Goal: Task Accomplishment & Management: Manage account settings

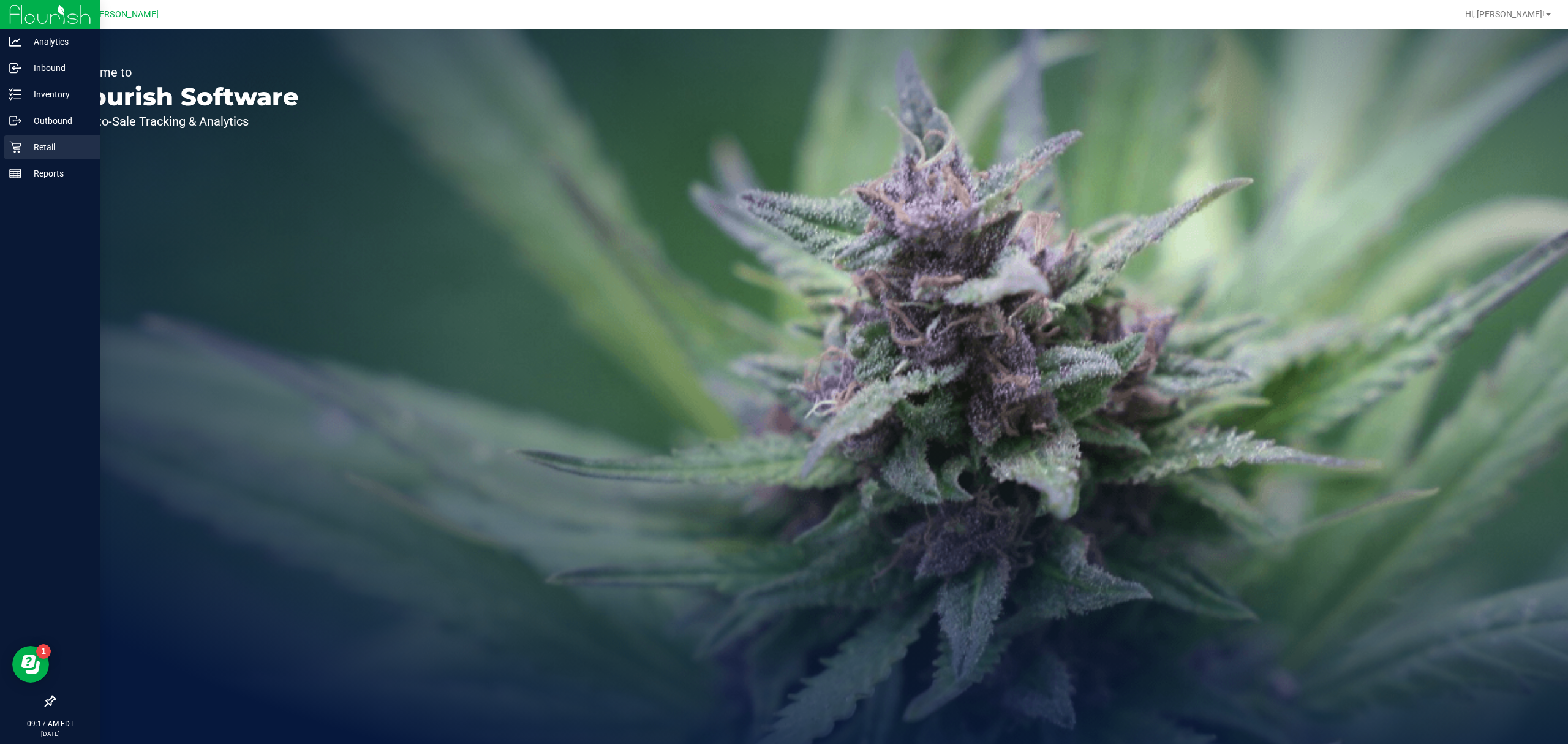
click at [23, 154] on div "Retail" at bounding box center [52, 146] width 96 height 25
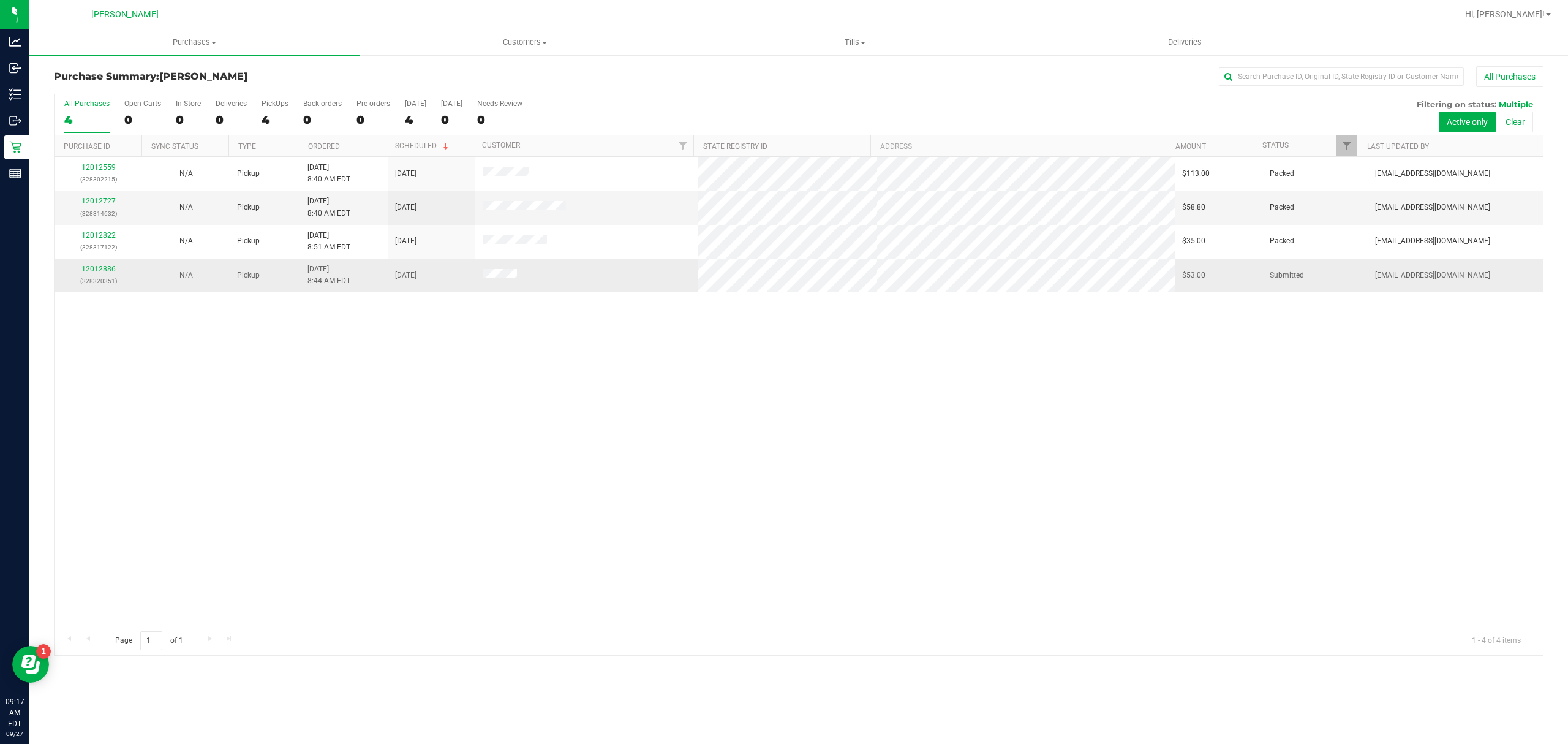
click at [111, 274] on link "12012886" at bounding box center [98, 269] width 34 height 9
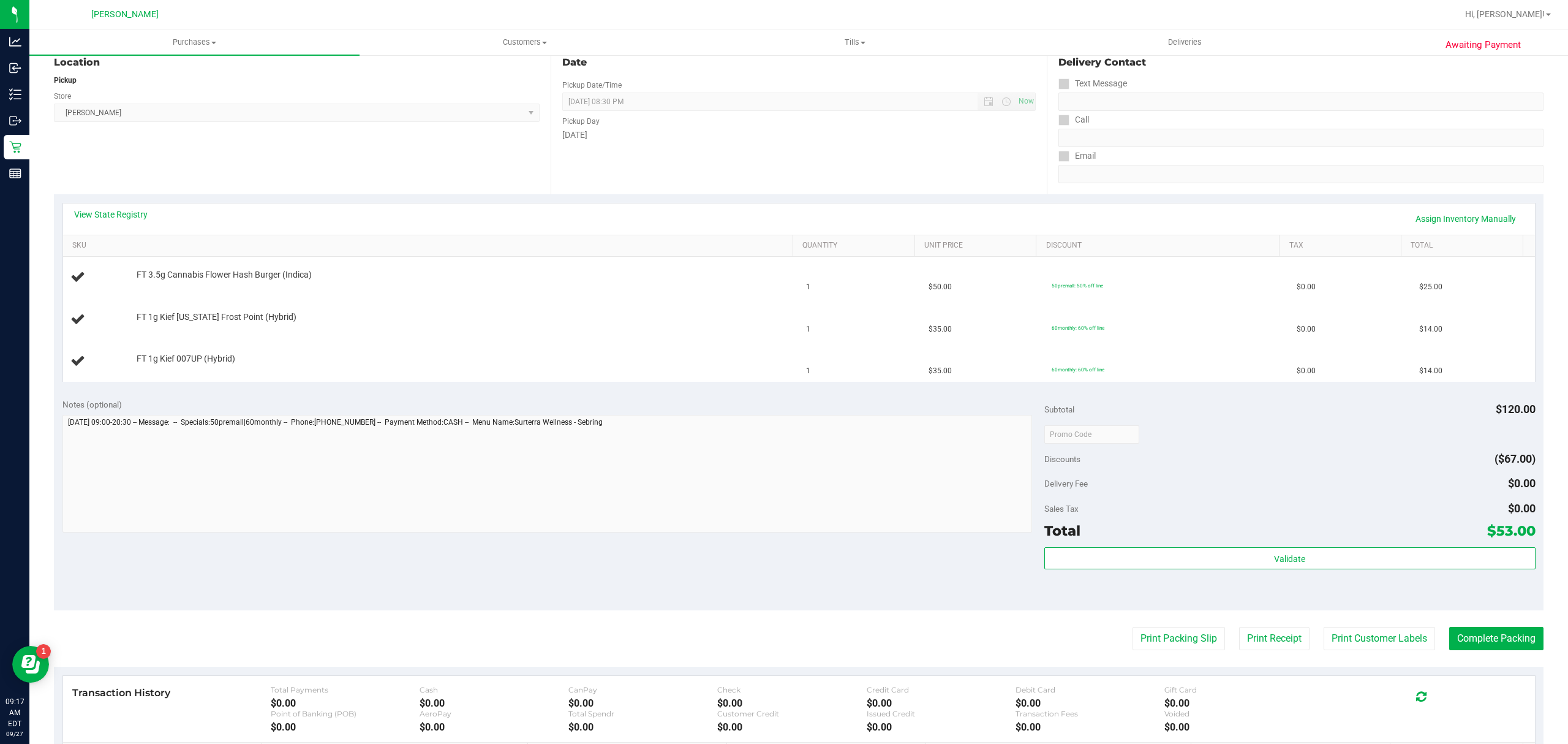
scroll to position [245, 0]
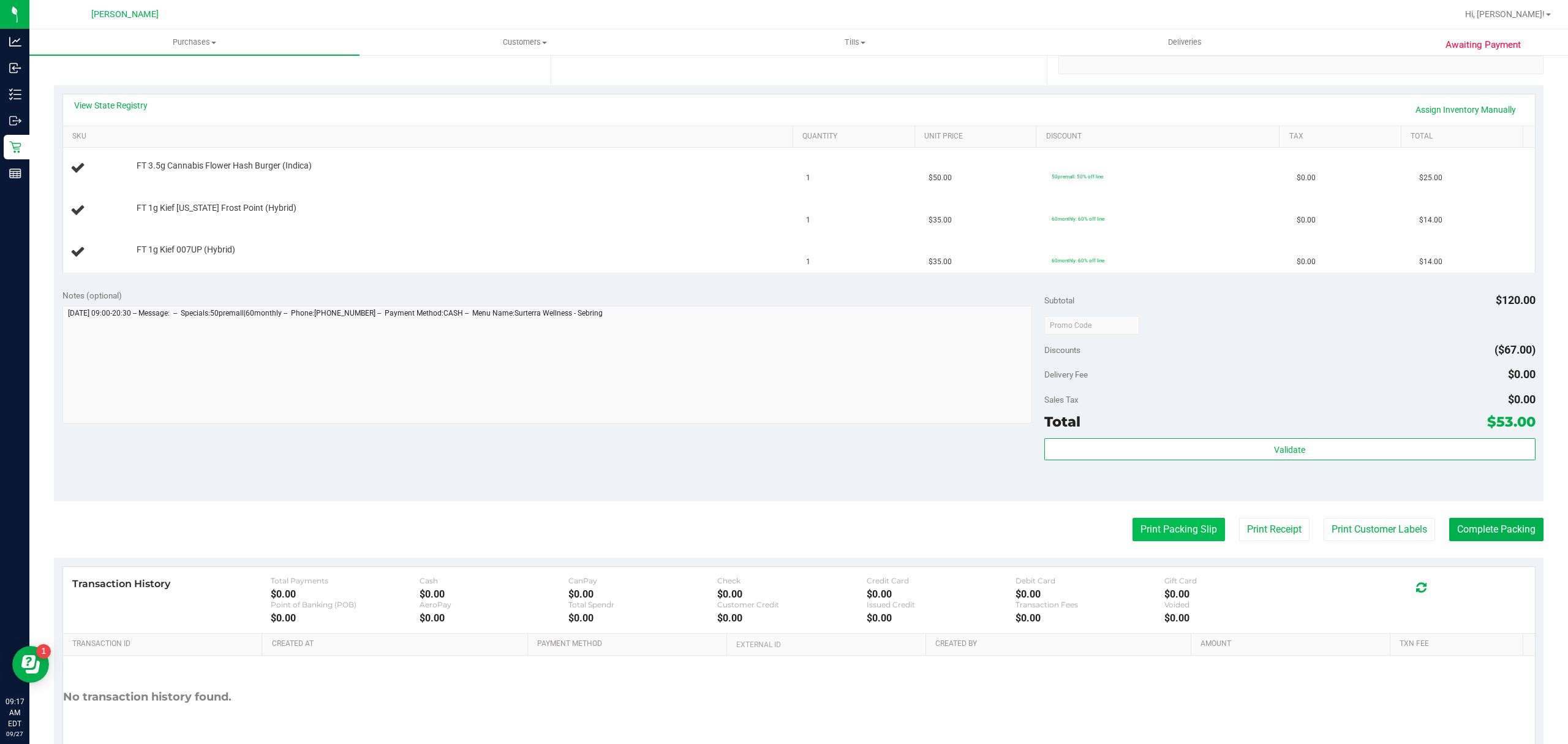
click at [1158, 527] on button "Print Packing Slip" at bounding box center [1179, 529] width 93 height 23
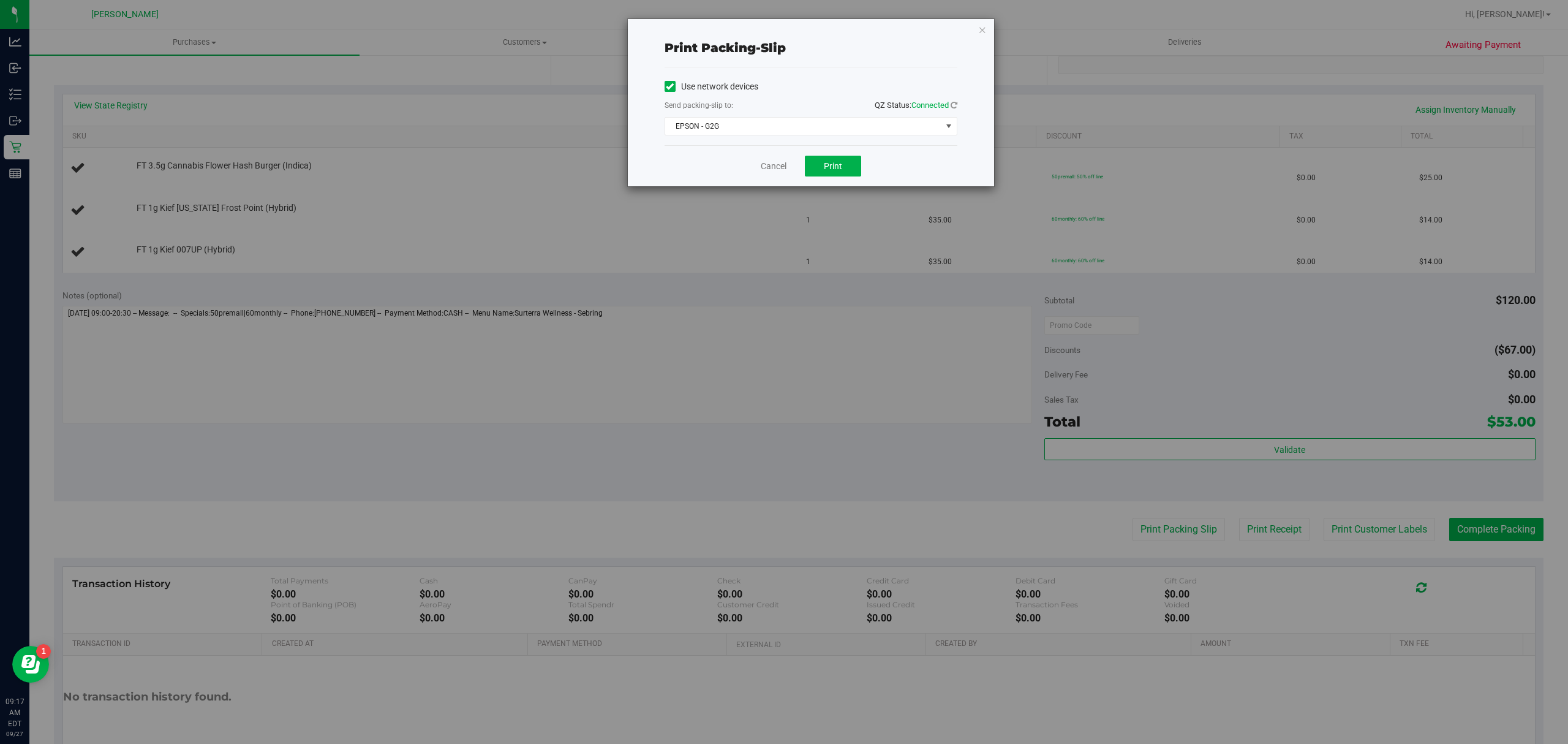
click at [810, 138] on div "Use network devices Send packing-slip to: QZ Status: Connected EPSON - G2G Choo…" at bounding box center [811, 106] width 293 height 77
click at [812, 132] on span "EPSON - G2G" at bounding box center [803, 127] width 276 height 17
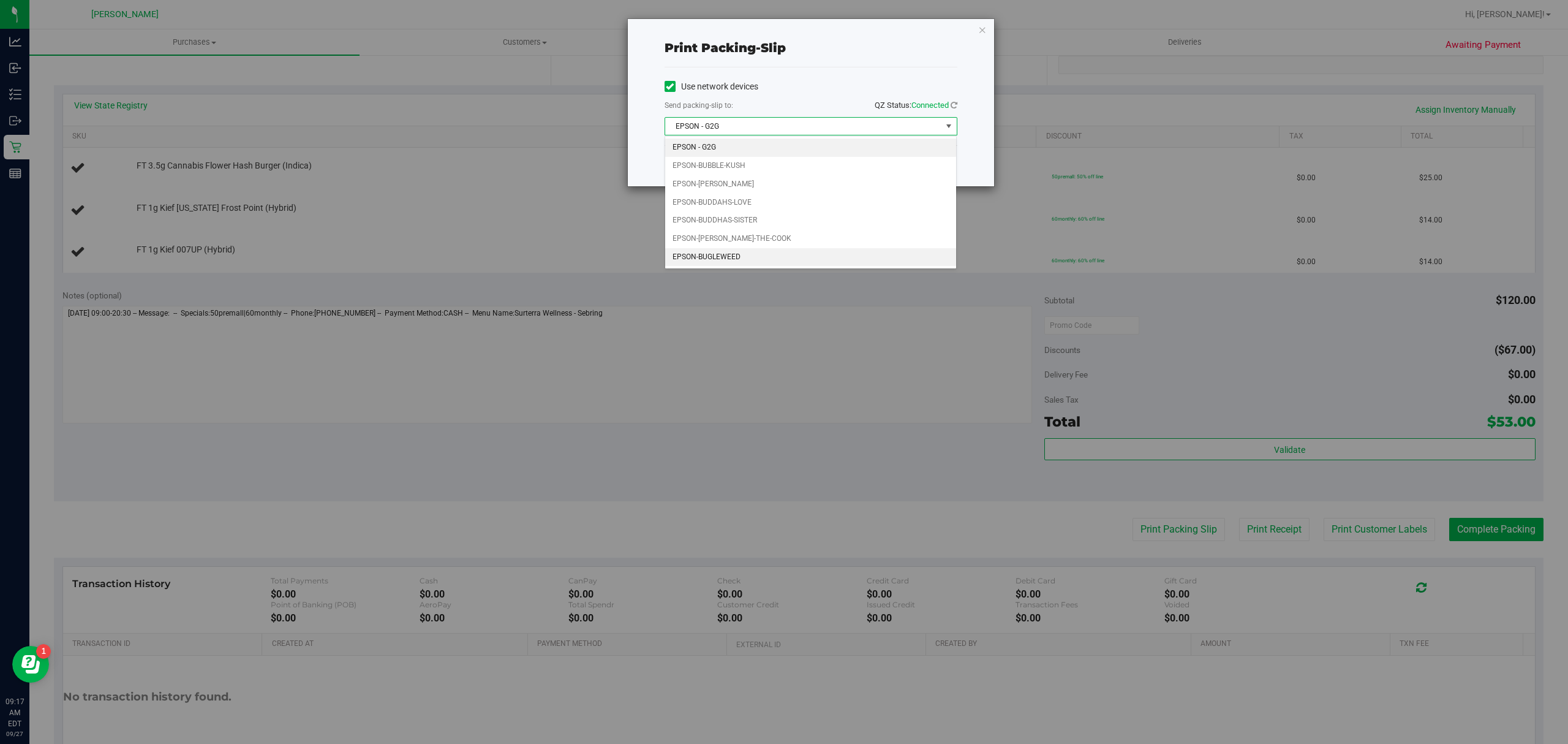
click at [760, 255] on li "EPSON-BUGLEWEED" at bounding box center [810, 257] width 291 height 18
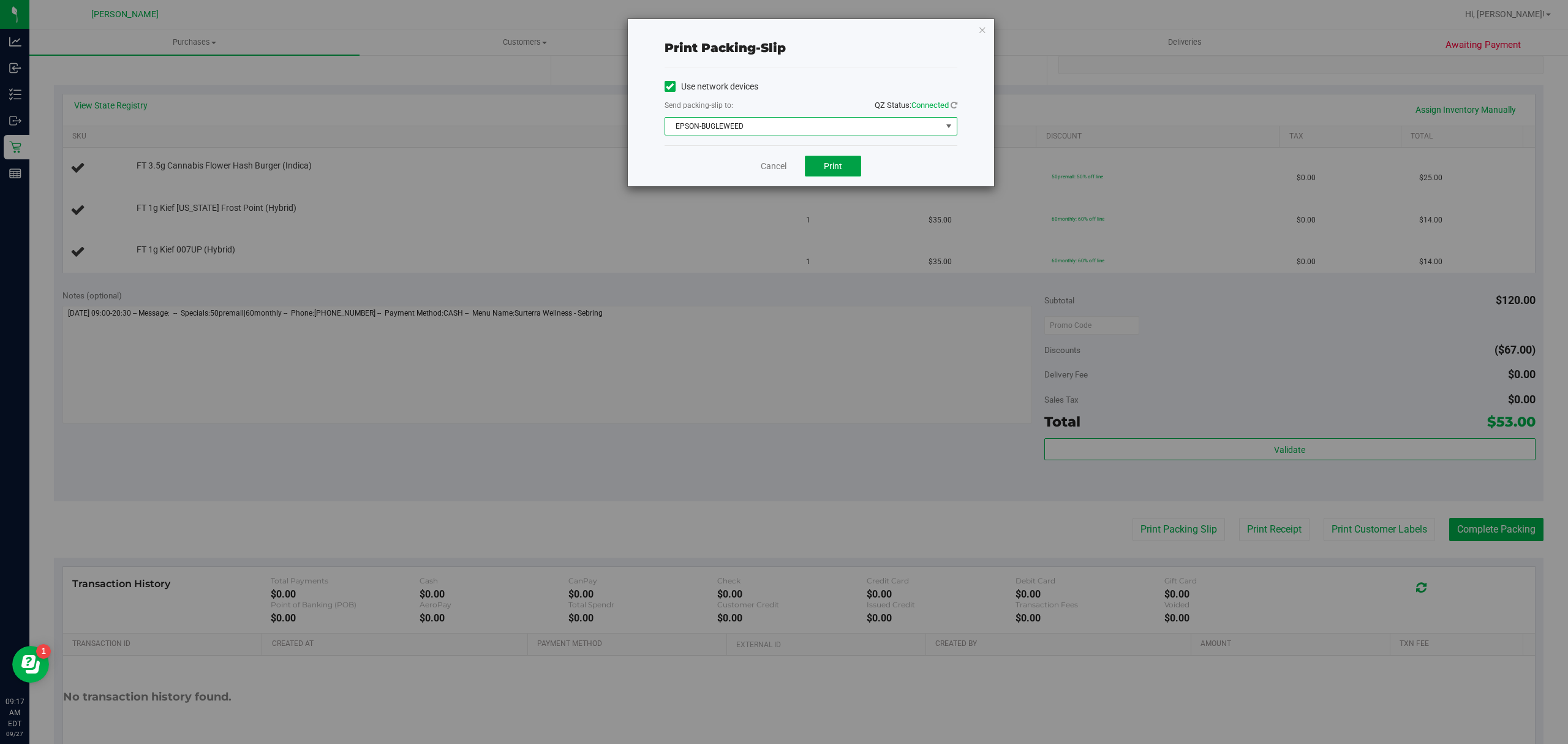
click at [834, 170] on span "Print" at bounding box center [833, 166] width 18 height 9
click at [769, 167] on link "Cancel" at bounding box center [773, 166] width 26 height 13
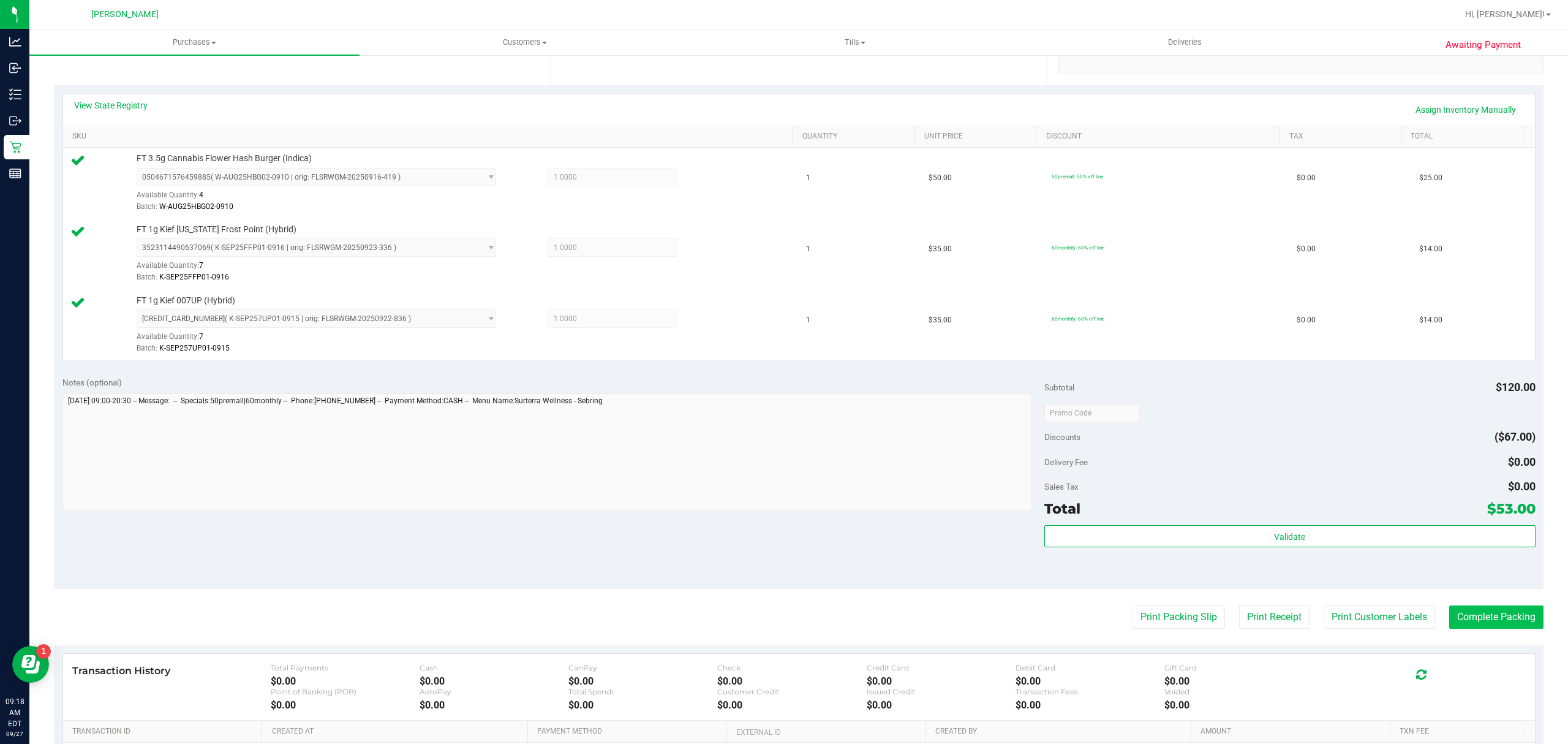
click at [1492, 626] on button "Complete Packing" at bounding box center [1496, 616] width 94 height 23
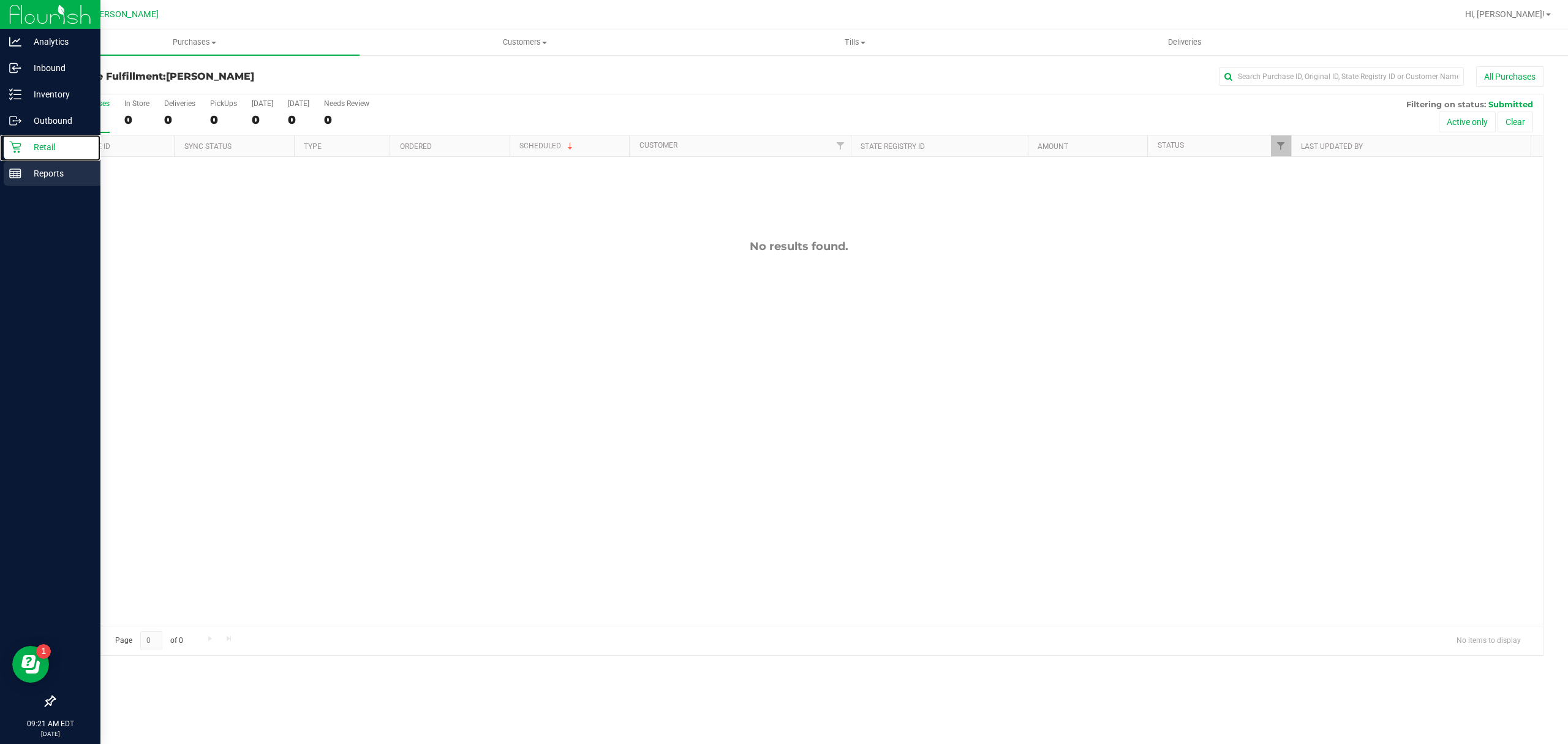
drag, startPoint x: 42, startPoint y: 157, endPoint x: 89, endPoint y: 176, distance: 50.7
click at [42, 156] on div "Retail" at bounding box center [52, 146] width 96 height 25
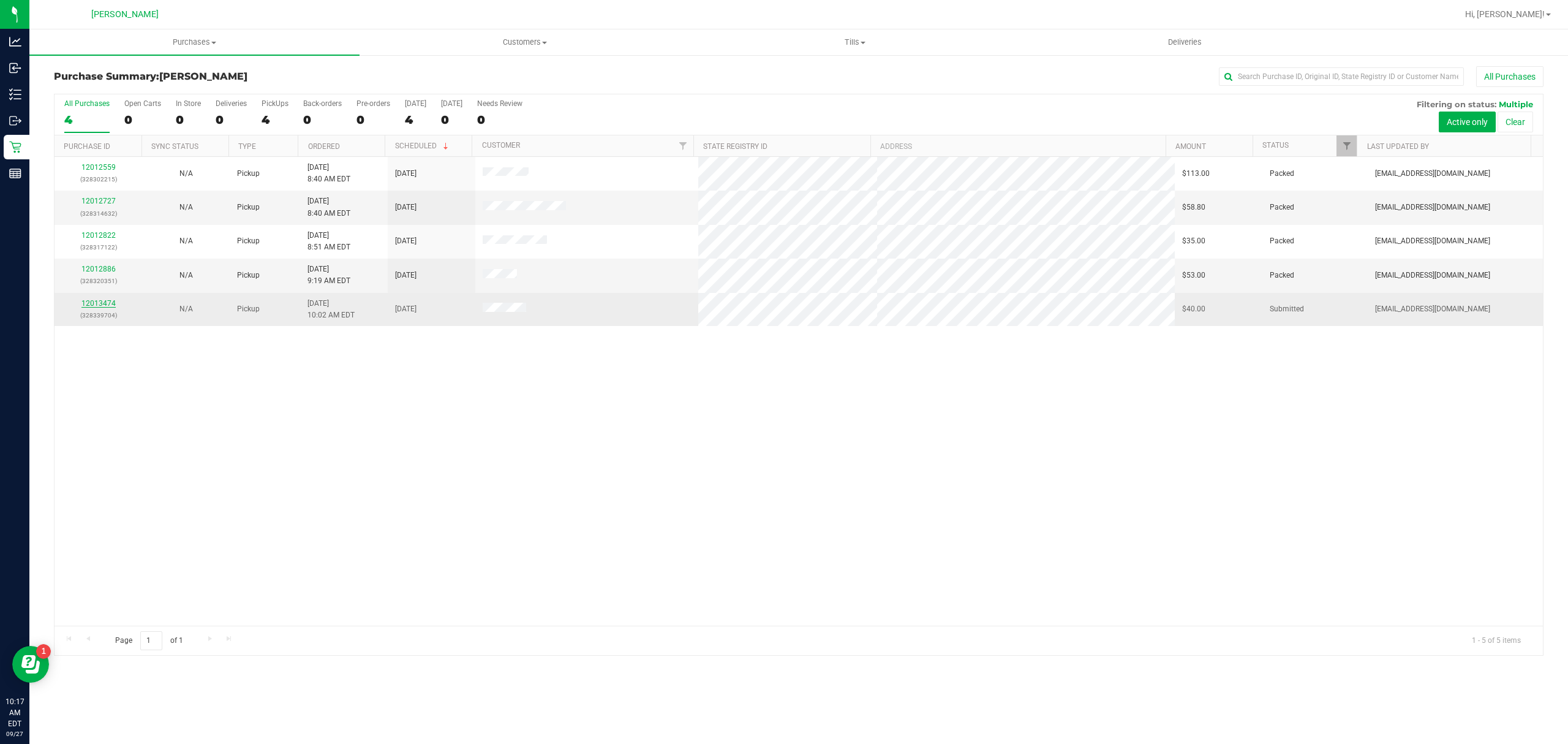
click at [104, 307] on link "12013474" at bounding box center [98, 303] width 34 height 9
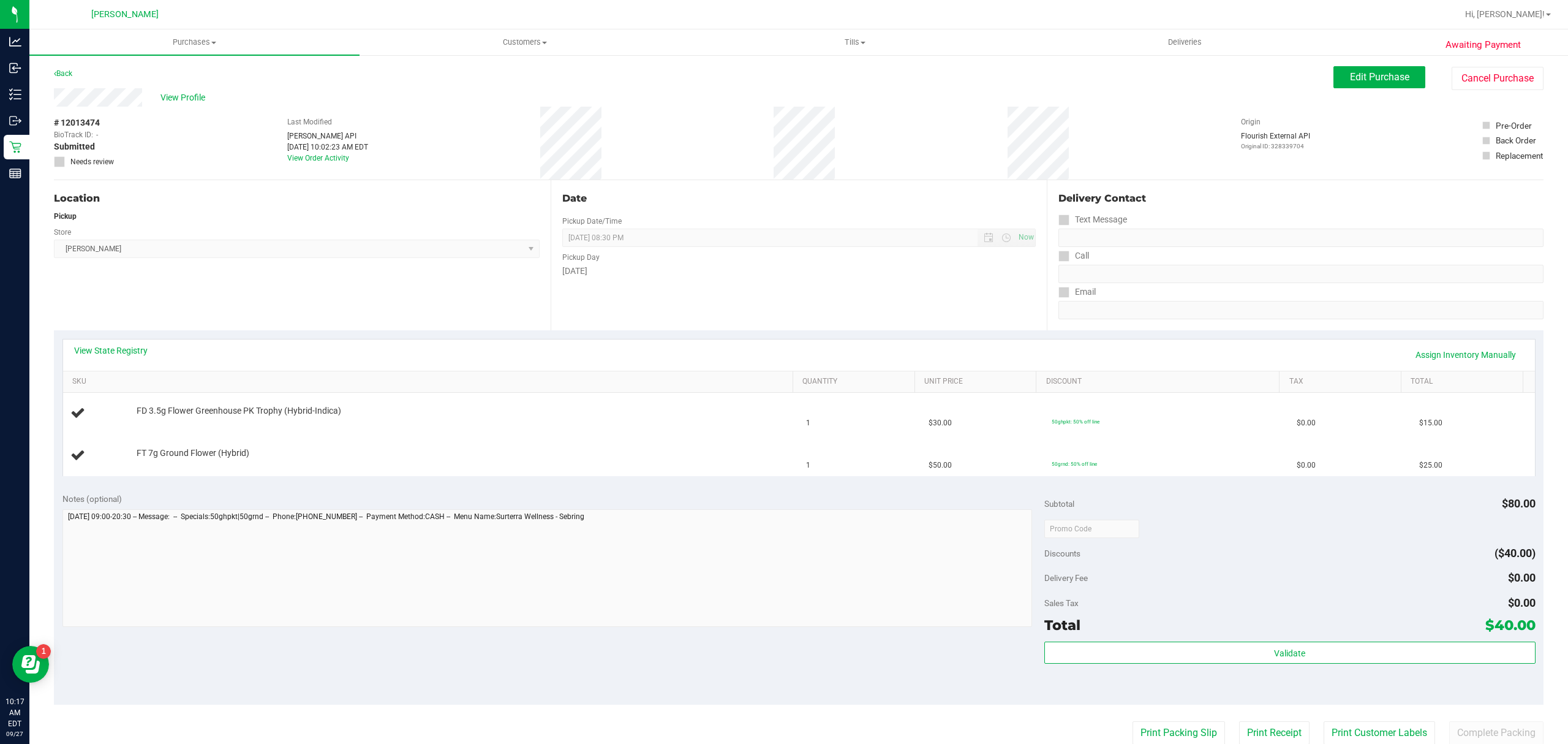
scroll to position [272, 0]
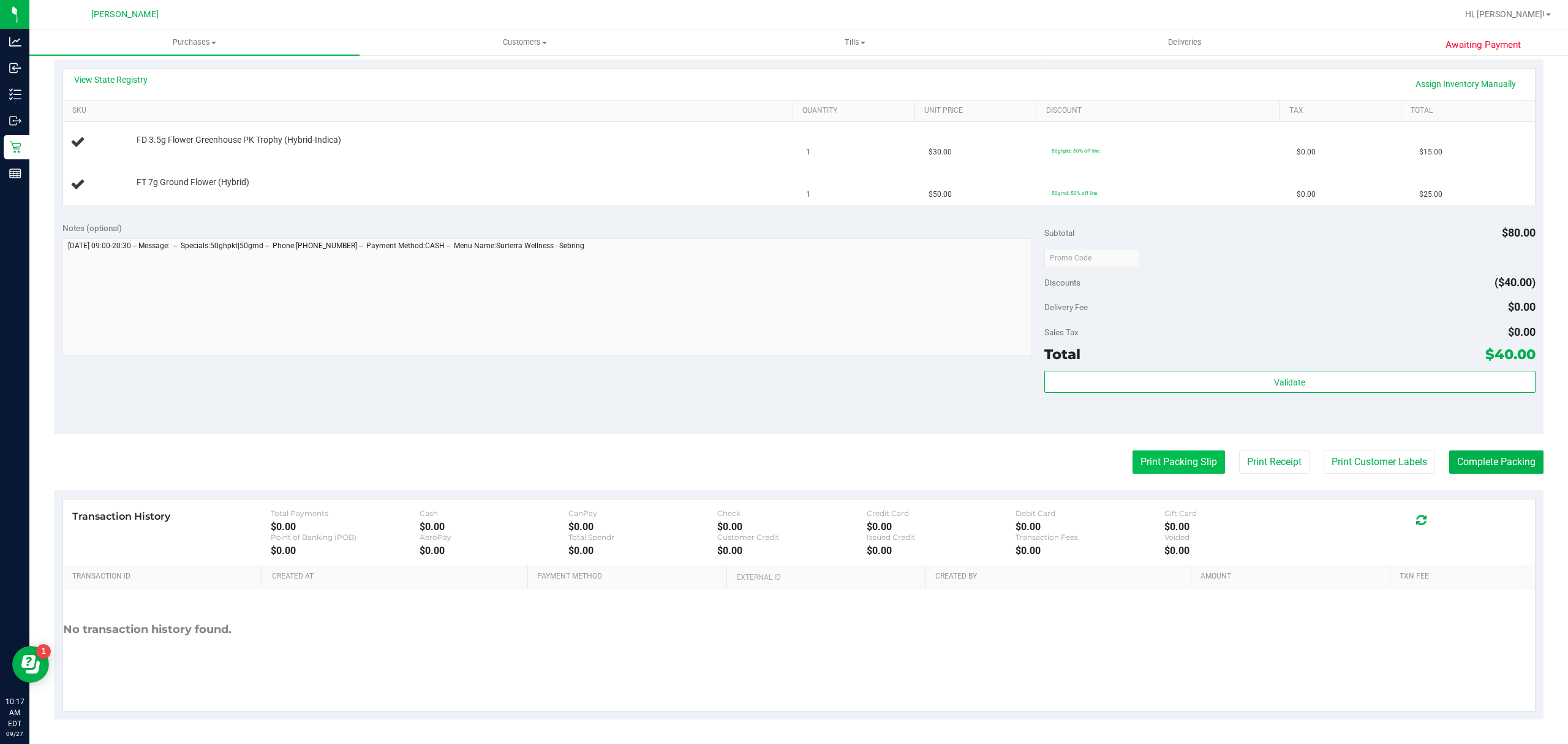
click at [1145, 474] on button "Print Packing Slip" at bounding box center [1179, 461] width 93 height 23
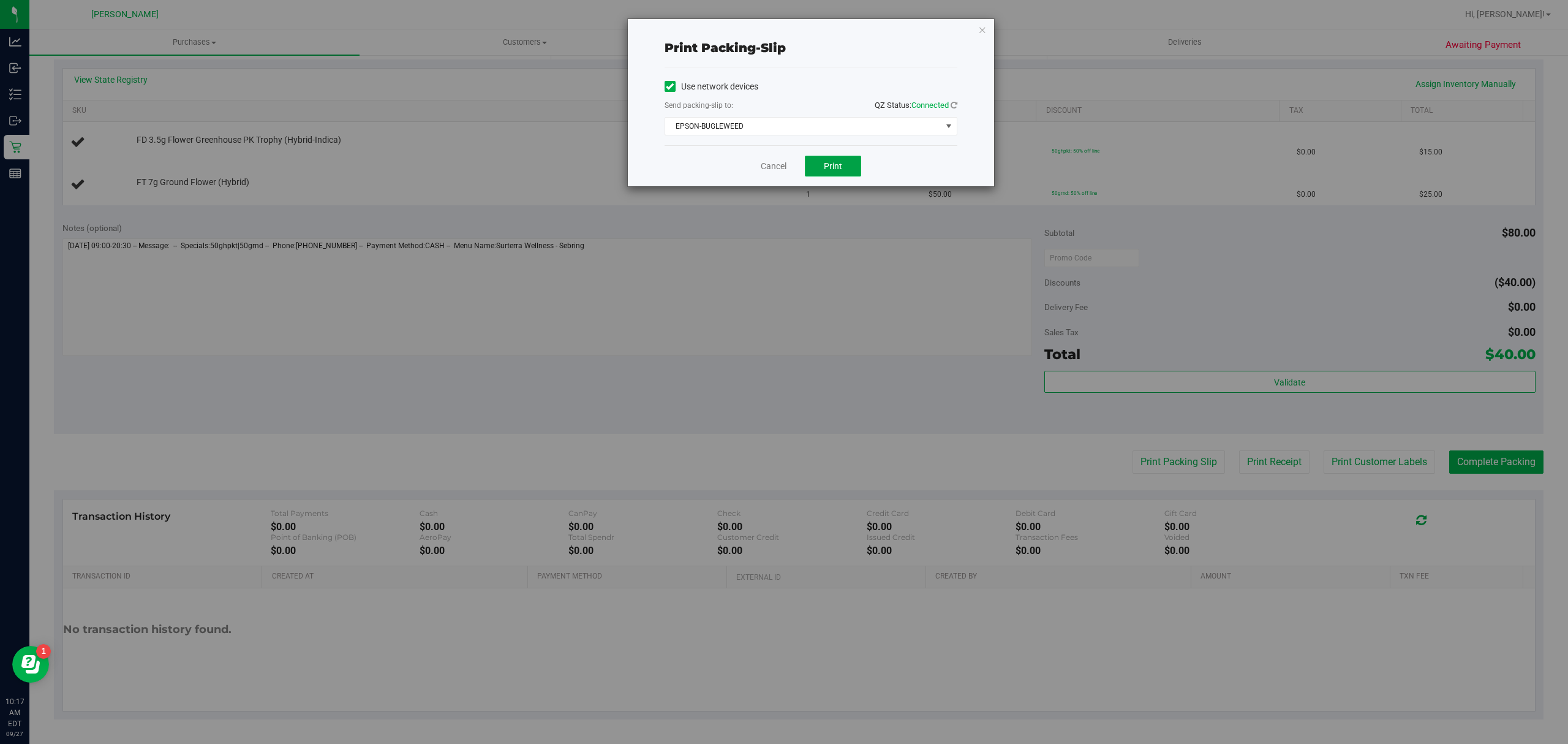
click at [826, 159] on button "Print" at bounding box center [833, 166] width 56 height 21
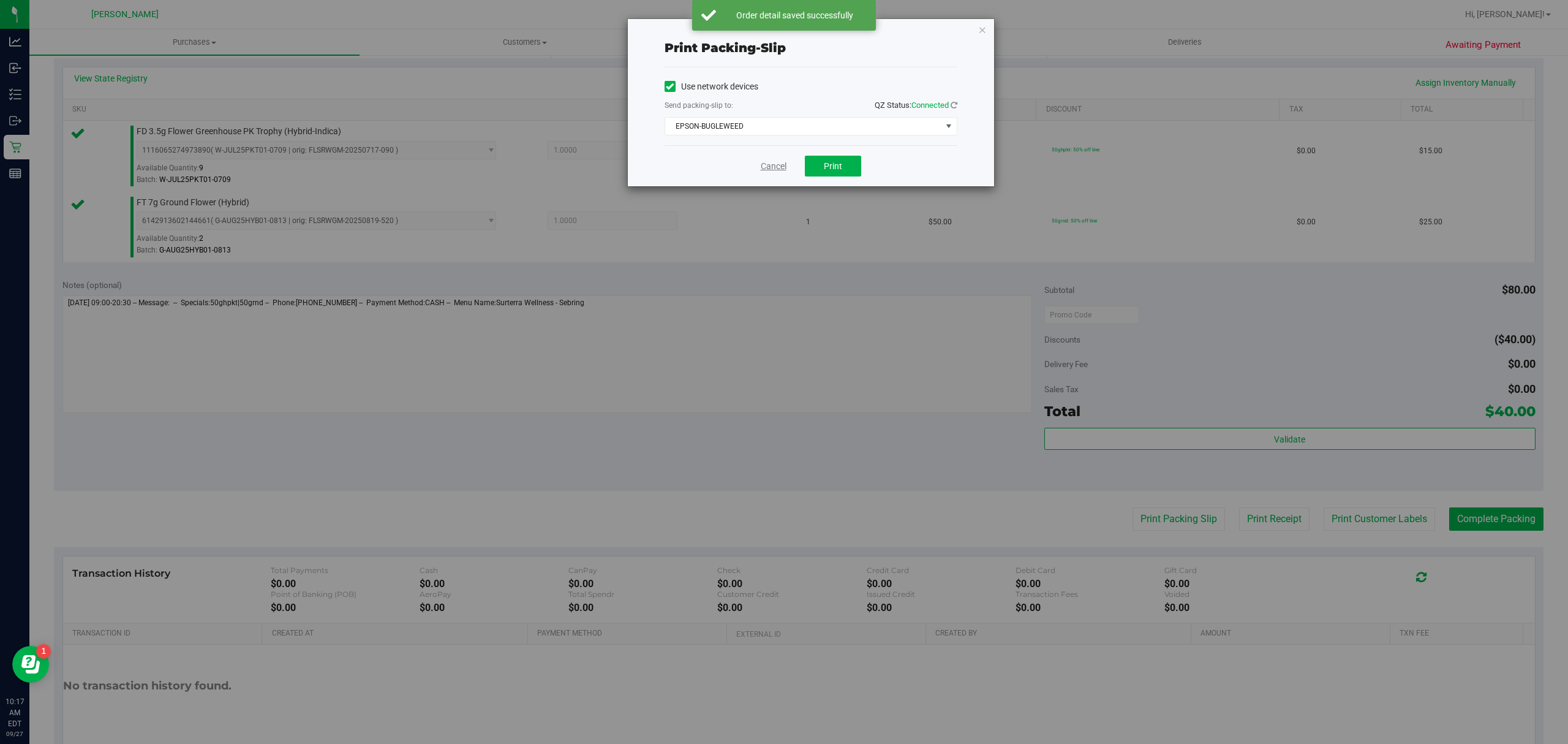
click at [776, 169] on link "Cancel" at bounding box center [773, 166] width 26 height 13
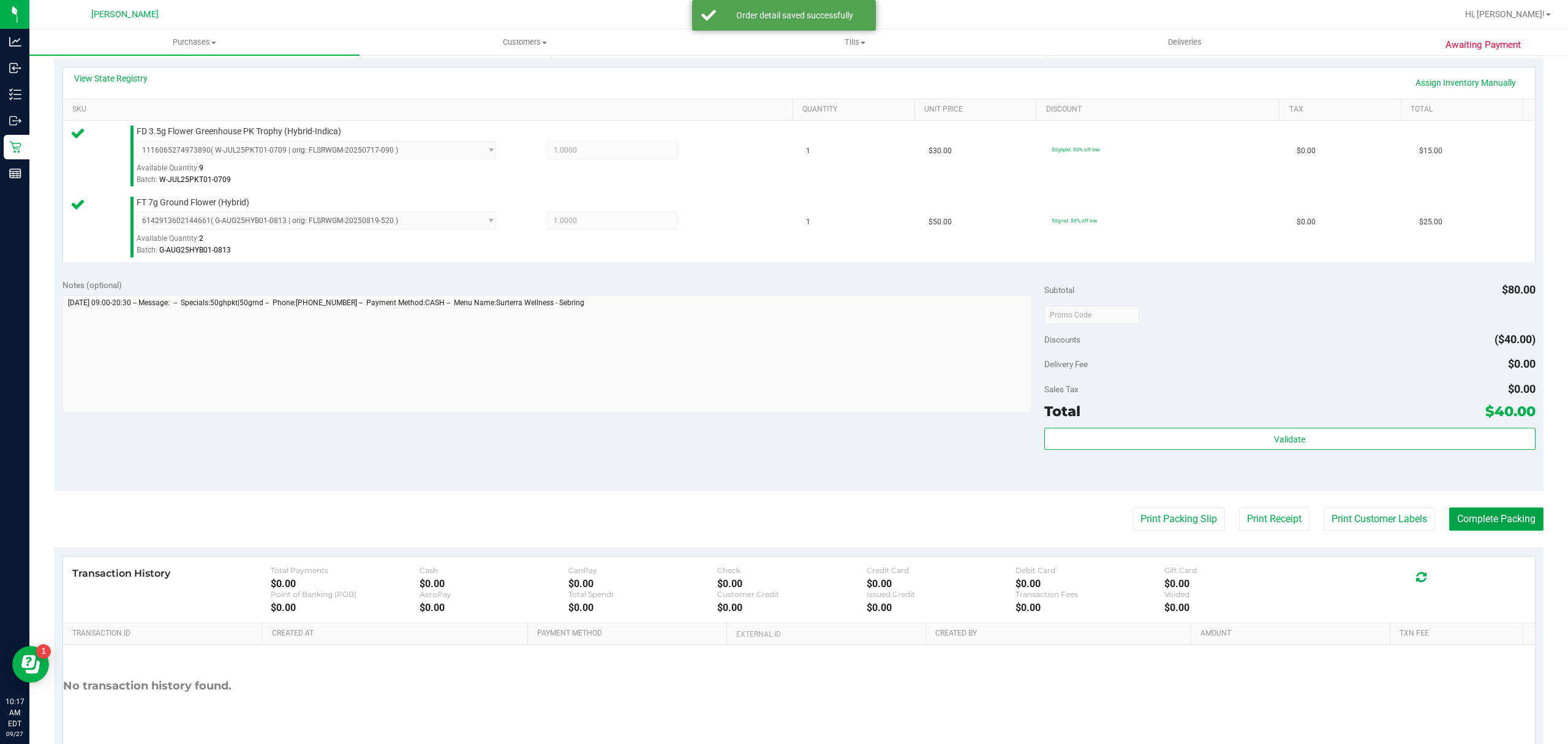
click at [1449, 512] on button "Complete Packing" at bounding box center [1496, 518] width 94 height 23
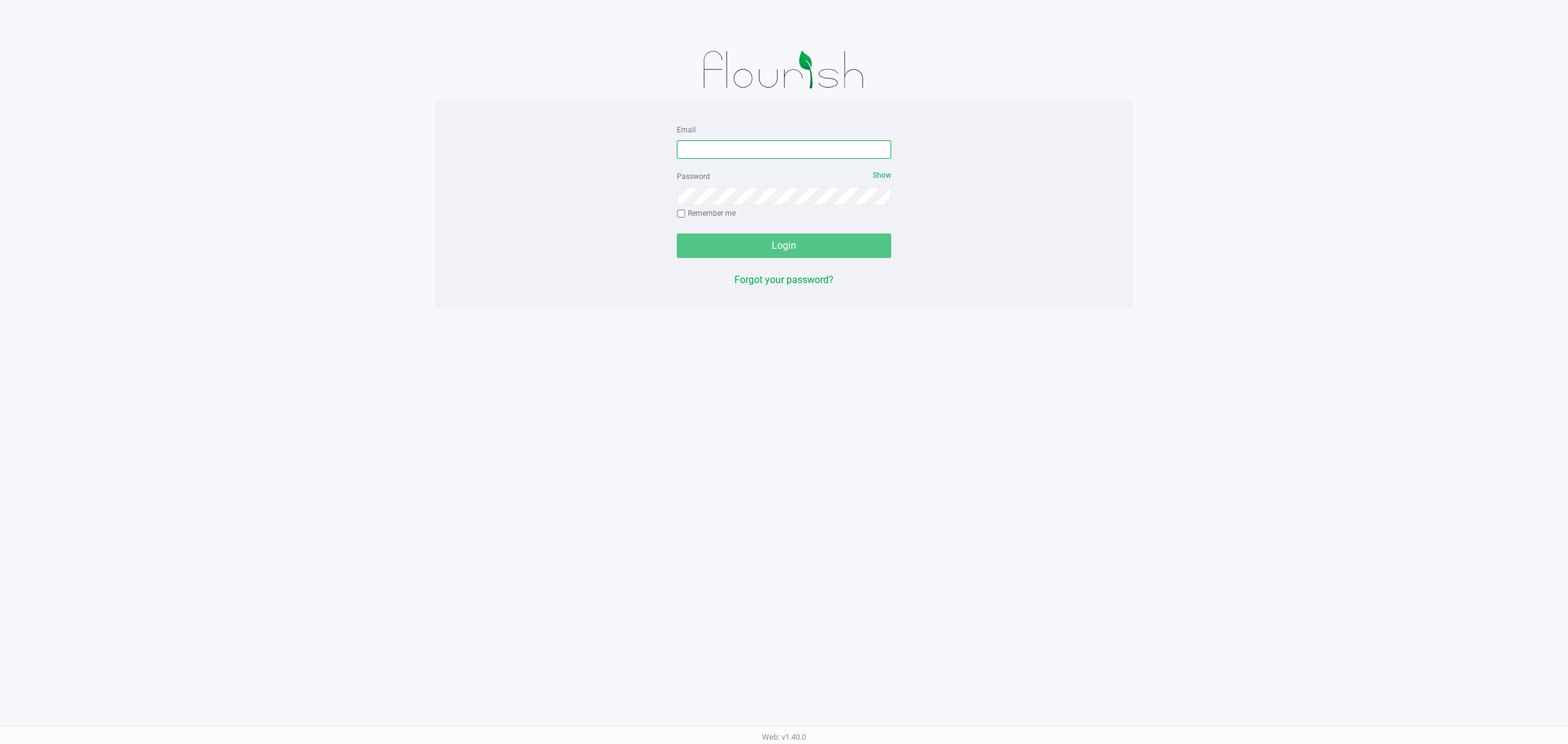
click at [692, 145] on input "Email" at bounding box center [784, 149] width 214 height 18
click at [677, 233] on button "Login" at bounding box center [784, 245] width 214 height 25
click at [801, 147] on input "kfernandez@liveparalle.com" at bounding box center [784, 149] width 214 height 18
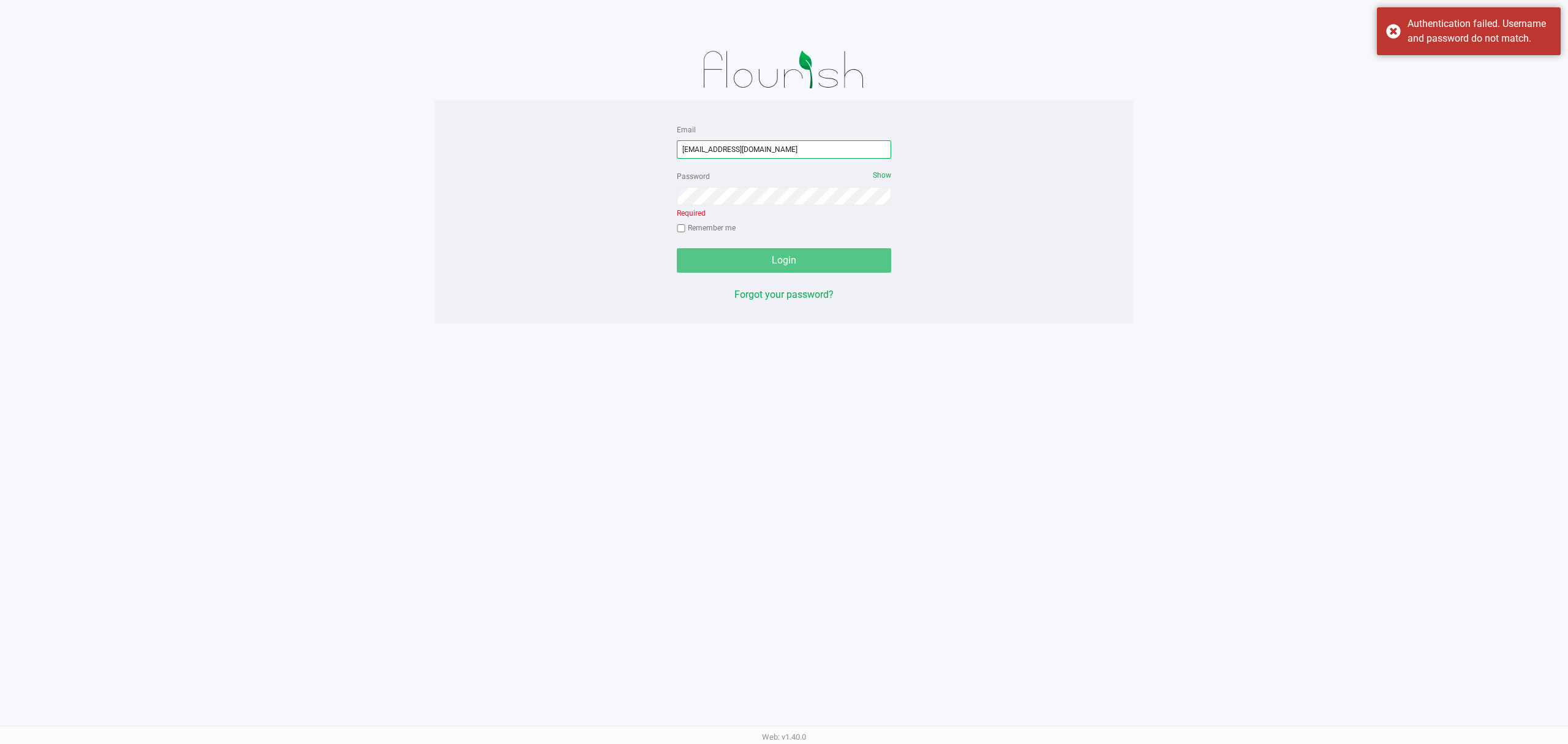
click at [801, 147] on input "kfernandez@liveparalle.com" at bounding box center [784, 149] width 214 height 18
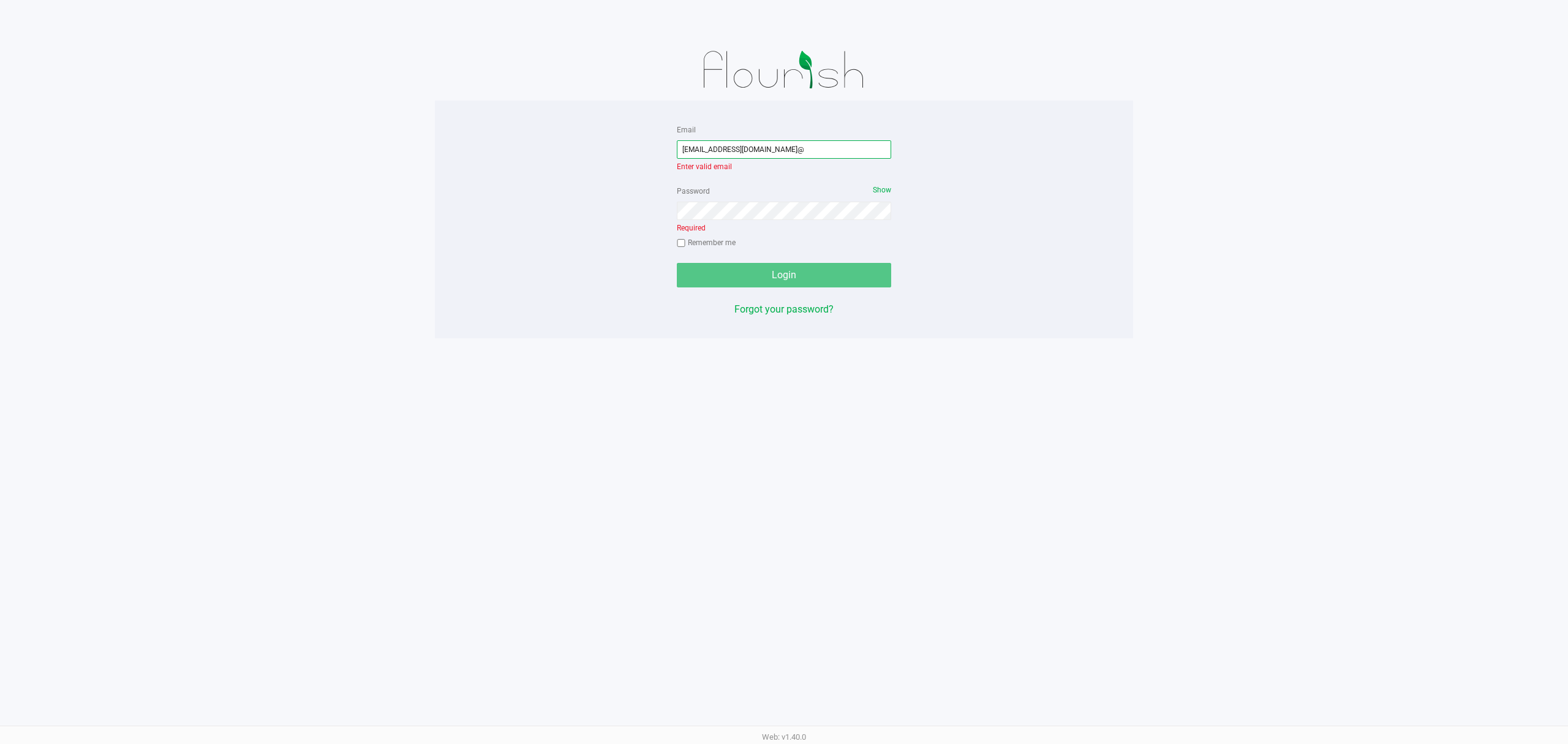
click at [802, 145] on input "kfernandez@liveparallel.com@" at bounding box center [784, 149] width 214 height 18
type input "[EMAIL_ADDRESS][DOMAIN_NAME]"
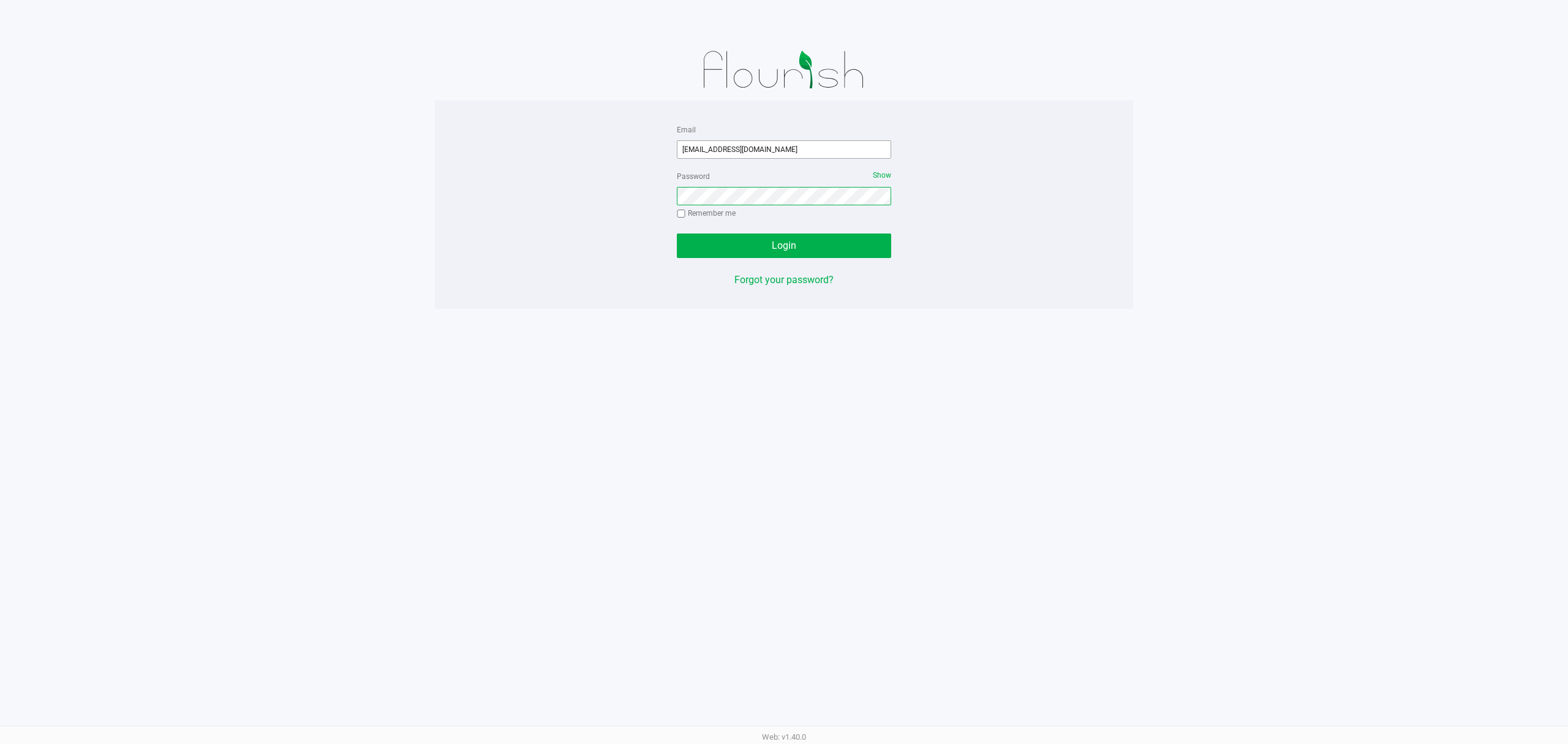
click at [677, 233] on button "Login" at bounding box center [784, 245] width 214 height 25
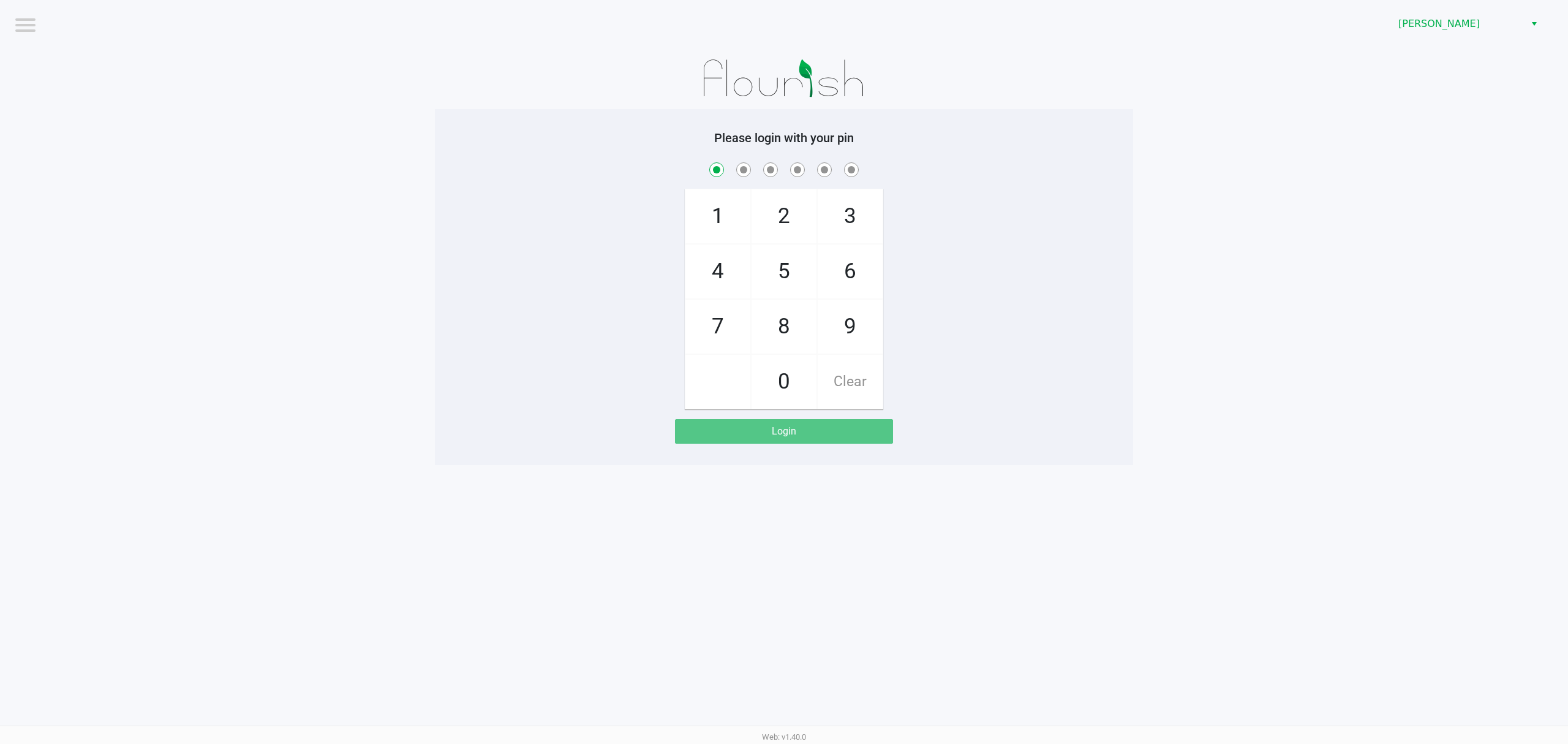
checkbox input "true"
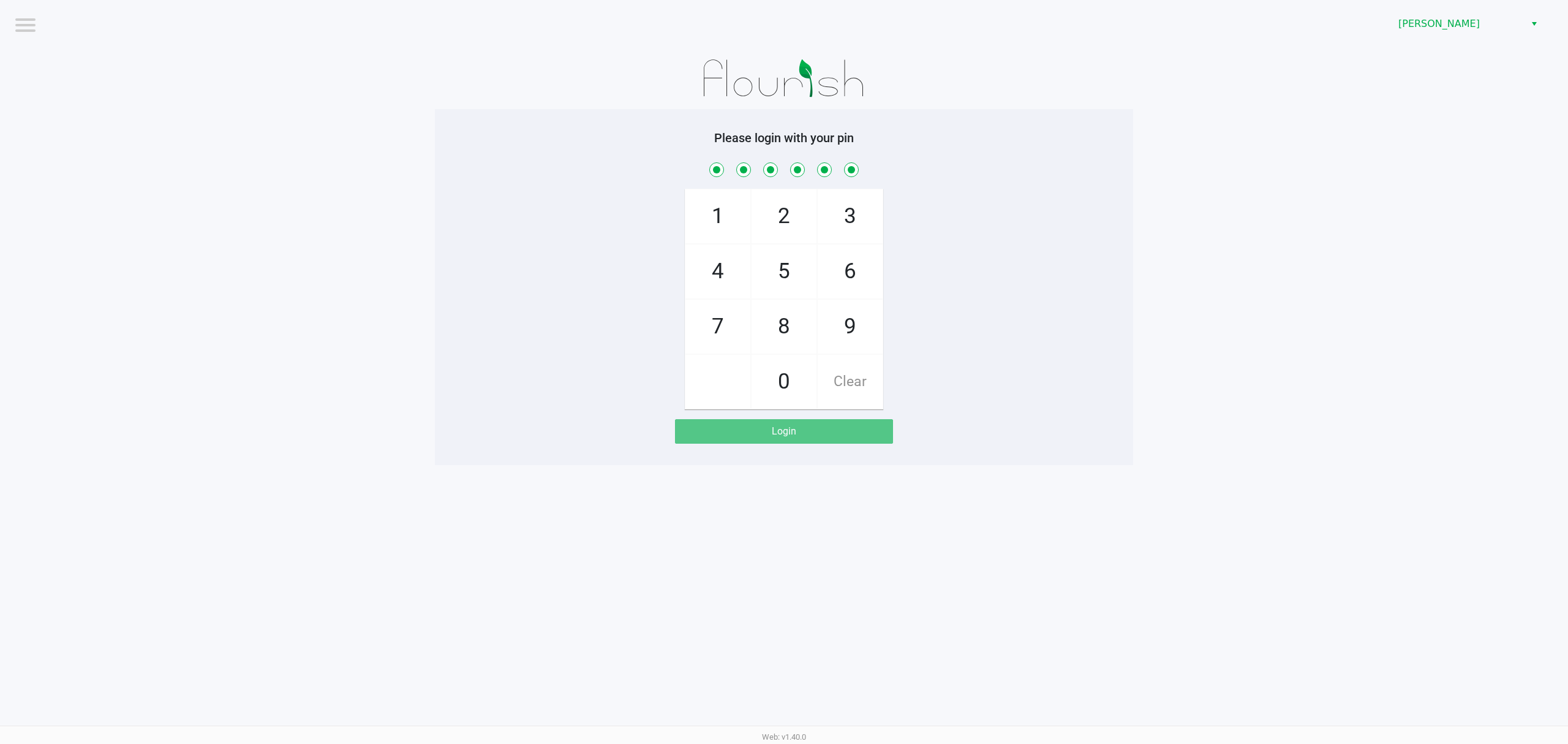
checkbox input "true"
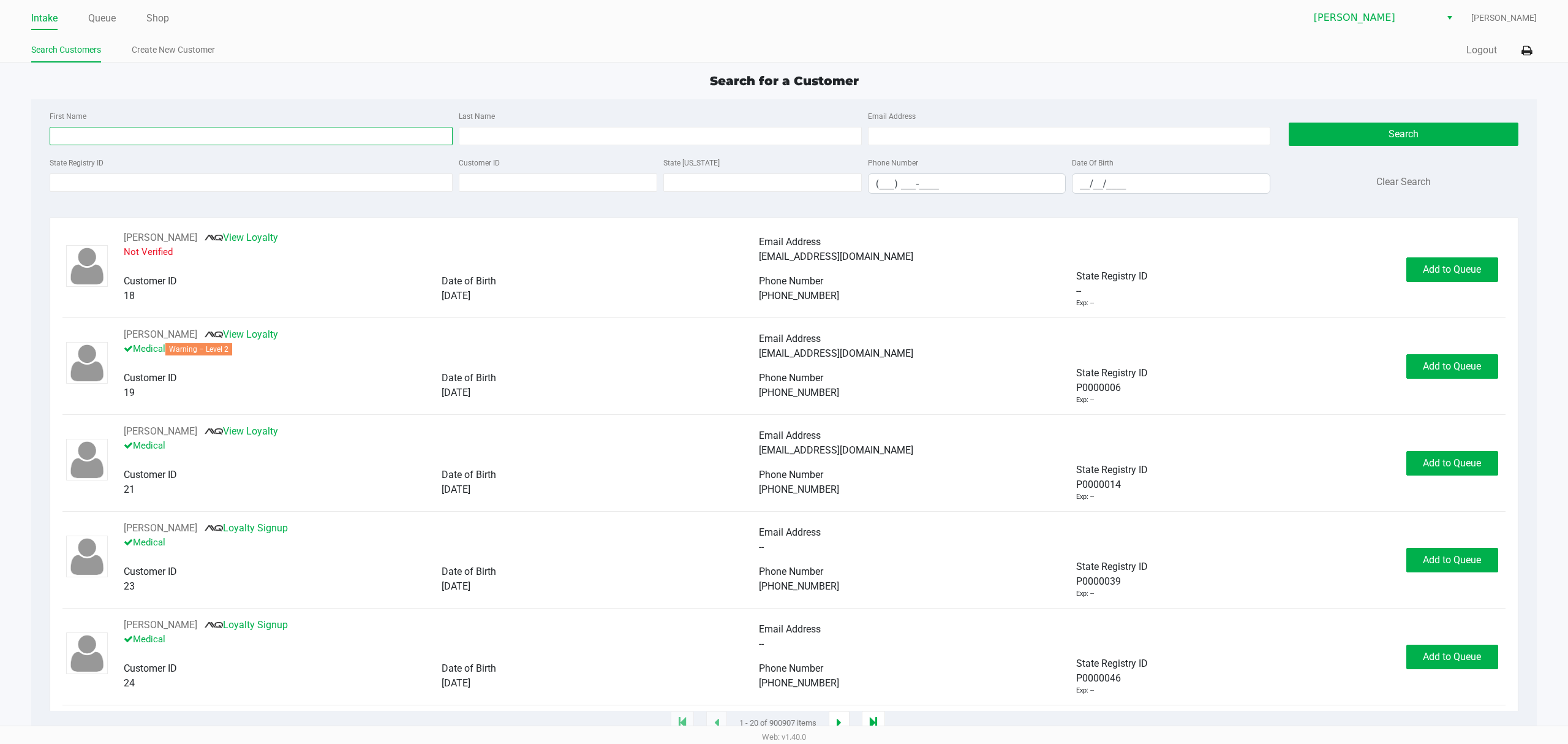
click at [259, 143] on input "First Name" at bounding box center [251, 135] width 403 height 18
type input "john"
type input "mowry"
click at [1068, 183] on div "Phone Number (___) ___-____" at bounding box center [967, 174] width 205 height 39
click at [1076, 187] on input "__/__/____" at bounding box center [1171, 183] width 197 height 19
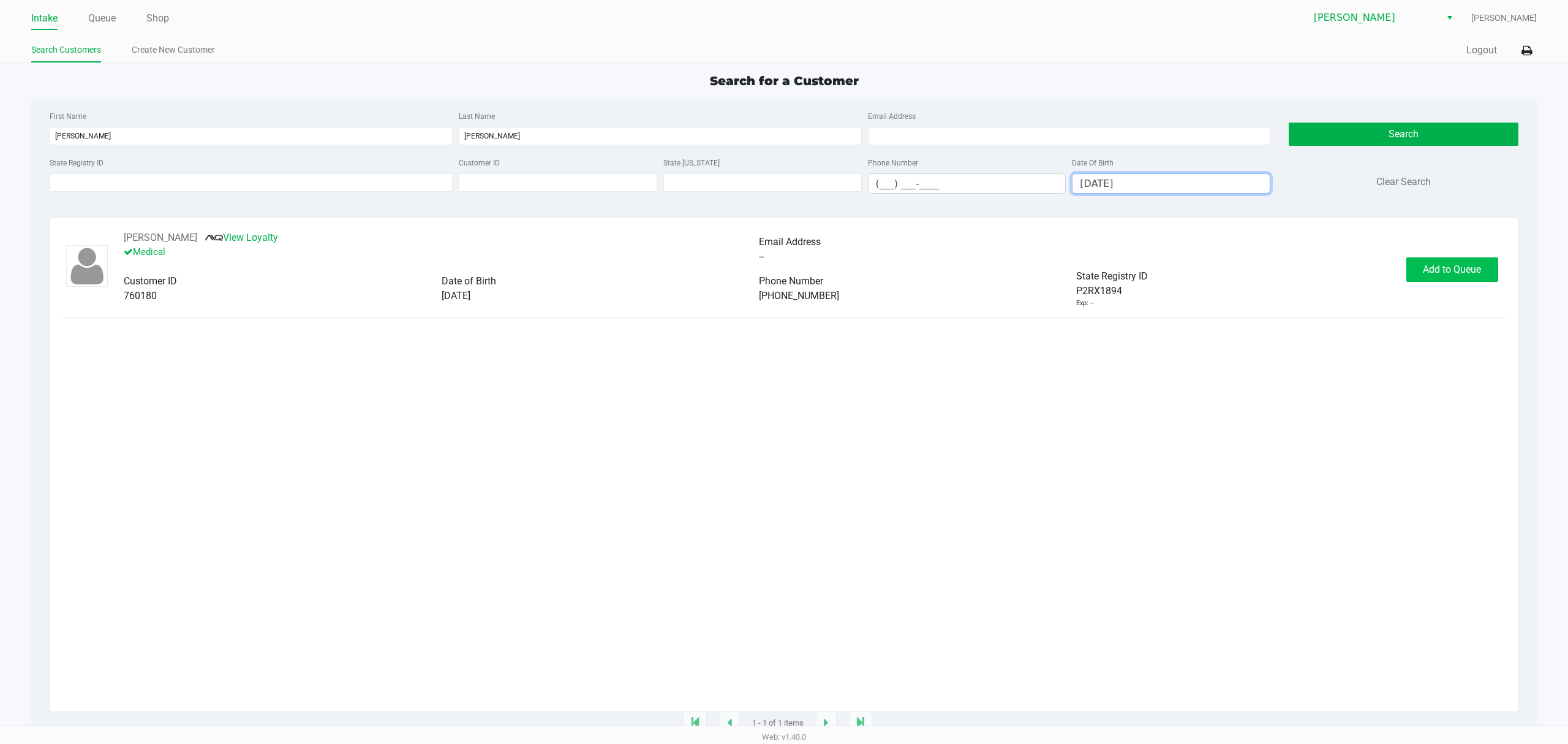
type input "12/19/1956"
click at [1458, 267] on button "Add to Queue" at bounding box center [1453, 269] width 92 height 25
click at [1458, 270] on div "Add to Queue" at bounding box center [1453, 269] width 92 height 25
click at [1459, 270] on span "In Queue" at bounding box center [1466, 269] width 103 height 12
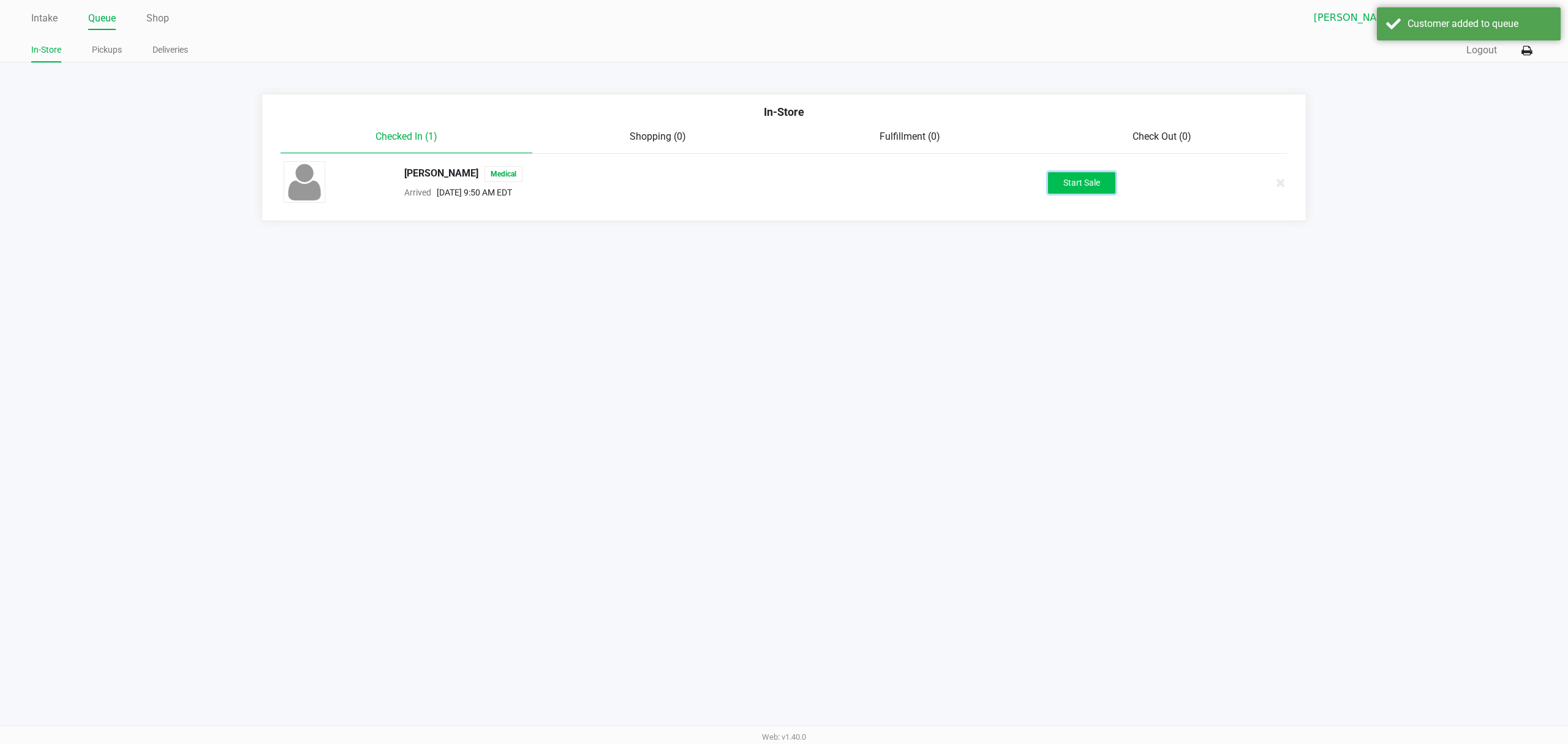
click at [1067, 178] on button "Start Sale" at bounding box center [1082, 183] width 67 height 21
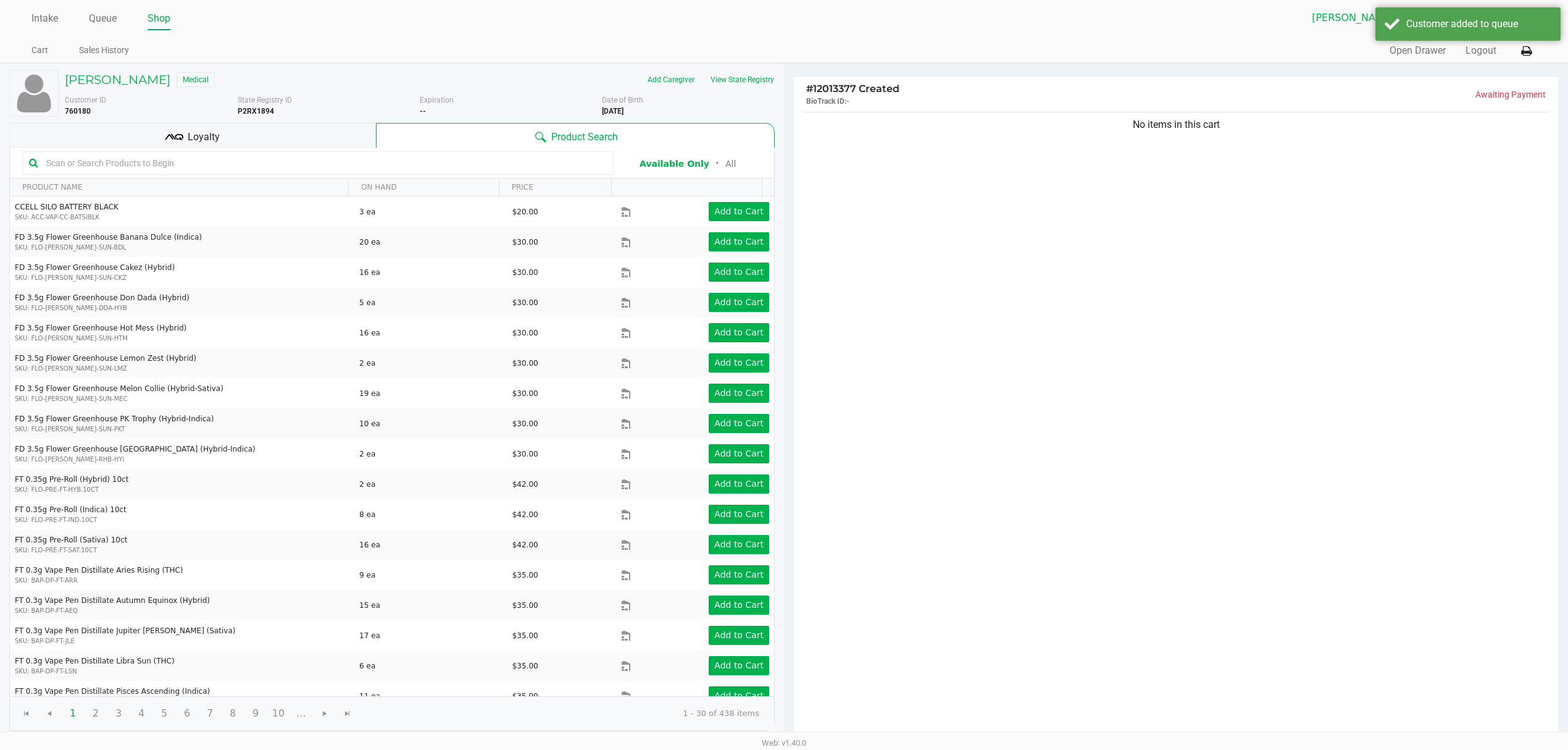
drag, startPoint x: 806, startPoint y: 76, endPoint x: 771, endPoint y: 78, distance: 35.1
click at [802, 76] on div "# 12013377 Created BioTrack ID: - Awaiting Payment No items in this cart Subtot…" at bounding box center [1176, 470] width 784 height 813
click at [742, 70] on button "View State Registry" at bounding box center [739, 80] width 73 height 20
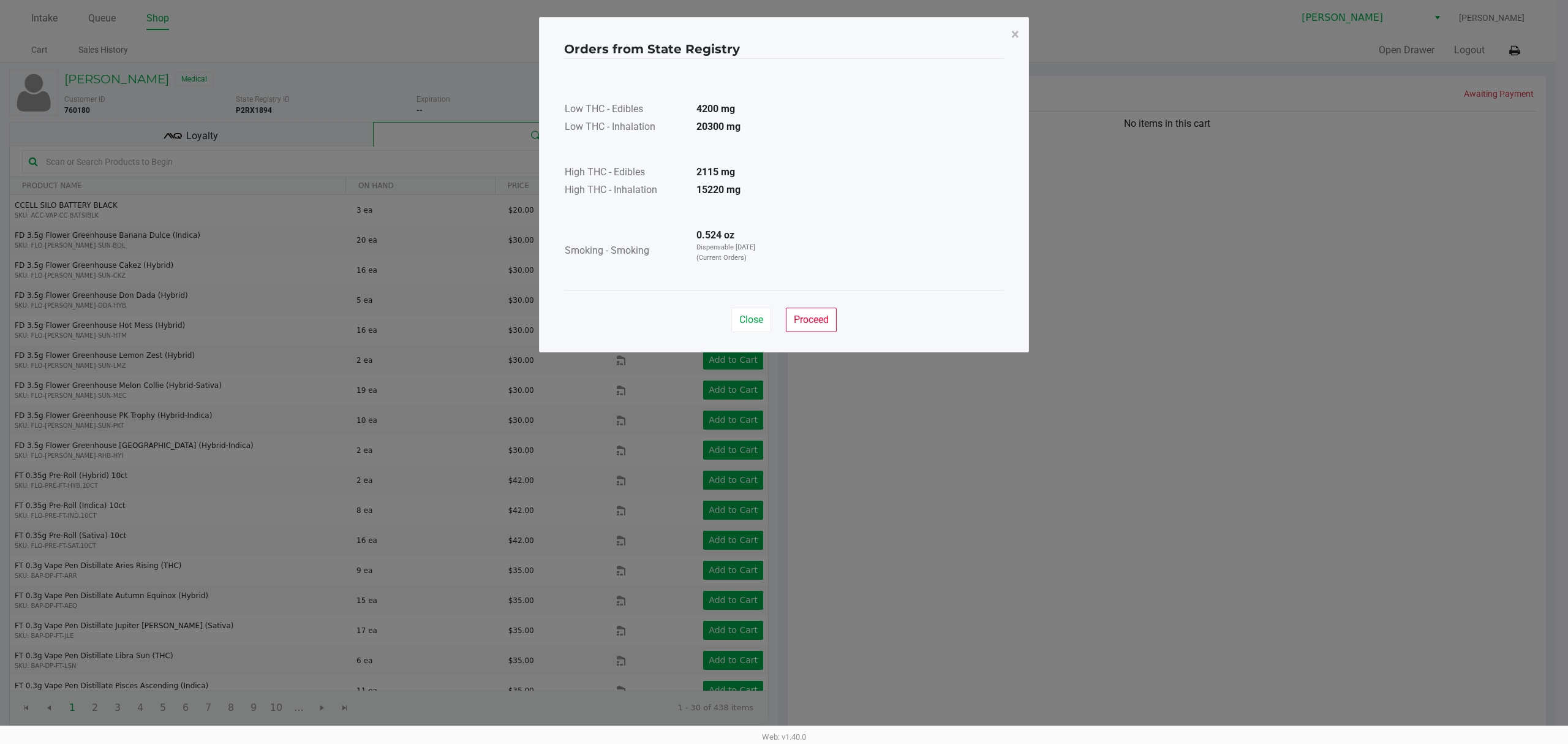
click at [1324, 495] on ngb-modal-window "Orders from State Registry × Low THC - Edibles 4200 mg Low THC - Inhalation 203…" at bounding box center [784, 372] width 1568 height 744
click at [1021, 38] on button "×" at bounding box center [1015, 34] width 28 height 34
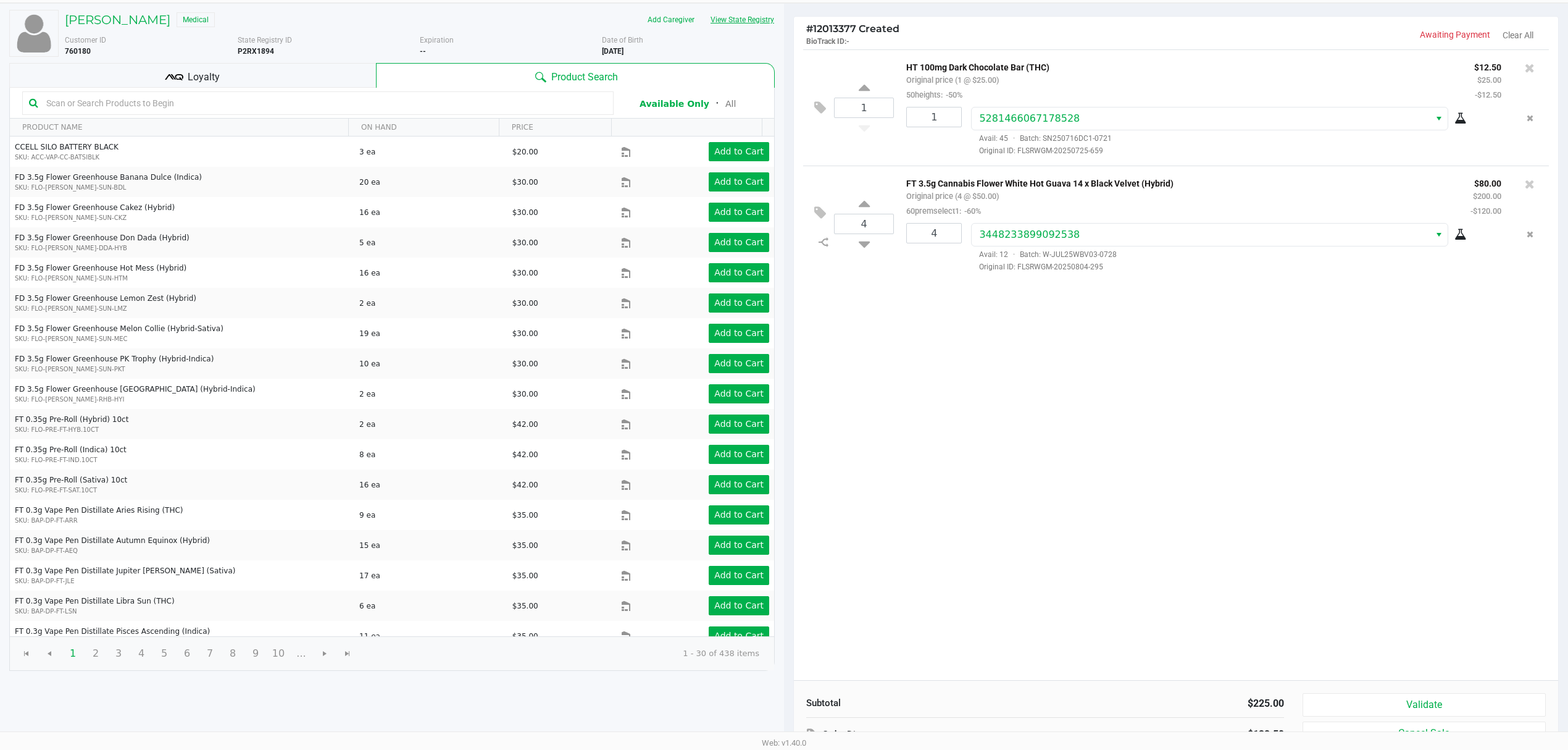
scroll to position [128, 0]
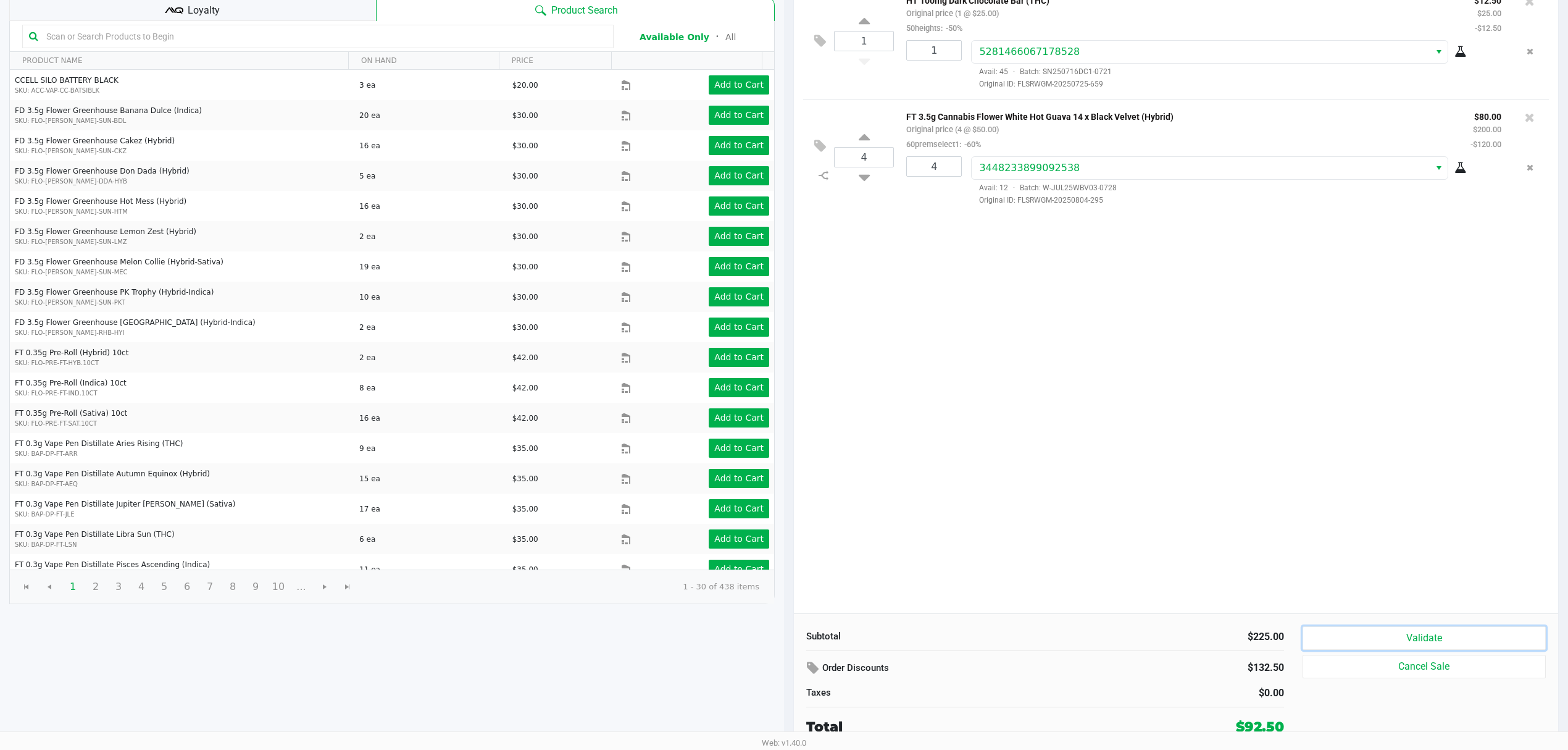
drag, startPoint x: 1347, startPoint y: 636, endPoint x: 1362, endPoint y: 647, distance: 18.6
click at [1347, 636] on button "Validate" at bounding box center [1424, 638] width 243 height 23
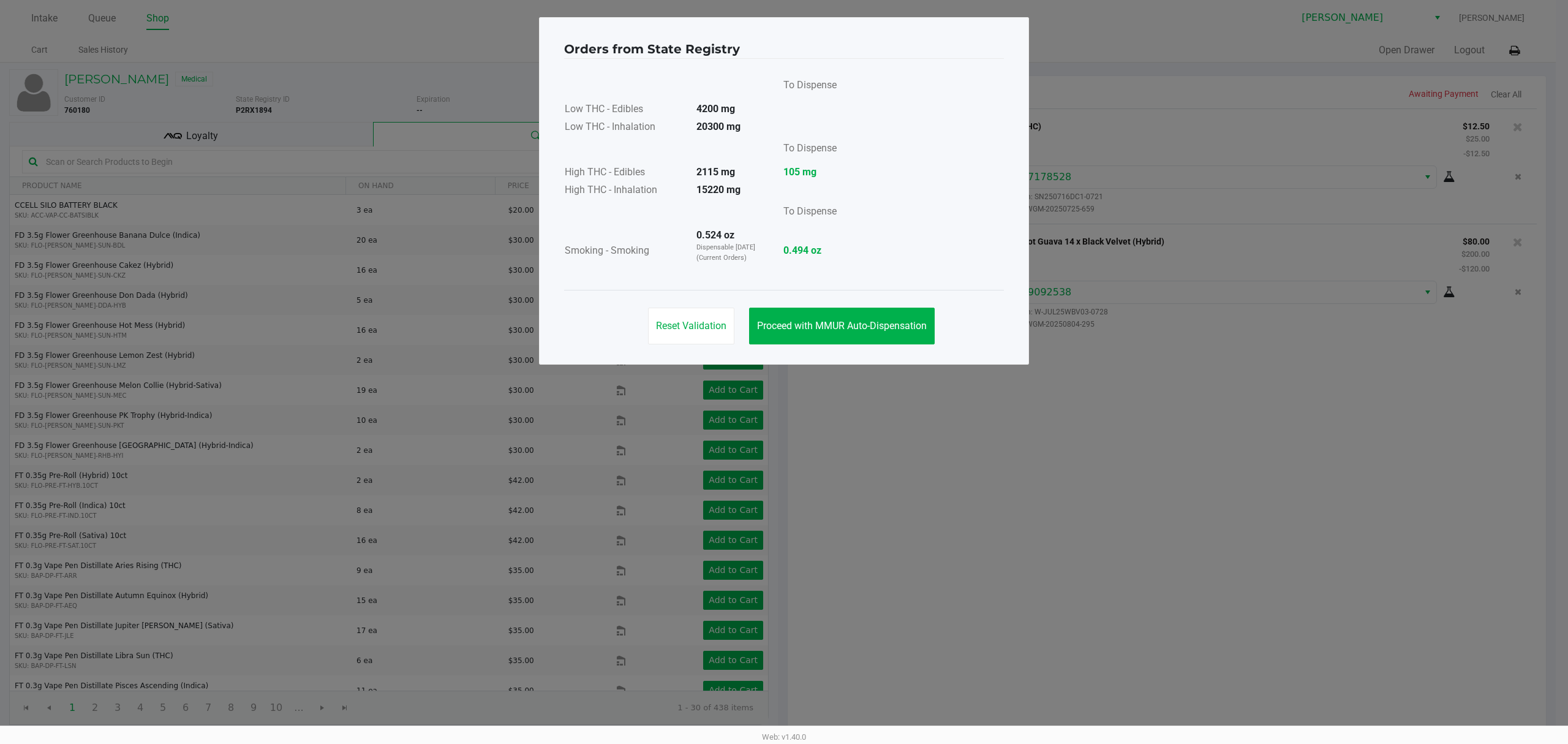
click at [863, 361] on div "Orders from State Registry To Dispense Low THC - Edibles 4200 mg Low THC - Inha…" at bounding box center [784, 191] width 490 height 347
click at [872, 349] on div "Reset Validation Proceed with MMUR Auto-Dispensation" at bounding box center [784, 320] width 440 height 62
click at [909, 338] on button "Proceed with MMUR Auto-Dispensation" at bounding box center [842, 326] width 186 height 36
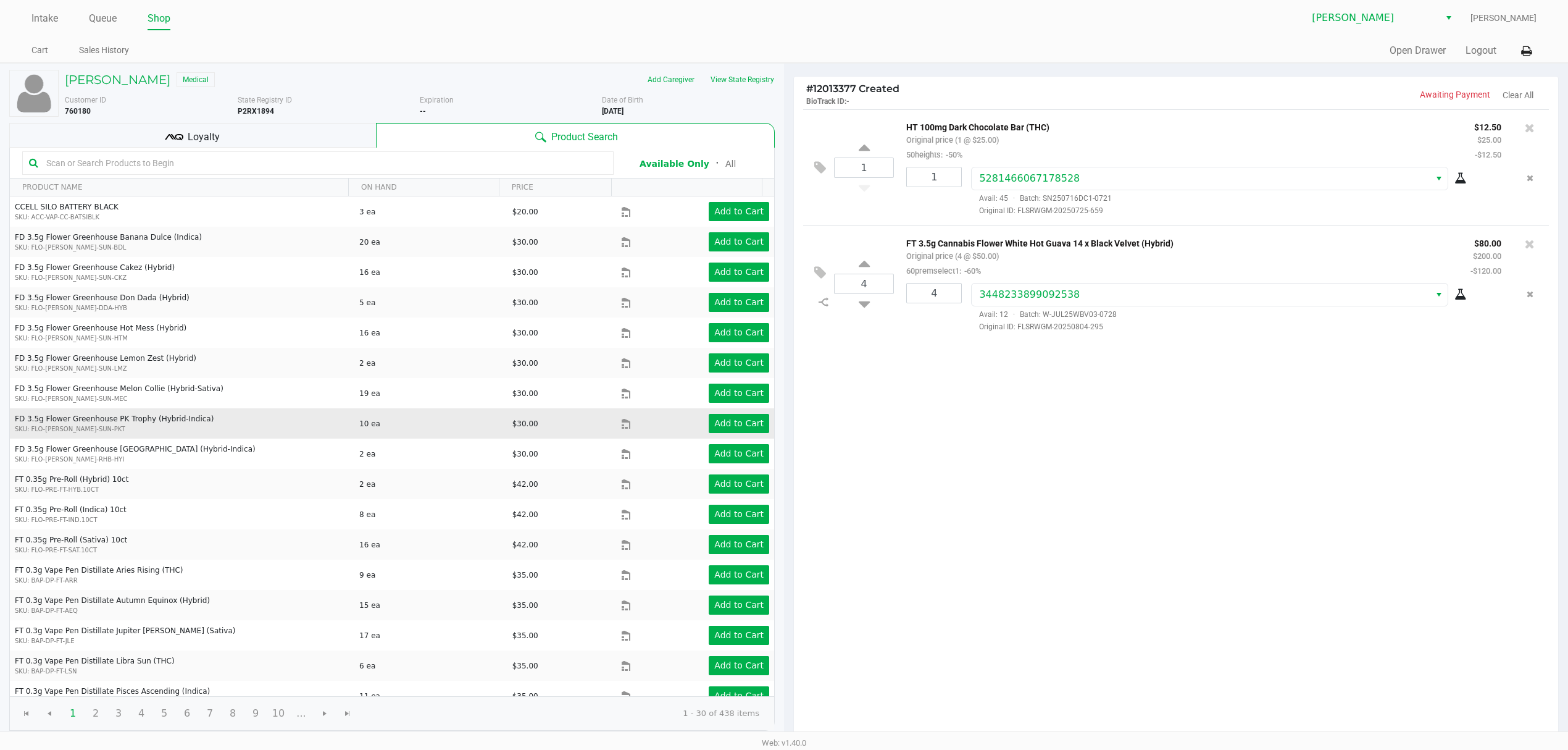
drag, startPoint x: 270, startPoint y: 129, endPoint x: 630, endPoint y: 425, distance: 466.1
click at [280, 168] on div "JOHN MOWRY Medical Add Caregiver View State Registry Customer ID 760180 State R…" at bounding box center [392, 400] width 766 height 673
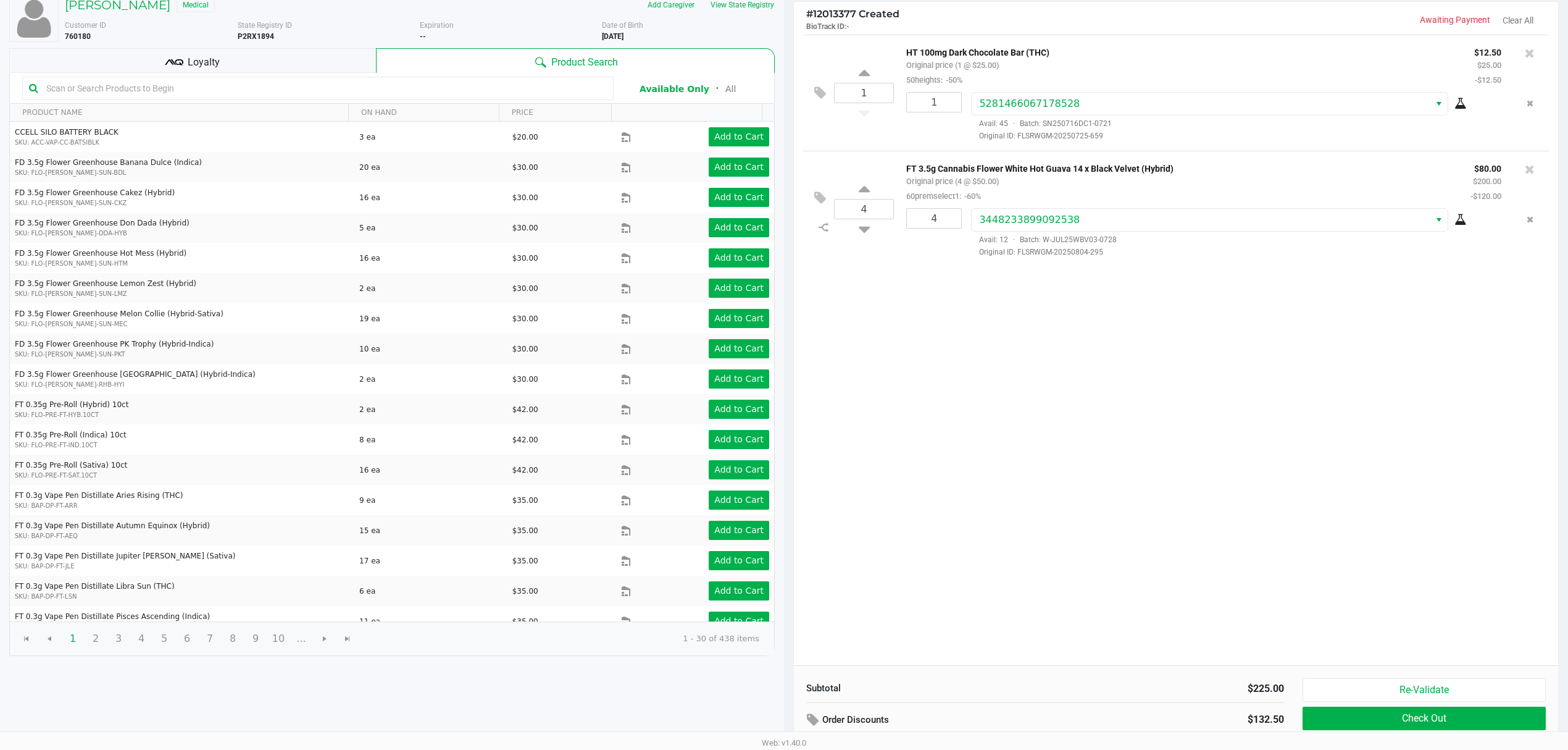
scroll to position [128, 0]
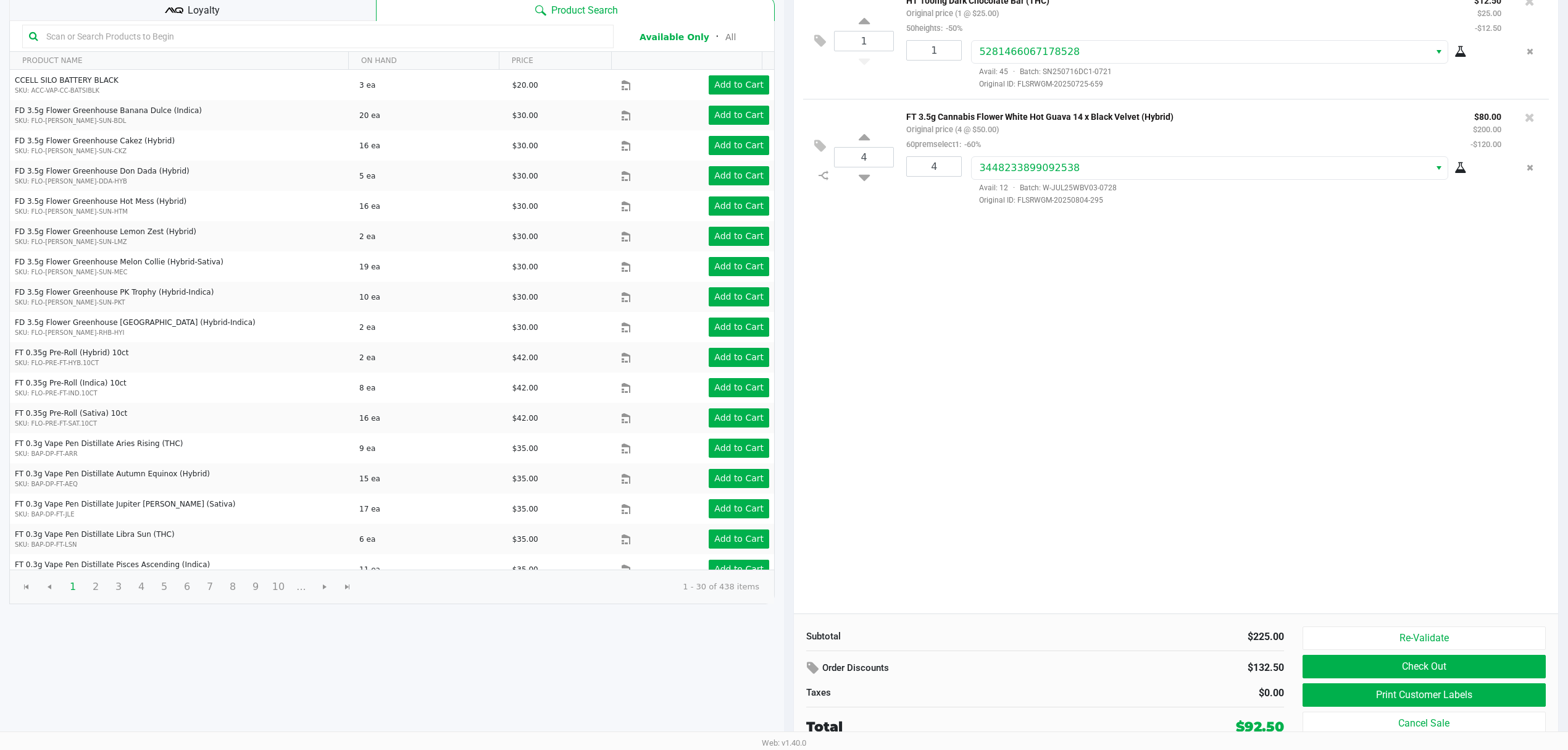
click at [289, 14] on div "Loyalty" at bounding box center [193, 8] width 367 height 25
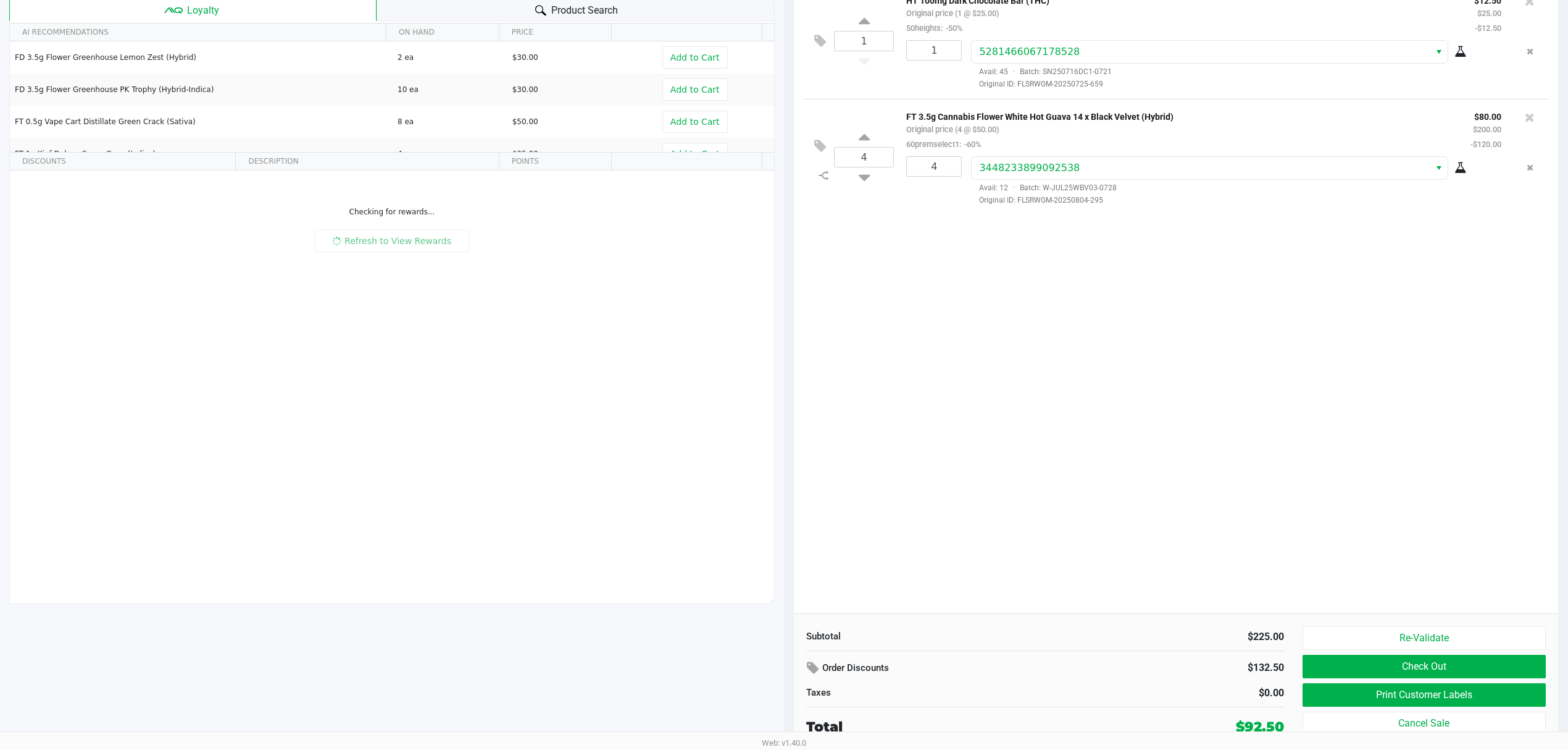
drag, startPoint x: 831, startPoint y: 399, endPoint x: 845, endPoint y: 393, distance: 15.2
click at [833, 399] on div "1 HT 100mg Dark Chocolate Bar (THC) Original price (1 @ $25.00) 50heights: -50%…" at bounding box center [1175, 297] width 764 height 630
click at [607, 398] on div "AI RECOMMENDATIONS ON HAND PRICE FD 3.5g Flower Greenhouse Lemon Zest (Hybrid) …" at bounding box center [392, 312] width 766 height 583
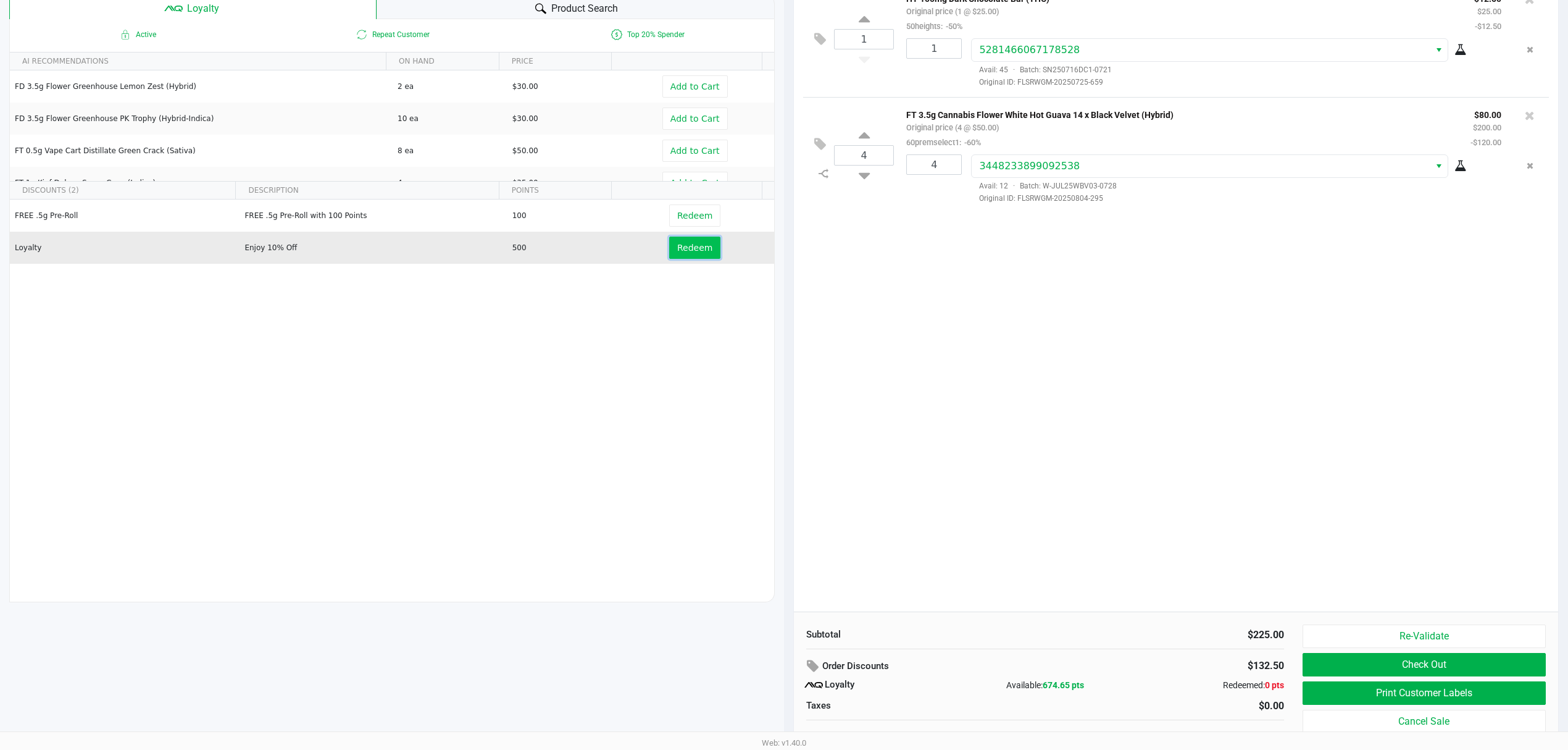
click at [677, 253] on span "Redeem" at bounding box center [695, 247] width 35 height 10
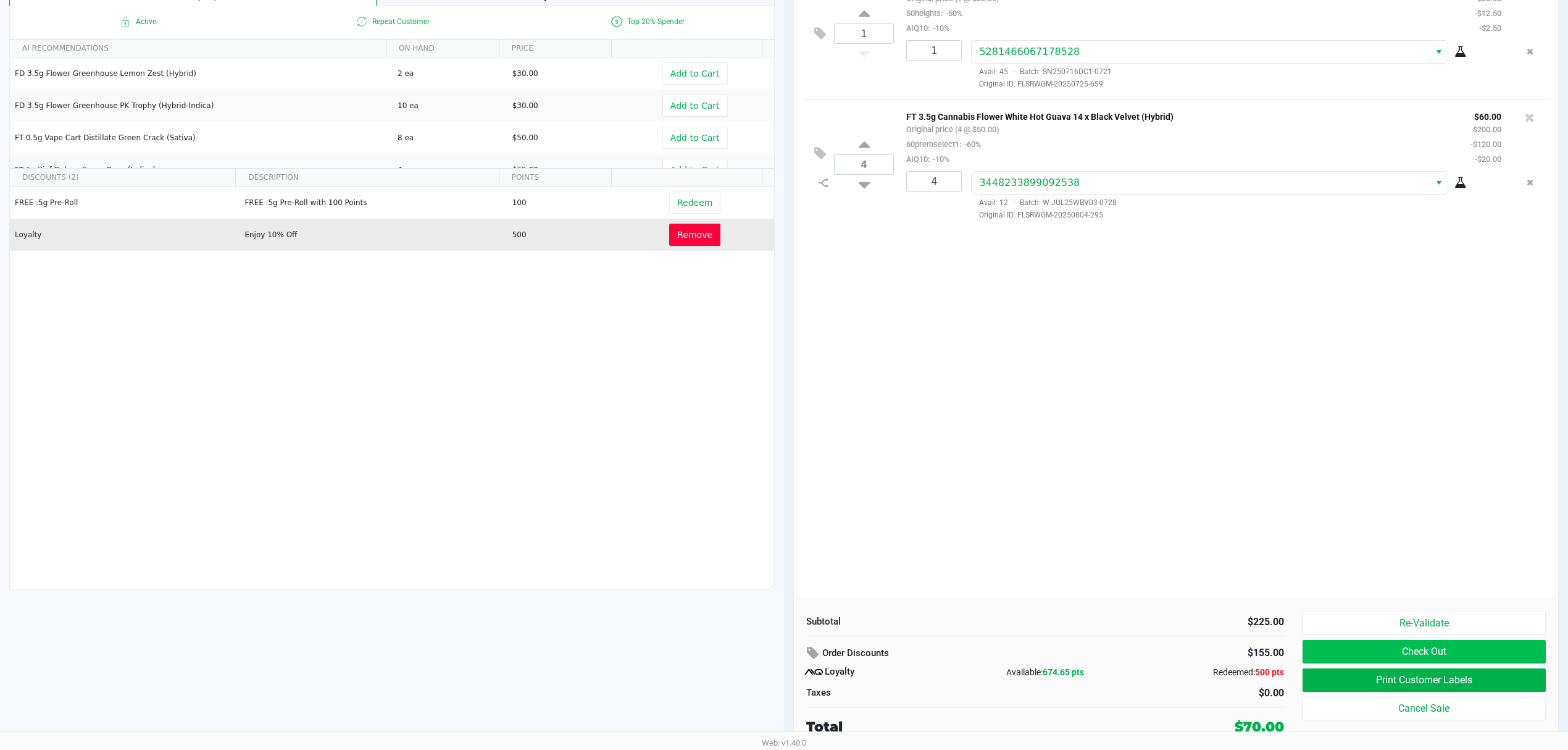
scroll to position [143, 0]
click at [1423, 677] on button "Print Customer Labels" at bounding box center [1424, 679] width 243 height 23
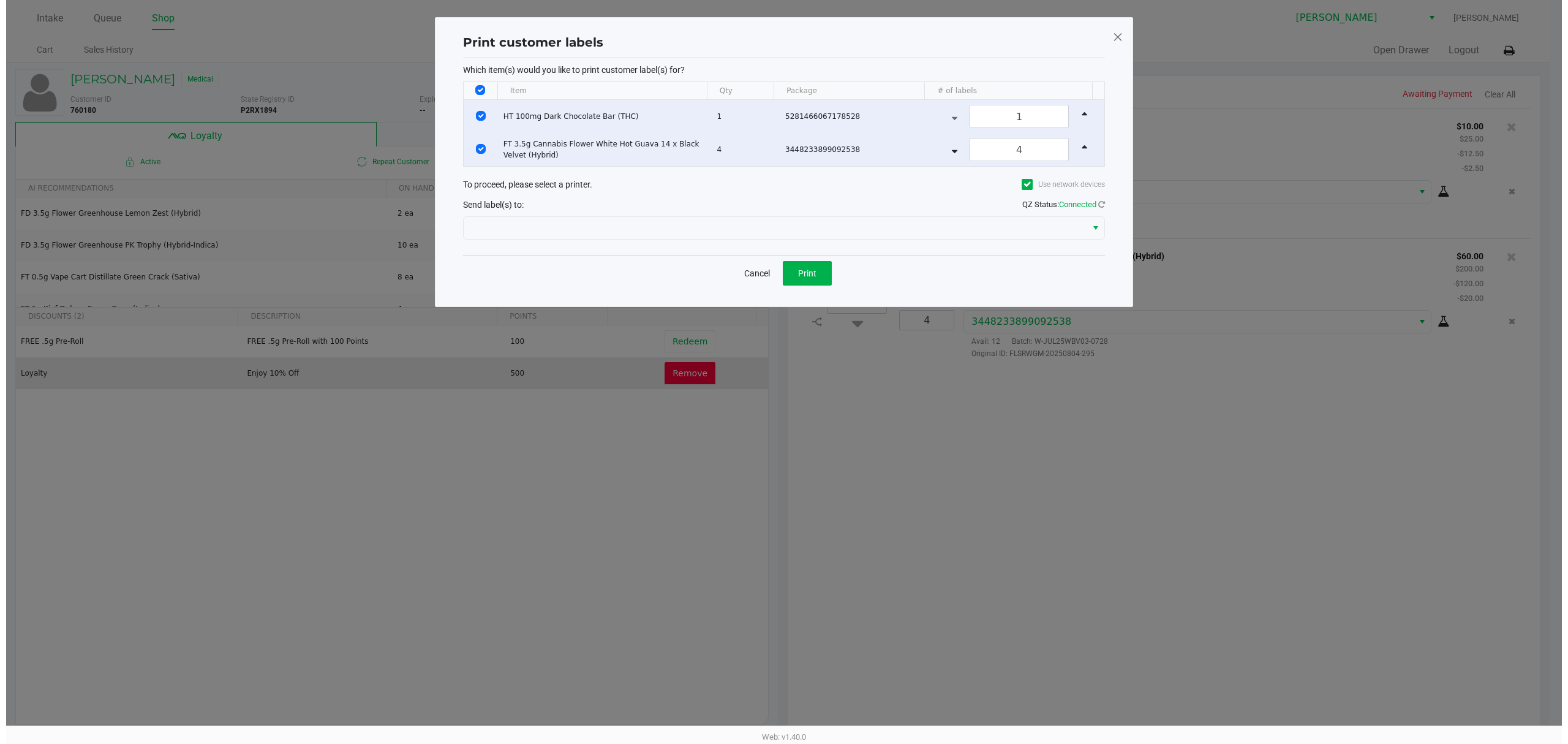
scroll to position [0, 0]
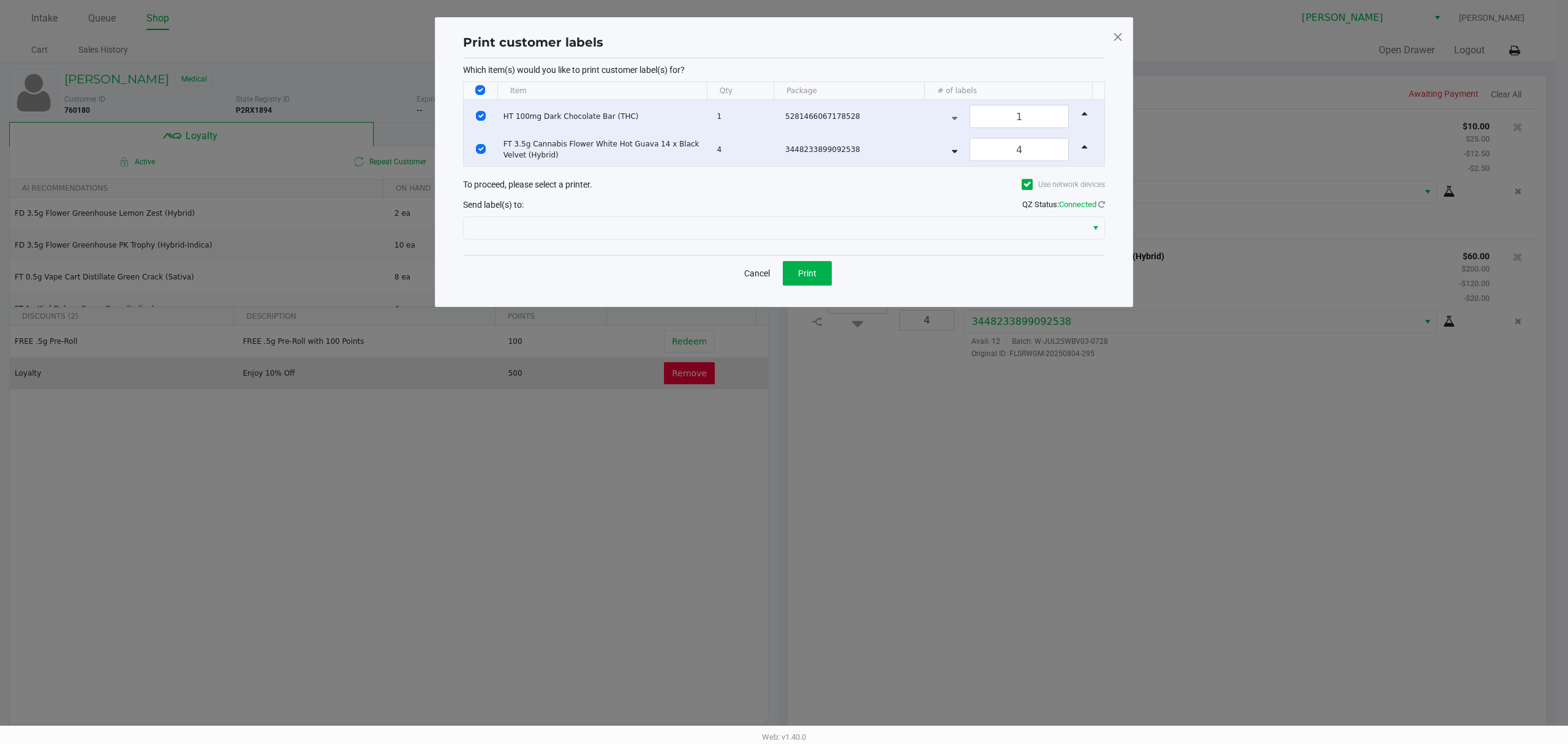
click at [754, 192] on div "To proceed, please select a printer. Use network devices" at bounding box center [784, 183] width 642 height 23
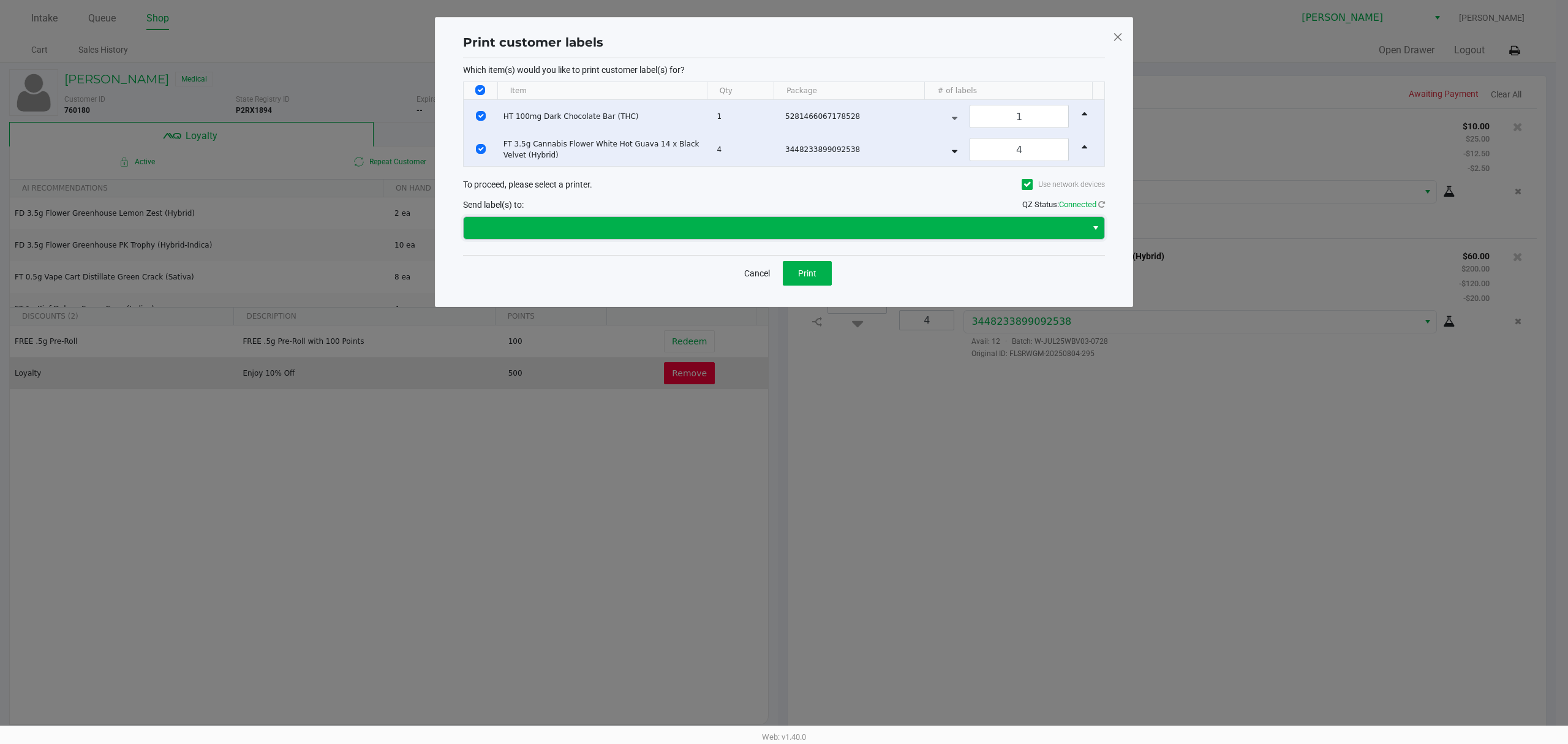
click at [742, 221] on span at bounding box center [775, 228] width 608 height 15
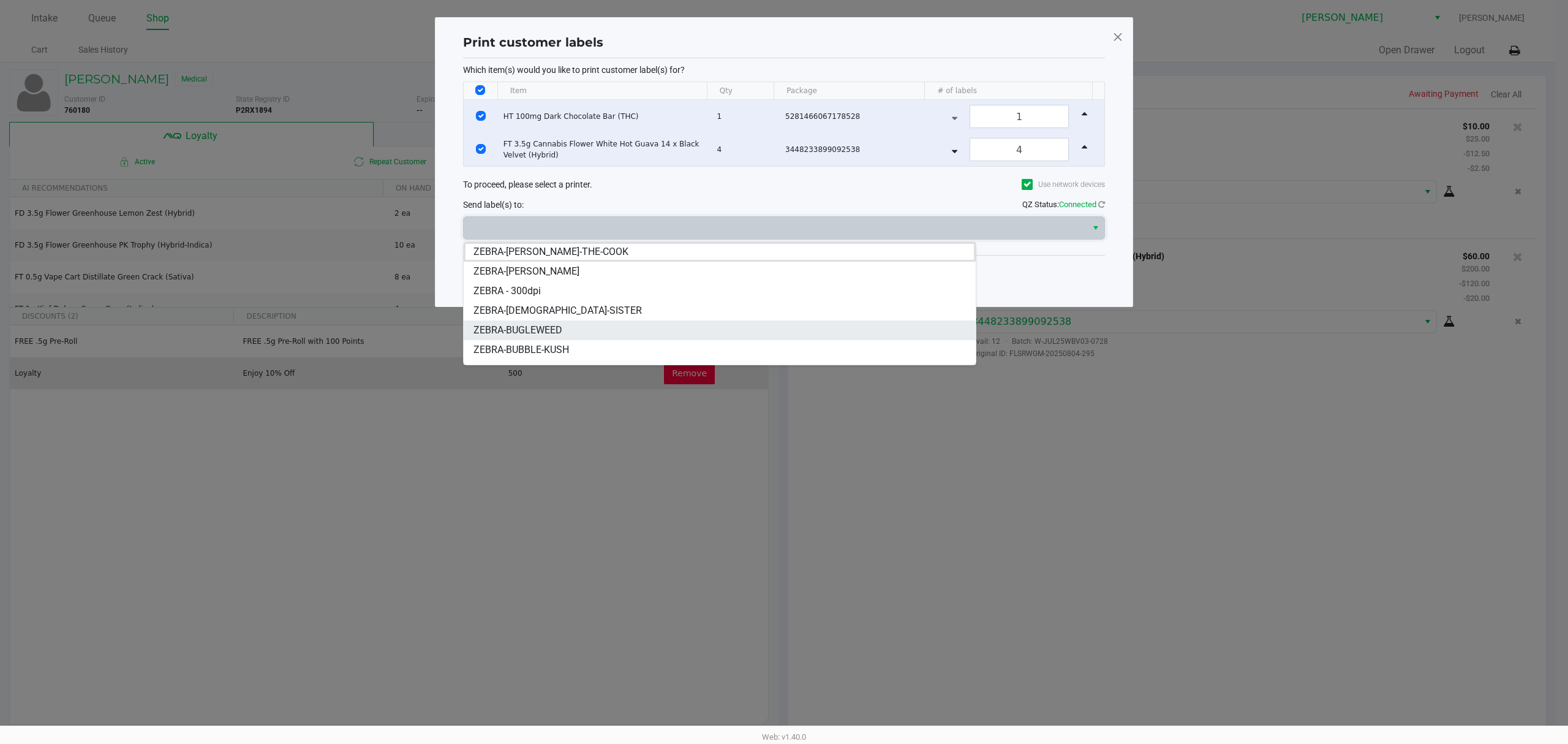
click at [645, 331] on li "ZEBRA-BUGLEWEED" at bounding box center [720, 330] width 512 height 20
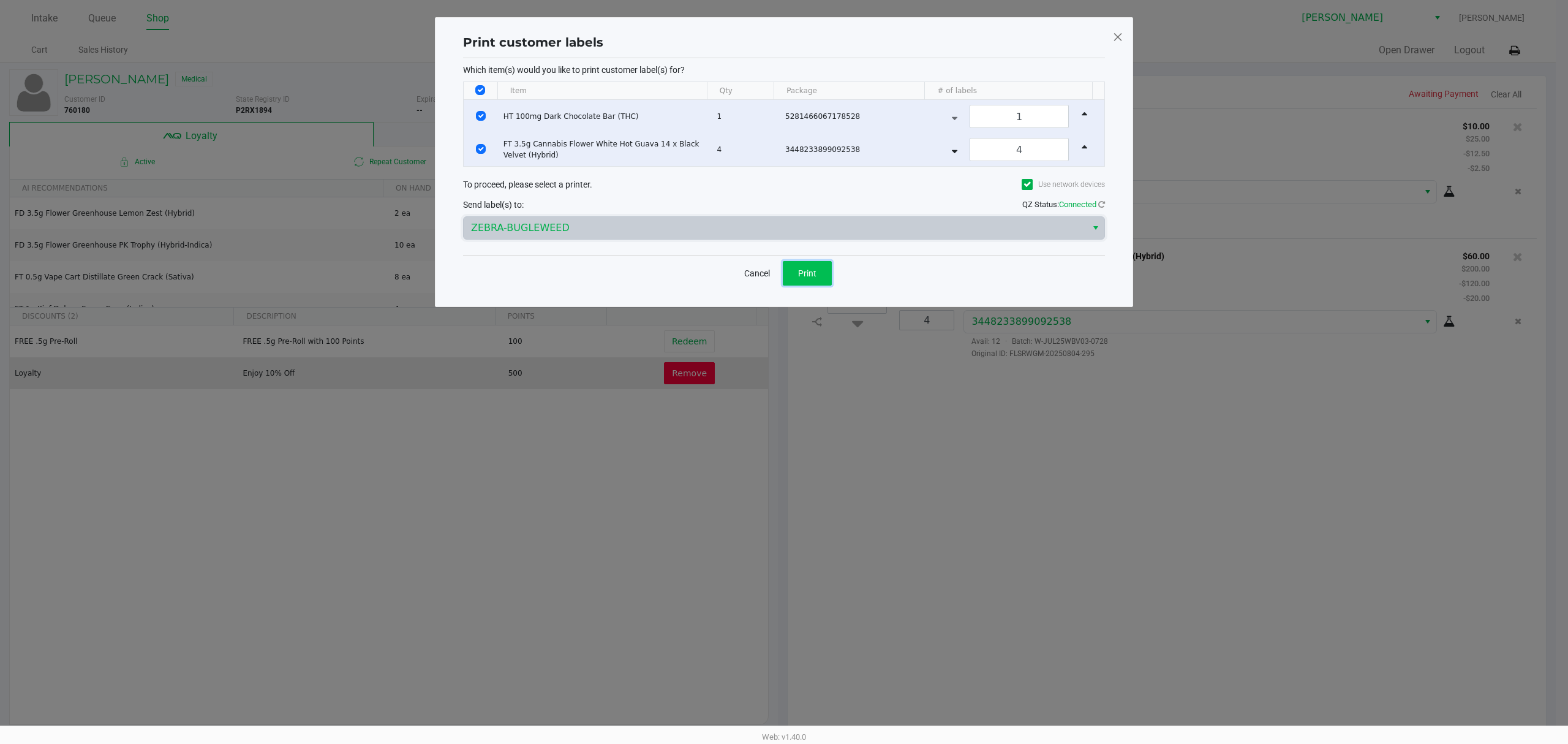
click at [821, 267] on button "Print" at bounding box center [807, 273] width 49 height 25
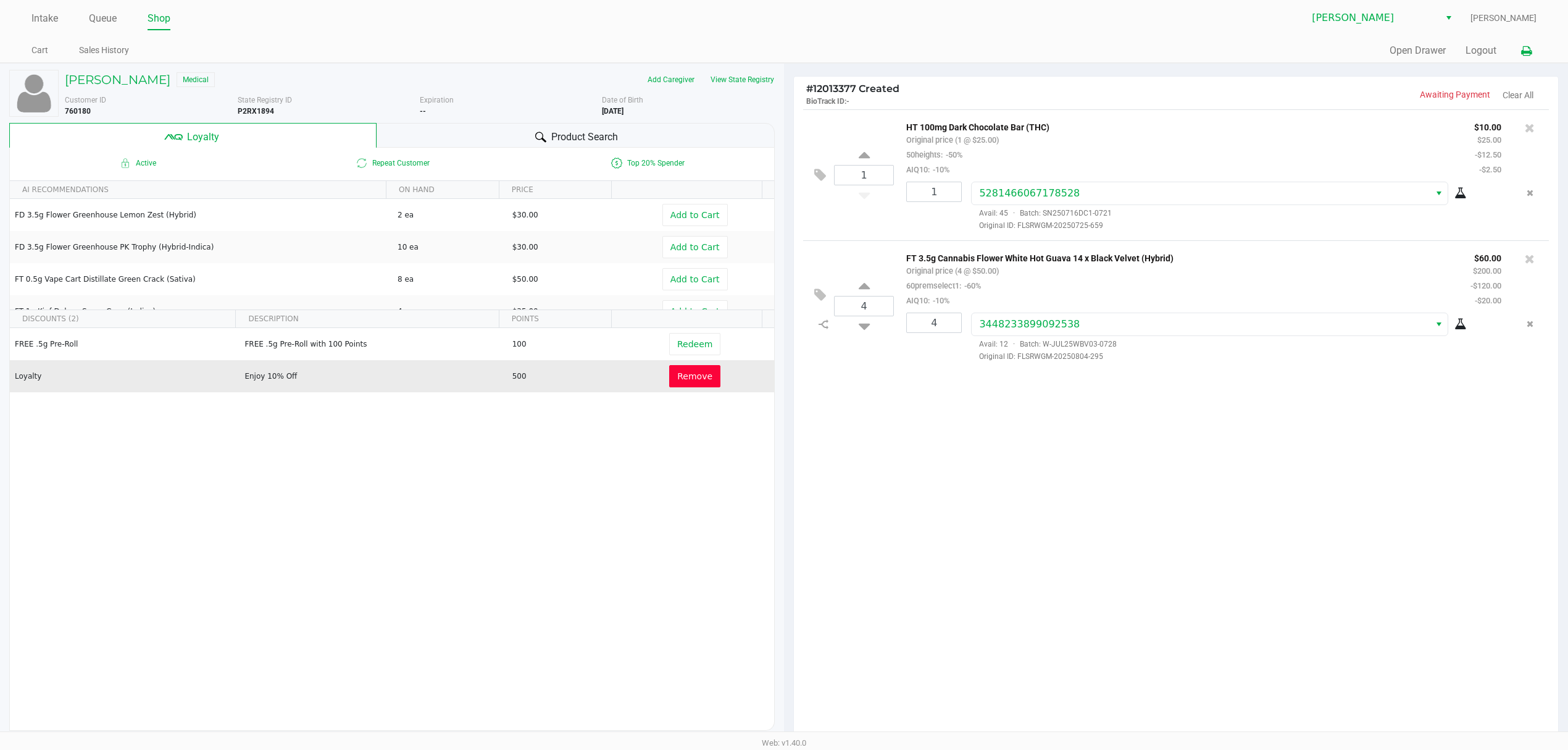
click at [1534, 53] on button at bounding box center [1527, 51] width 21 height 23
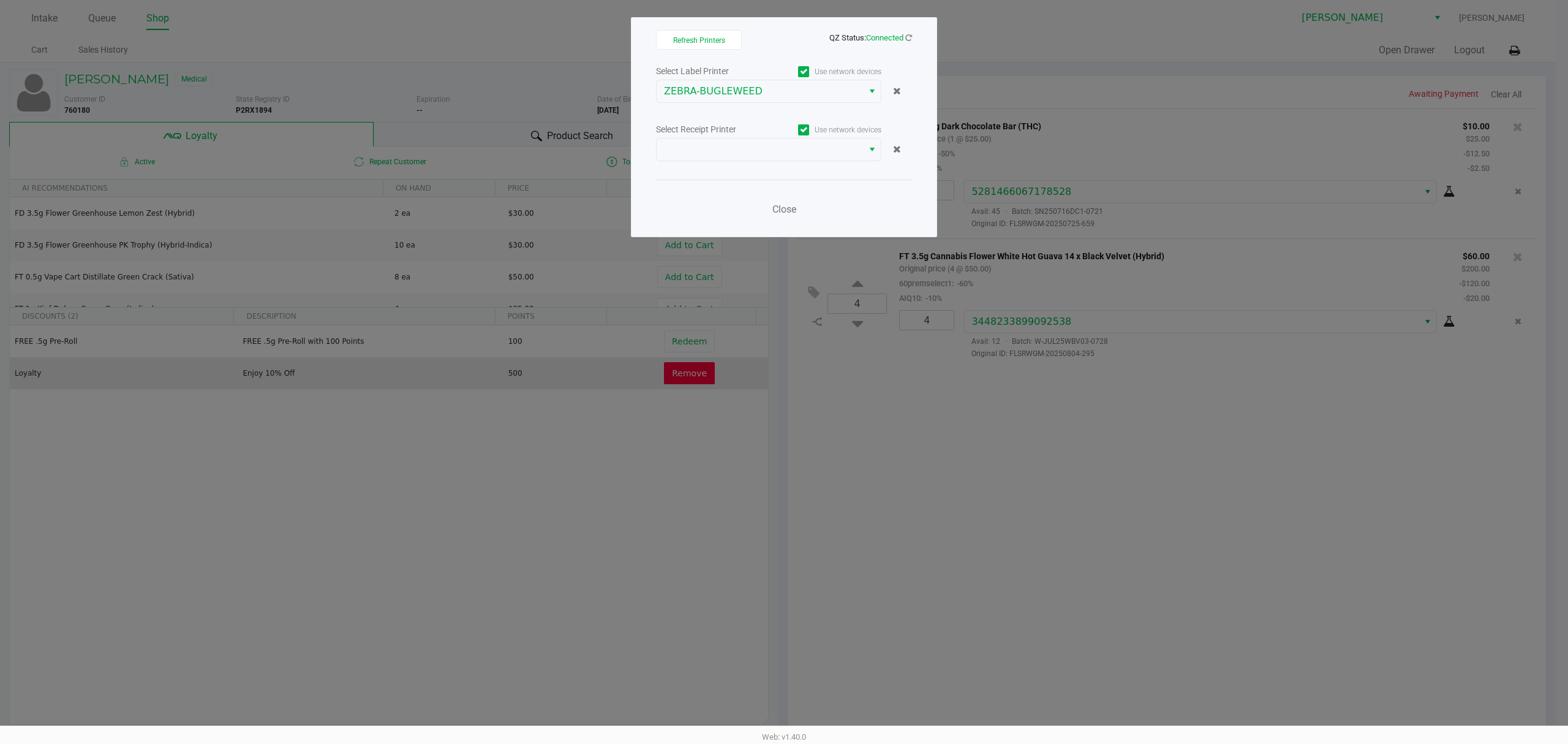
click at [648, 143] on div "Refresh Printers QZ Status: Connected Select Label Printer Use network devices …" at bounding box center [784, 127] width 306 height 220
click at [682, 161] on kendo-dropdownlist at bounding box center [769, 149] width 225 height 23
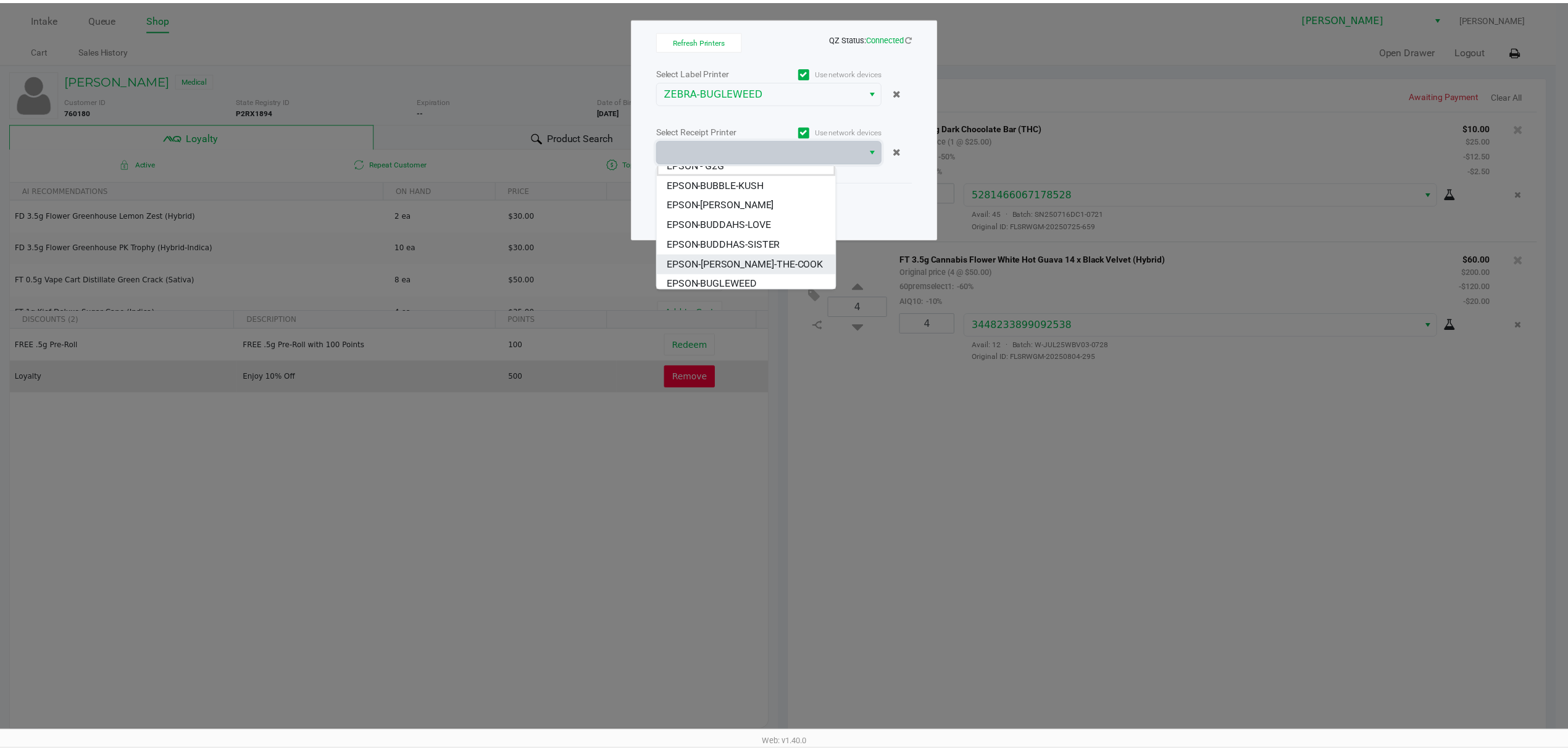
scroll to position [15, 0]
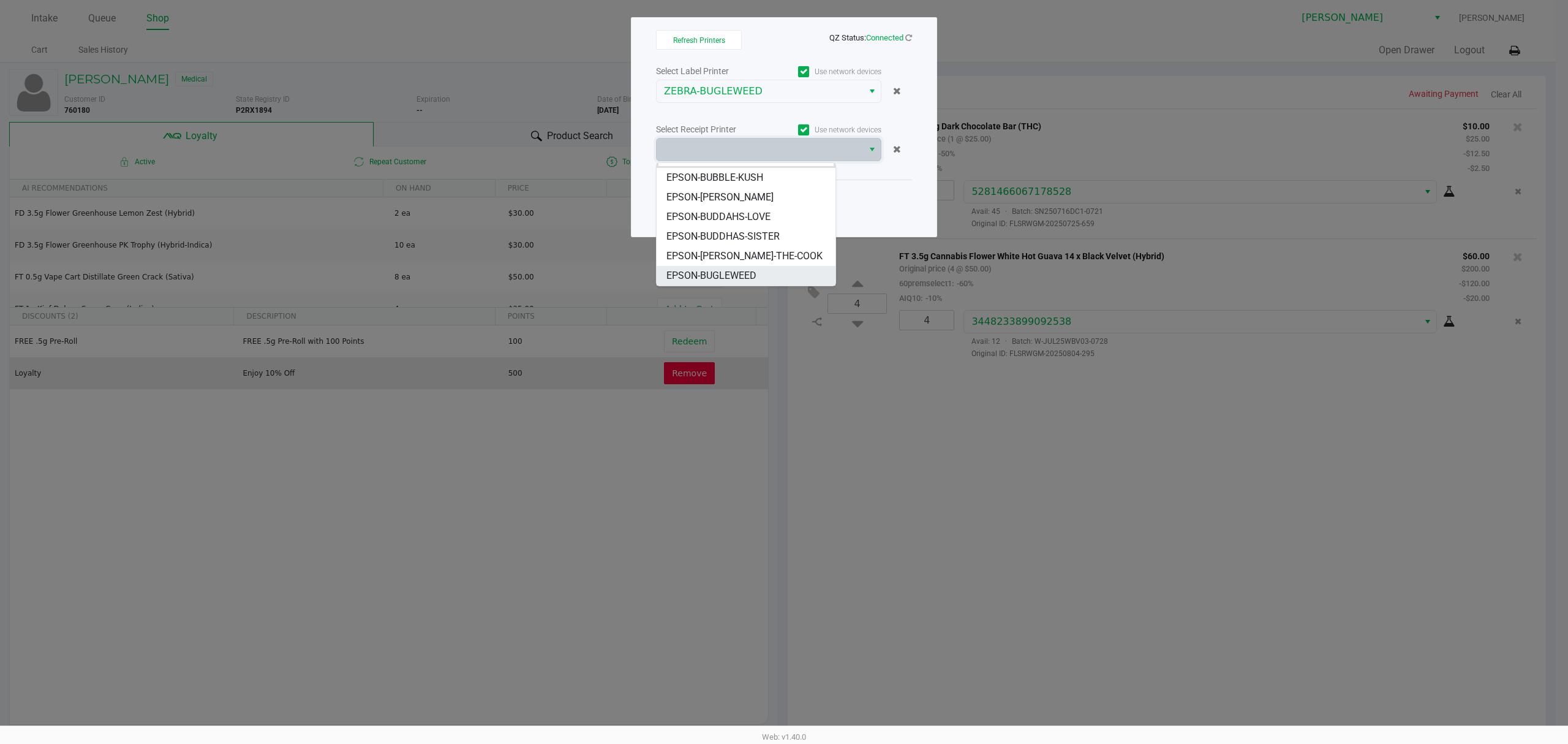
click at [784, 268] on li "EPSON-BUGLEWEED" at bounding box center [746, 275] width 179 height 20
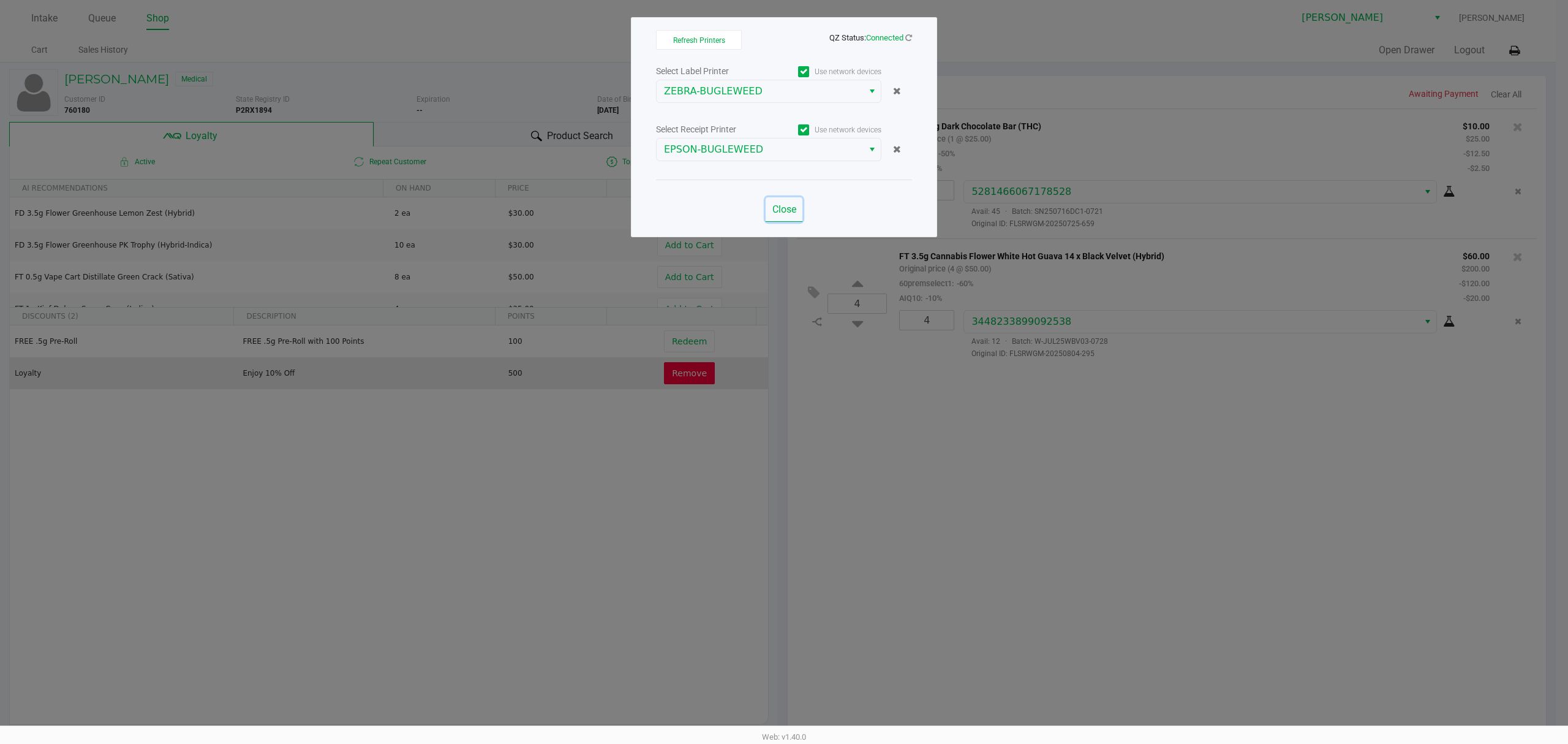
click at [773, 221] on button "Close" at bounding box center [784, 209] width 36 height 25
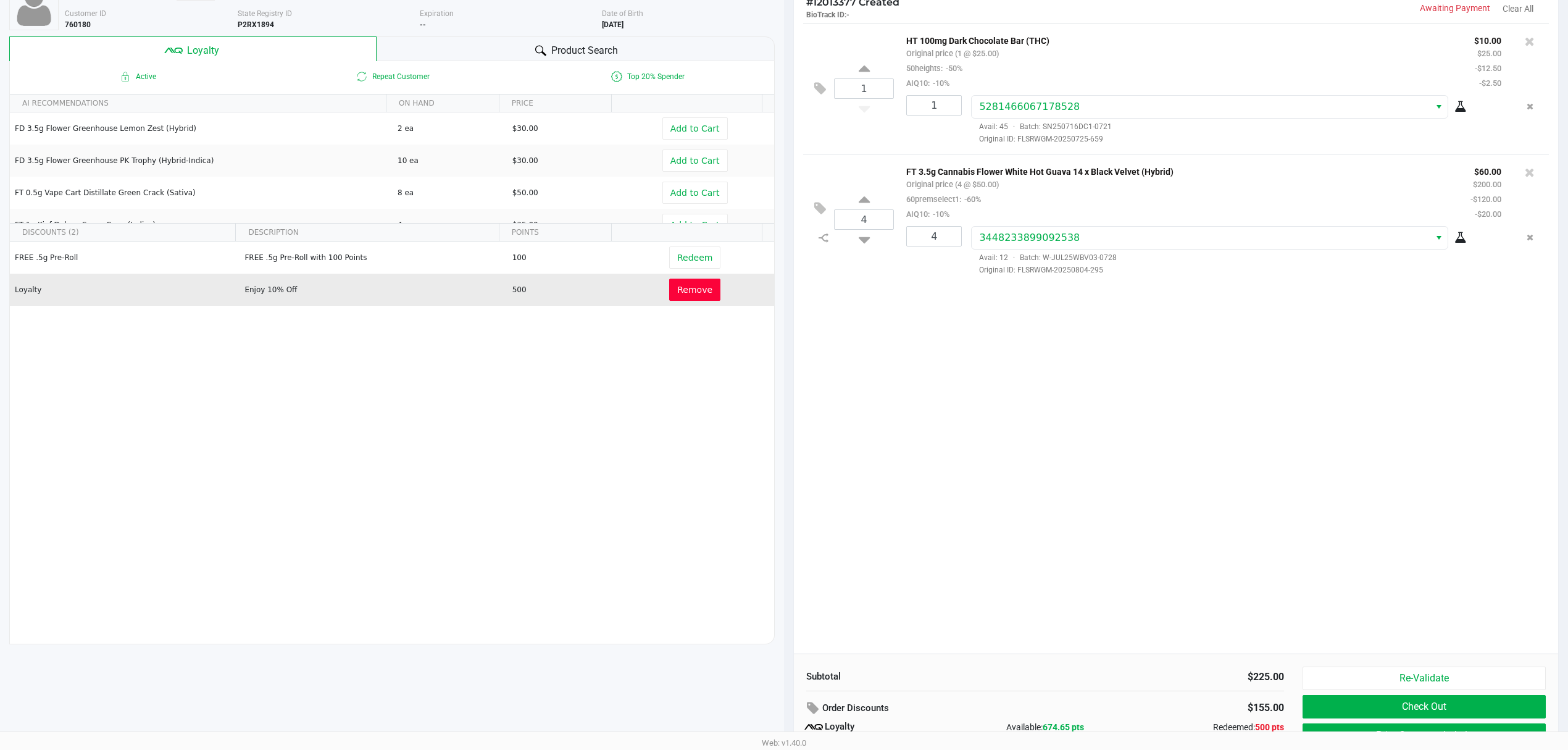
scroll to position [143, 0]
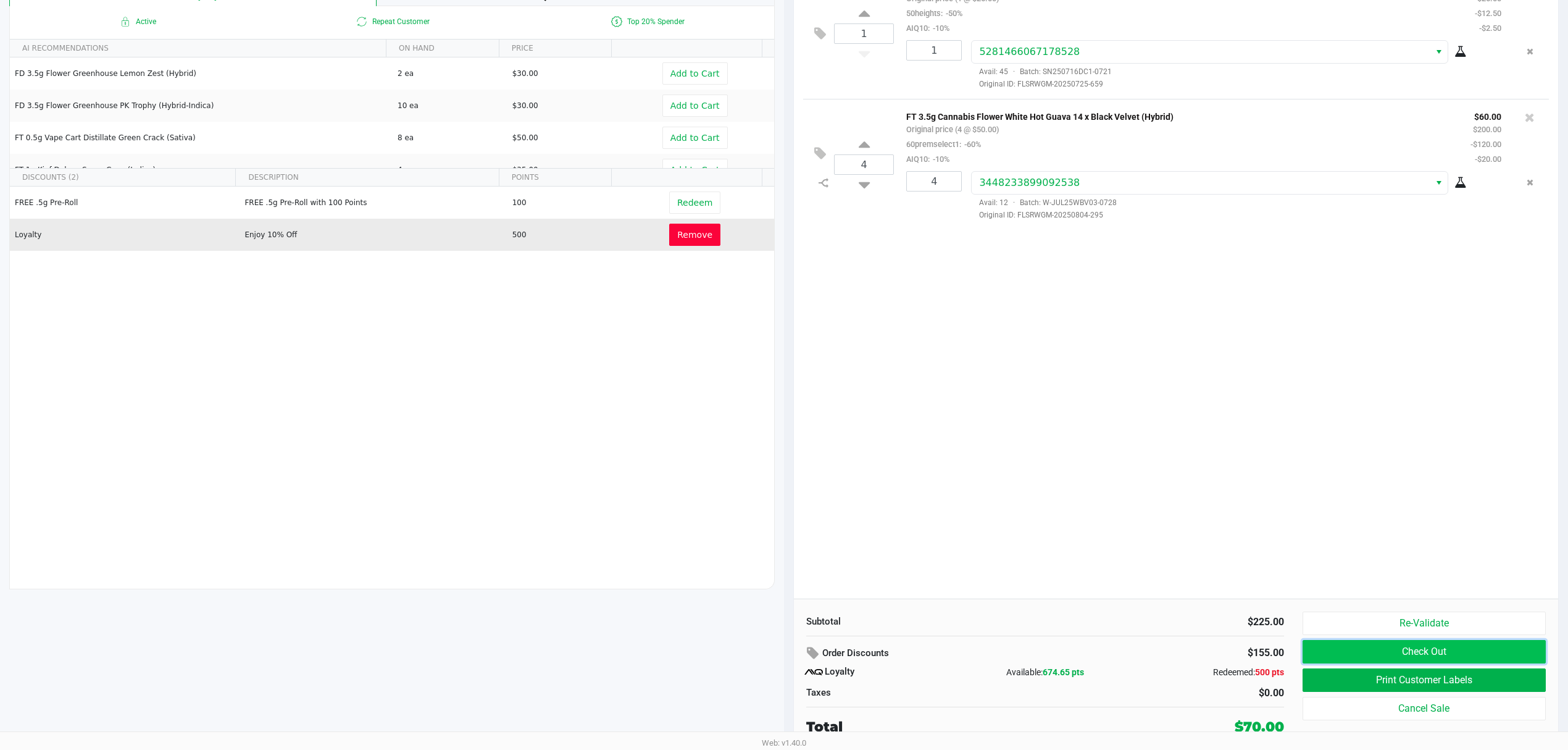
click at [1422, 652] on button "Check Out" at bounding box center [1424, 651] width 243 height 23
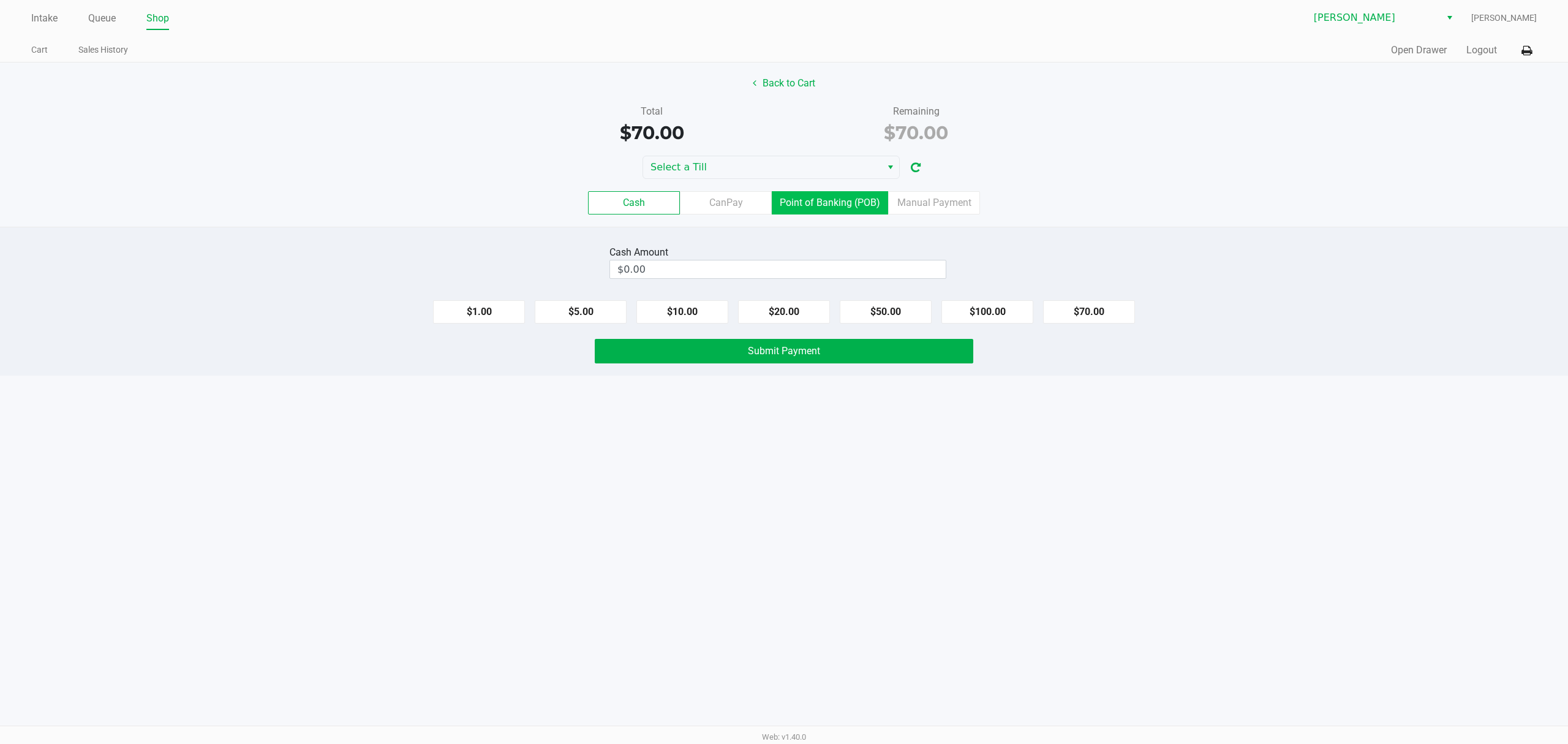
click at [860, 201] on label "Point of Banking (POB)" at bounding box center [829, 202] width 116 height 23
click at [0, 0] on 7 "Point of Banking (POB)" at bounding box center [0, 0] width 0 height 0
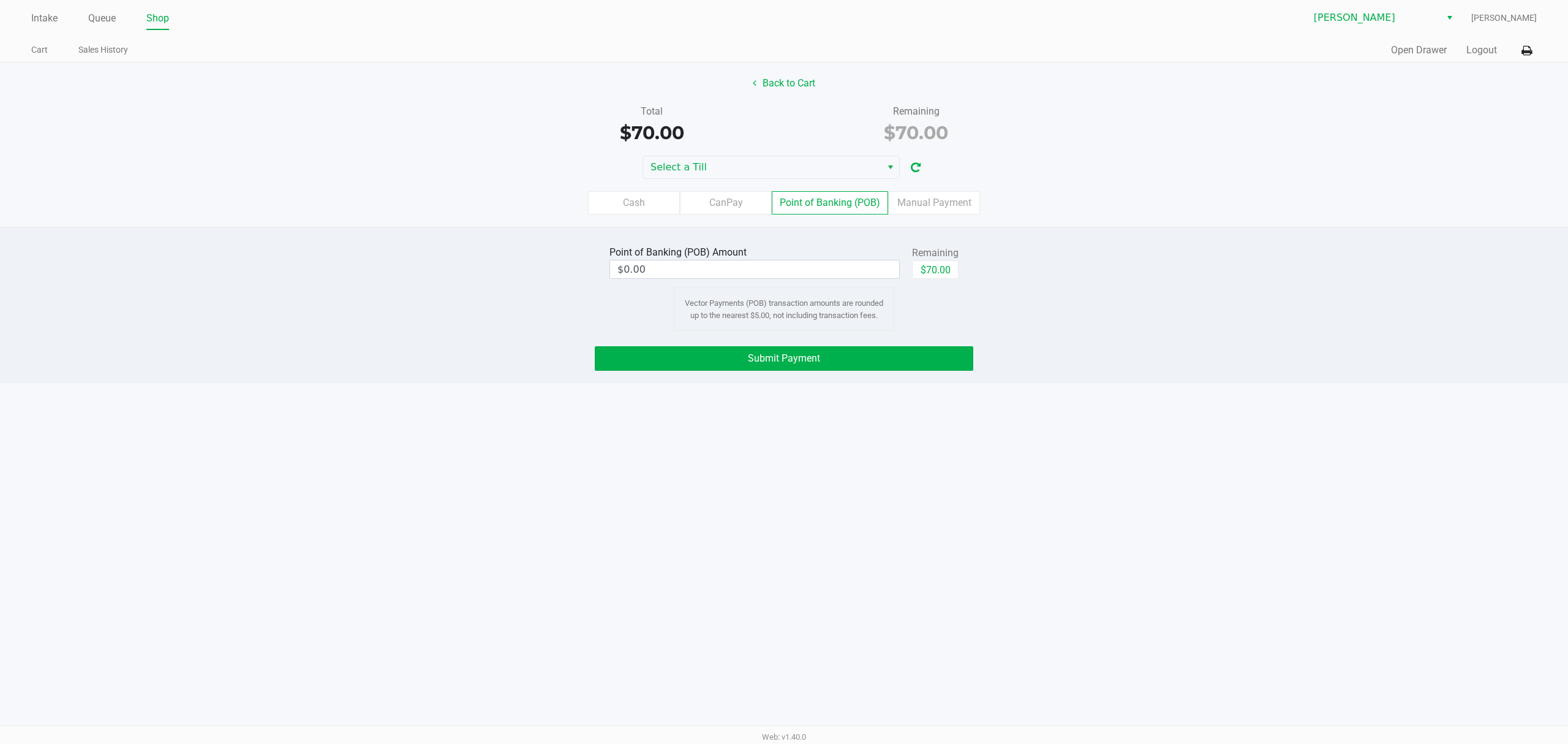
click at [817, 149] on div "Back to Cart Total $70.00 Remaining $70.00 Select a Till Cash CanPay Point of B…" at bounding box center [784, 145] width 1568 height 164
click at [833, 165] on span "Select a Till" at bounding box center [762, 167] width 224 height 15
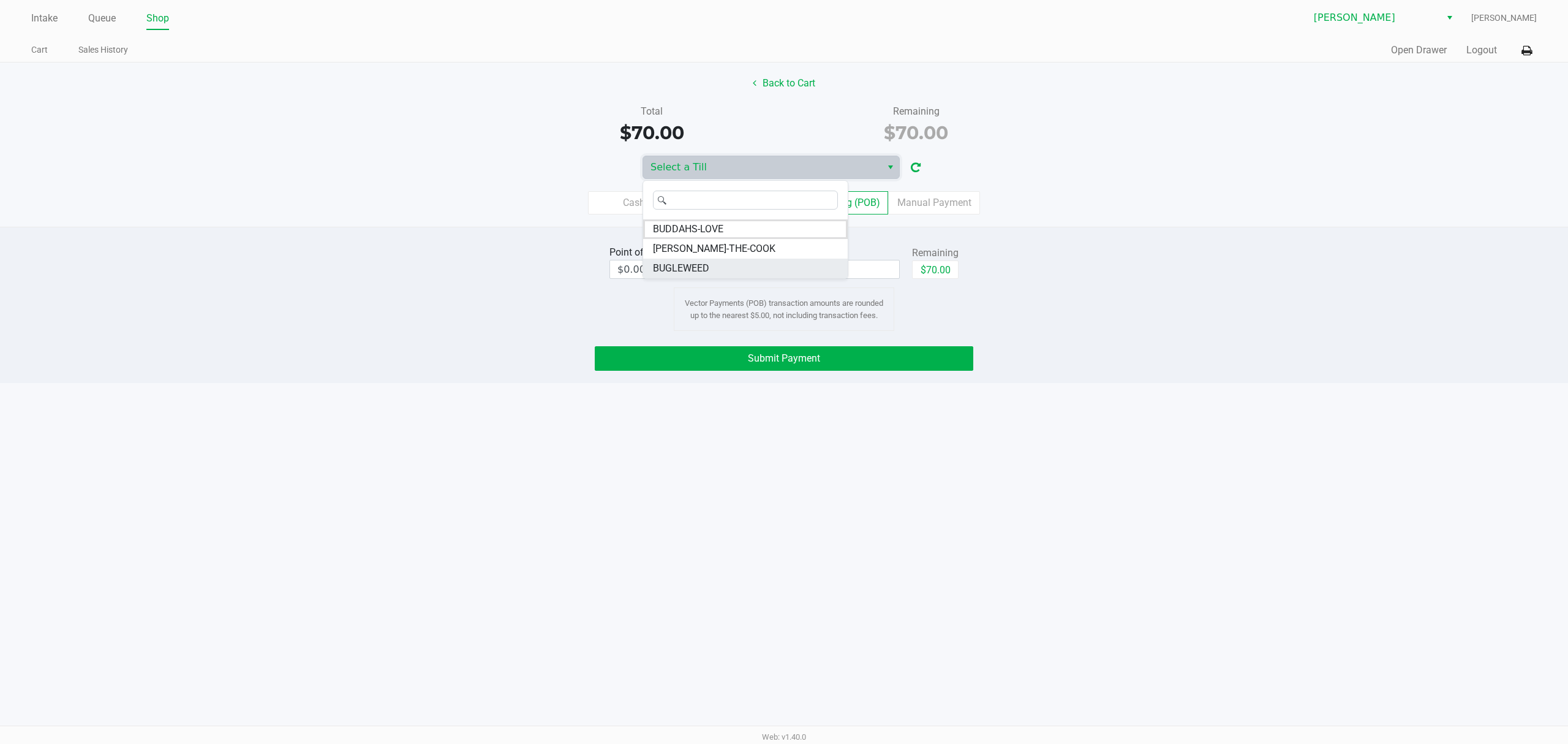
click at [700, 270] on span "BUGLEWEED" at bounding box center [681, 268] width 56 height 15
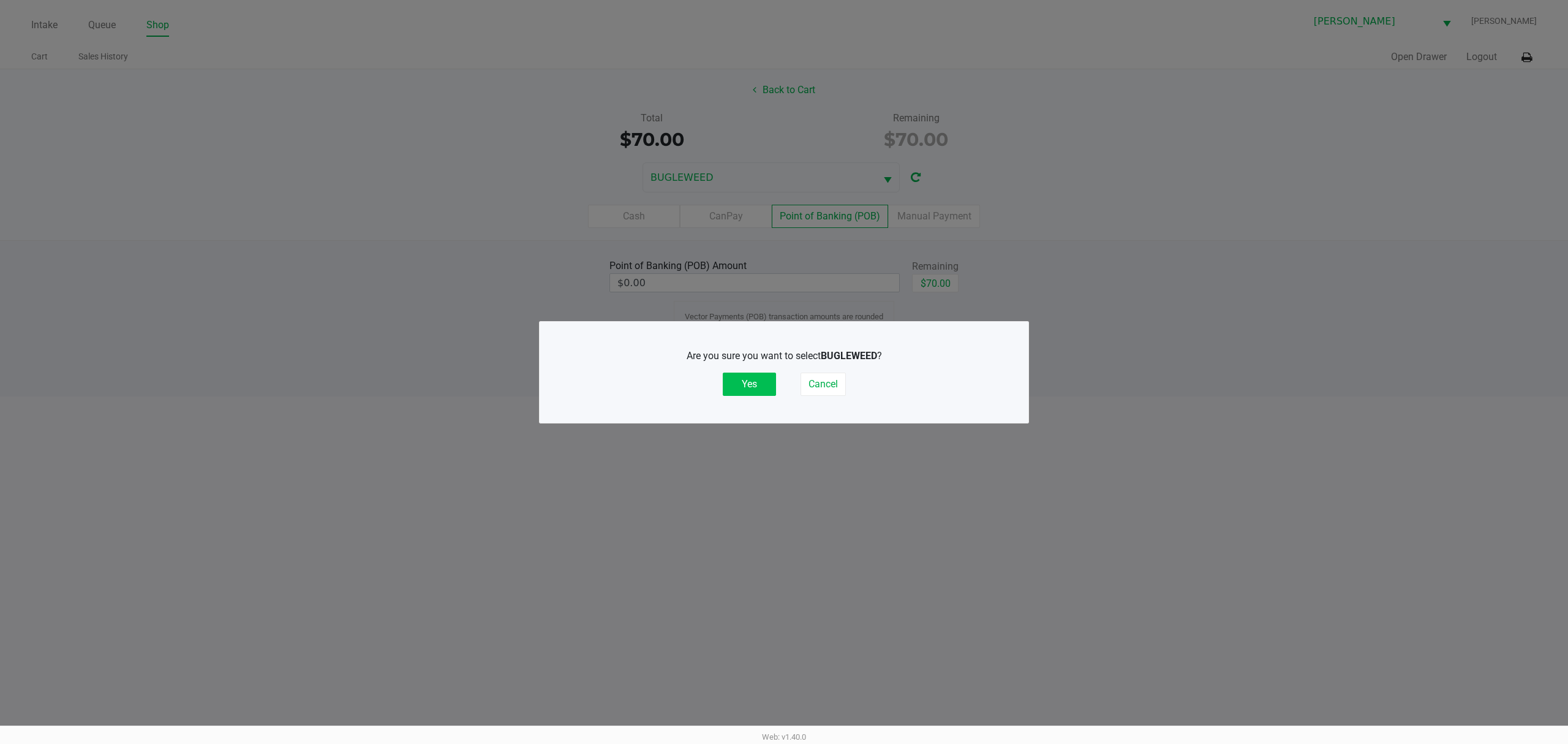
click at [754, 379] on button "Yes" at bounding box center [749, 383] width 53 height 23
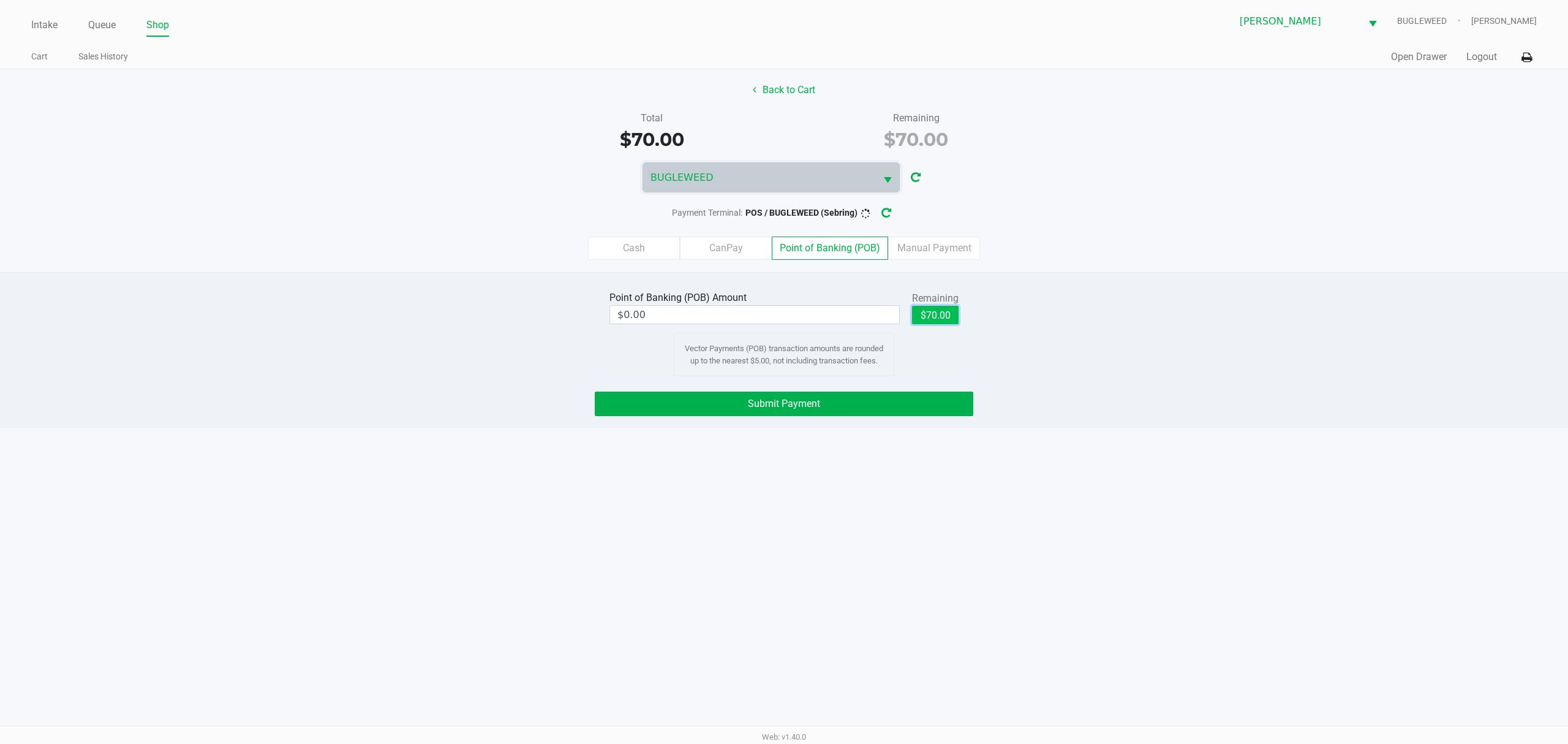
click at [946, 309] on button "$70.00" at bounding box center [935, 315] width 47 height 18
type input "$70.00"
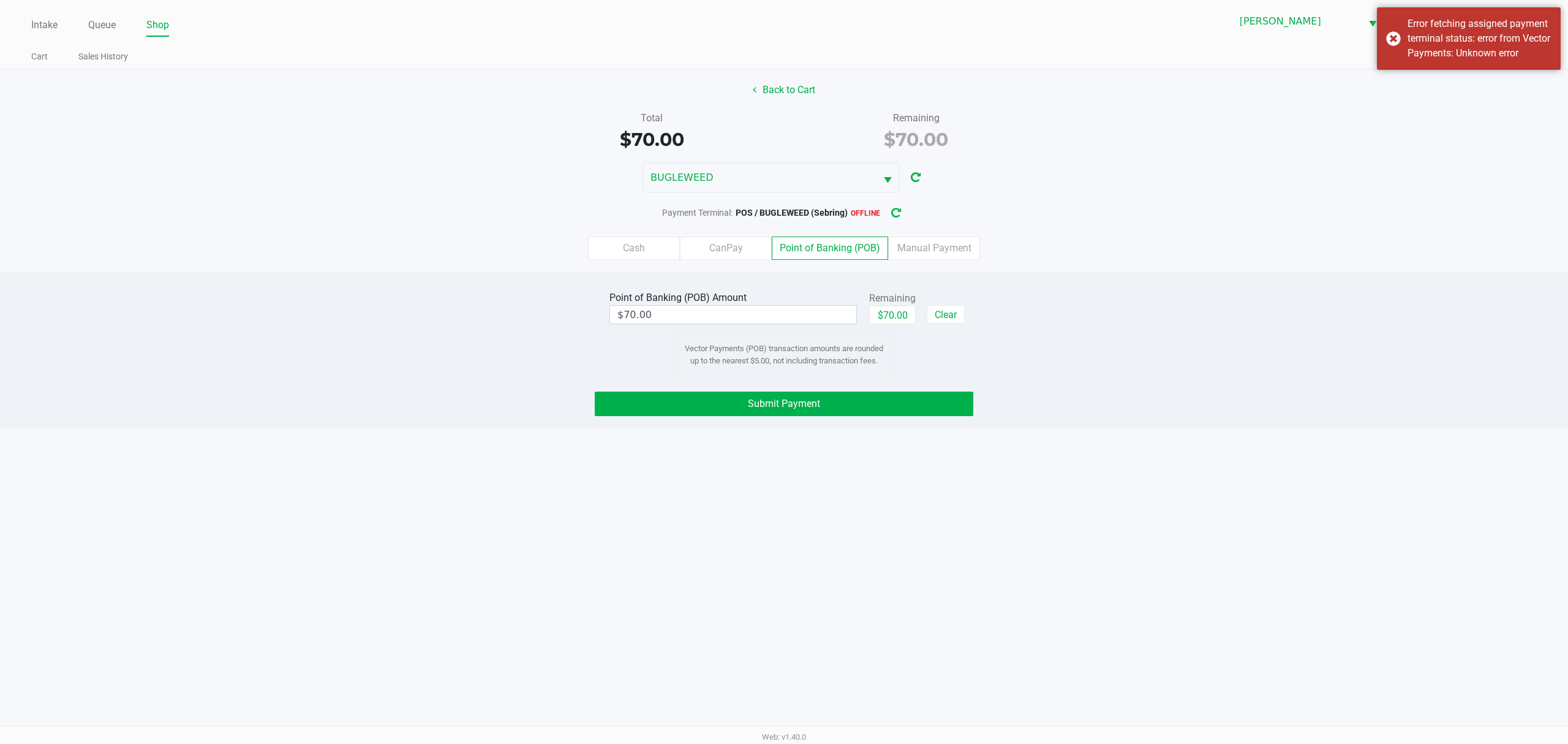
click at [906, 216] on button "button" at bounding box center [896, 213] width 20 height 23
click at [886, 406] on button "Submit Payment" at bounding box center [784, 403] width 379 height 25
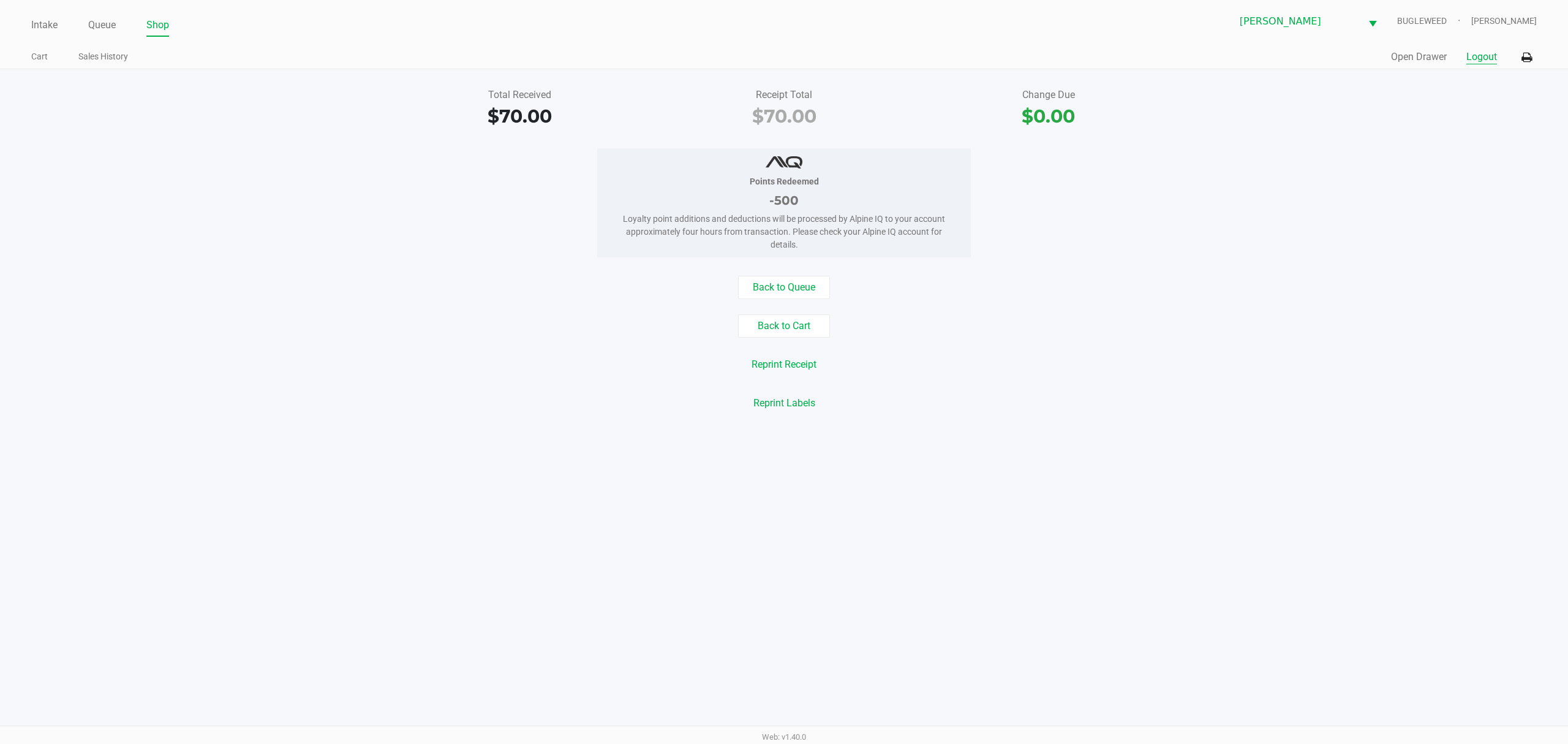
click at [1483, 52] on button "Logout" at bounding box center [1482, 57] width 31 height 15
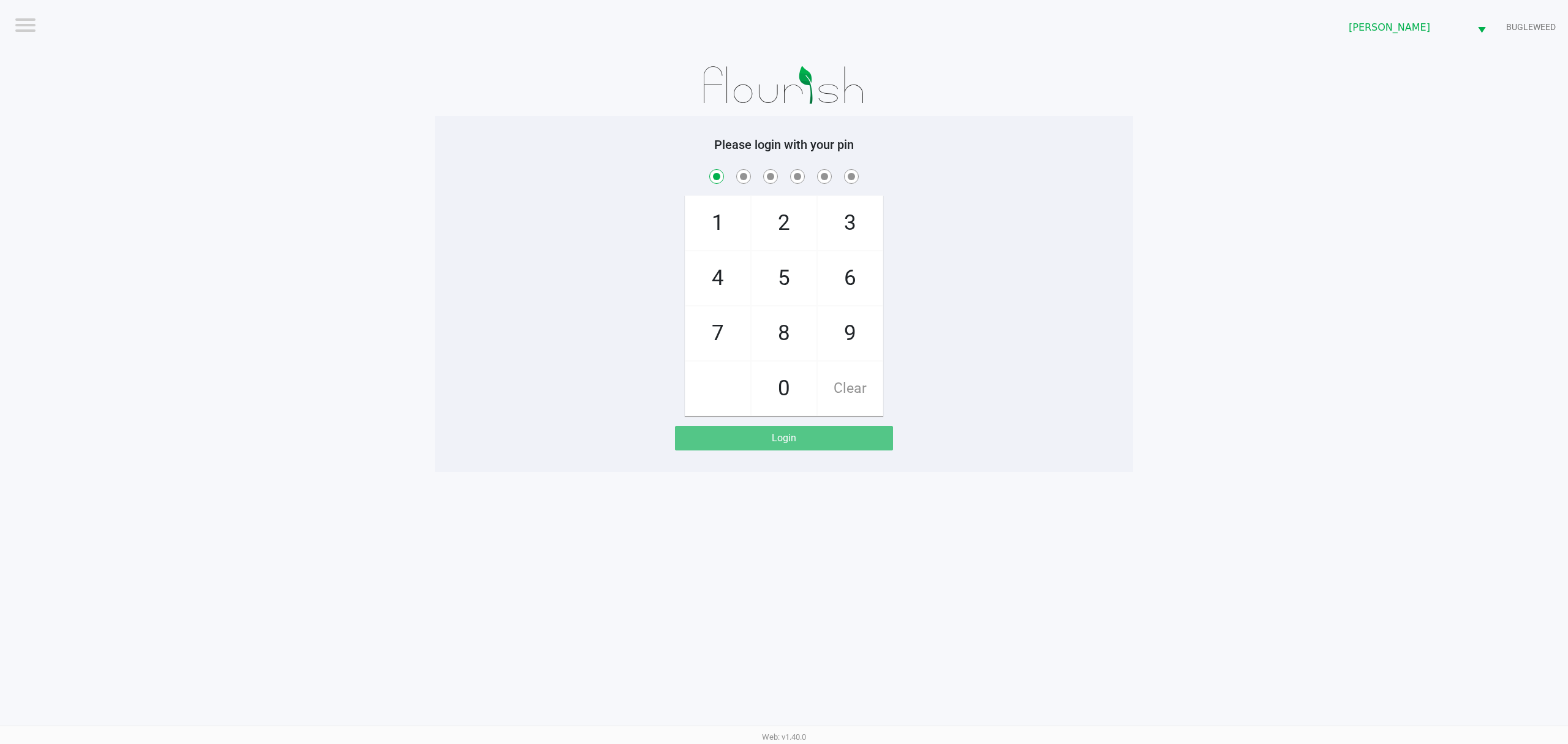
checkbox input "true"
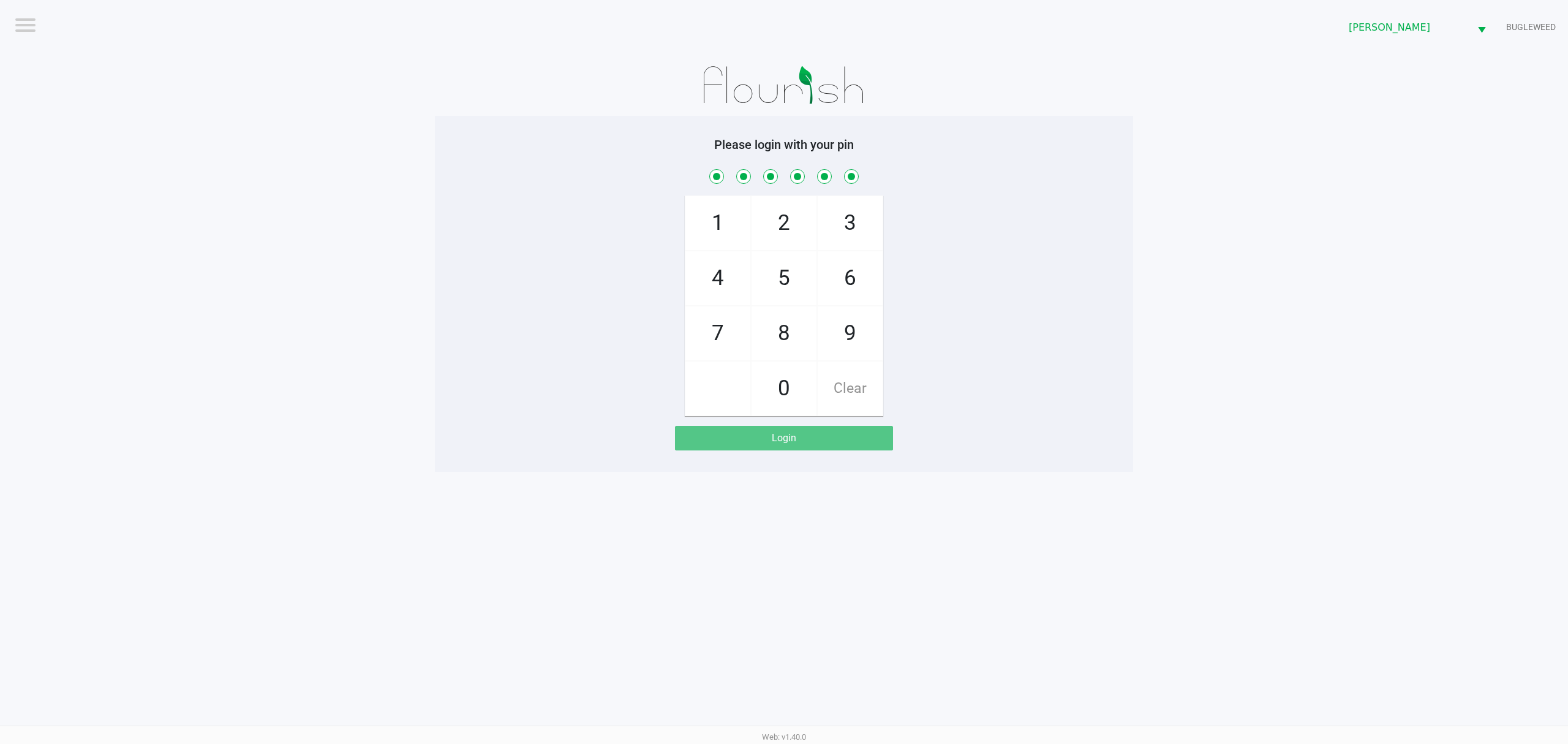
checkbox input "true"
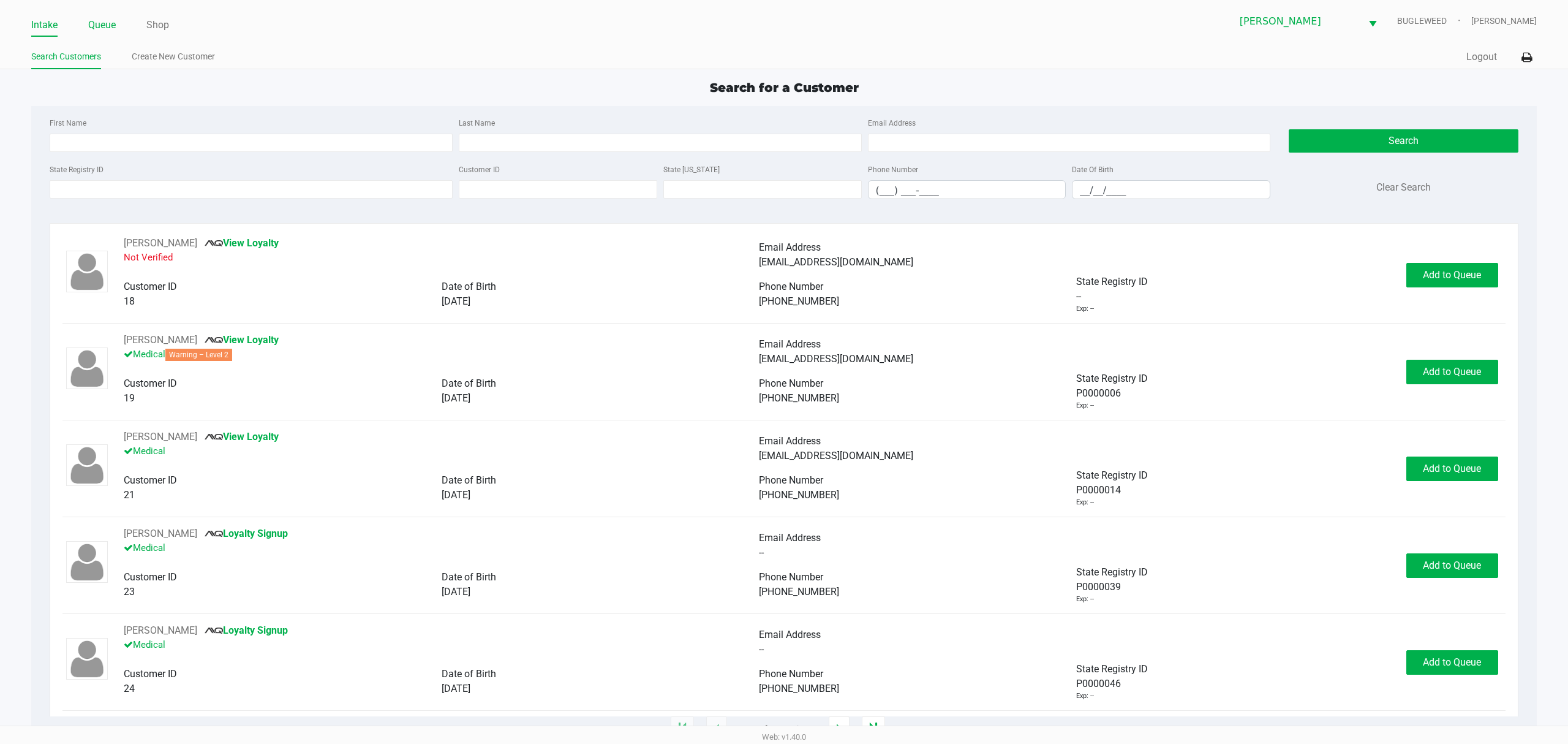
click at [91, 36] on li "Queue" at bounding box center [102, 25] width 28 height 21
click at [100, 23] on link "Queue" at bounding box center [102, 25] width 28 height 17
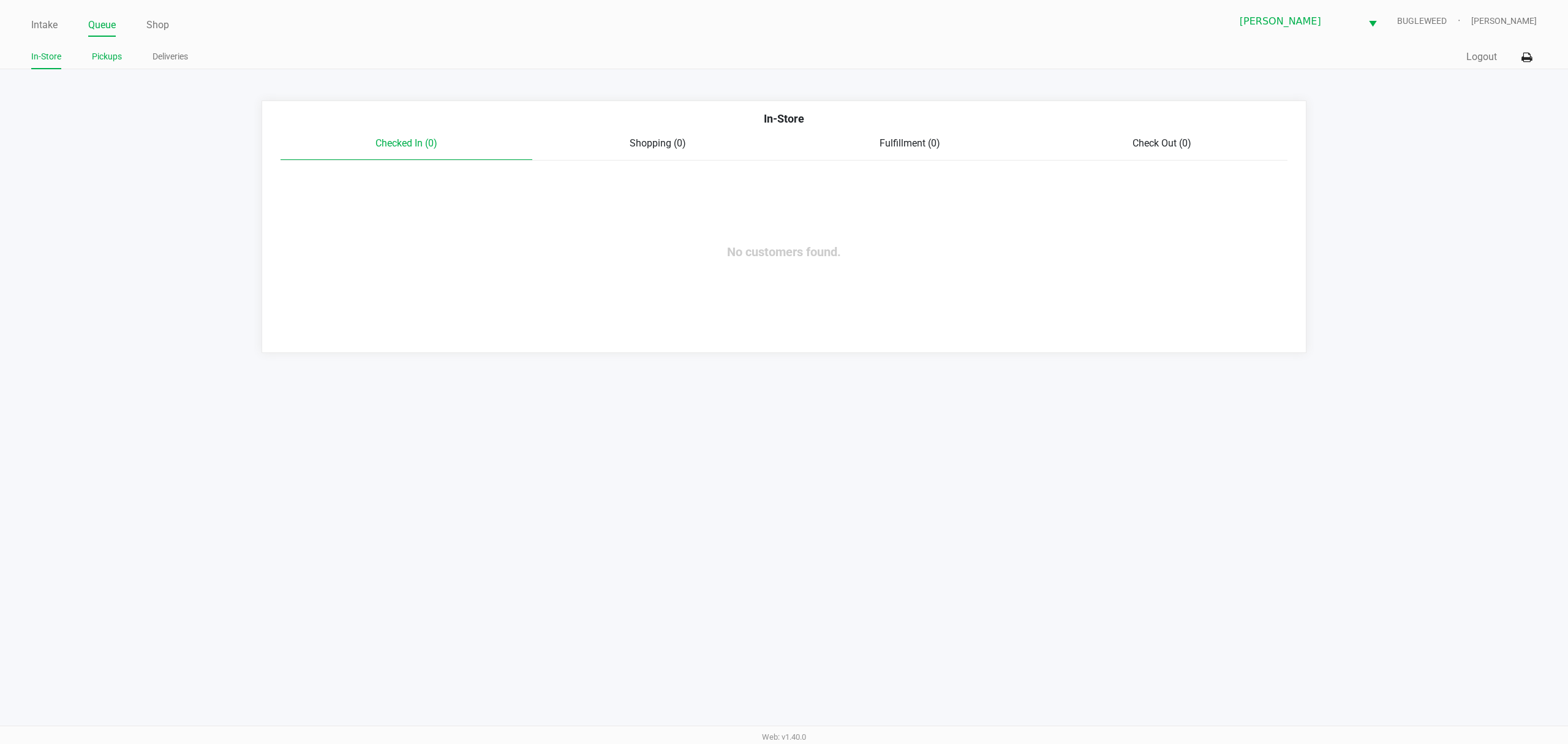
click at [116, 59] on link "Pickups" at bounding box center [107, 56] width 30 height 15
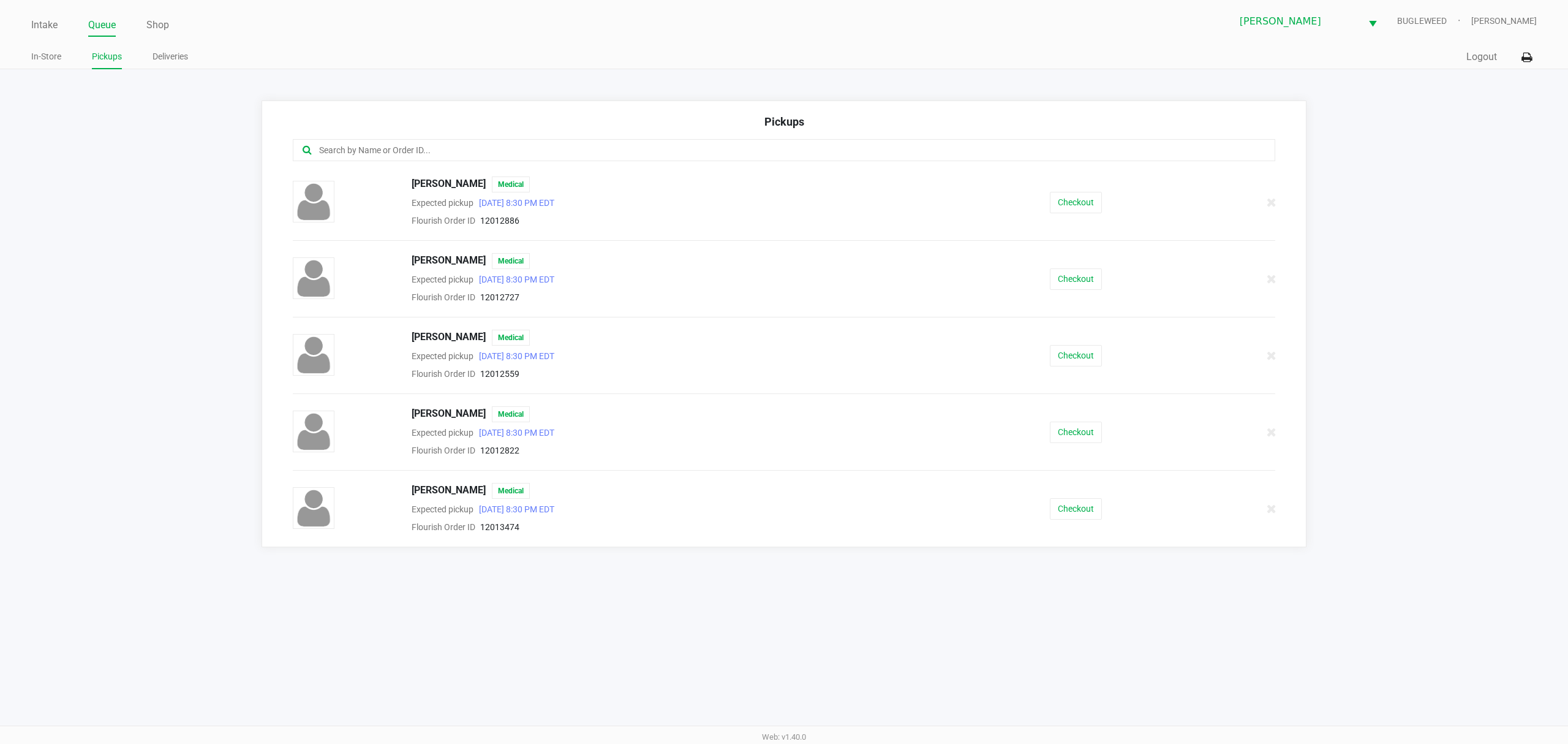
click at [1057, 519] on button "Checkout" at bounding box center [1076, 508] width 52 height 21
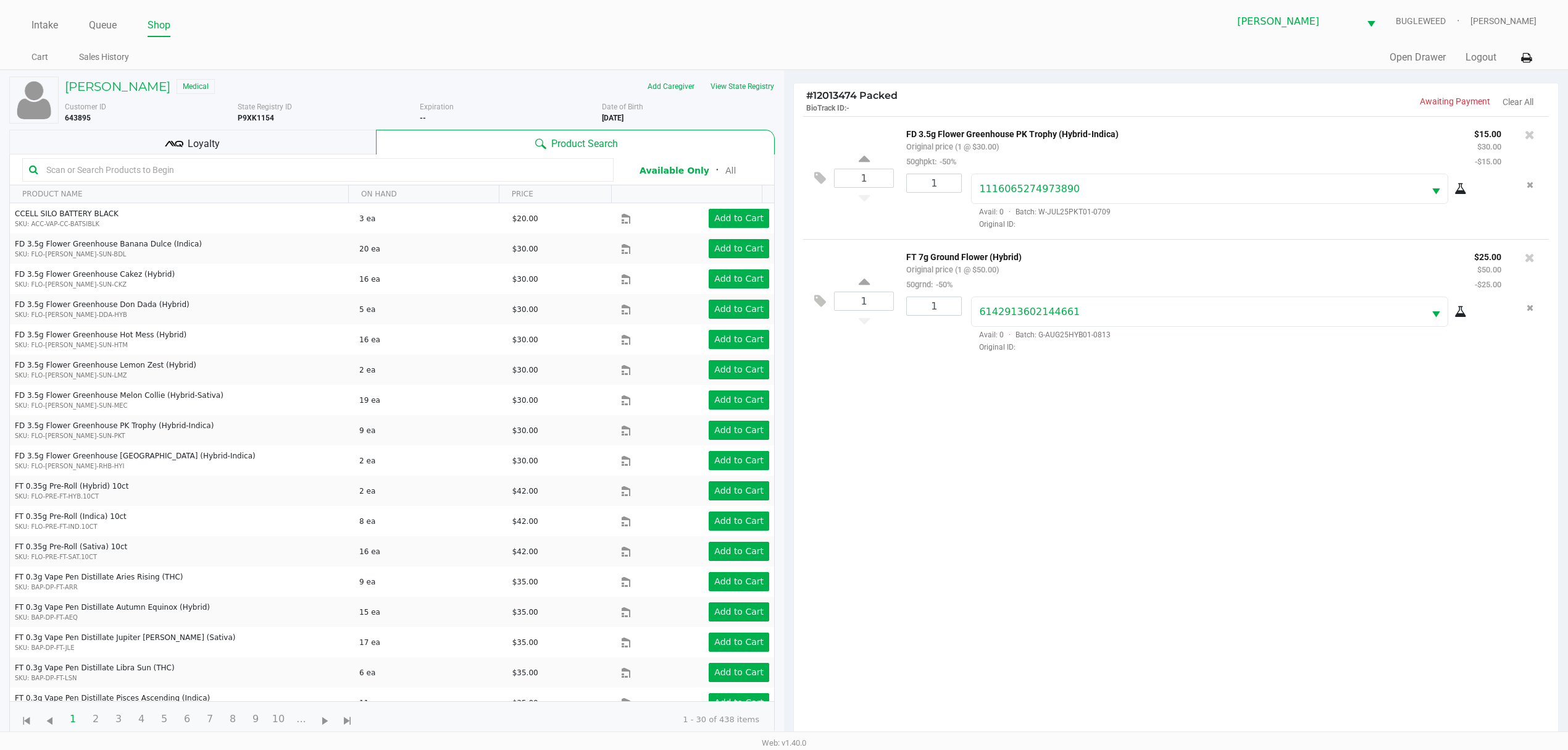
click at [240, 143] on div "Loyalty" at bounding box center [193, 142] width 367 height 25
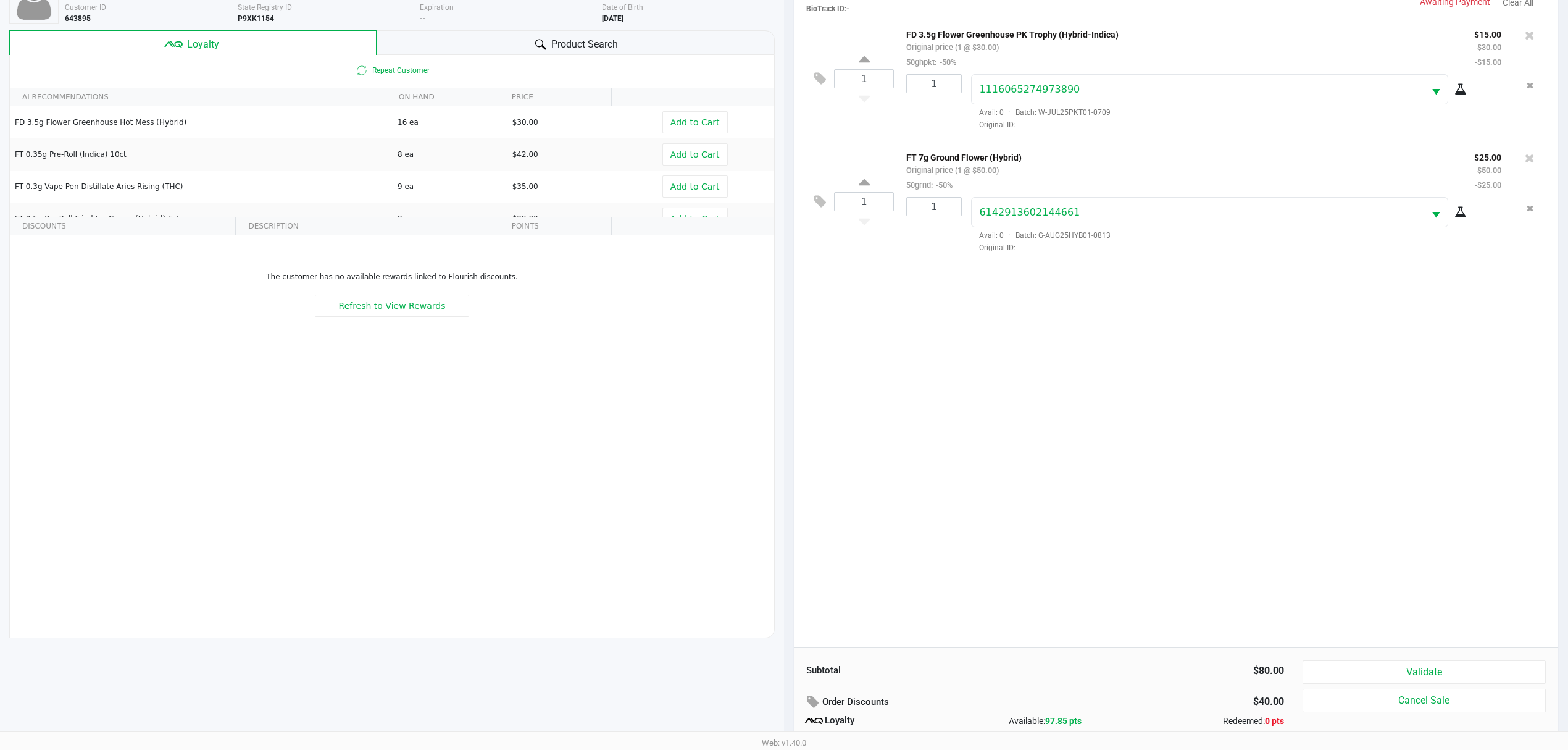
scroll to position [149, 0]
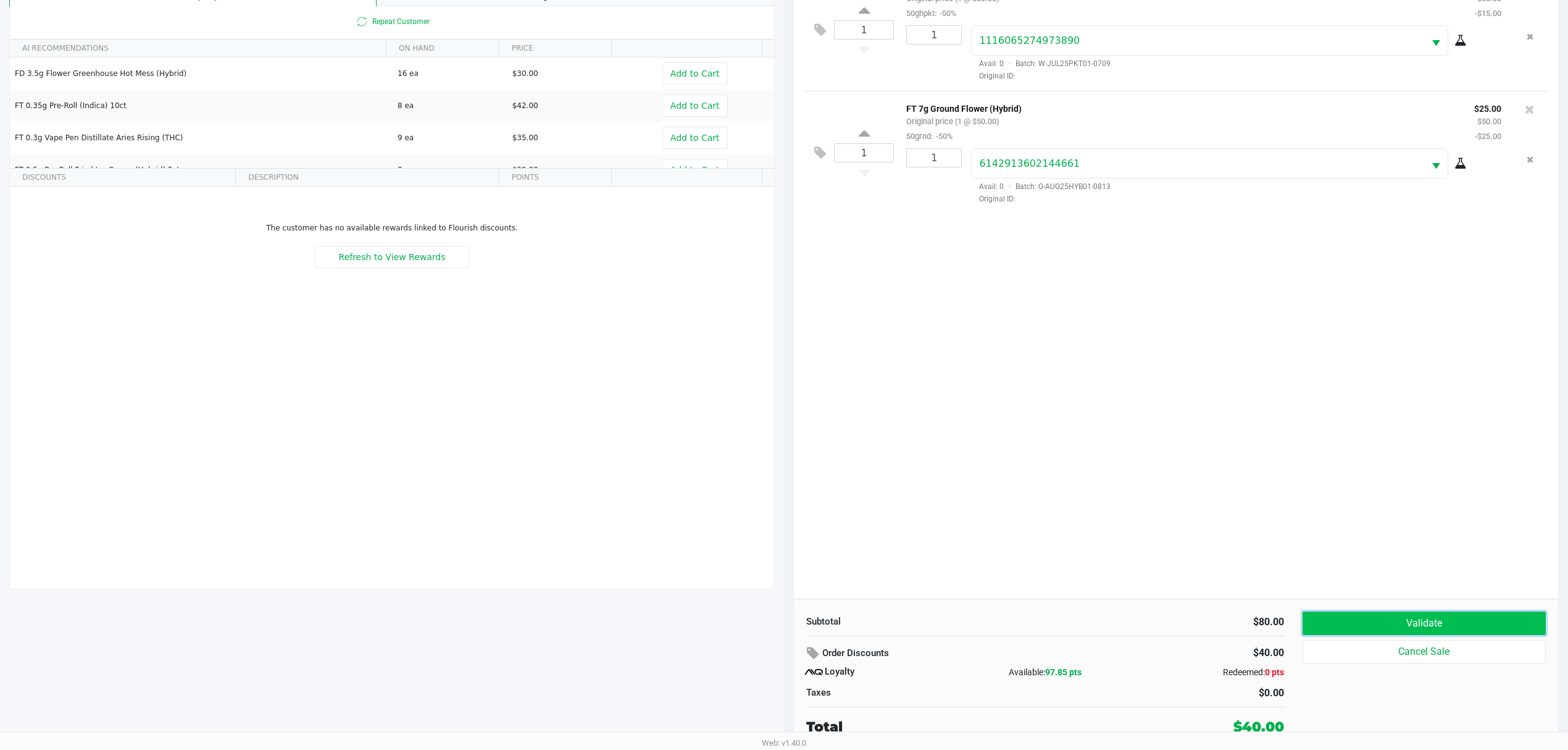
click at [1383, 625] on button "Validate" at bounding box center [1424, 622] width 243 height 23
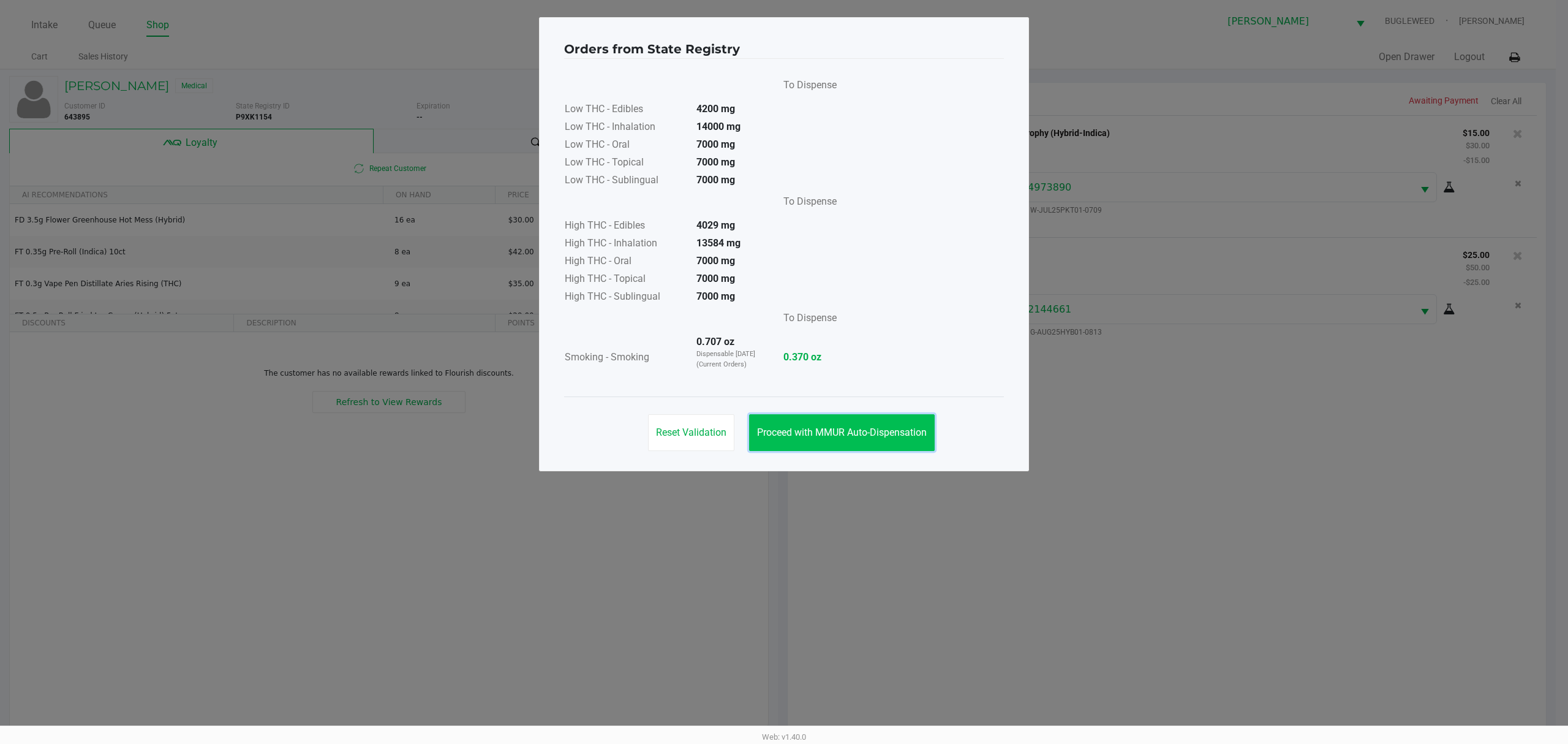
click at [872, 431] on span "Proceed with MMUR Auto-Dispensation" at bounding box center [842, 432] width 170 height 12
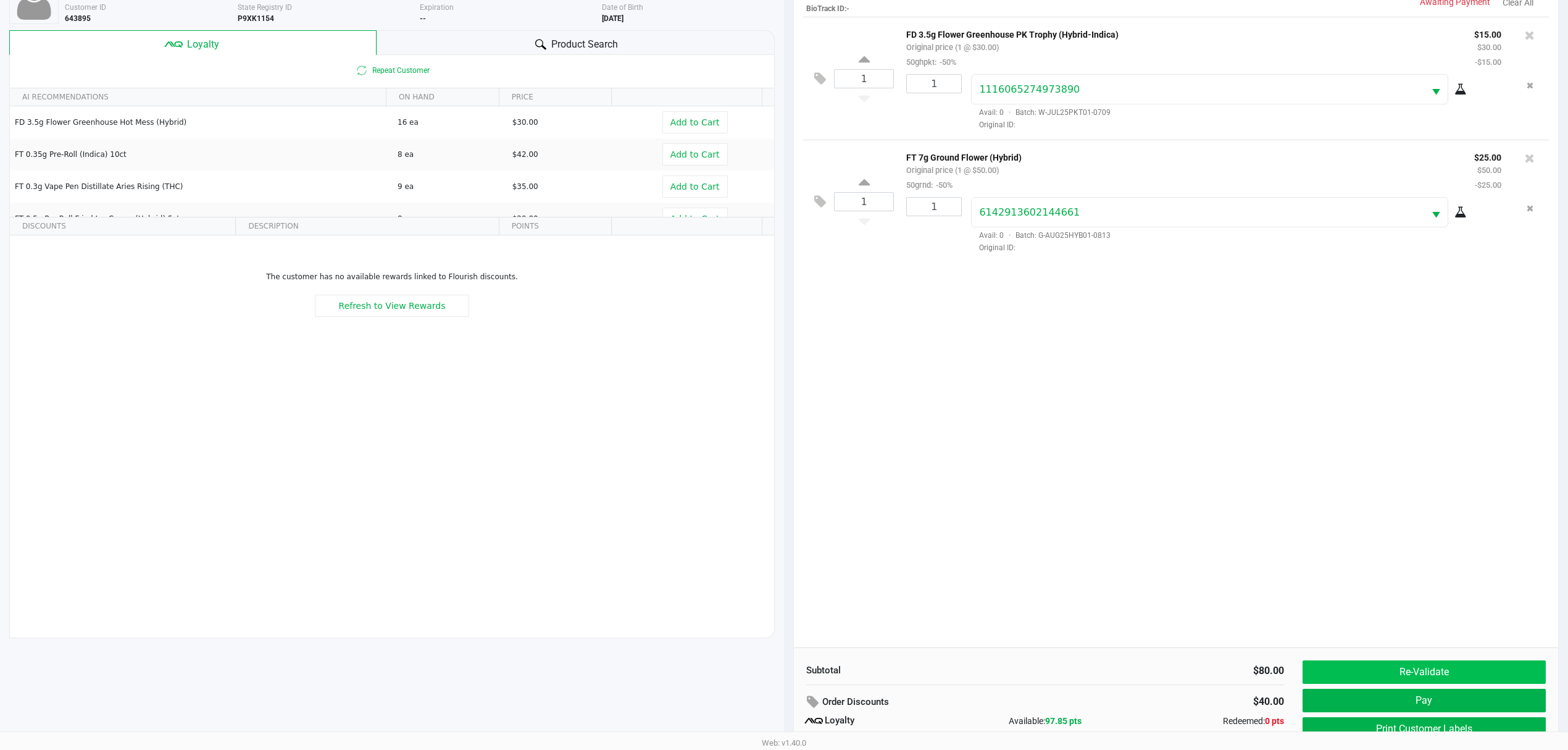
scroll to position [149, 0]
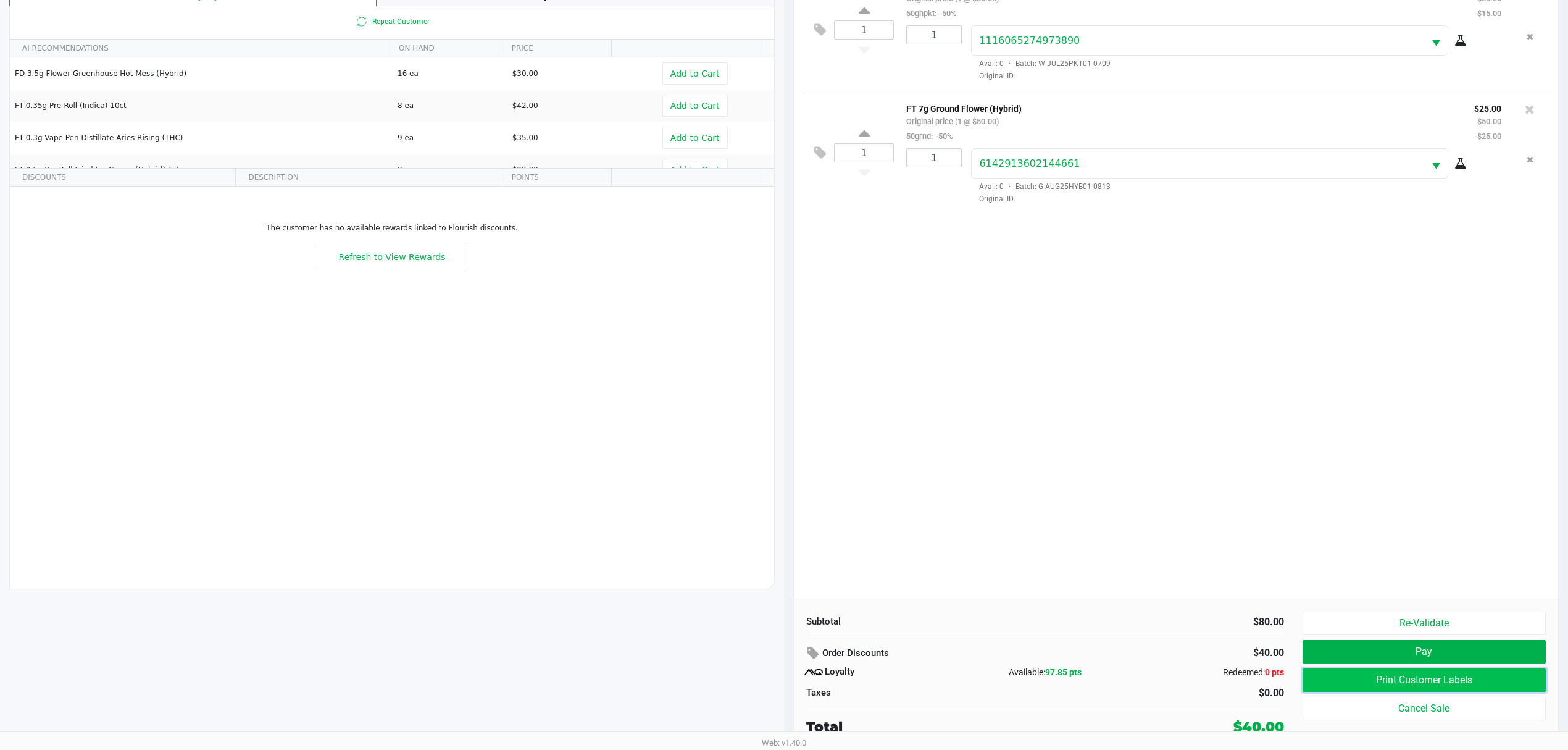
click at [1361, 676] on button "Print Customer Labels" at bounding box center [1424, 679] width 243 height 23
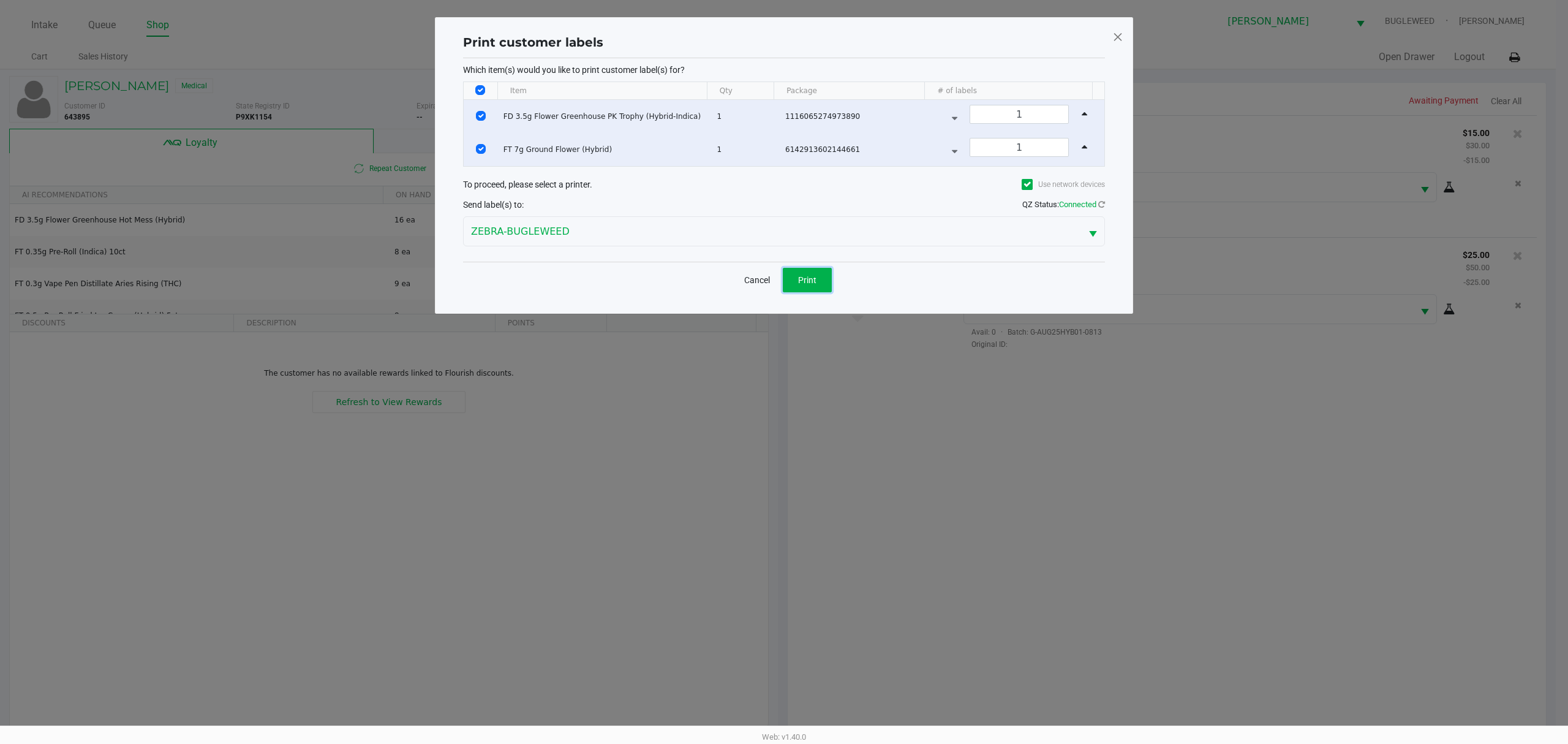
click at [812, 278] on span "Print" at bounding box center [807, 280] width 18 height 9
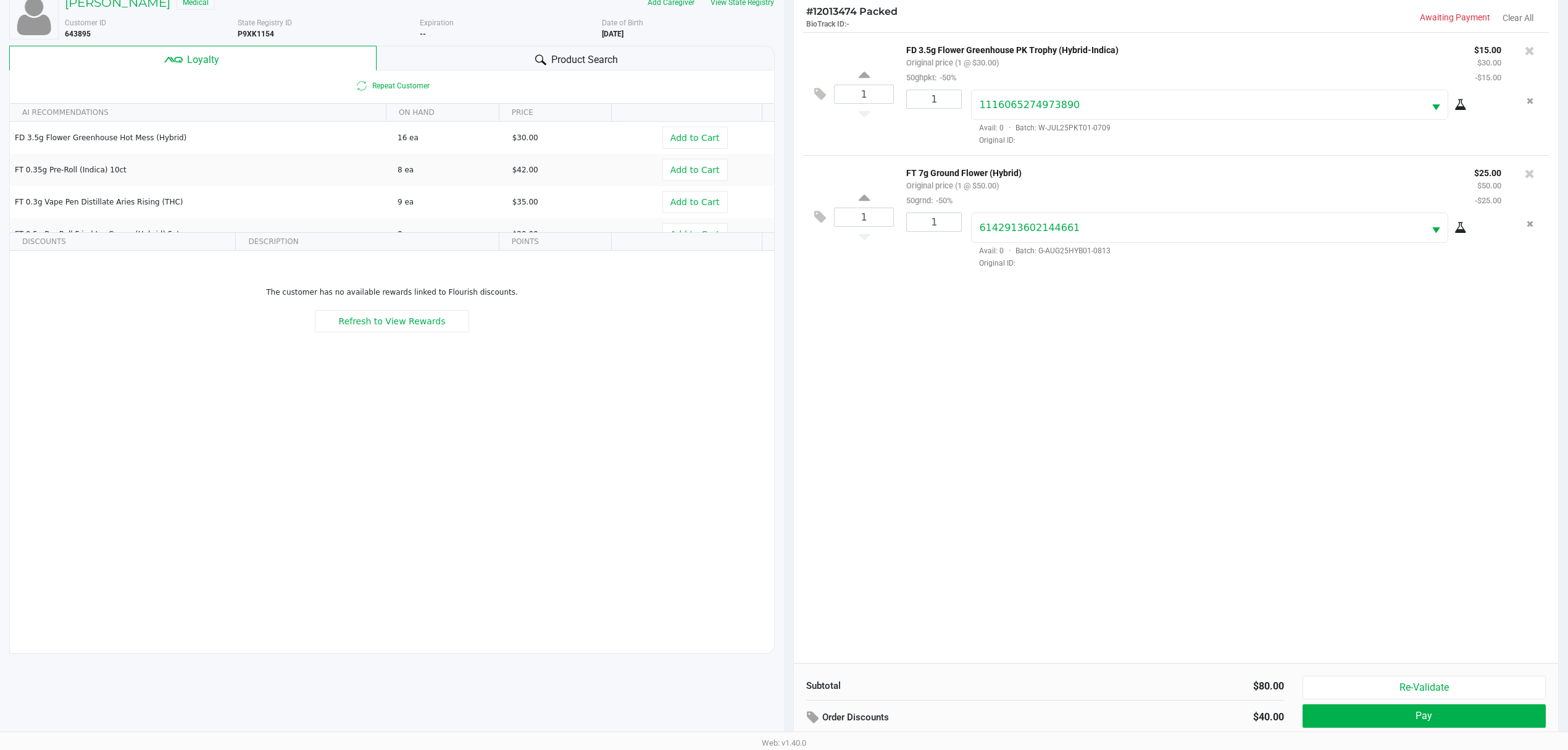
scroll to position [149, 0]
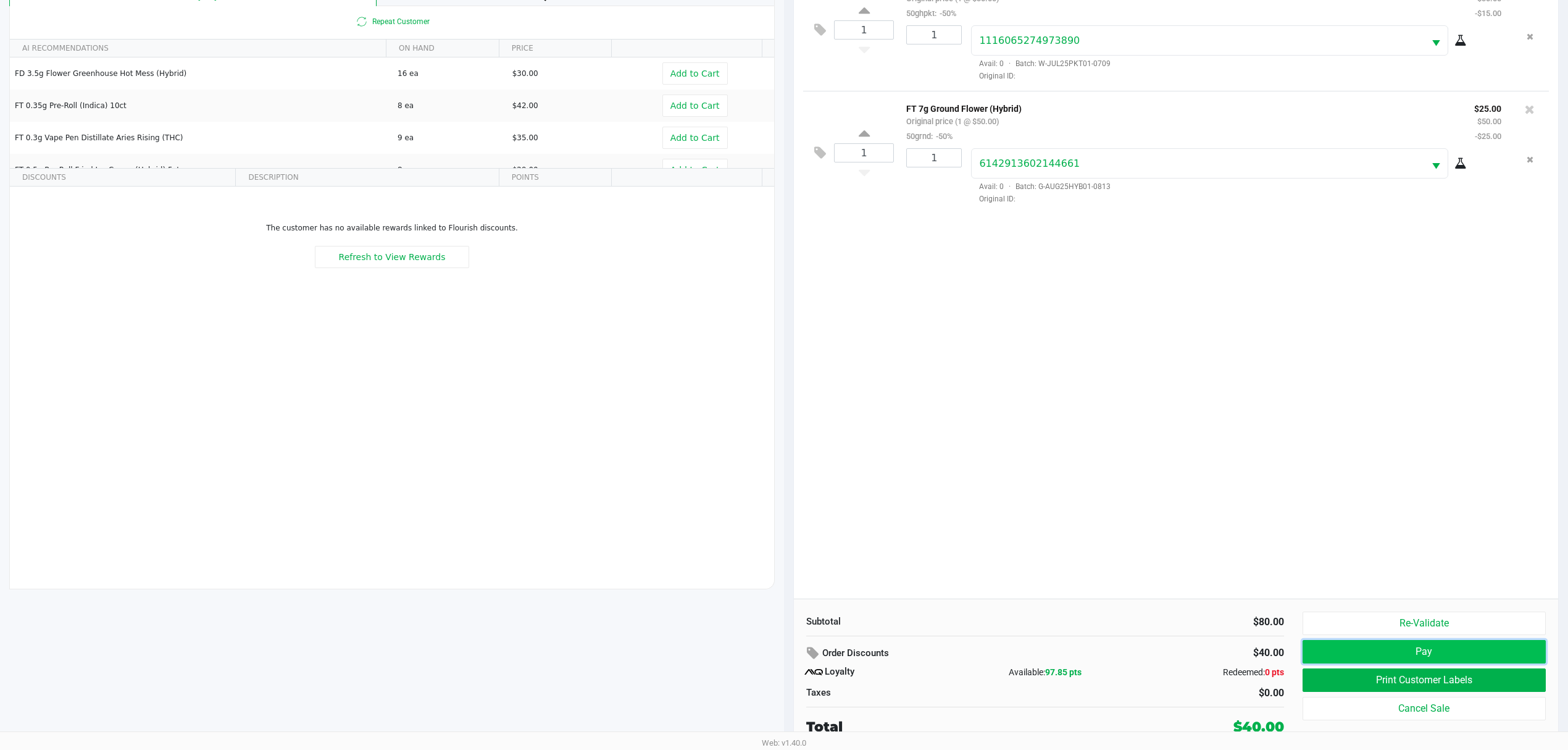
click at [1354, 654] on button "Pay" at bounding box center [1424, 651] width 243 height 23
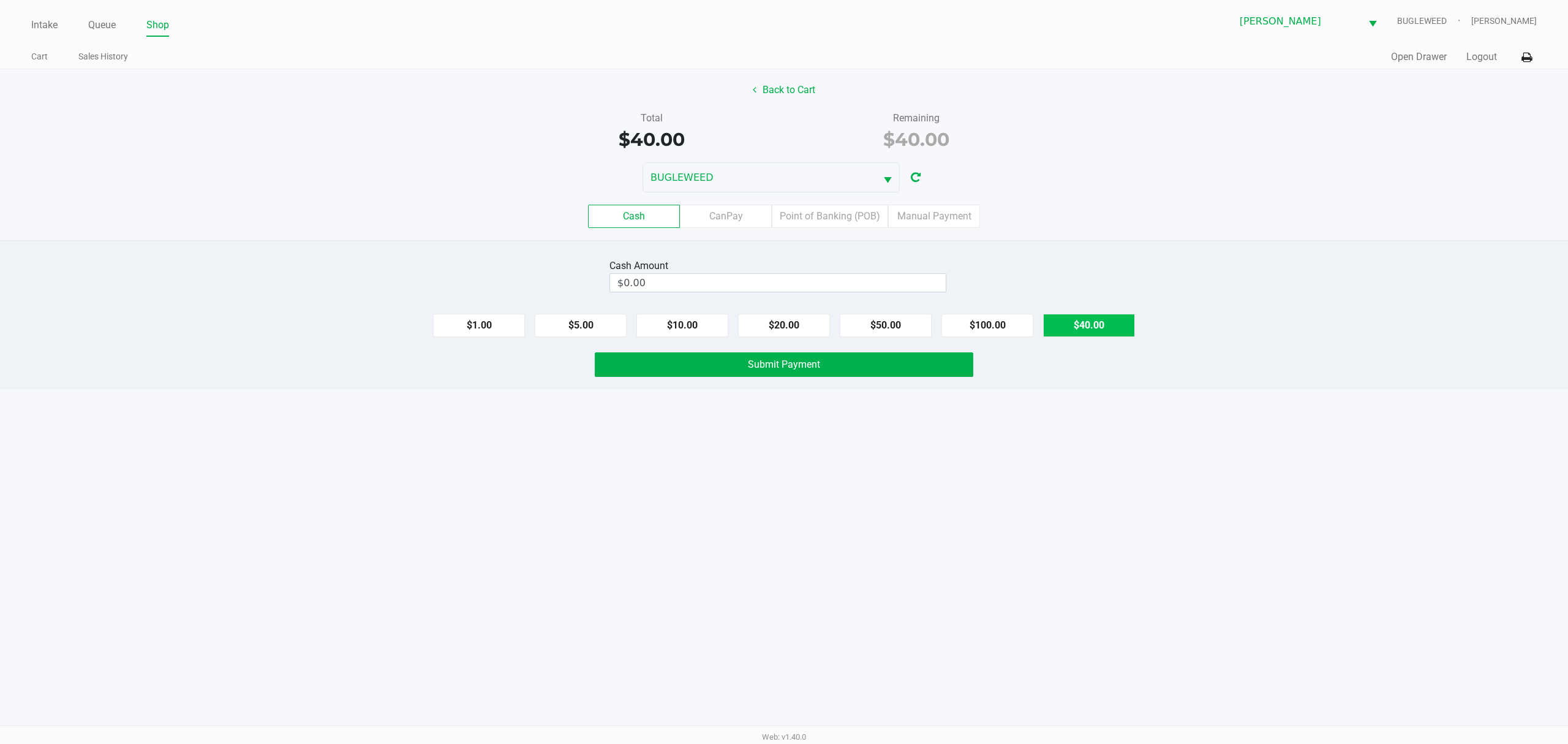
click at [1076, 321] on button "$40.00" at bounding box center [1089, 325] width 92 height 23
type input "$40.00"
click at [643, 359] on button "Submit Payment" at bounding box center [784, 364] width 379 height 25
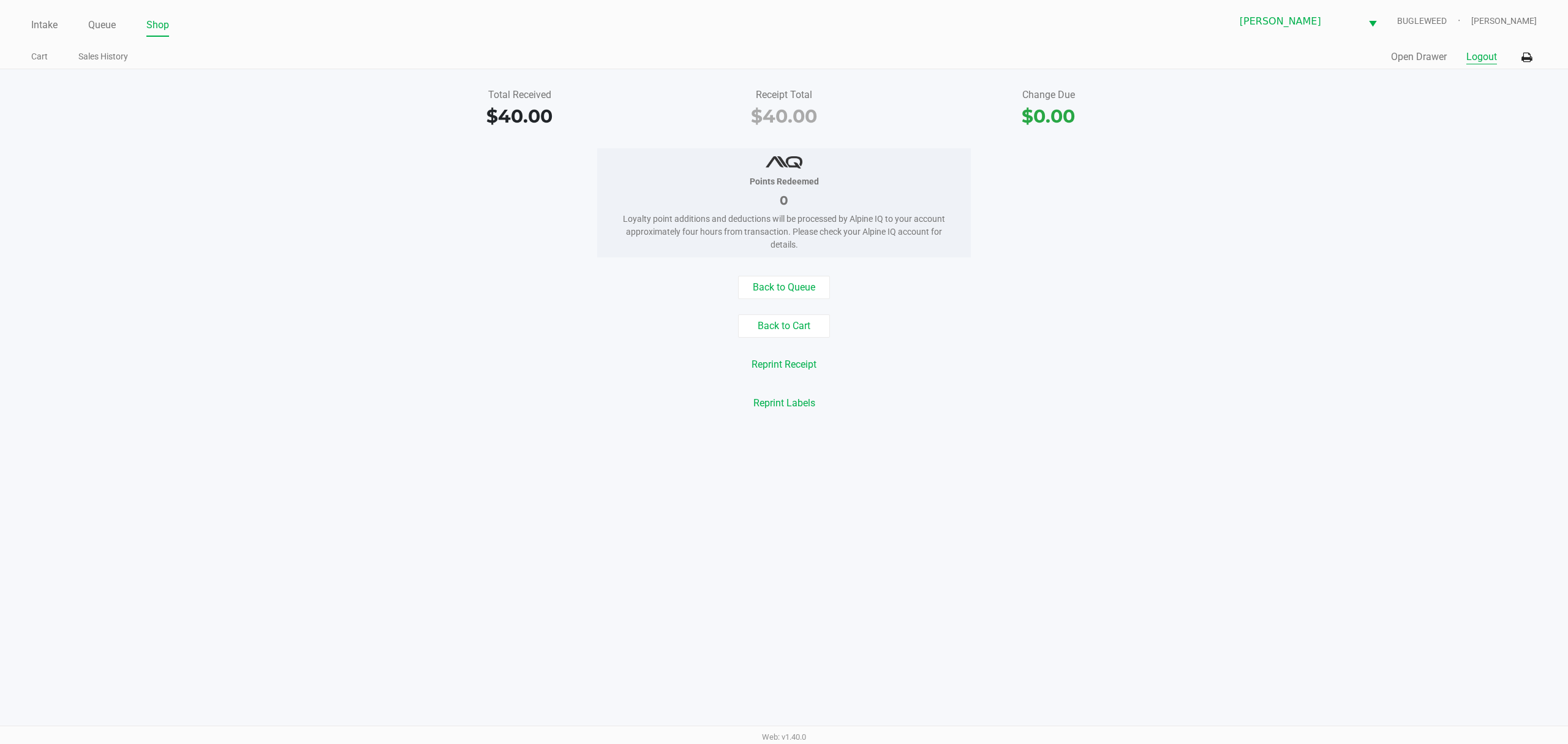
click at [1488, 53] on button "Logout" at bounding box center [1482, 57] width 31 height 15
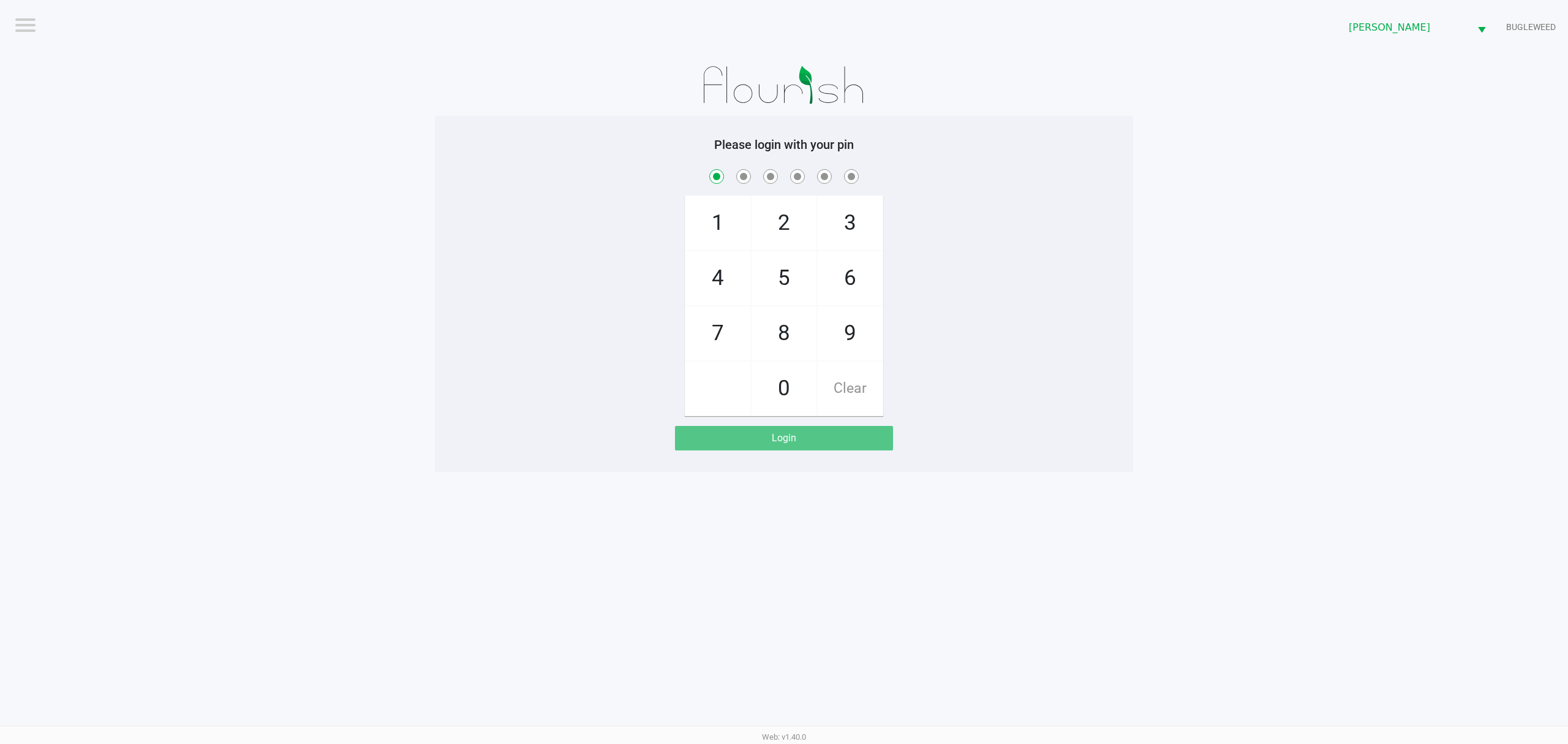
checkbox input "true"
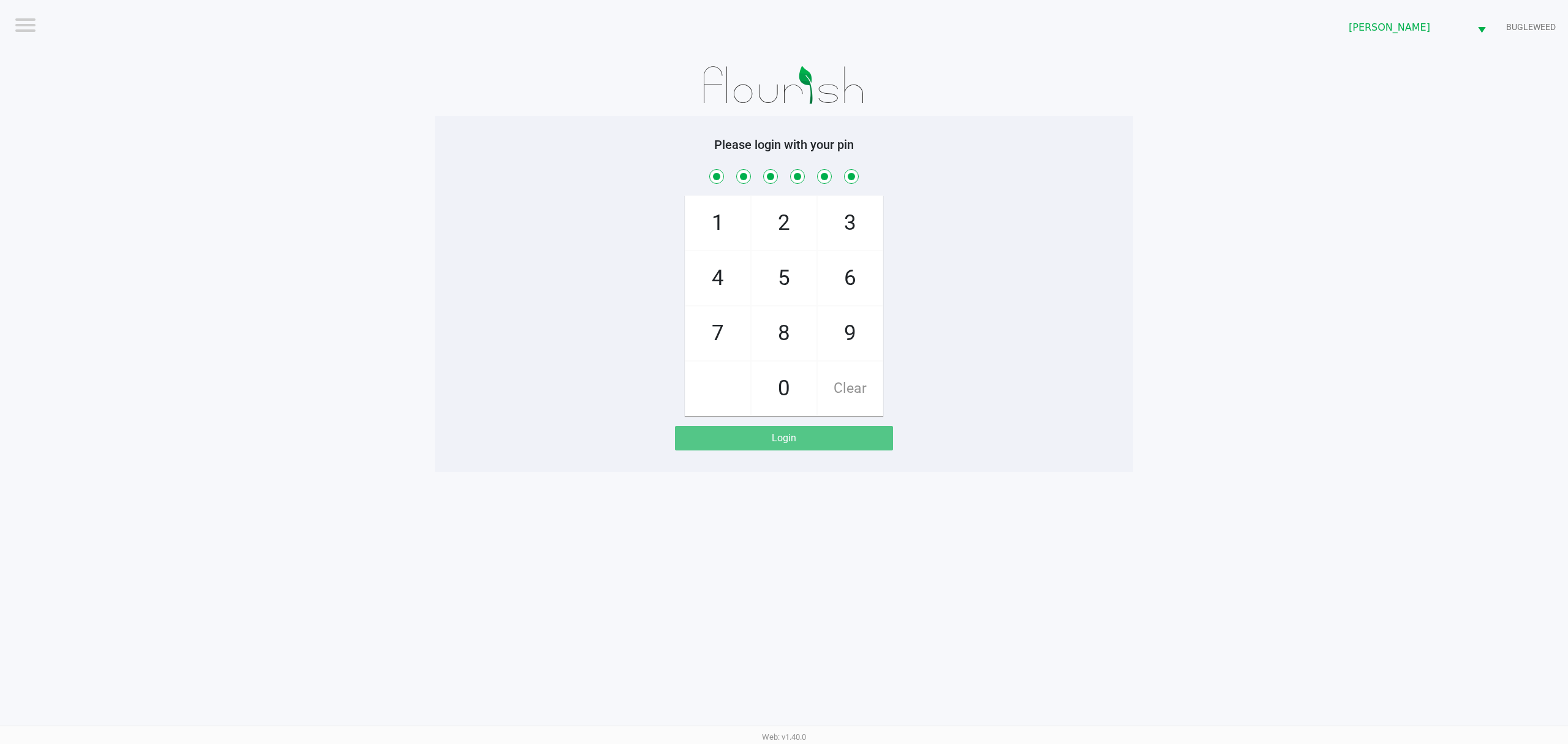
checkbox input "true"
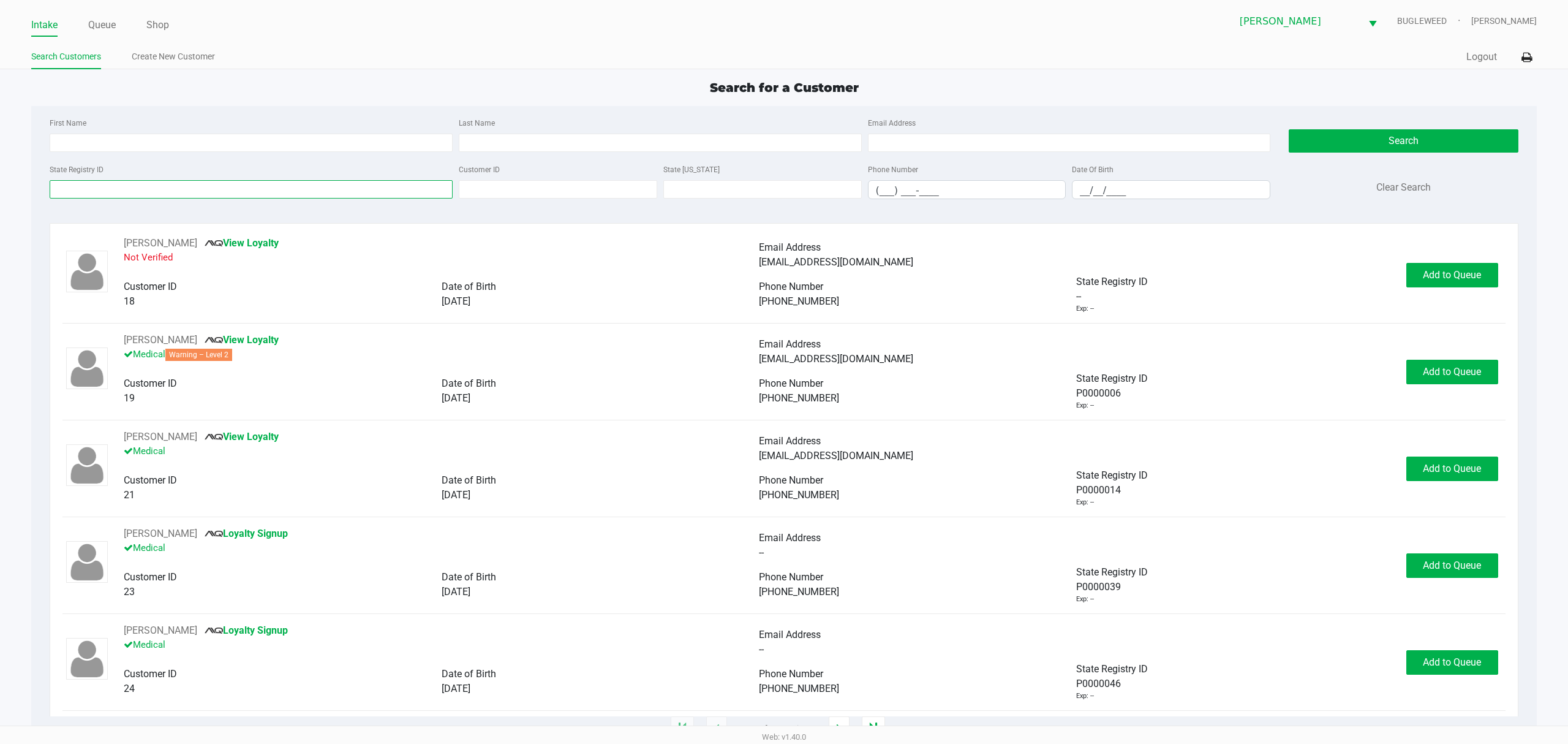
click at [261, 194] on input "State Registry ID" at bounding box center [251, 189] width 403 height 18
click at [89, 11] on div "Intake Queue Shop Sebring WC BUGLEWEED Kaili Fernandez" at bounding box center [784, 21] width 1506 height 30
click at [89, 17] on li "Queue" at bounding box center [102, 25] width 28 height 21
click at [110, 28] on link "Queue" at bounding box center [102, 25] width 28 height 17
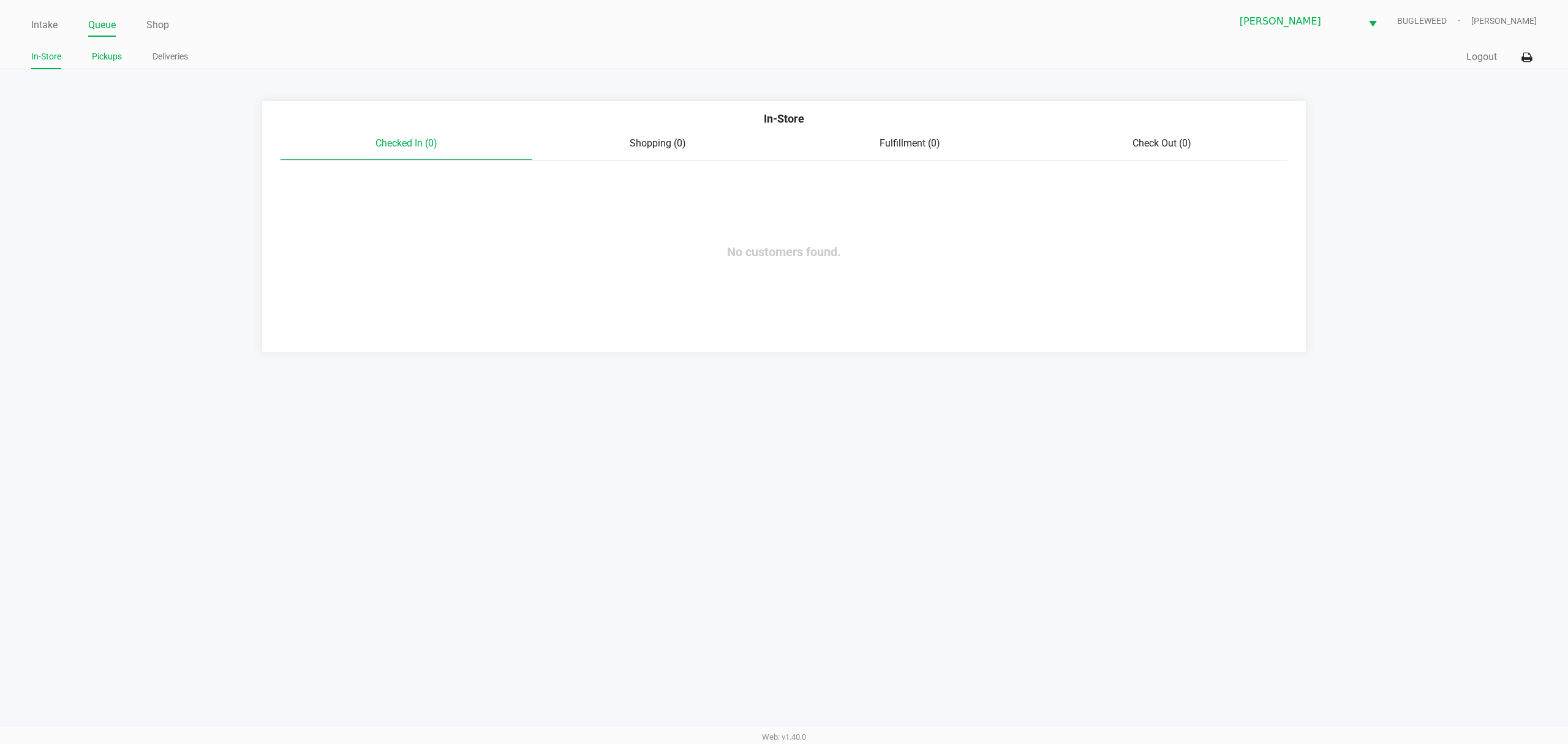
click at [119, 59] on link "Pickups" at bounding box center [107, 56] width 30 height 15
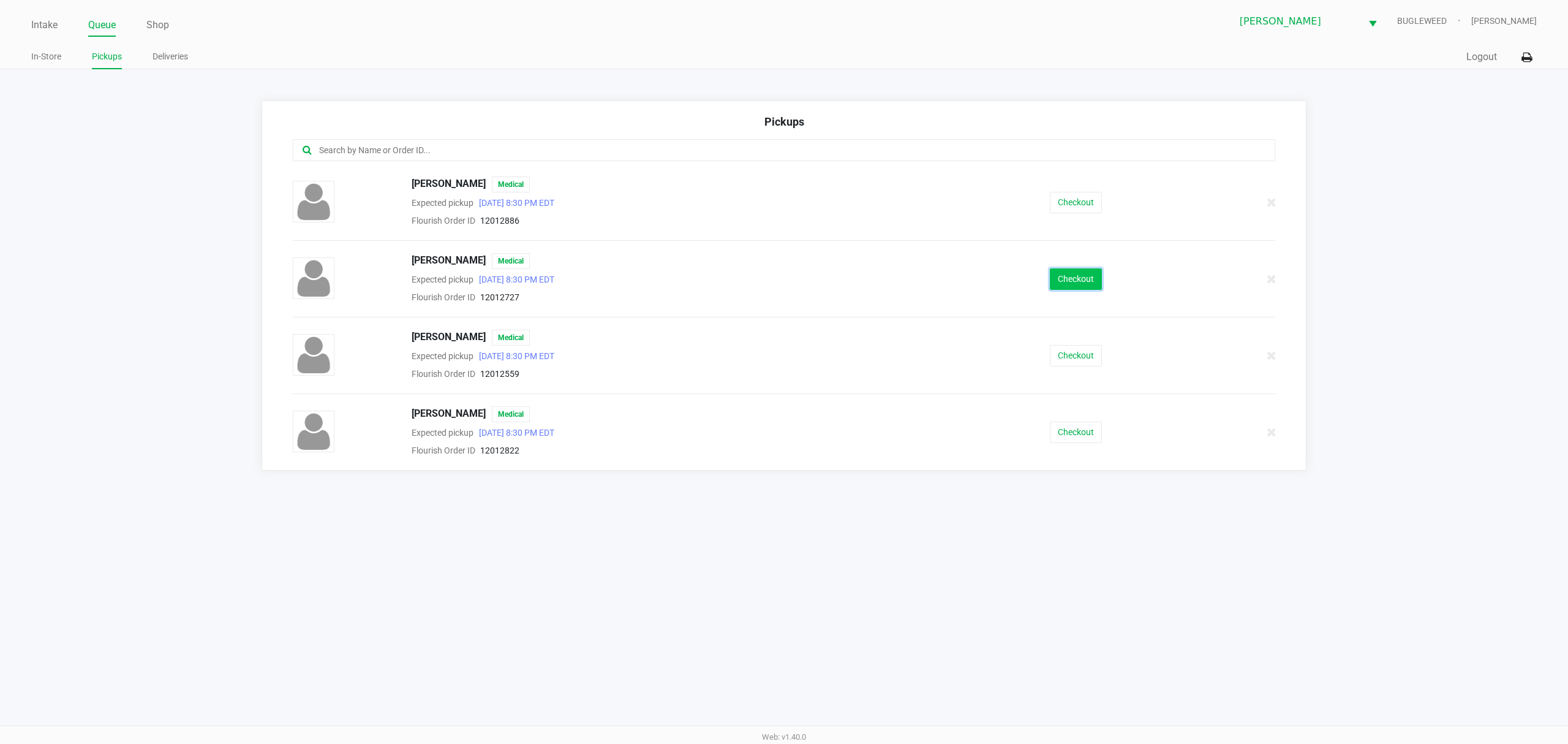
click at [1070, 285] on button "Checkout" at bounding box center [1076, 278] width 52 height 21
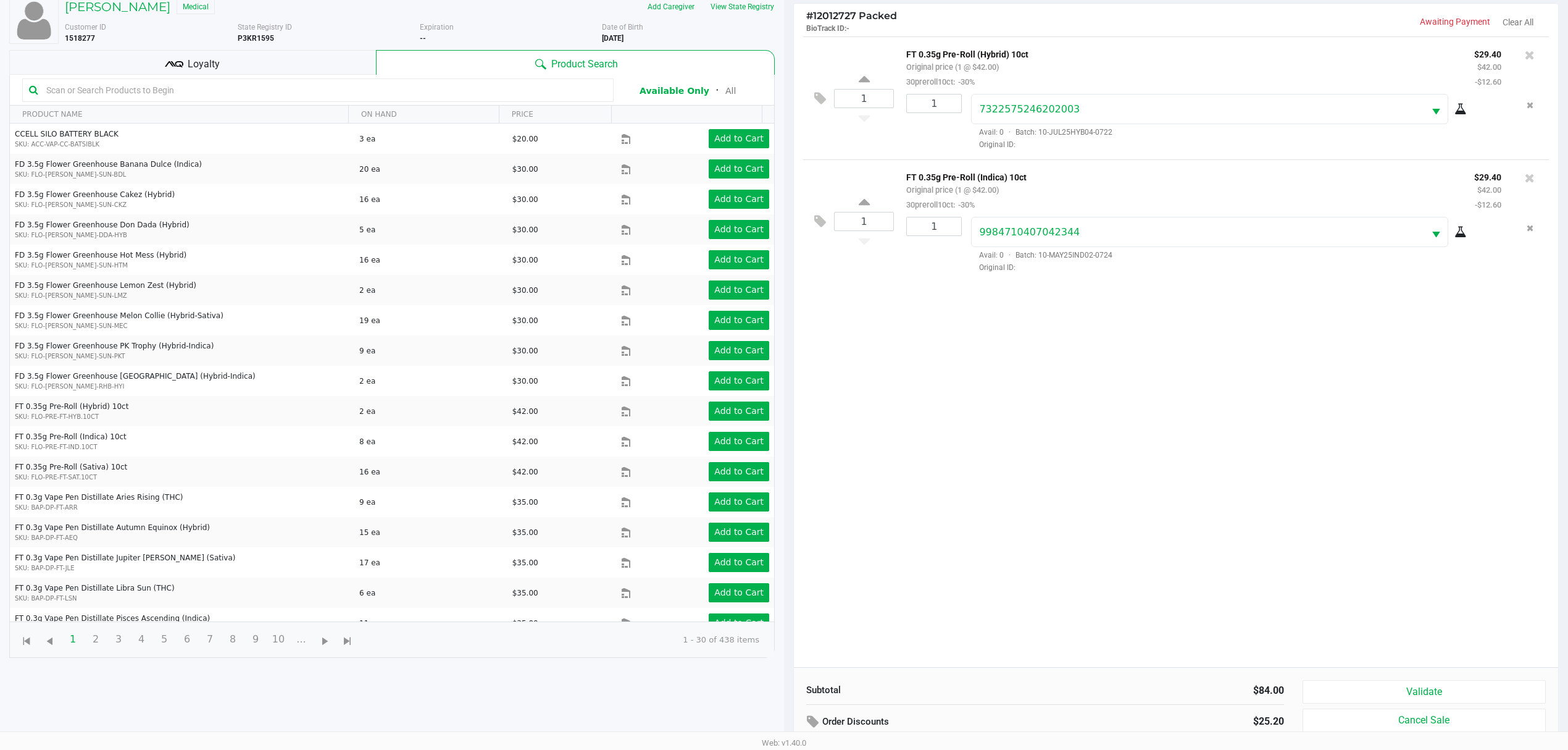
scroll to position [135, 0]
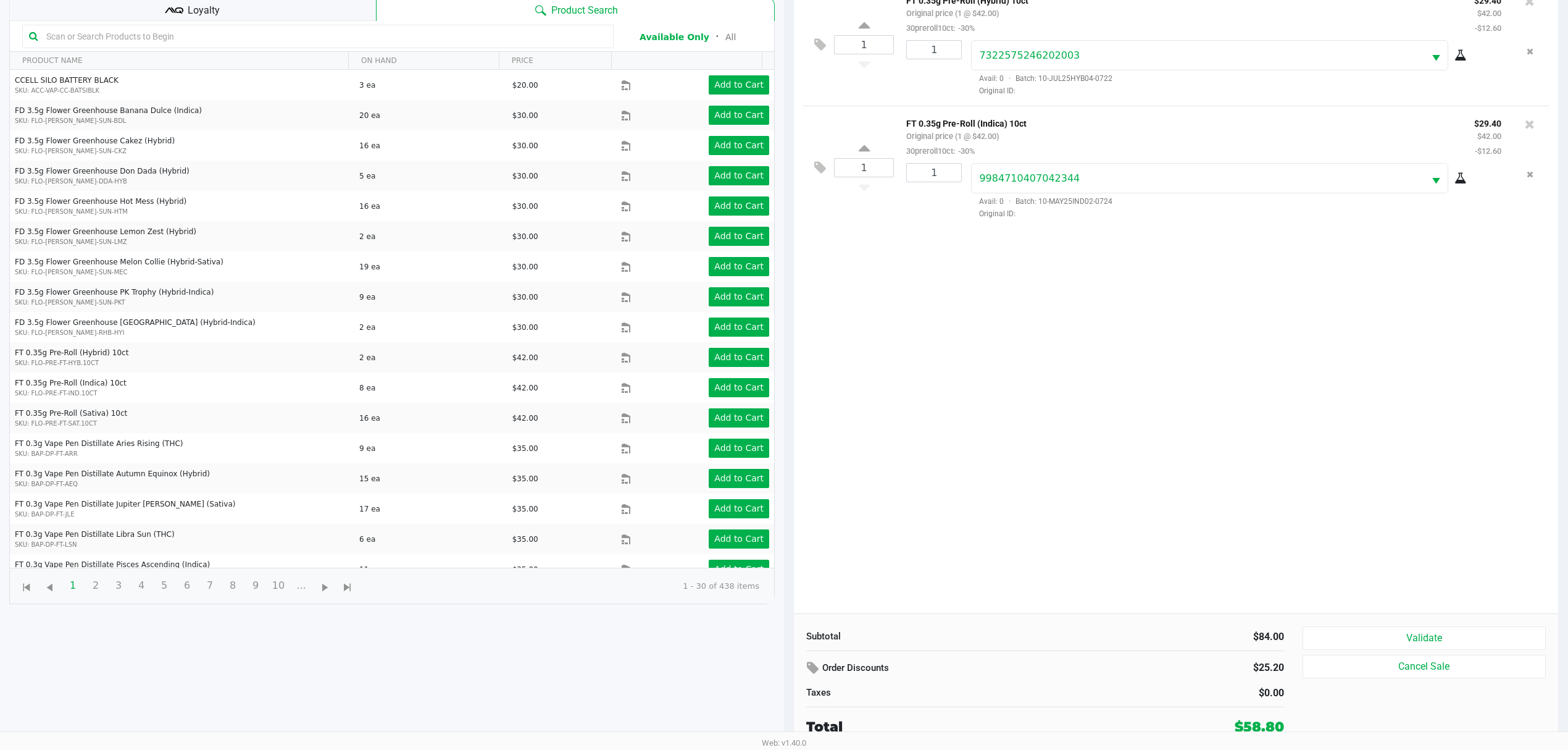
click at [1404, 650] on div "Validate Cancel Sale" at bounding box center [1429, 681] width 253 height 111
click at [1409, 634] on button "Validate" at bounding box center [1424, 638] width 243 height 23
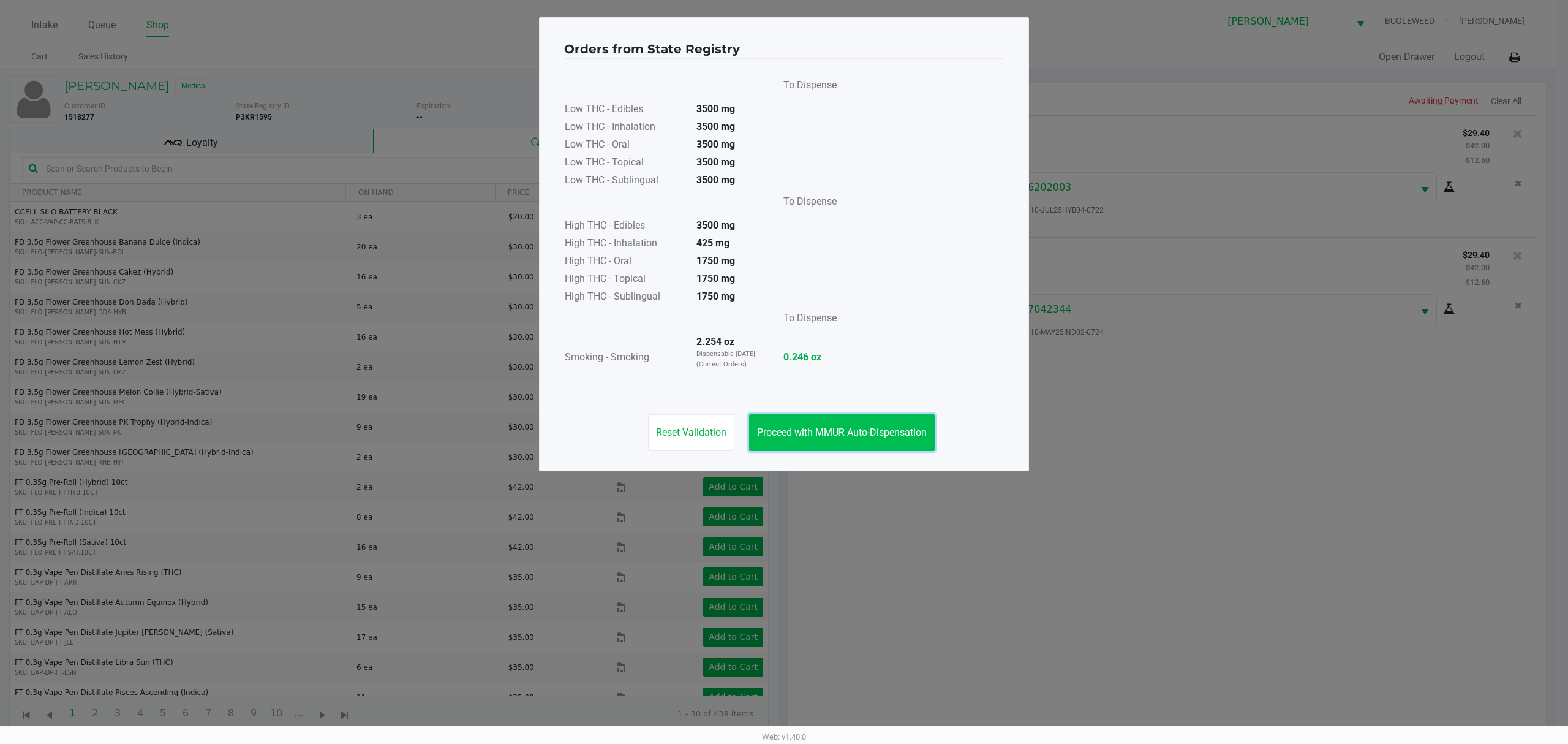
click at [867, 441] on button "Proceed with MMUR Auto-Dispensation" at bounding box center [842, 432] width 186 height 36
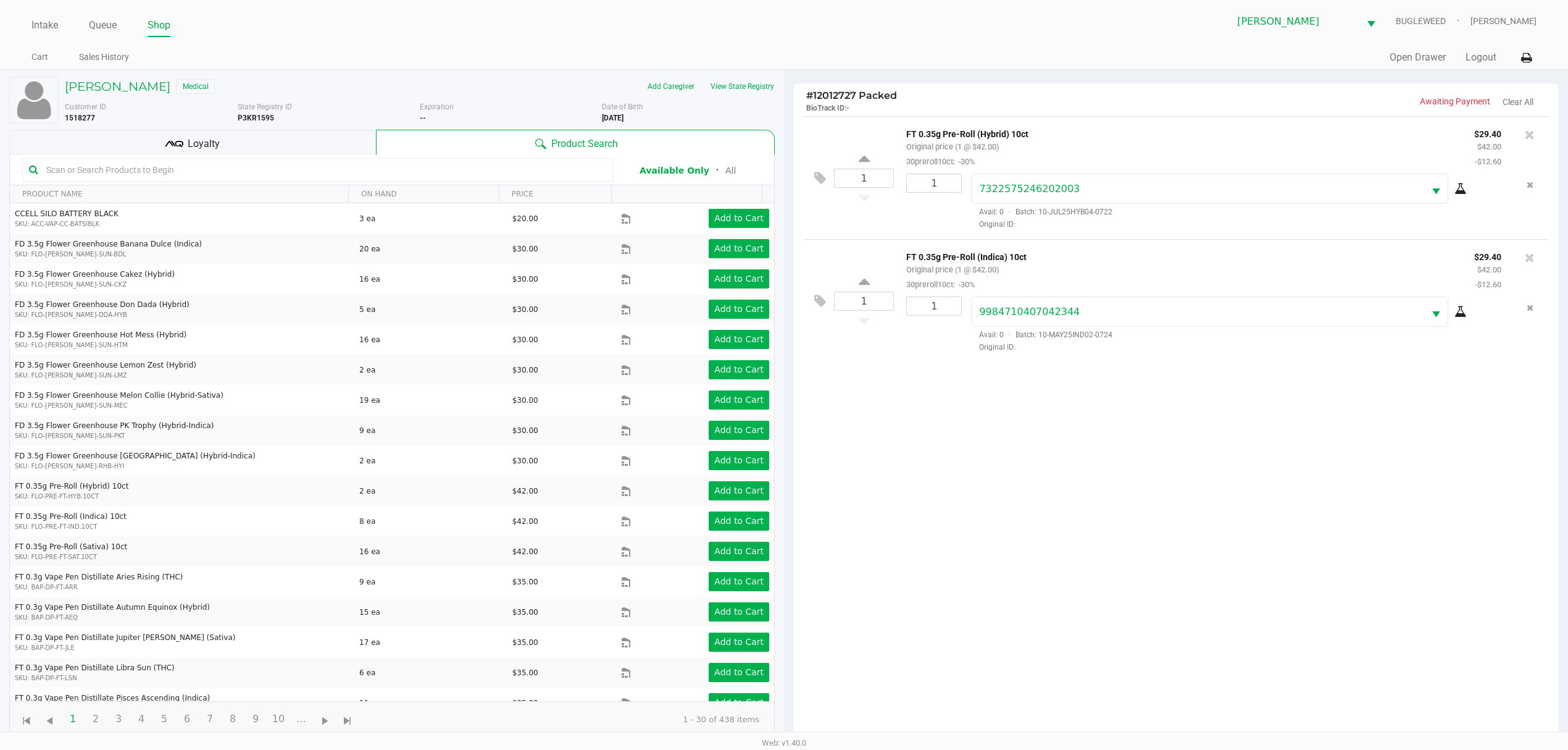
click at [241, 148] on div "Loyalty" at bounding box center [193, 142] width 367 height 25
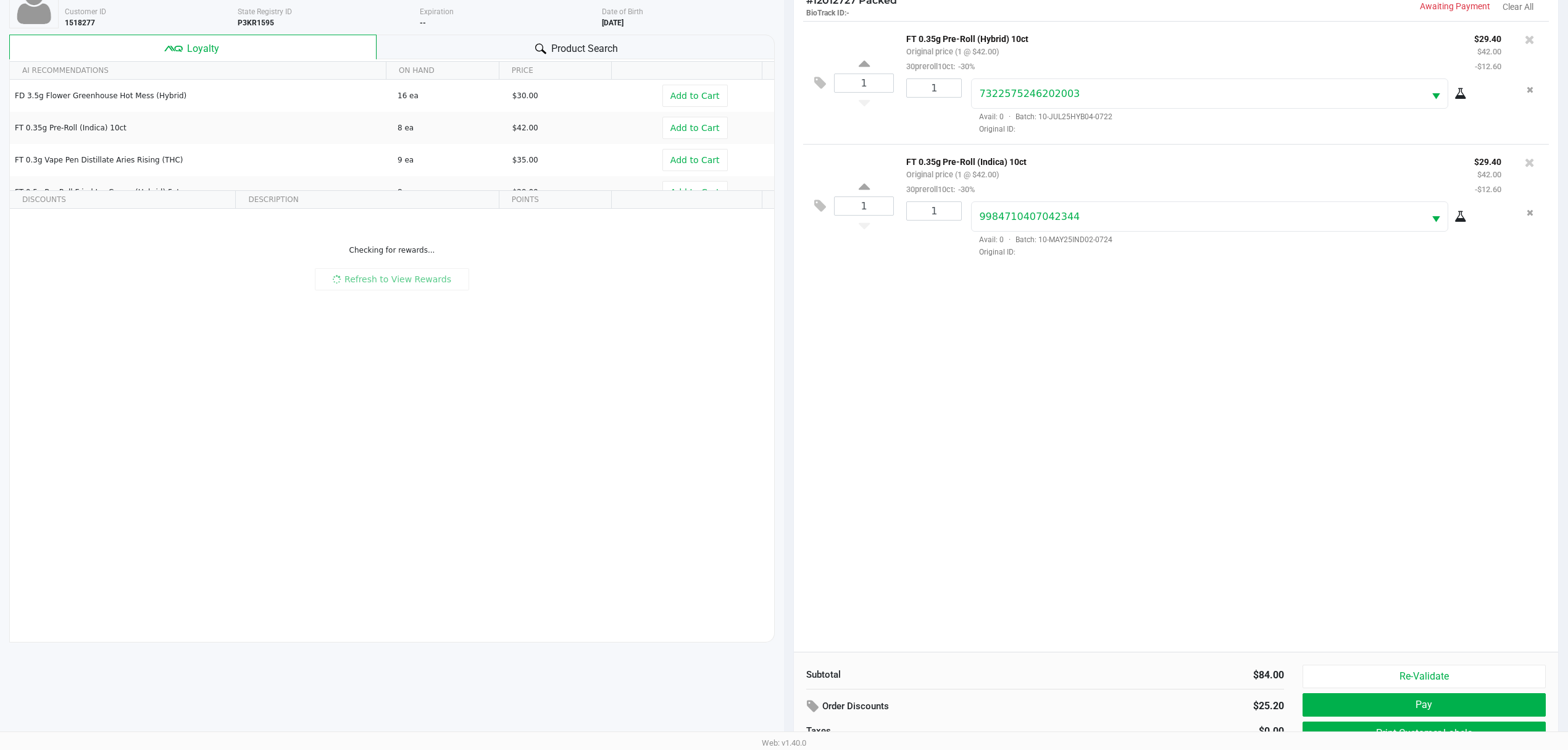
scroll to position [135, 0]
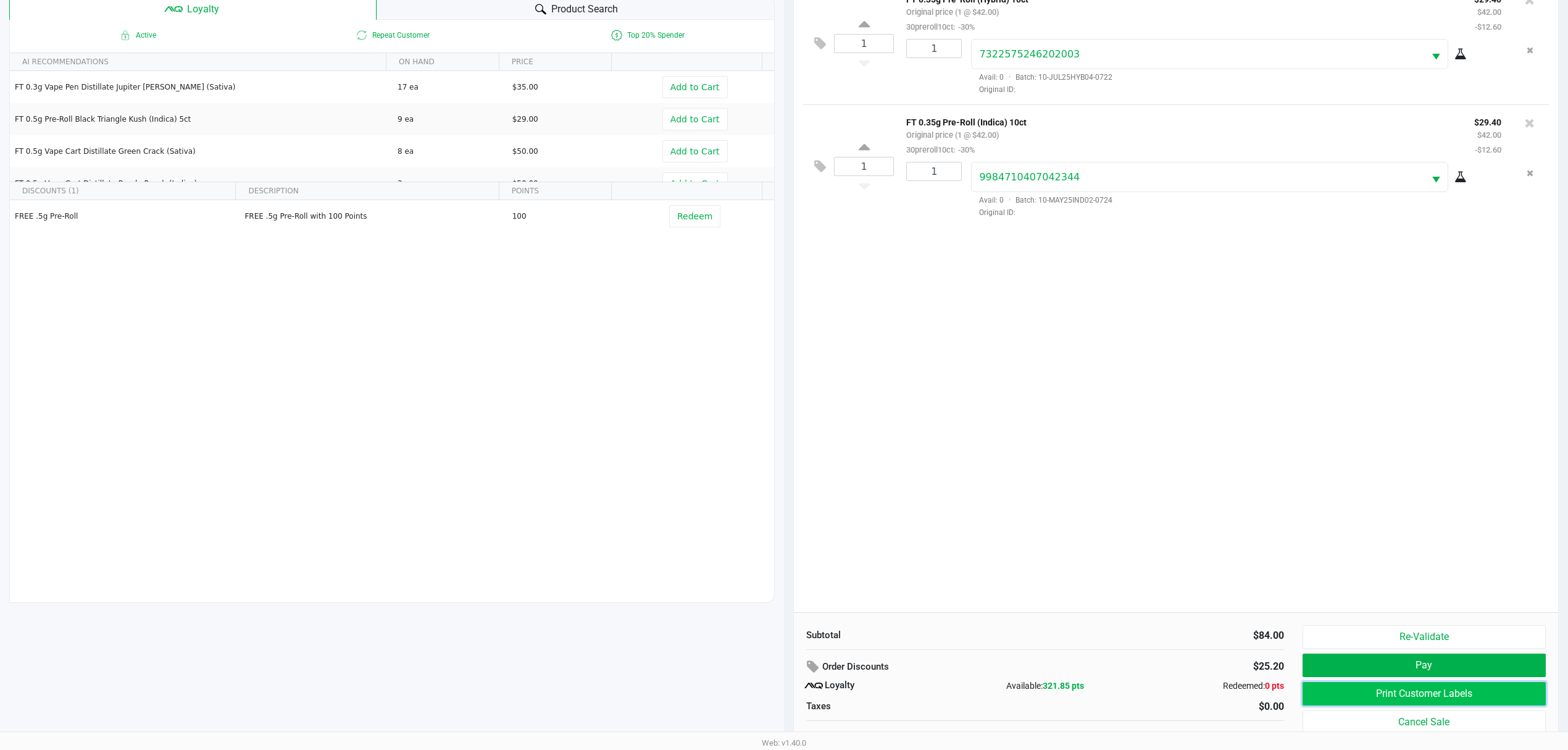
click at [1409, 702] on button "Print Customer Labels" at bounding box center [1424, 693] width 243 height 23
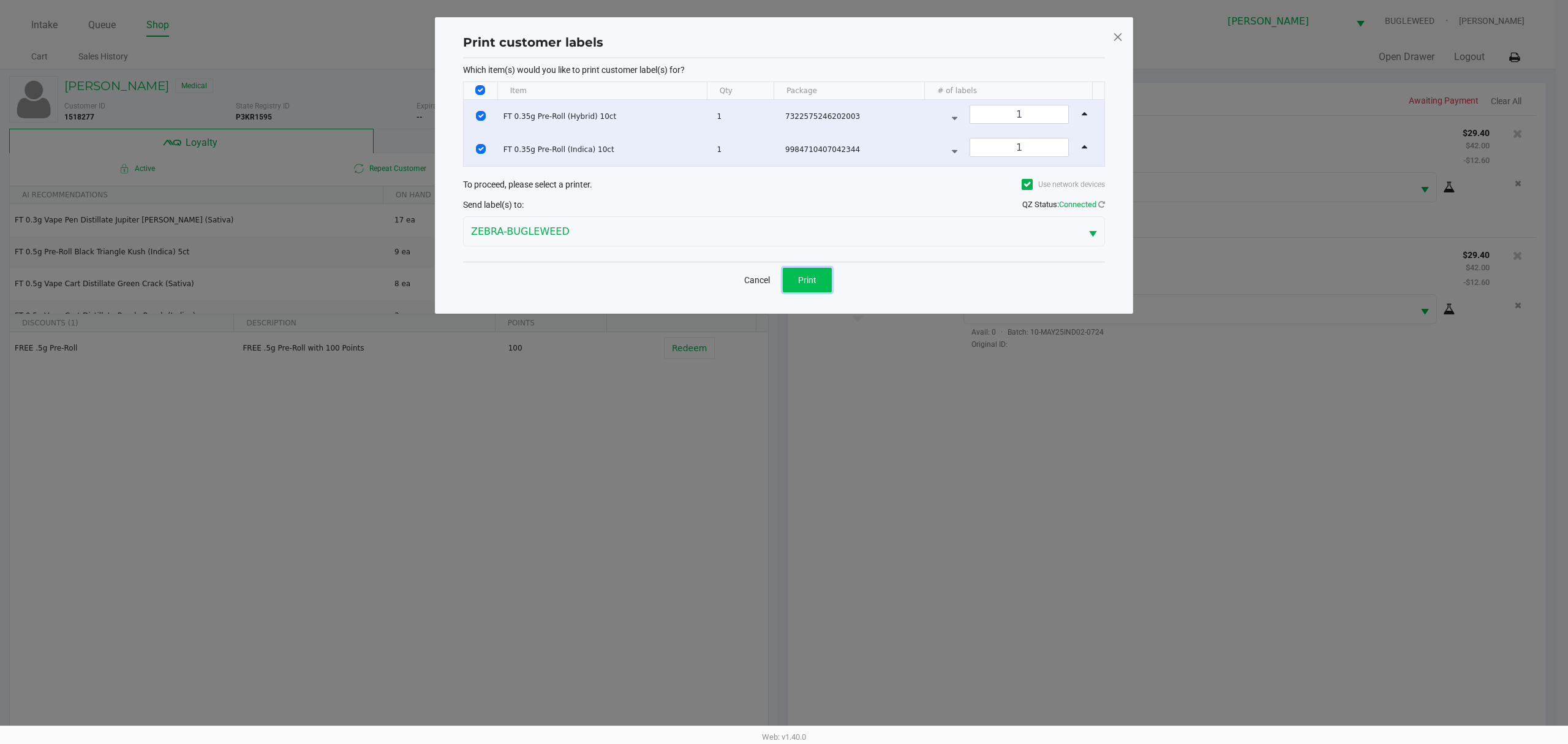
click at [811, 281] on span "Print" at bounding box center [807, 280] width 18 height 9
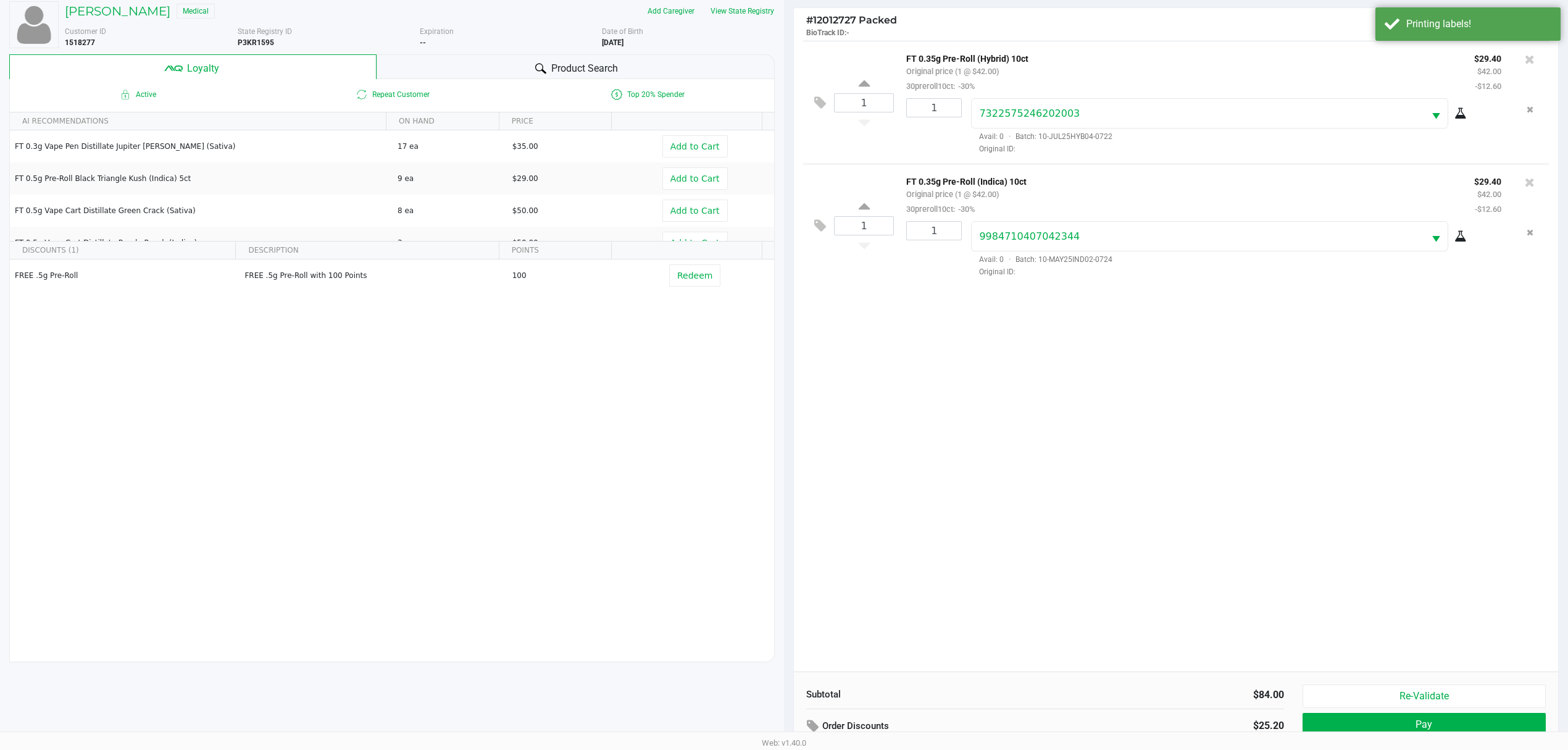
scroll to position [149, 0]
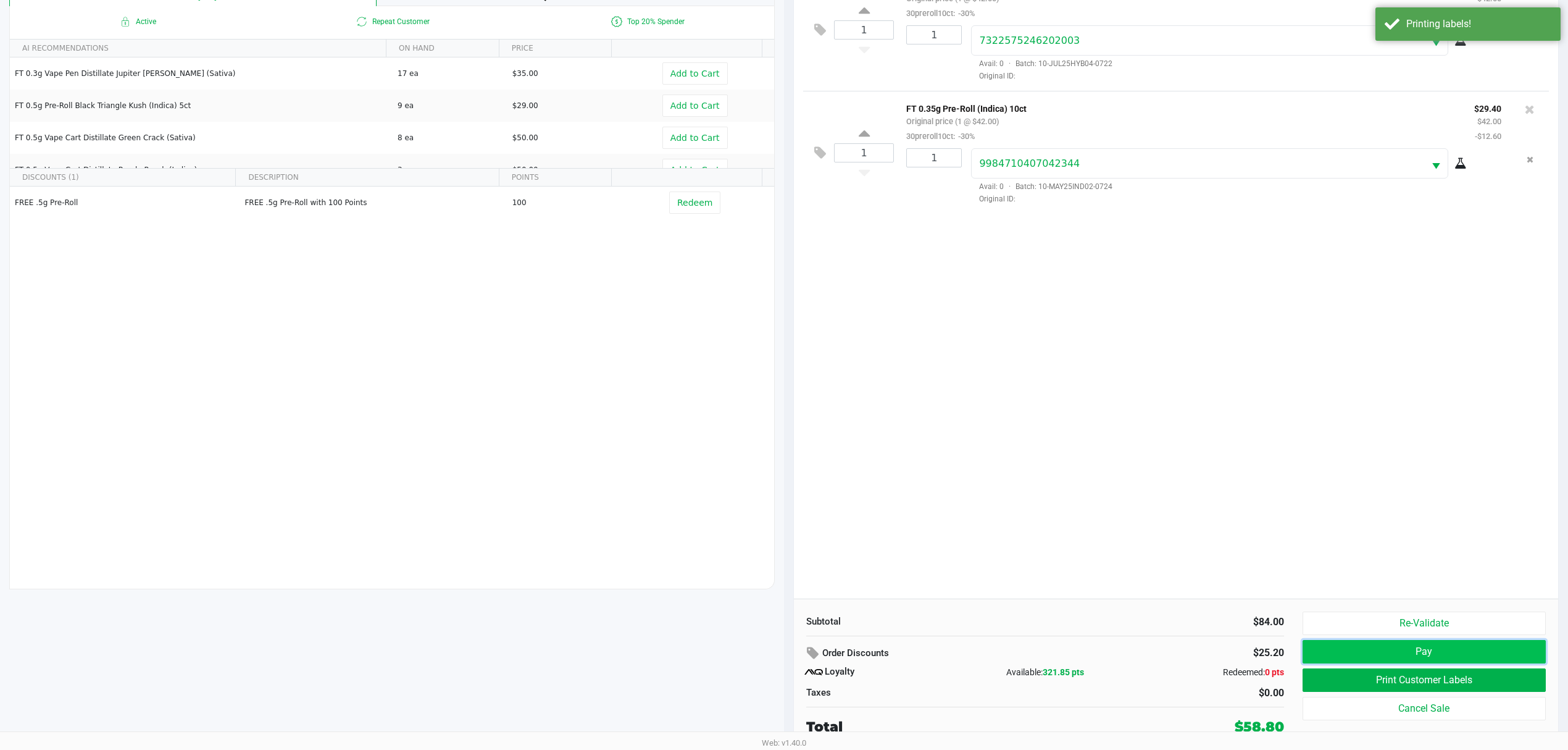
click at [1476, 650] on button "Pay" at bounding box center [1424, 651] width 243 height 23
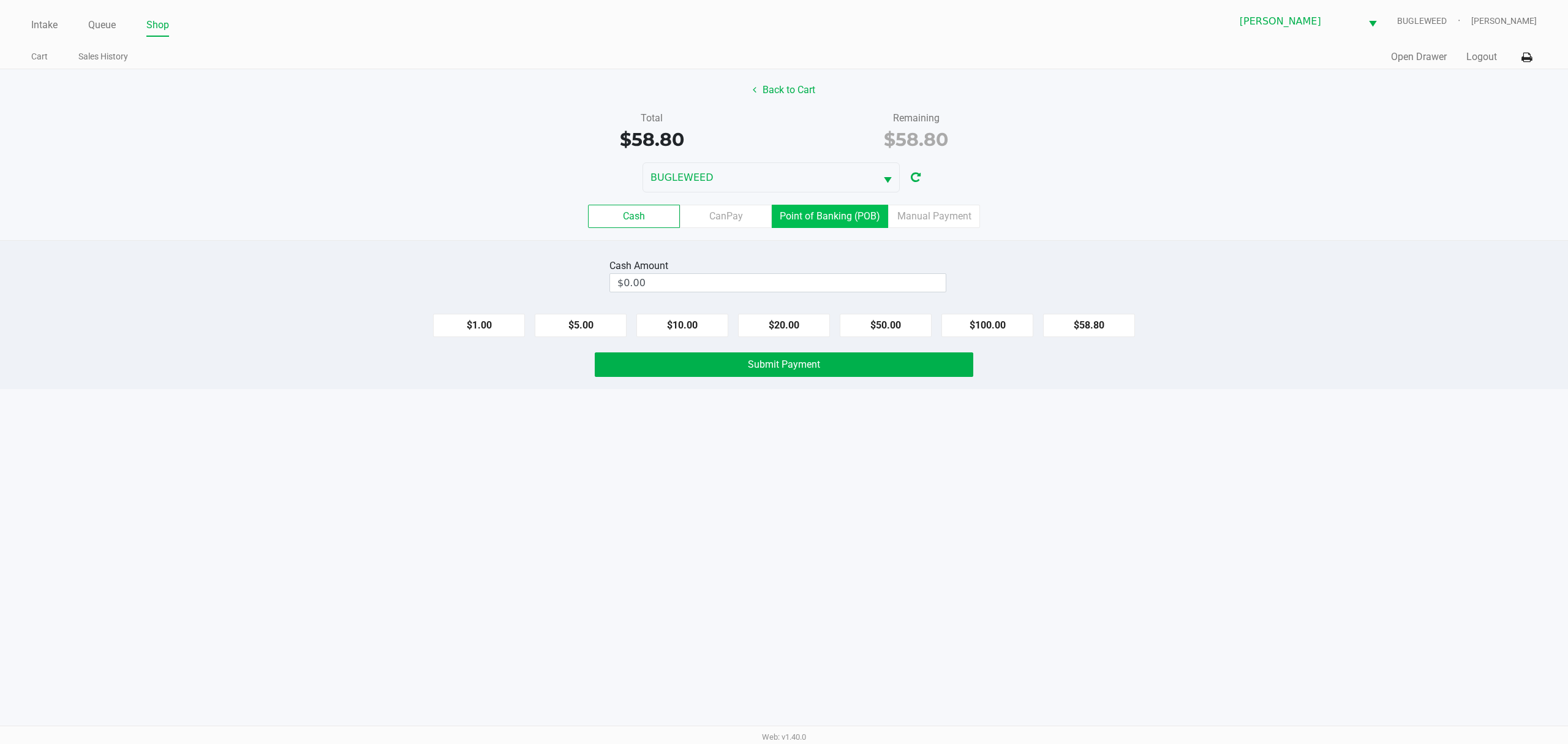
click at [826, 219] on label "Point of Banking (POB)" at bounding box center [829, 216] width 116 height 23
click at [0, 0] on 7 "Point of Banking (POB)" at bounding box center [0, 0] width 0 height 0
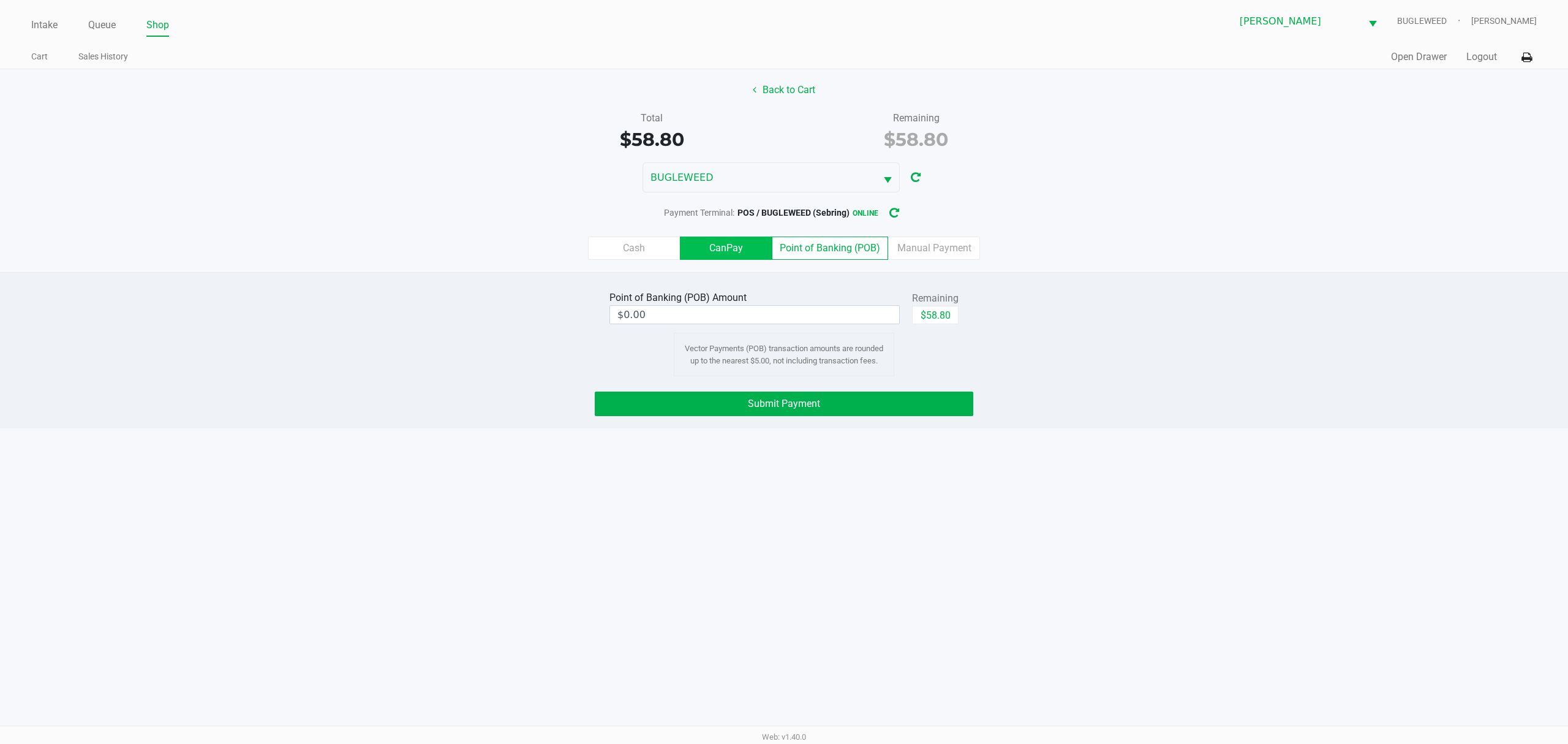
click at [745, 249] on label "CanPay" at bounding box center [726, 247] width 92 height 23
click at [0, 0] on 2 "CanPay" at bounding box center [0, 0] width 0 height 0
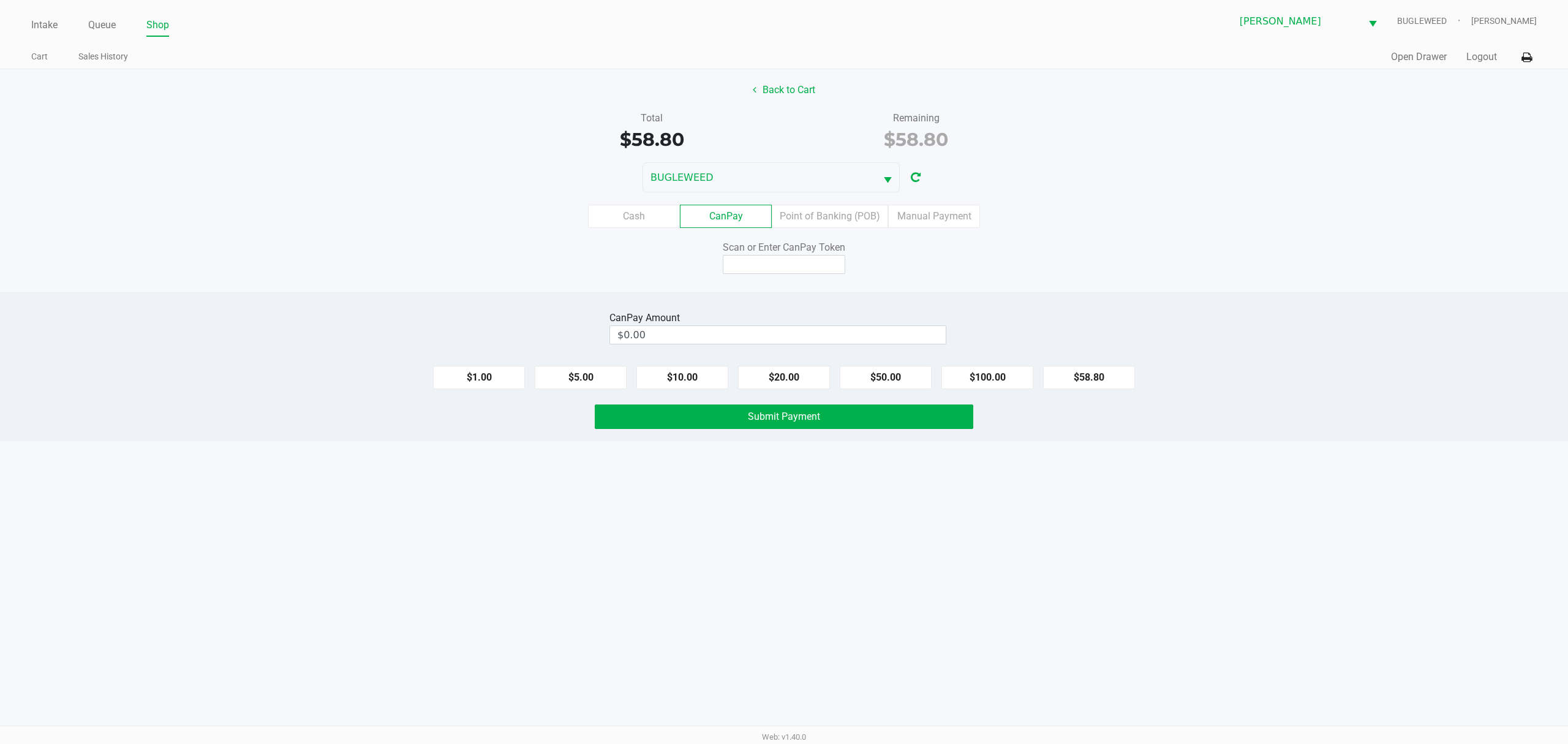
click at [814, 278] on div "Back to Cart Total $58.80 Remaining $58.80 BUGLEWEED Cash CanPay Point of Banki…" at bounding box center [784, 181] width 1568 height 223
click at [809, 273] on input at bounding box center [784, 264] width 123 height 19
type input "X4198905Q"
click at [1125, 380] on button "$58.80" at bounding box center [1089, 377] width 92 height 23
type input "$58.80"
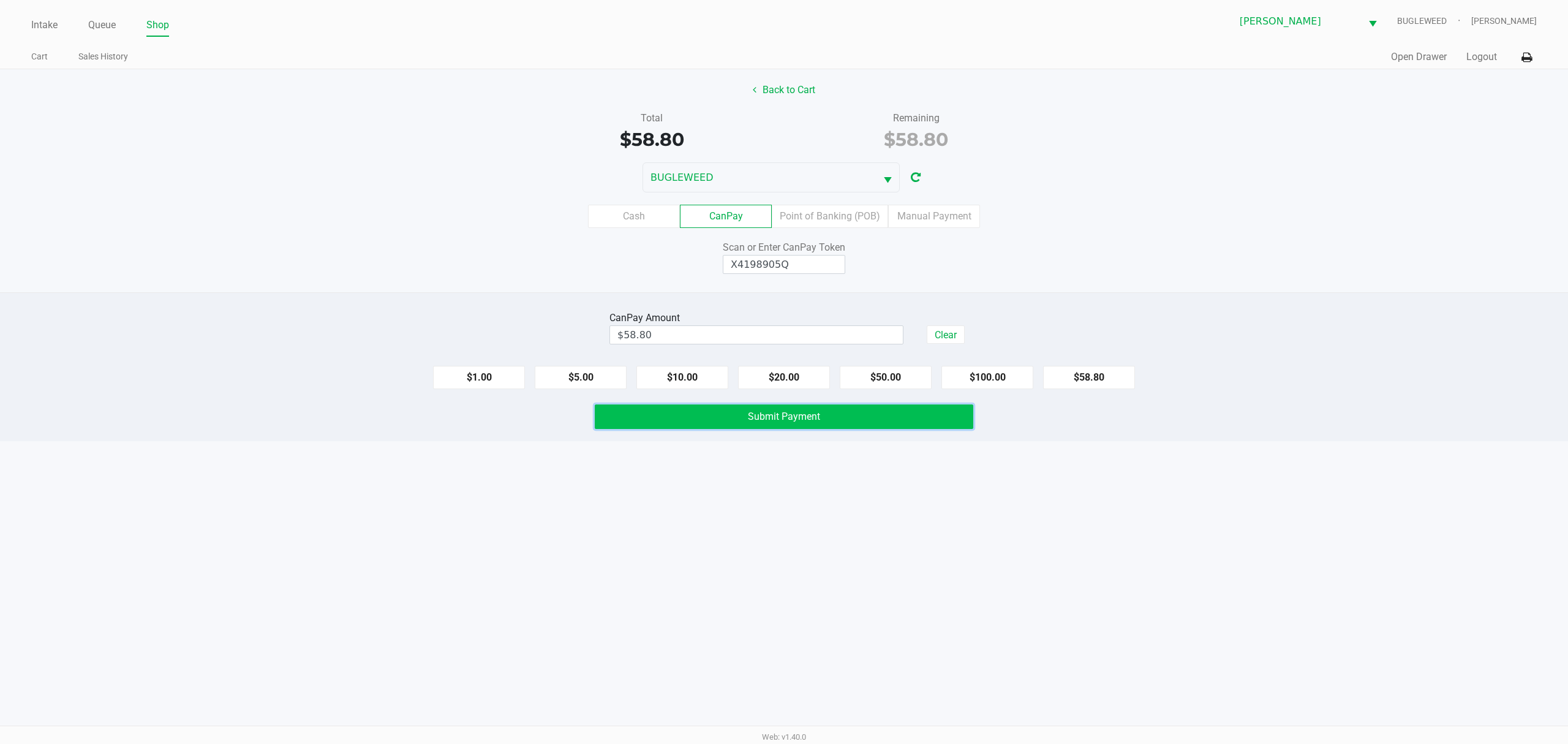
click at [799, 422] on span "Submit Payment" at bounding box center [784, 416] width 72 height 12
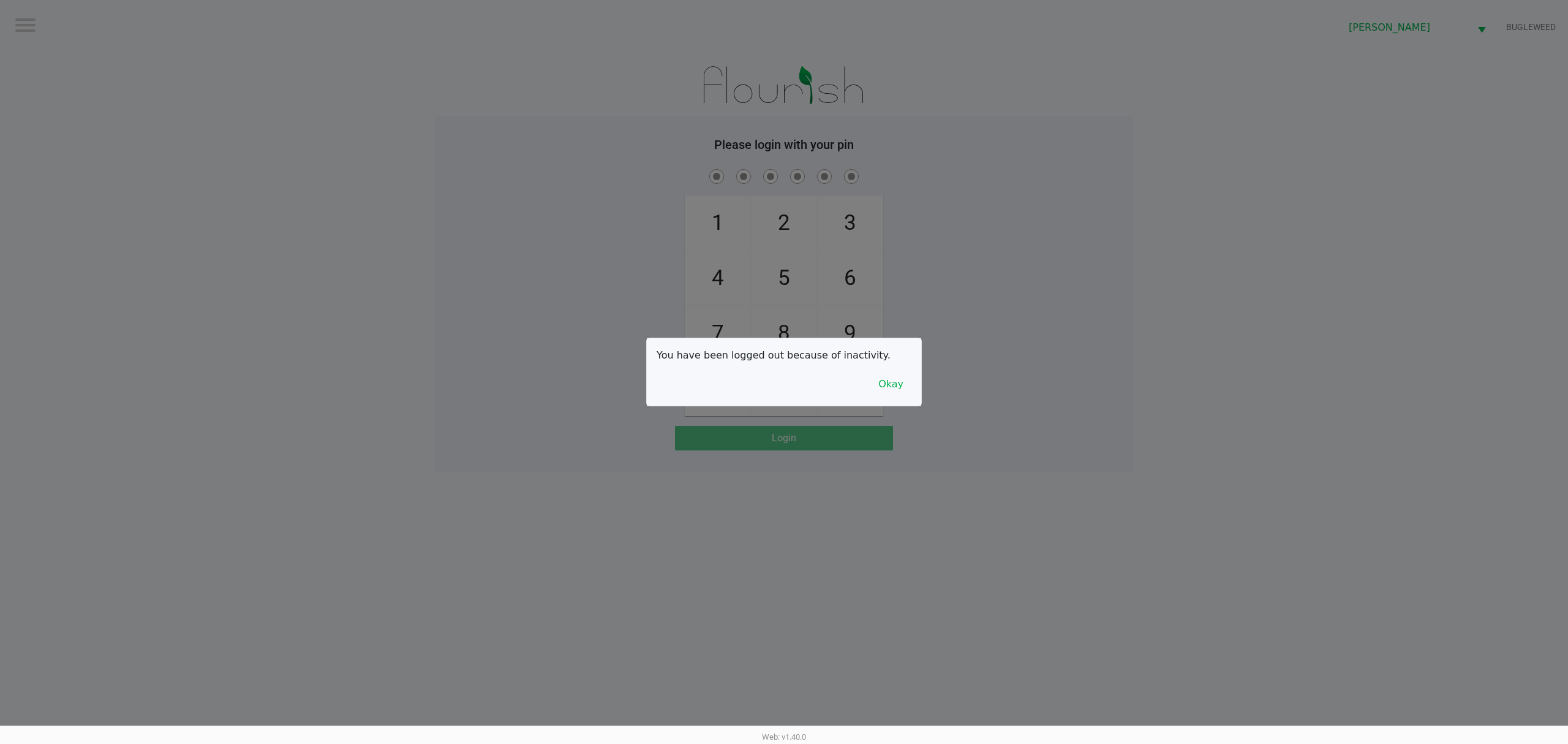
click at [892, 386] on button "Okay" at bounding box center [891, 383] width 41 height 23
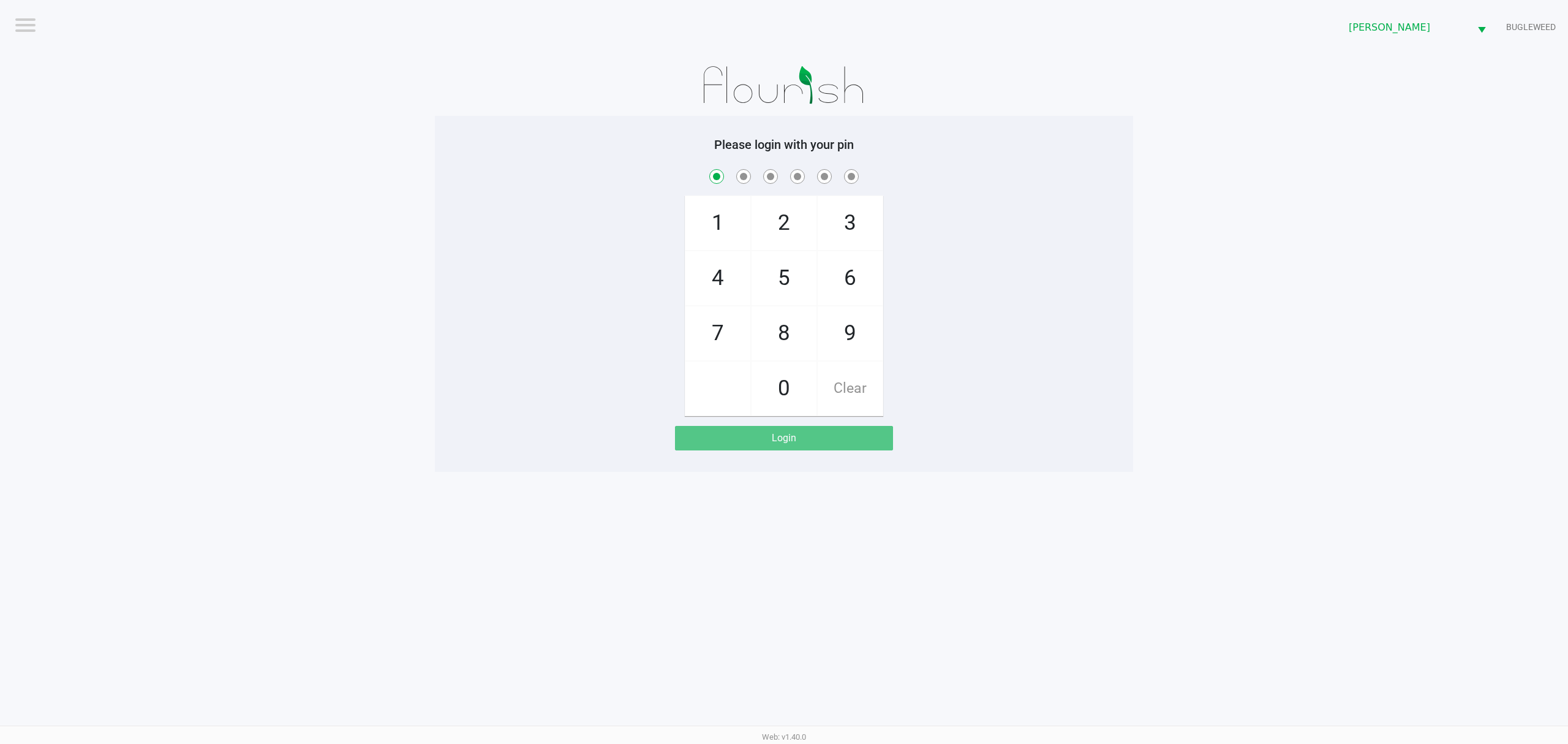
checkbox input "true"
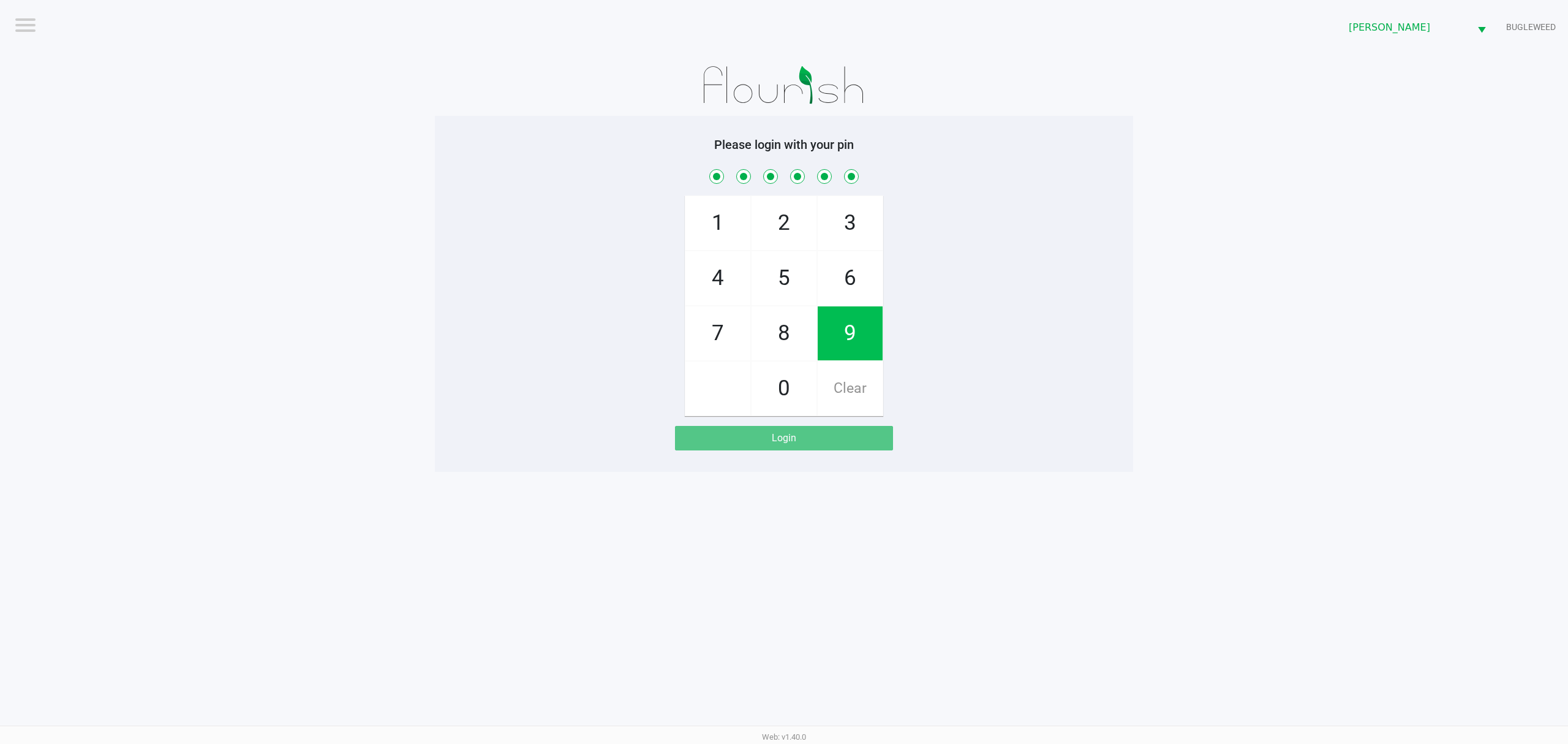
checkbox input "true"
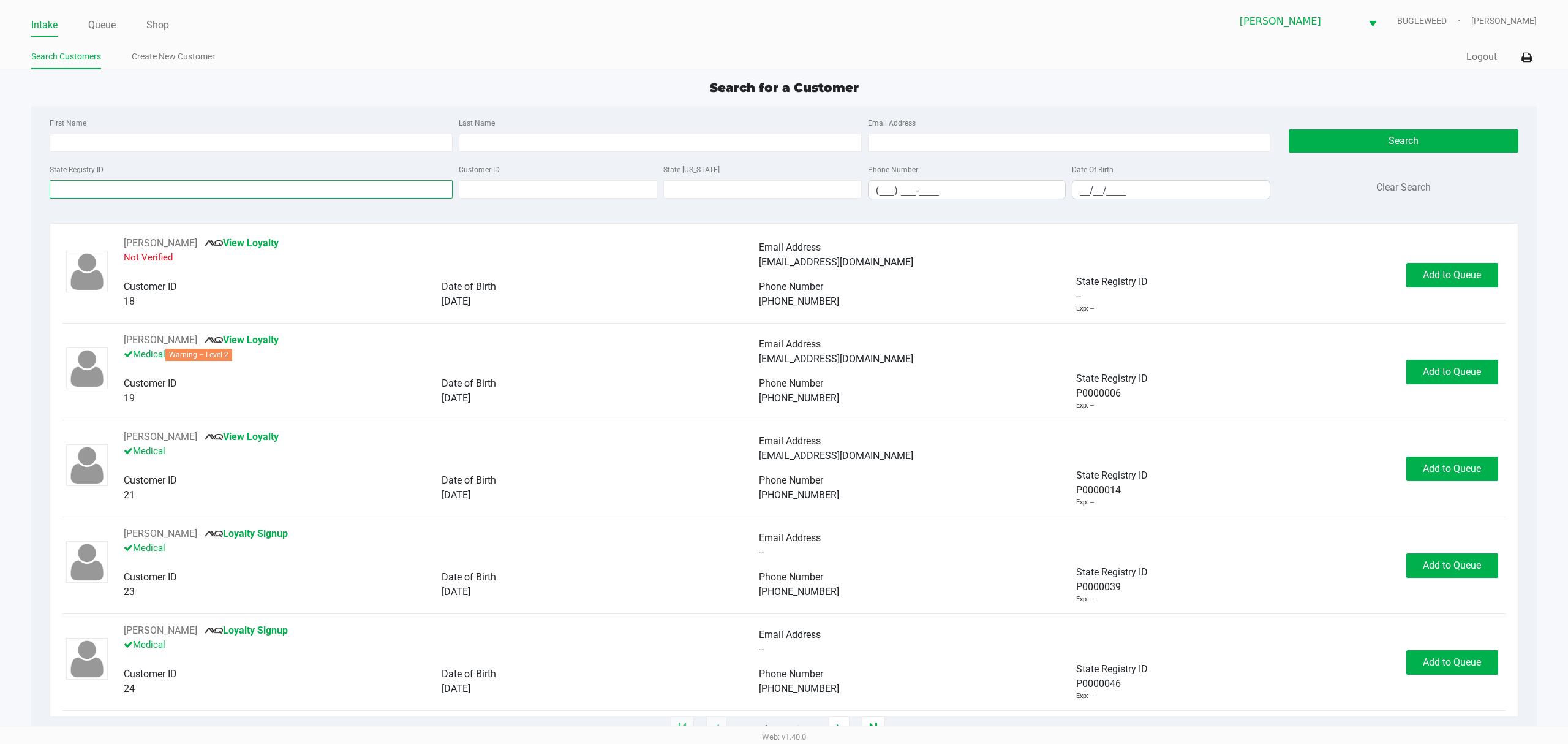
click at [349, 189] on input "State Registry ID" at bounding box center [251, 189] width 403 height 18
type input "8859"
click at [1086, 192] on input "__/__/____" at bounding box center [1171, 191] width 197 height 19
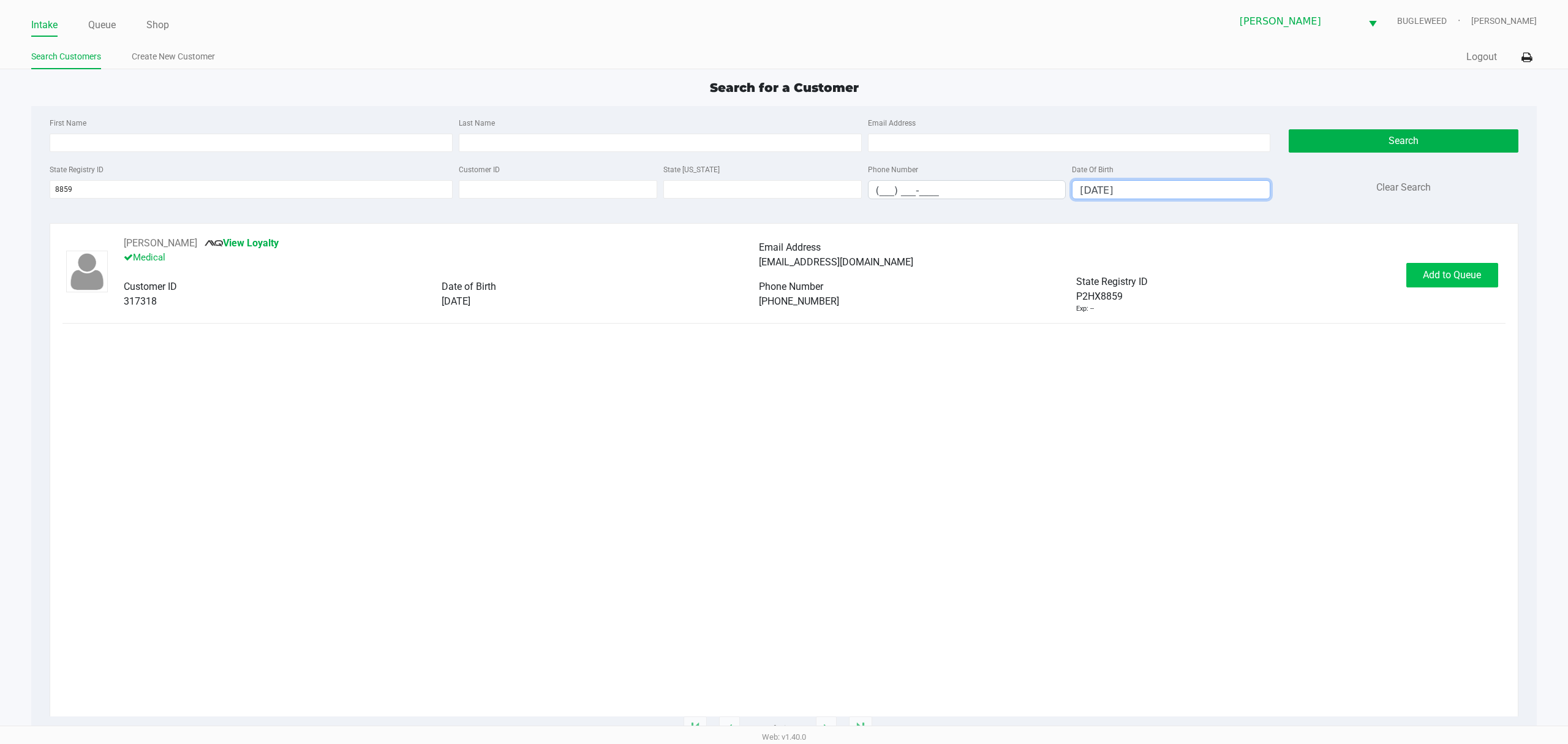
type input "03/14/1981"
click at [1470, 285] on button "Add to Queue" at bounding box center [1453, 274] width 92 height 25
click at [1470, 285] on div "Add to Queue" at bounding box center [1453, 274] width 92 height 25
click at [1456, 282] on button "In Queue" at bounding box center [1449, 274] width 85 height 25
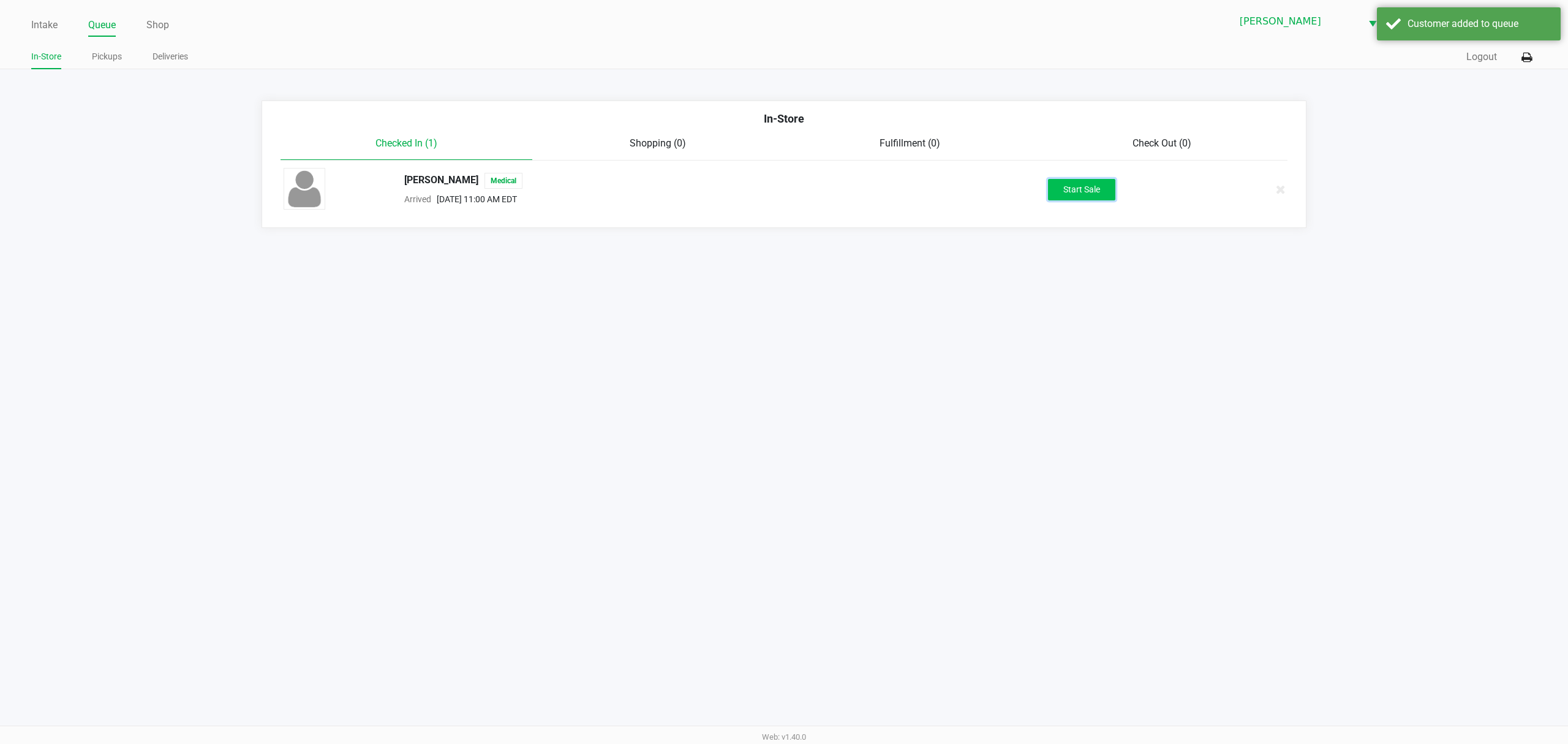
click at [1054, 191] on button "Start Sale" at bounding box center [1082, 189] width 67 height 21
click at [1054, 191] on div "Start Sale" at bounding box center [1082, 189] width 67 height 21
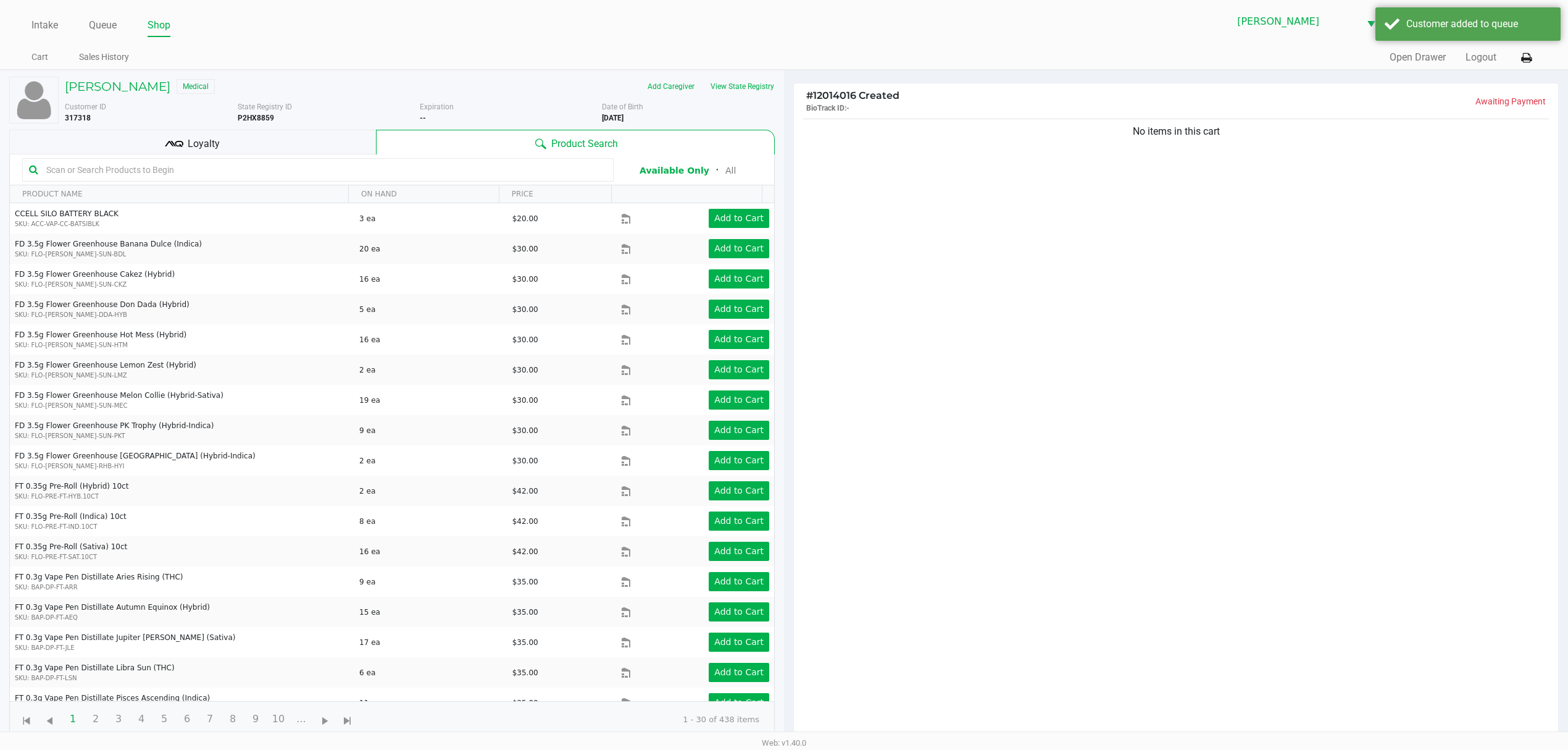
click at [174, 137] on icon at bounding box center [174, 143] width 18 height 18
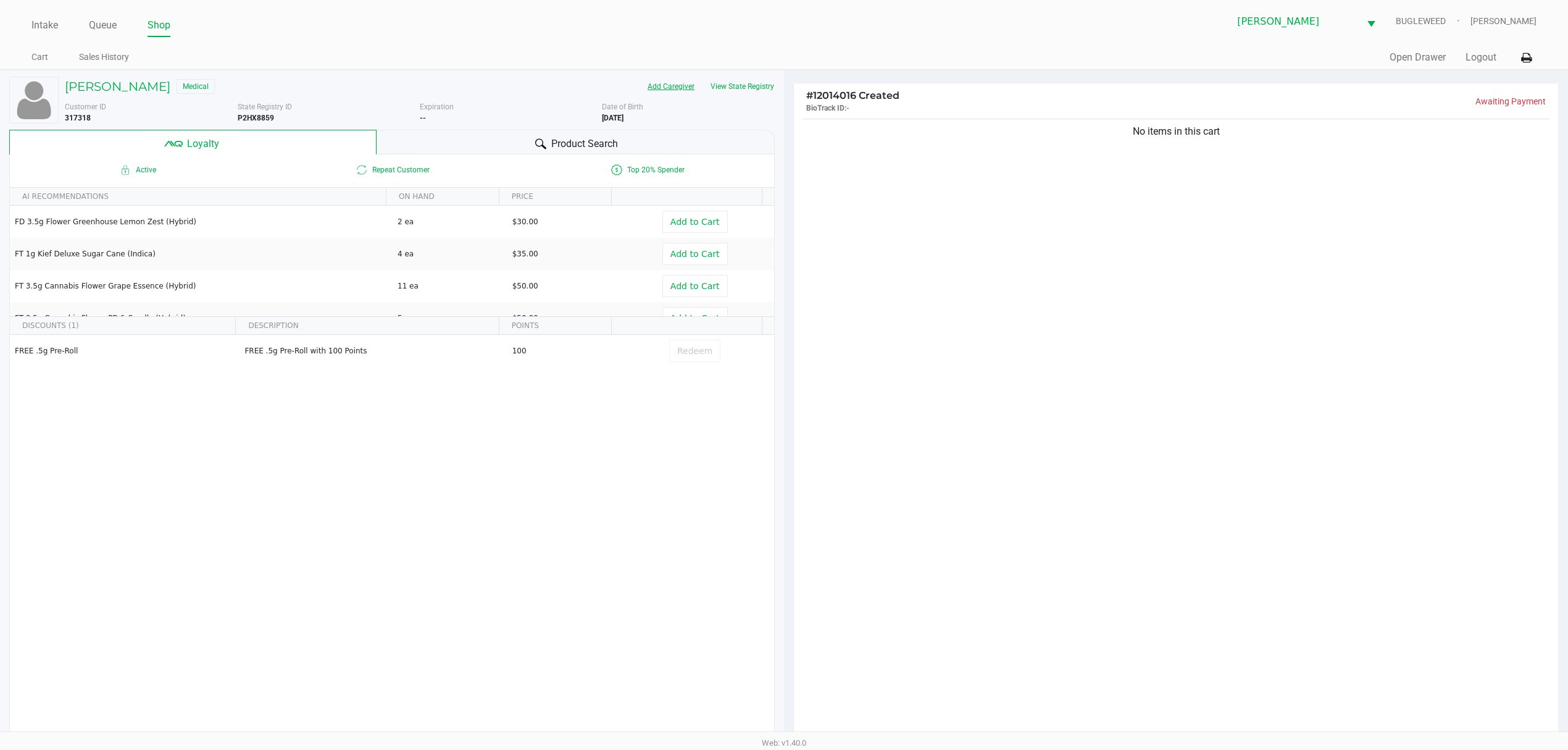
click at [662, 84] on button "Add Caregiver" at bounding box center [671, 86] width 63 height 20
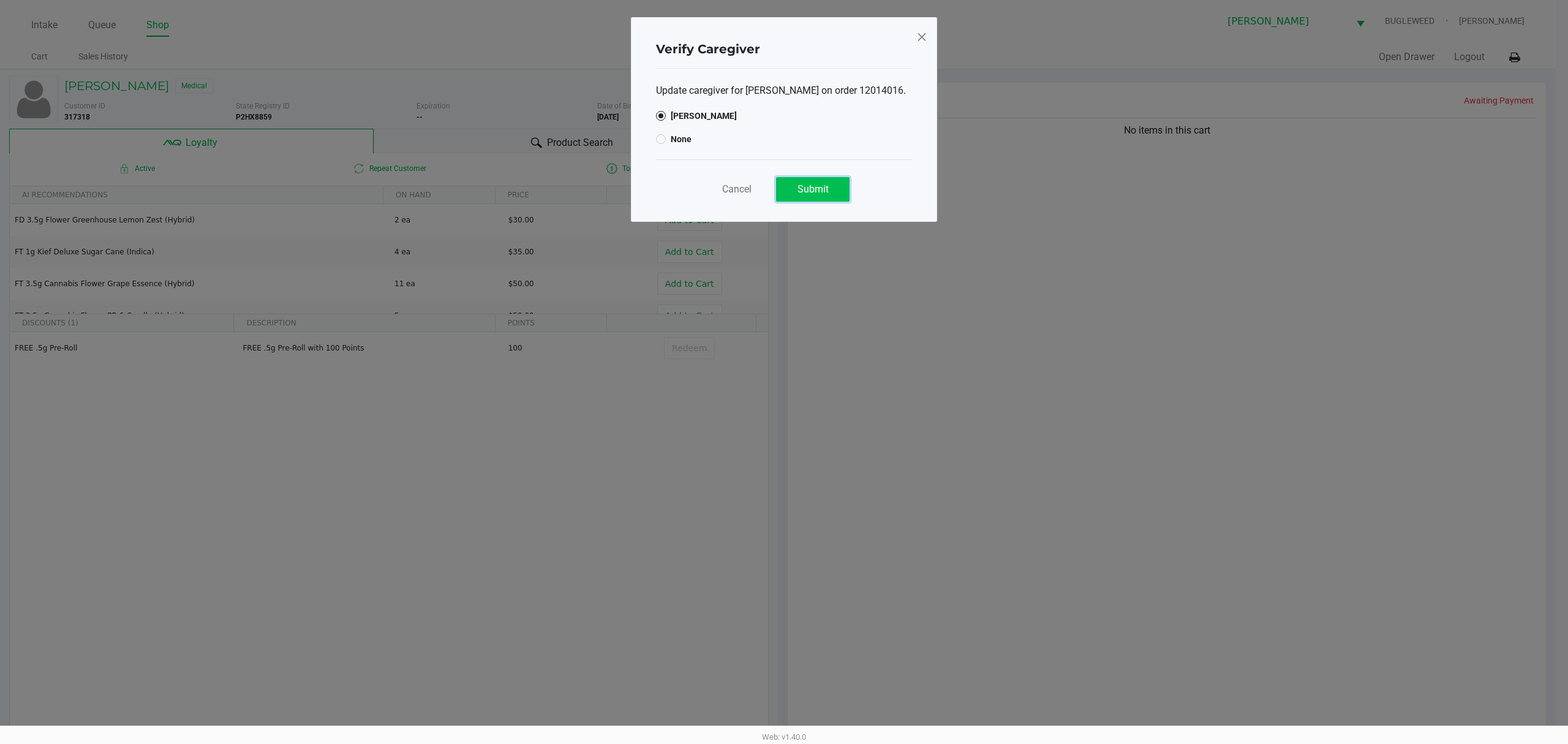
click at [800, 202] on button "Submit" at bounding box center [813, 189] width 74 height 25
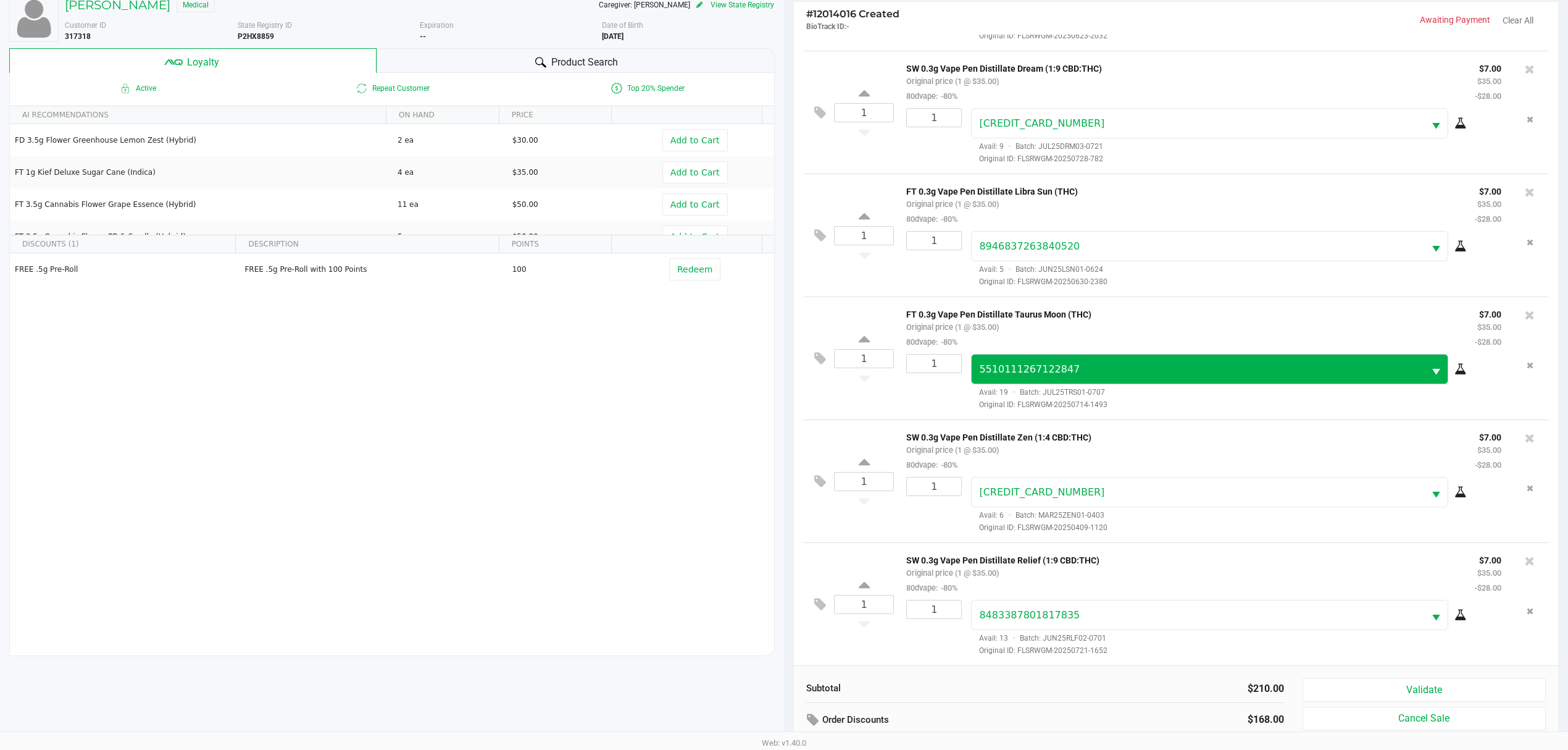
scroll to position [82, 0]
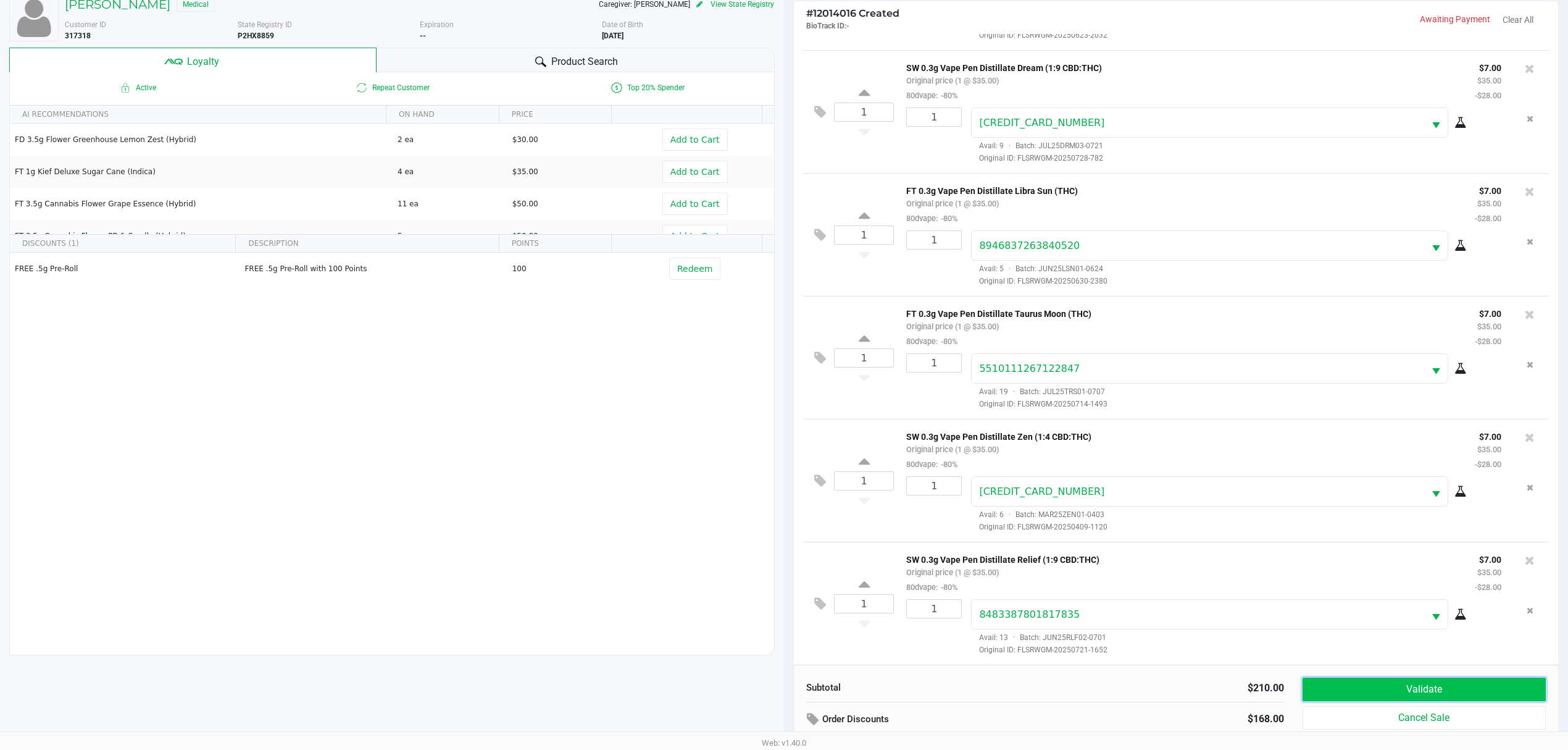
click at [1438, 681] on button "Validate" at bounding box center [1424, 689] width 243 height 23
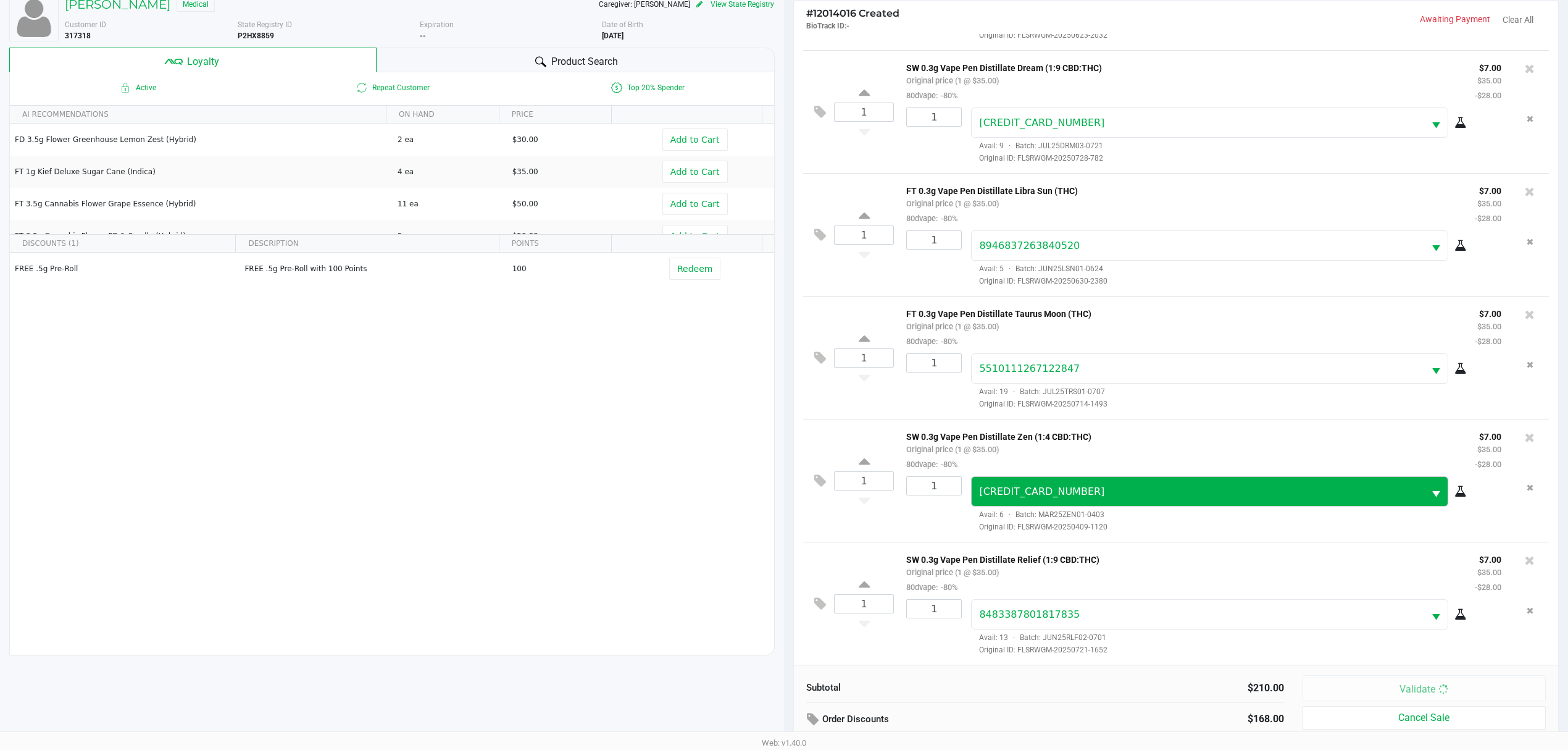
scroll to position [0, 0]
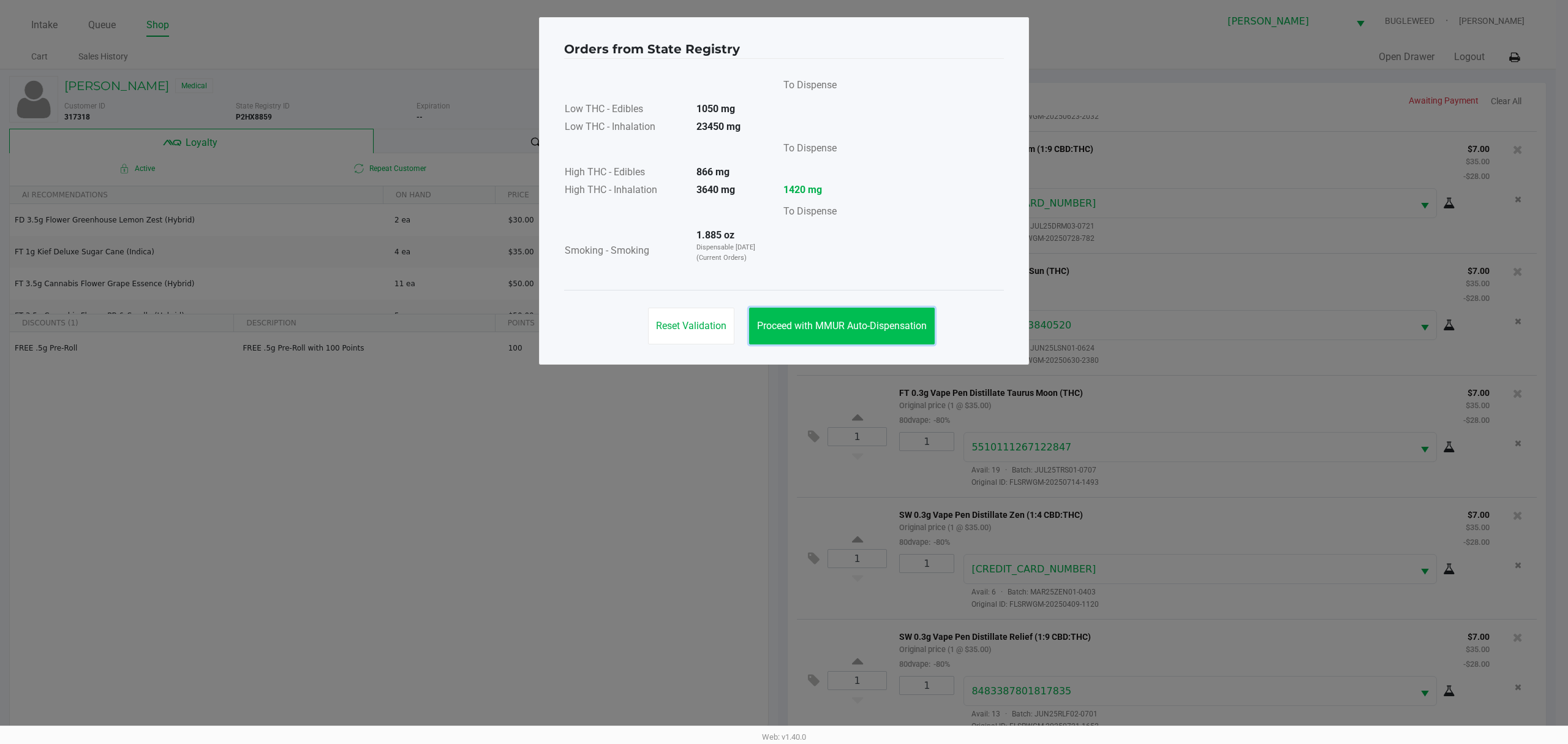
drag, startPoint x: 814, startPoint y: 312, endPoint x: 814, endPoint y: 323, distance: 11.0
click at [814, 322] on button "Proceed with MMUR Auto-Dispensation" at bounding box center [842, 326] width 186 height 36
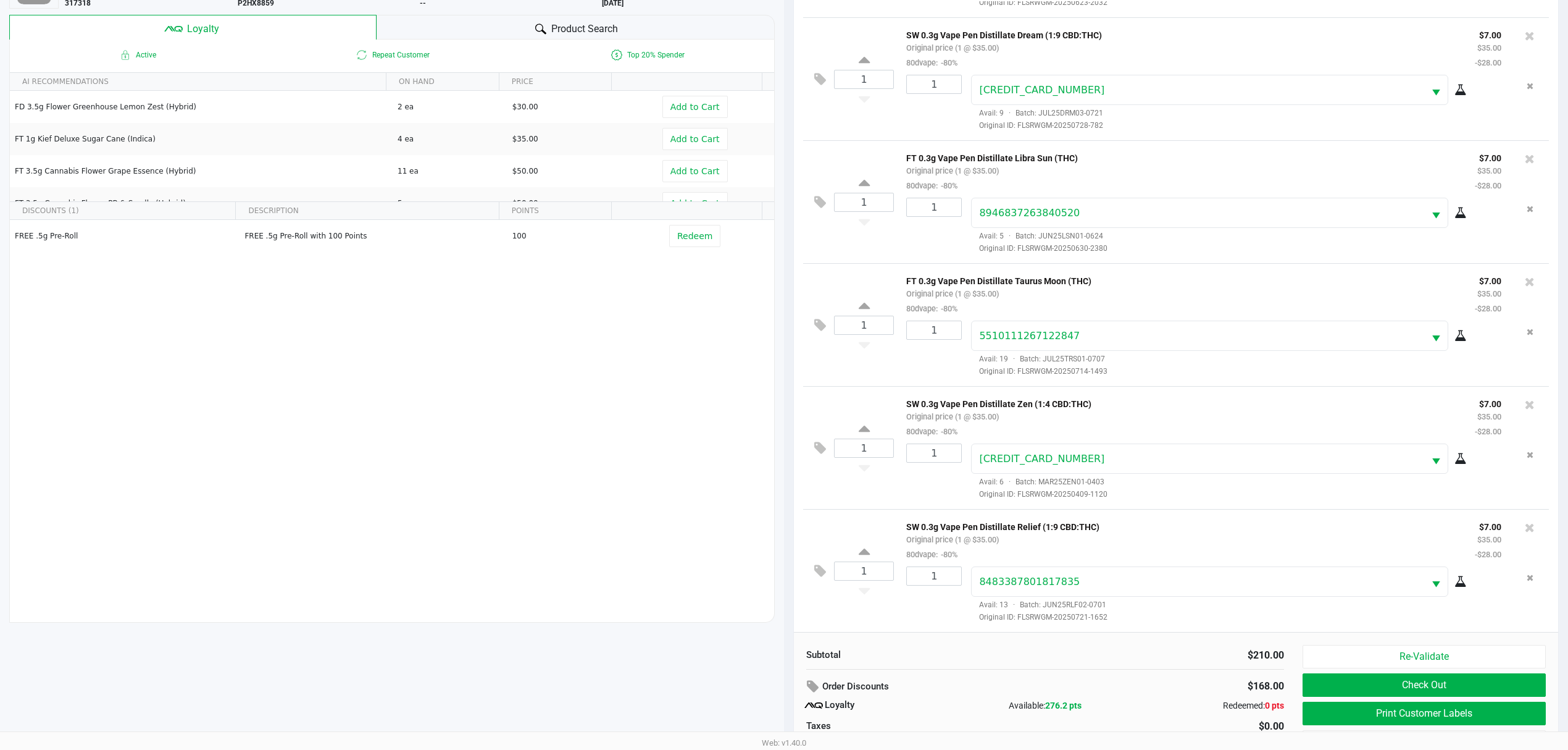
scroll to position [149, 0]
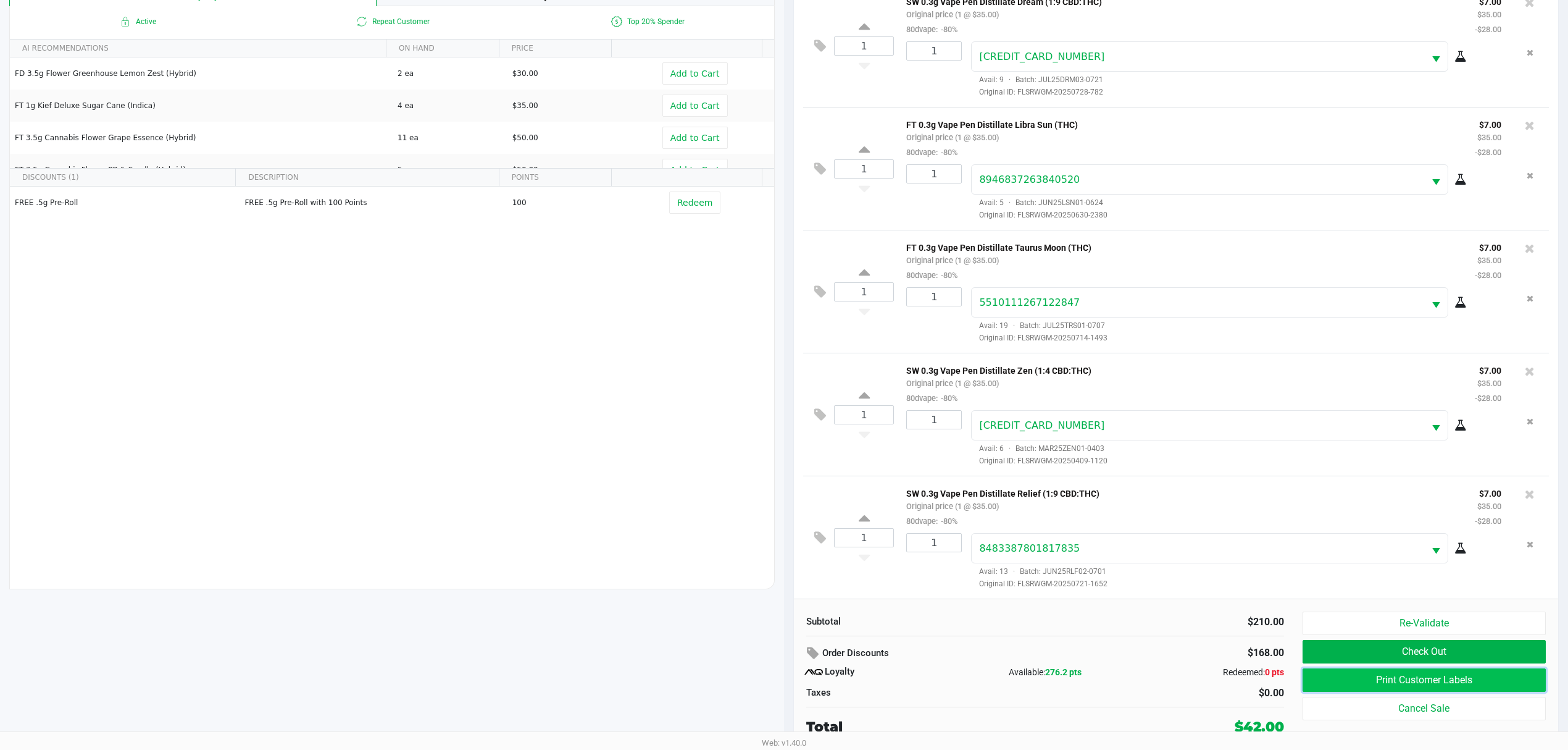
click at [1305, 687] on button "Print Customer Labels" at bounding box center [1424, 679] width 243 height 23
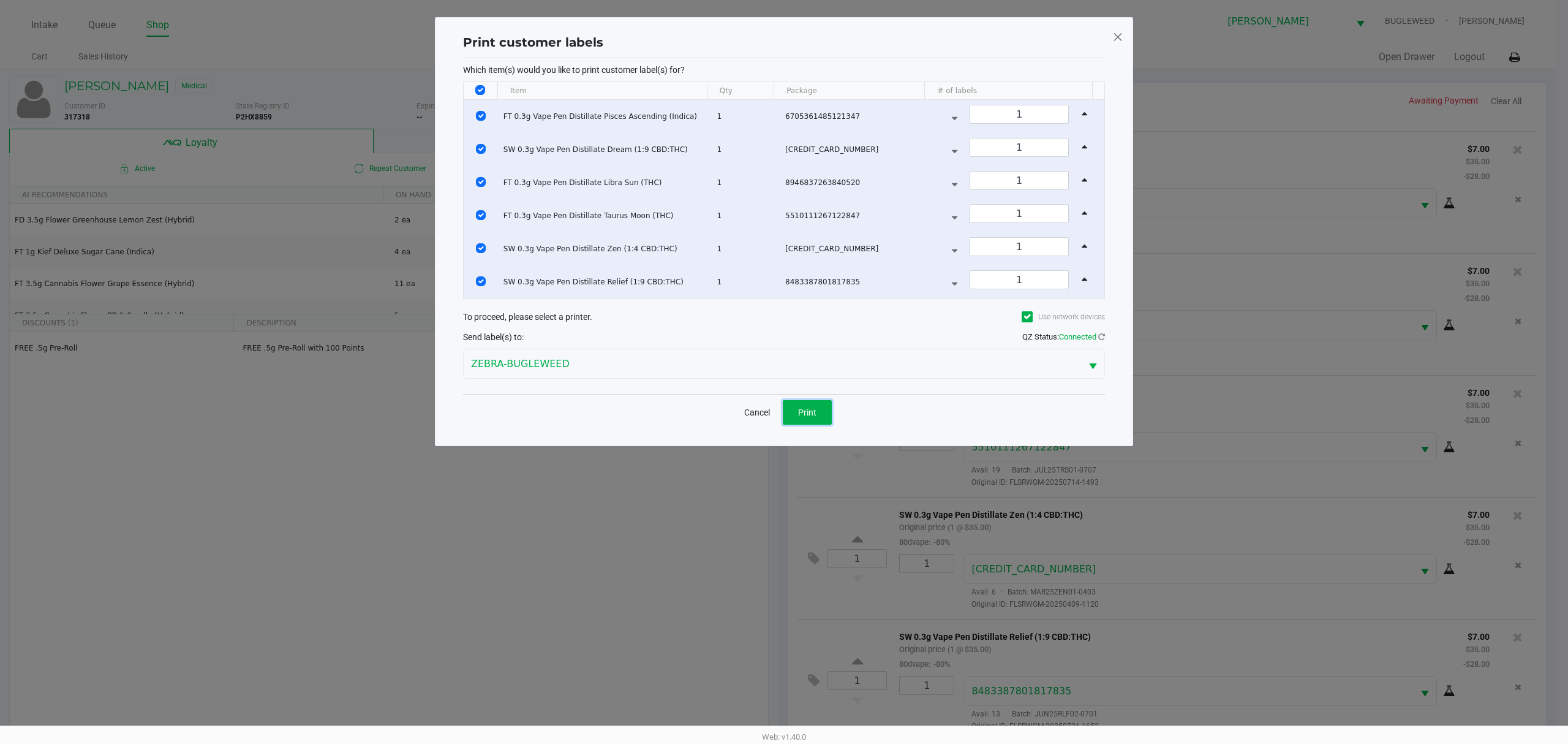
click at [814, 417] on span "Print" at bounding box center [807, 412] width 18 height 9
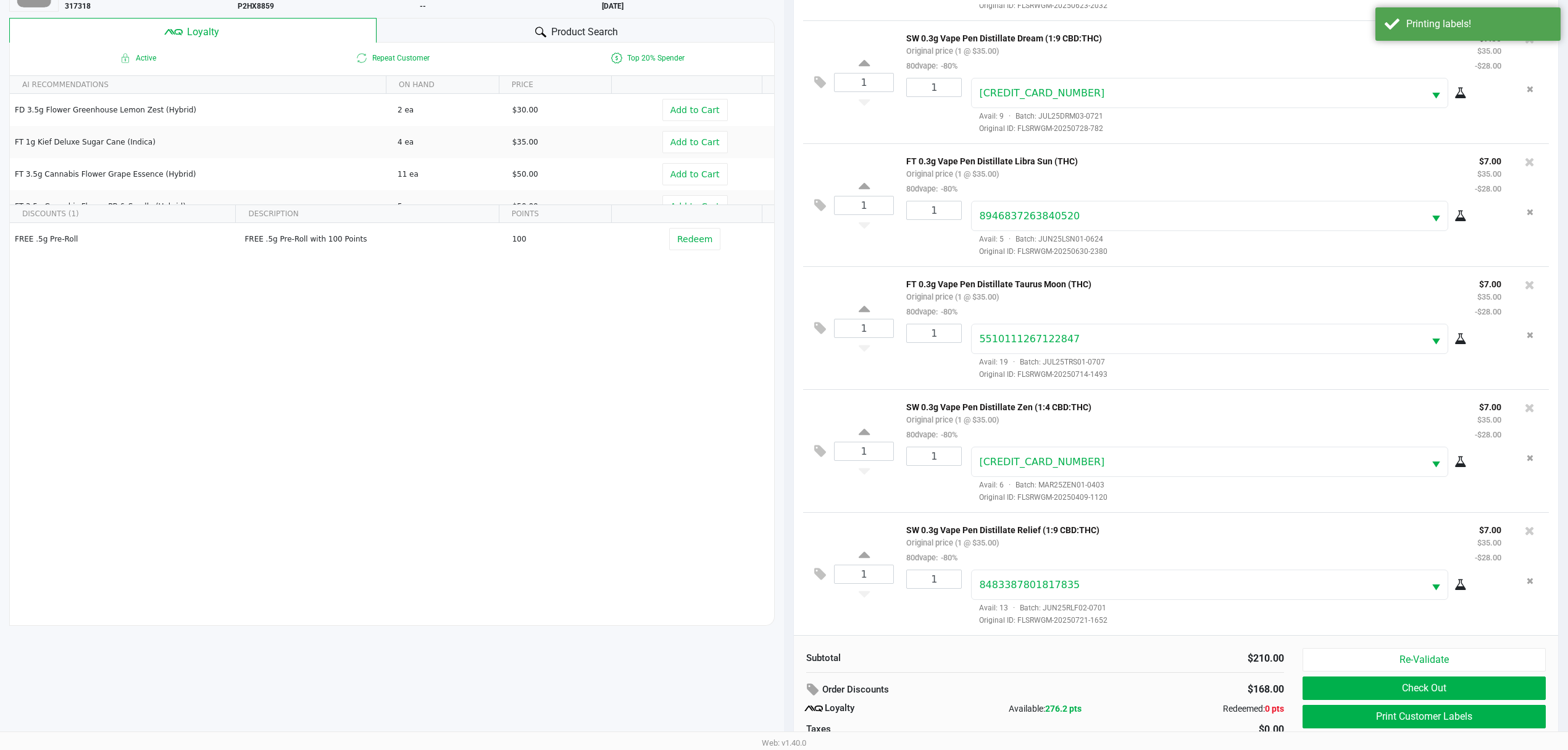
scroll to position [149, 0]
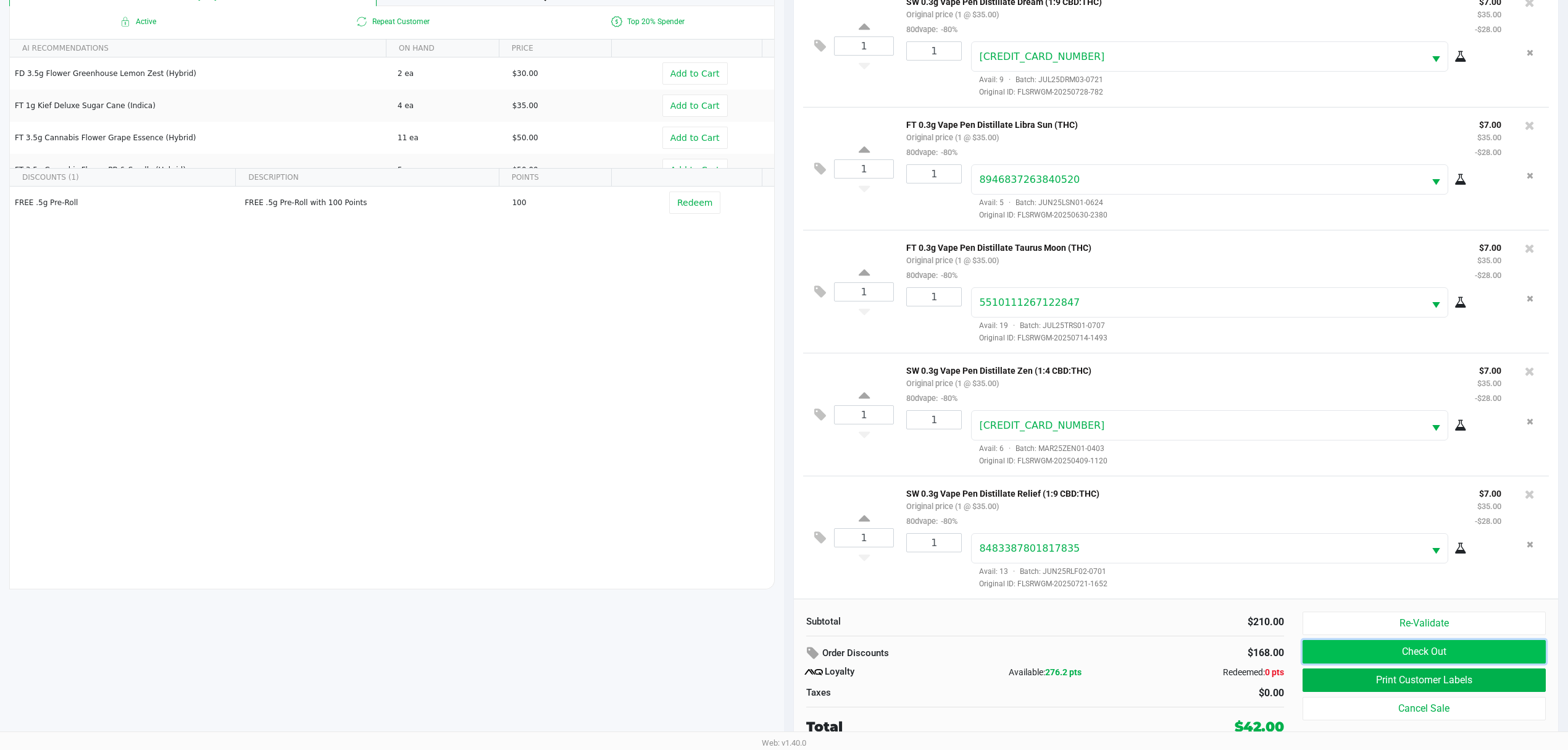
click at [1334, 650] on button "Check Out" at bounding box center [1424, 651] width 243 height 23
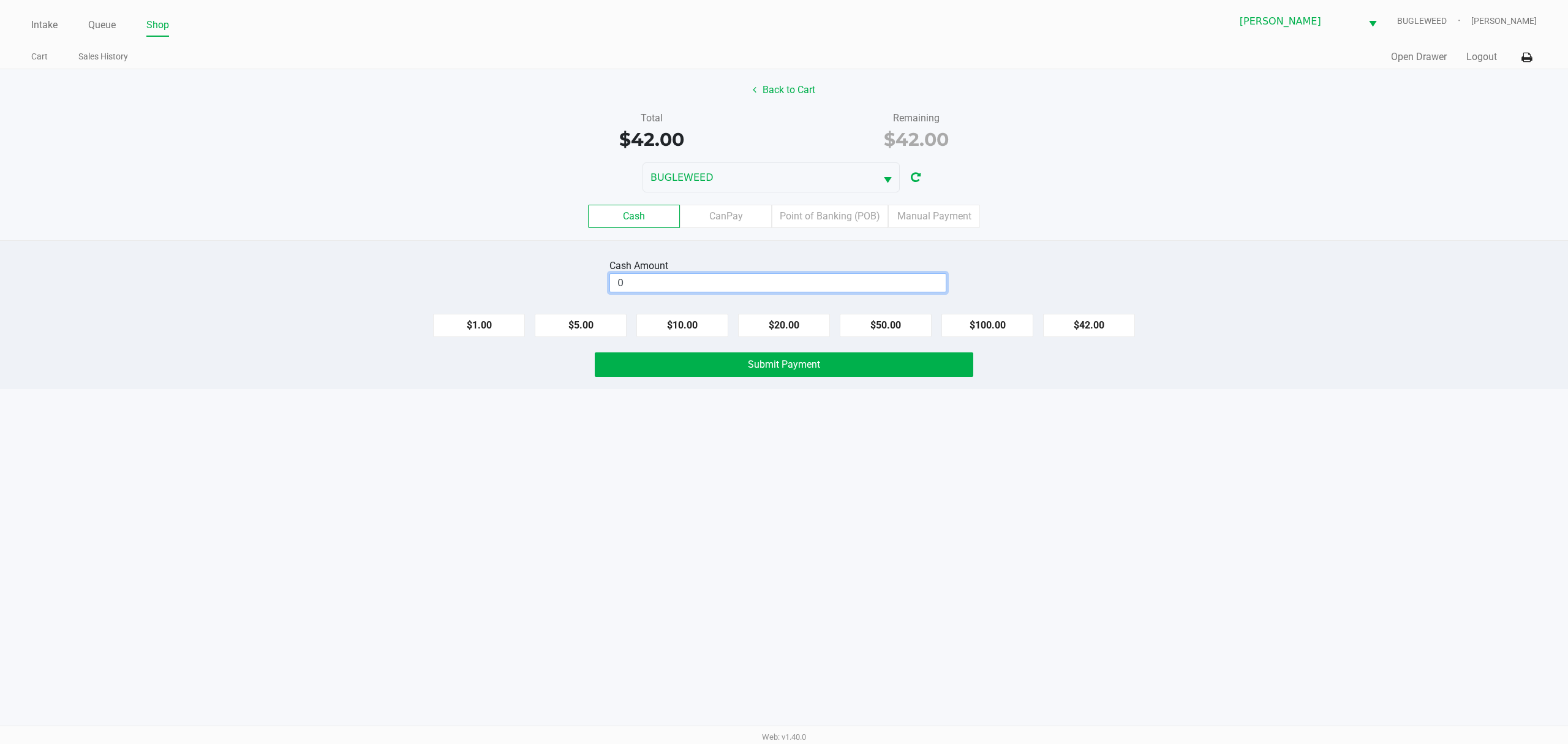
click at [790, 289] on input "0" at bounding box center [778, 282] width 336 height 17
type input "$60.00"
click at [785, 376] on button "Submit Payment" at bounding box center [784, 364] width 379 height 25
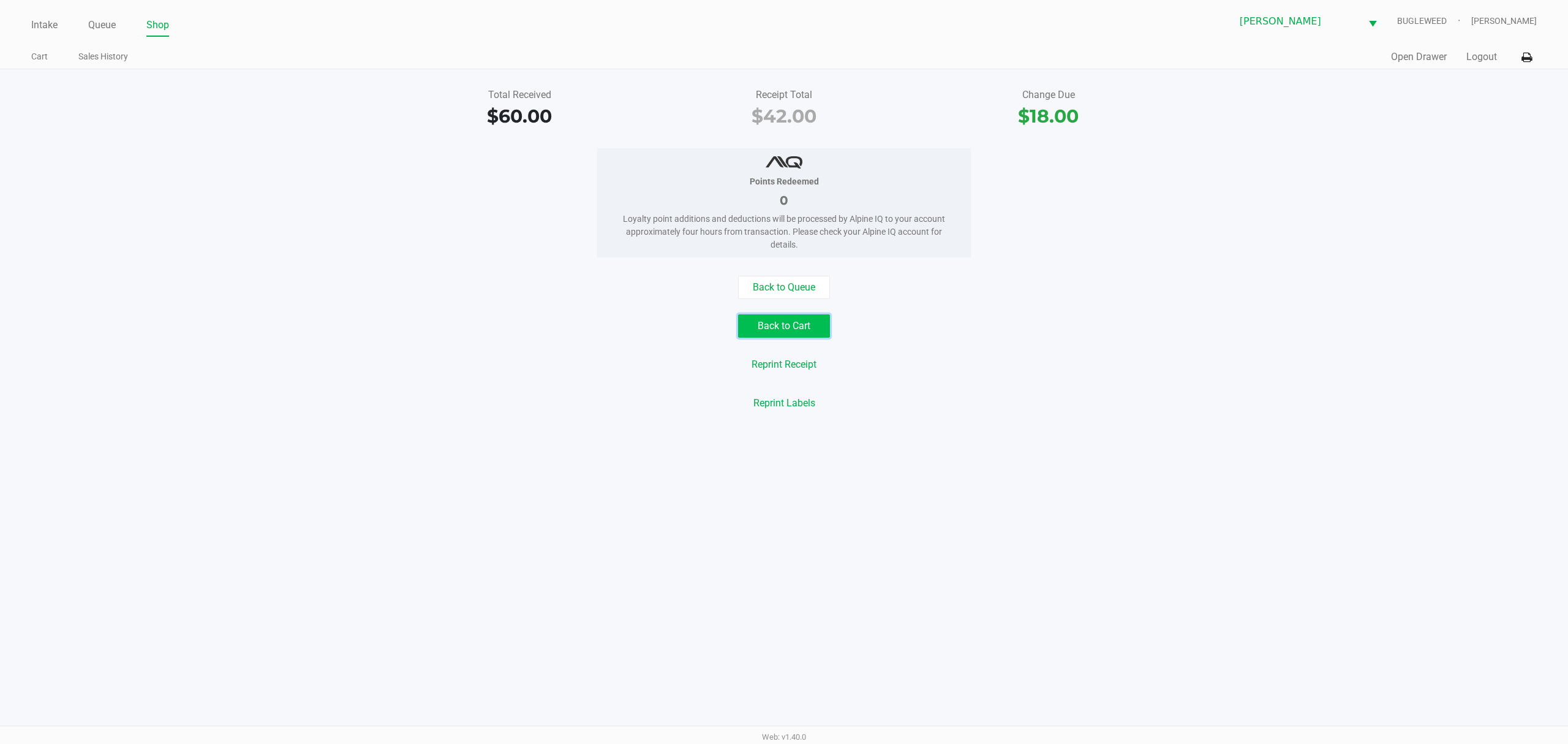
click at [780, 327] on button "Back to Cart" at bounding box center [784, 325] width 92 height 23
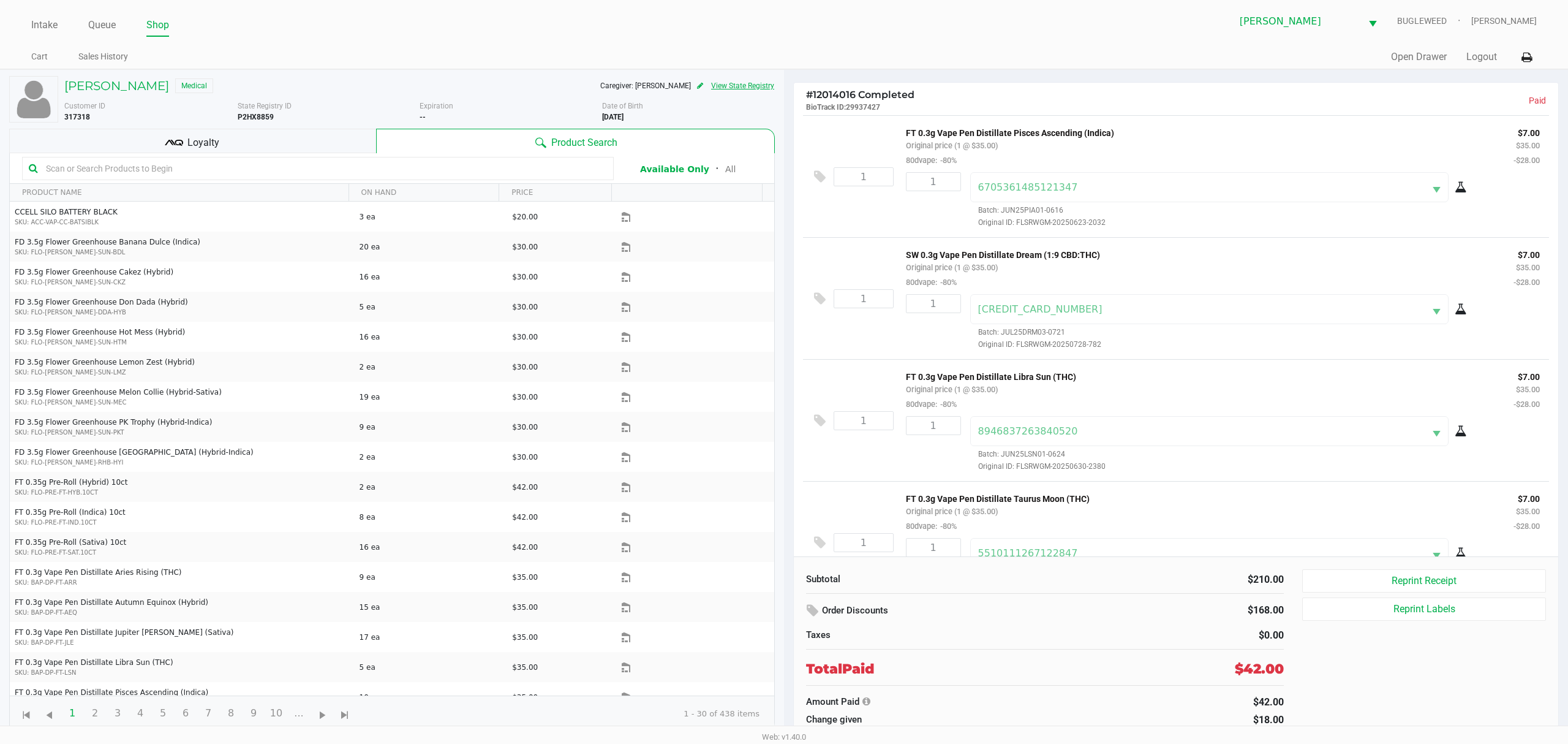
click at [749, 93] on button "View State Registry" at bounding box center [739, 85] width 72 height 20
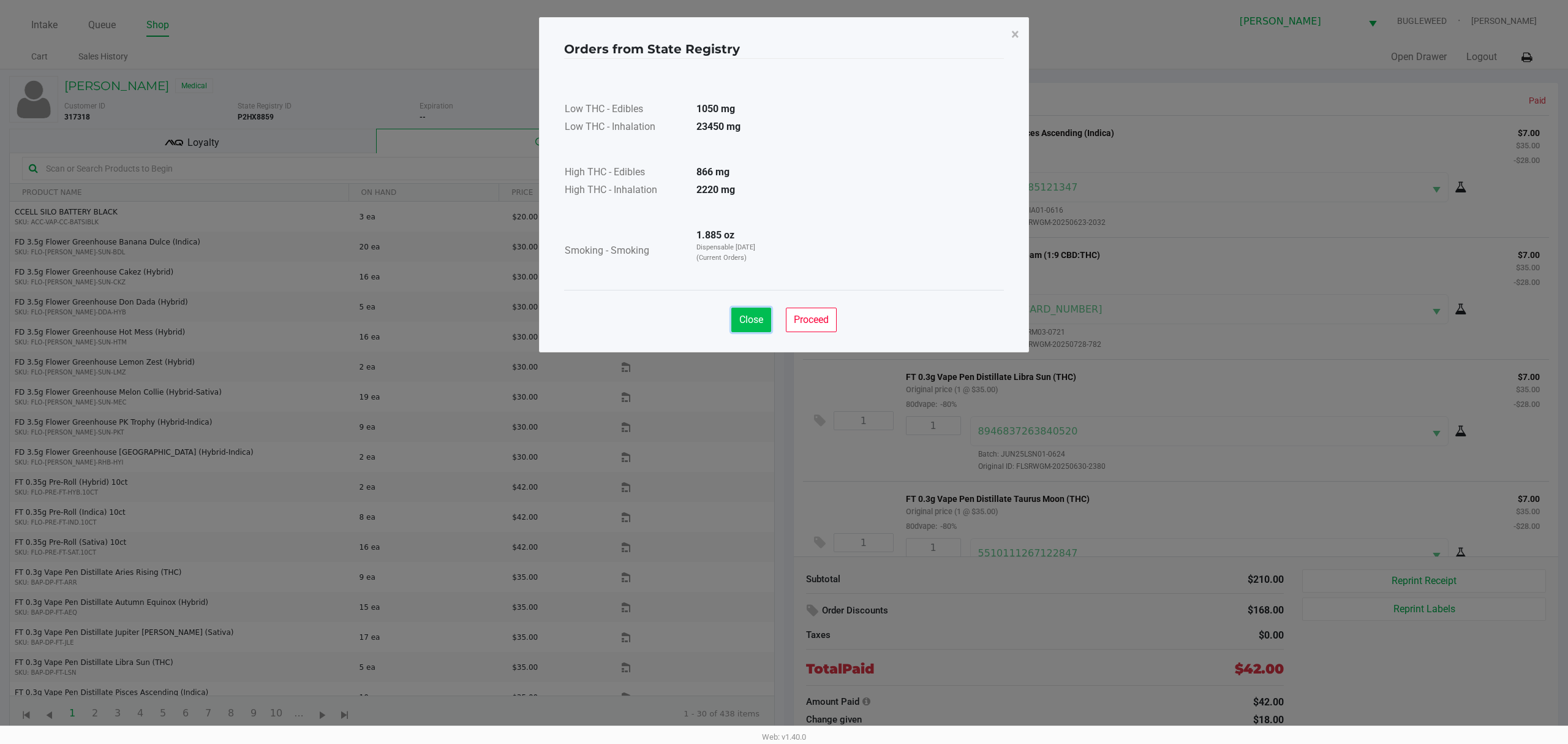
click at [754, 327] on button "Close" at bounding box center [751, 319] width 40 height 25
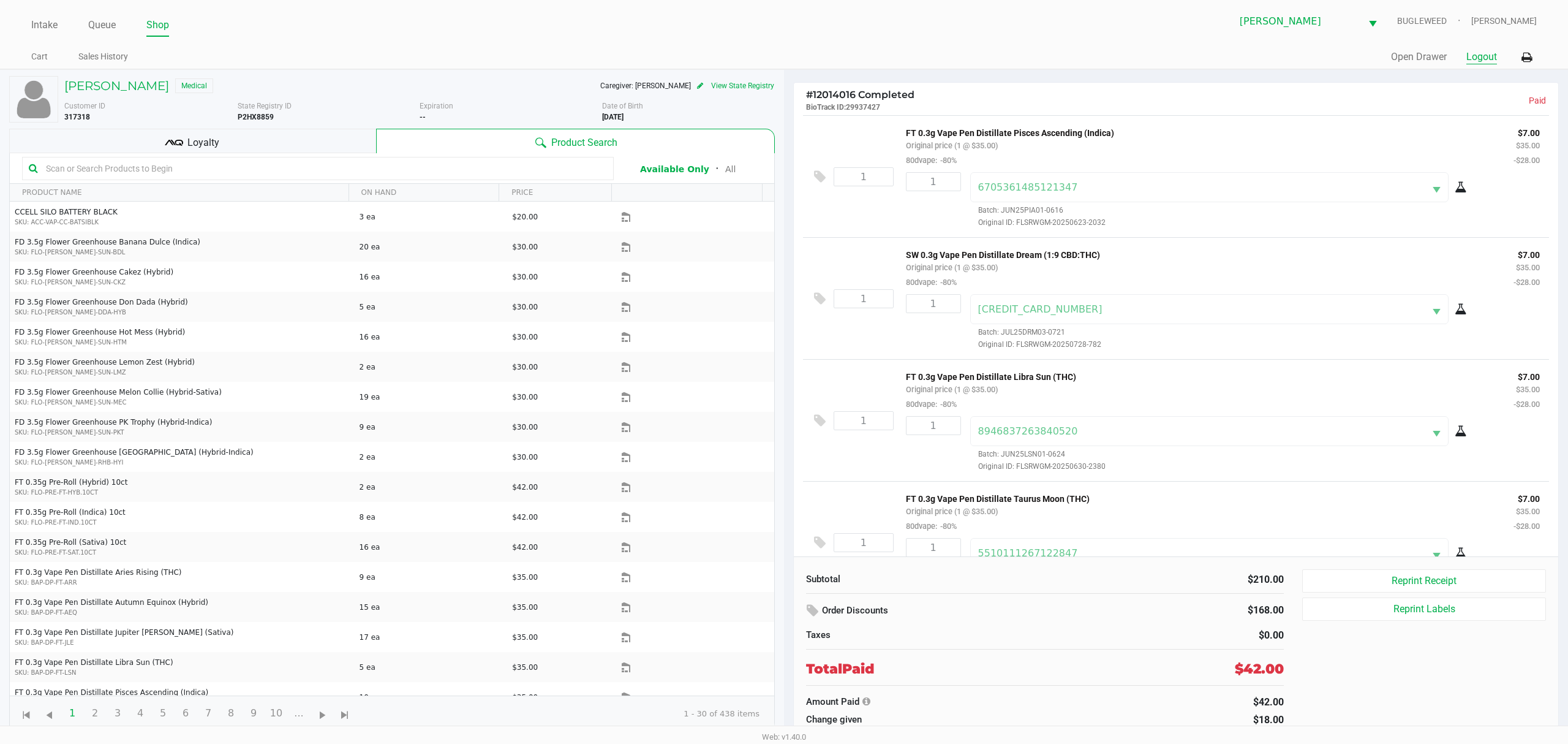
click at [1488, 61] on button "Logout" at bounding box center [1482, 57] width 31 height 15
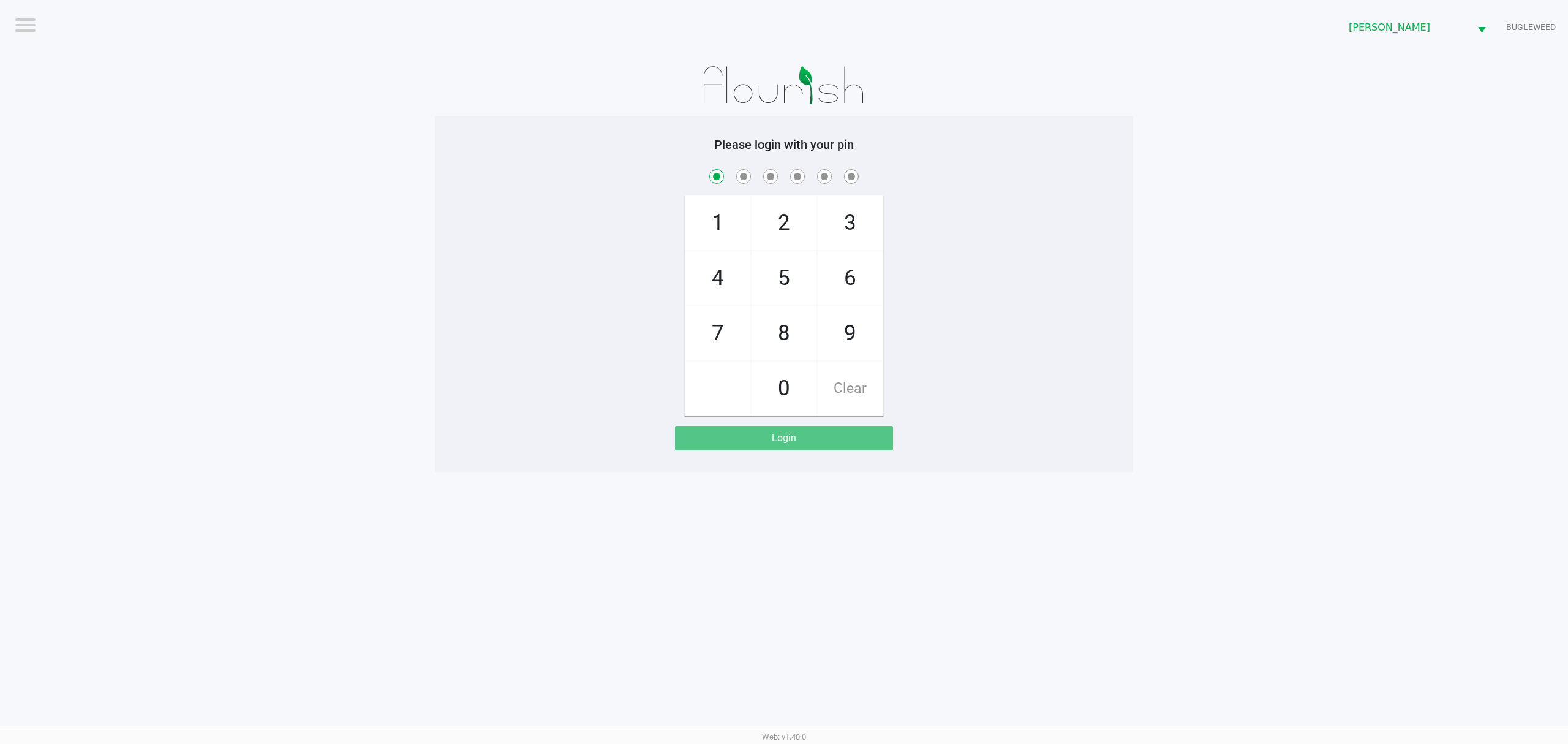
checkbox input "true"
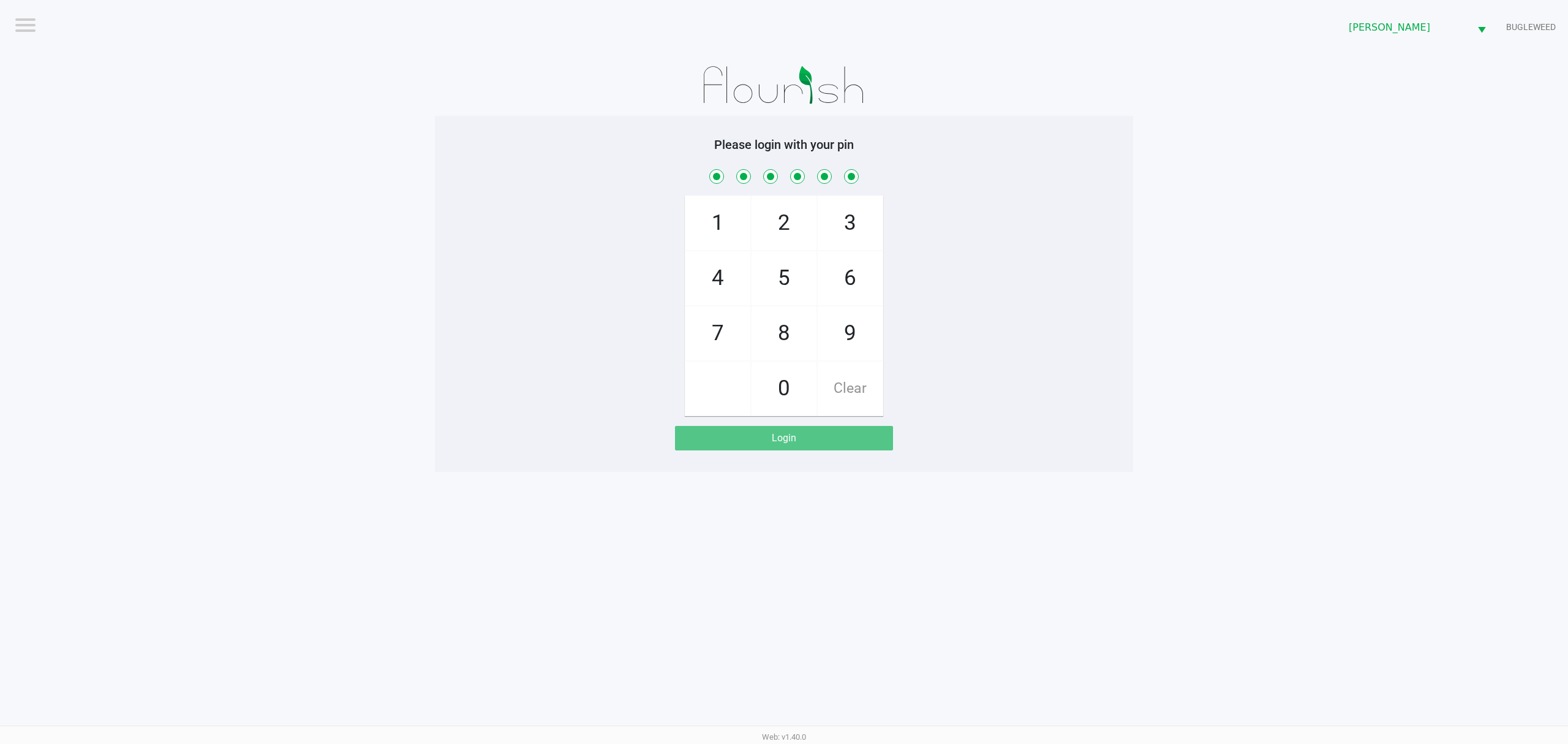
checkbox input "true"
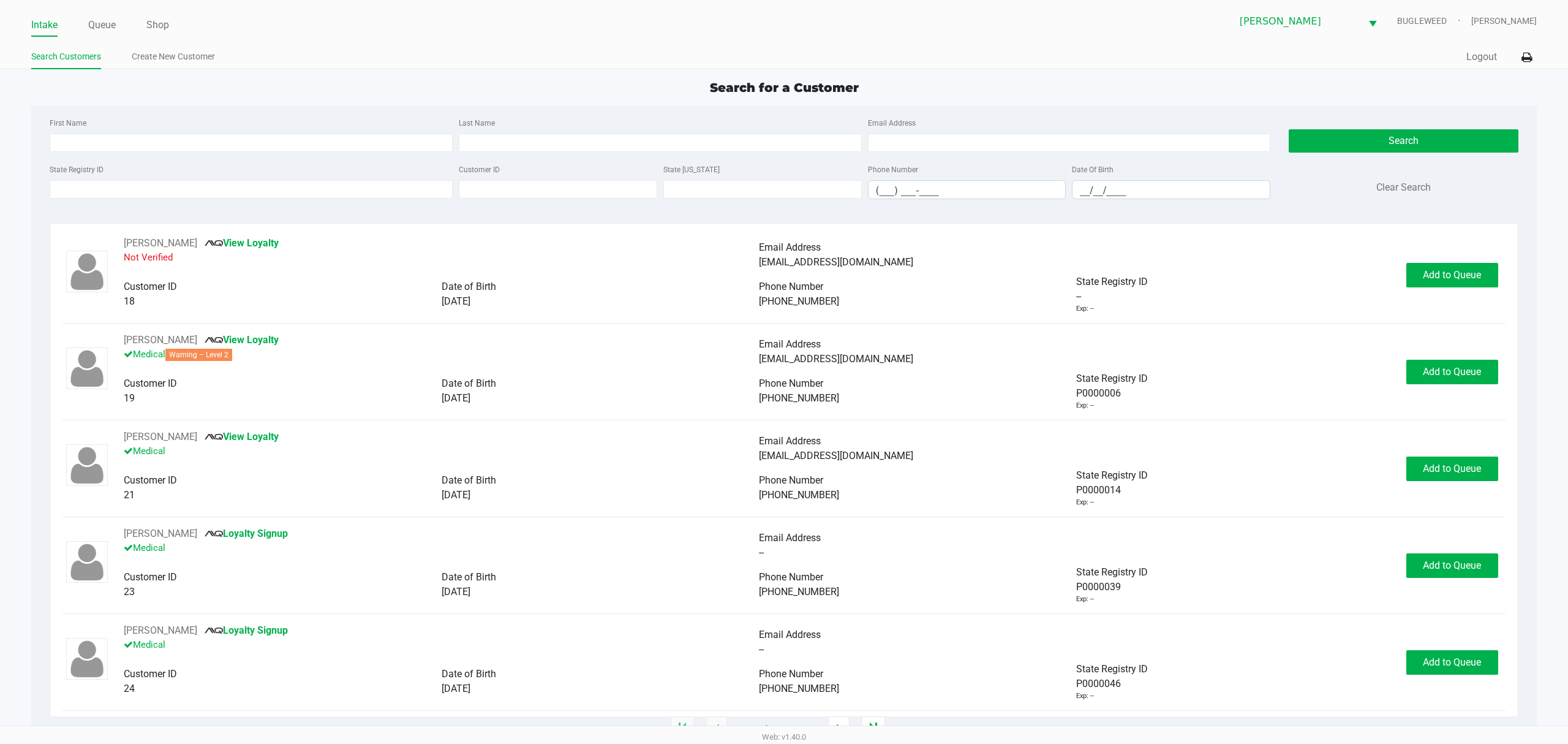
click at [120, 120] on div "First Name" at bounding box center [251, 134] width 410 height 36
click at [123, 157] on div "First Name Last Name Email Address" at bounding box center [660, 138] width 1227 height 47
click at [124, 156] on div "First Name Last Name Email Address" at bounding box center [660, 138] width 1227 height 47
click at [145, 138] on input "First Name" at bounding box center [251, 142] width 403 height 18
type input "gale"
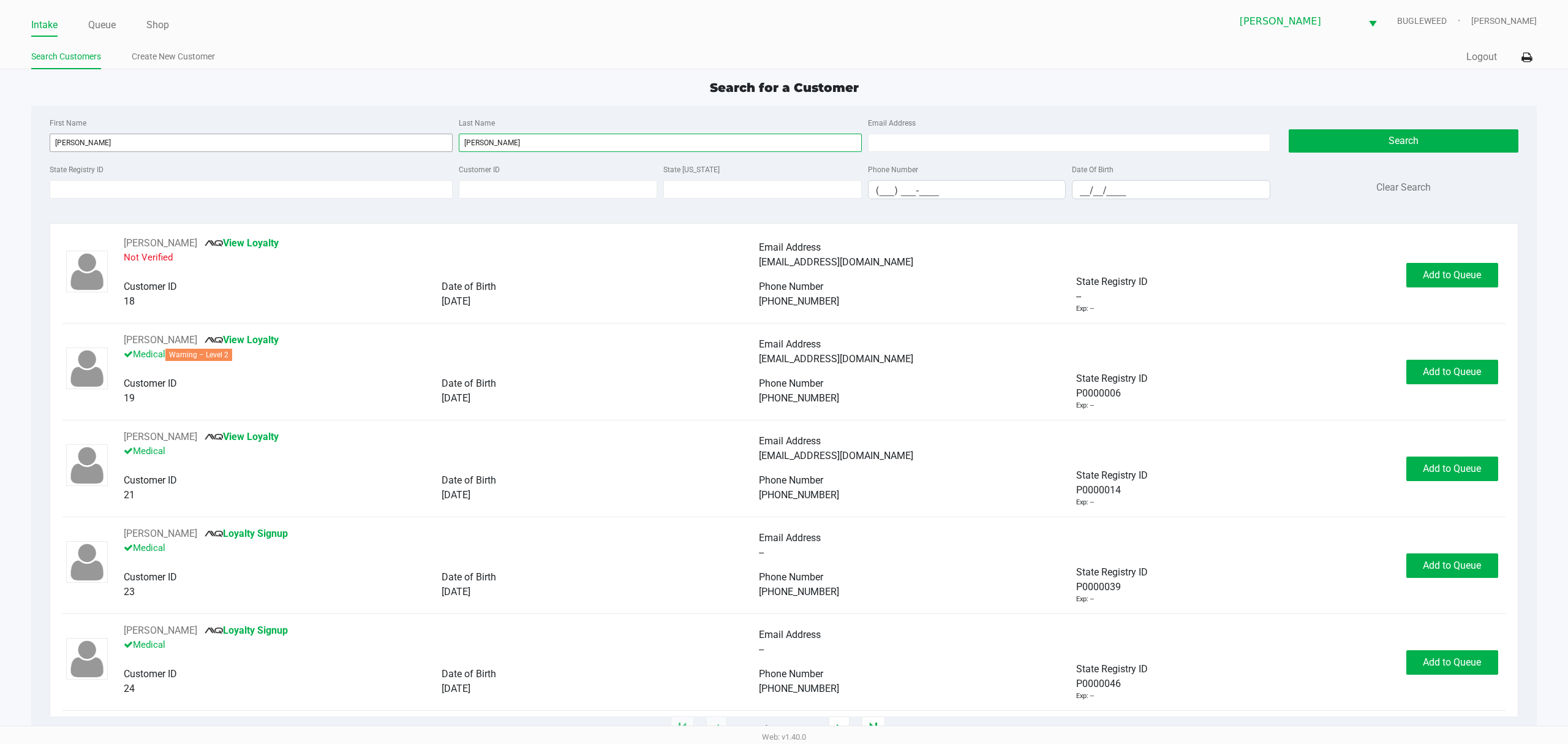
type input "martin"
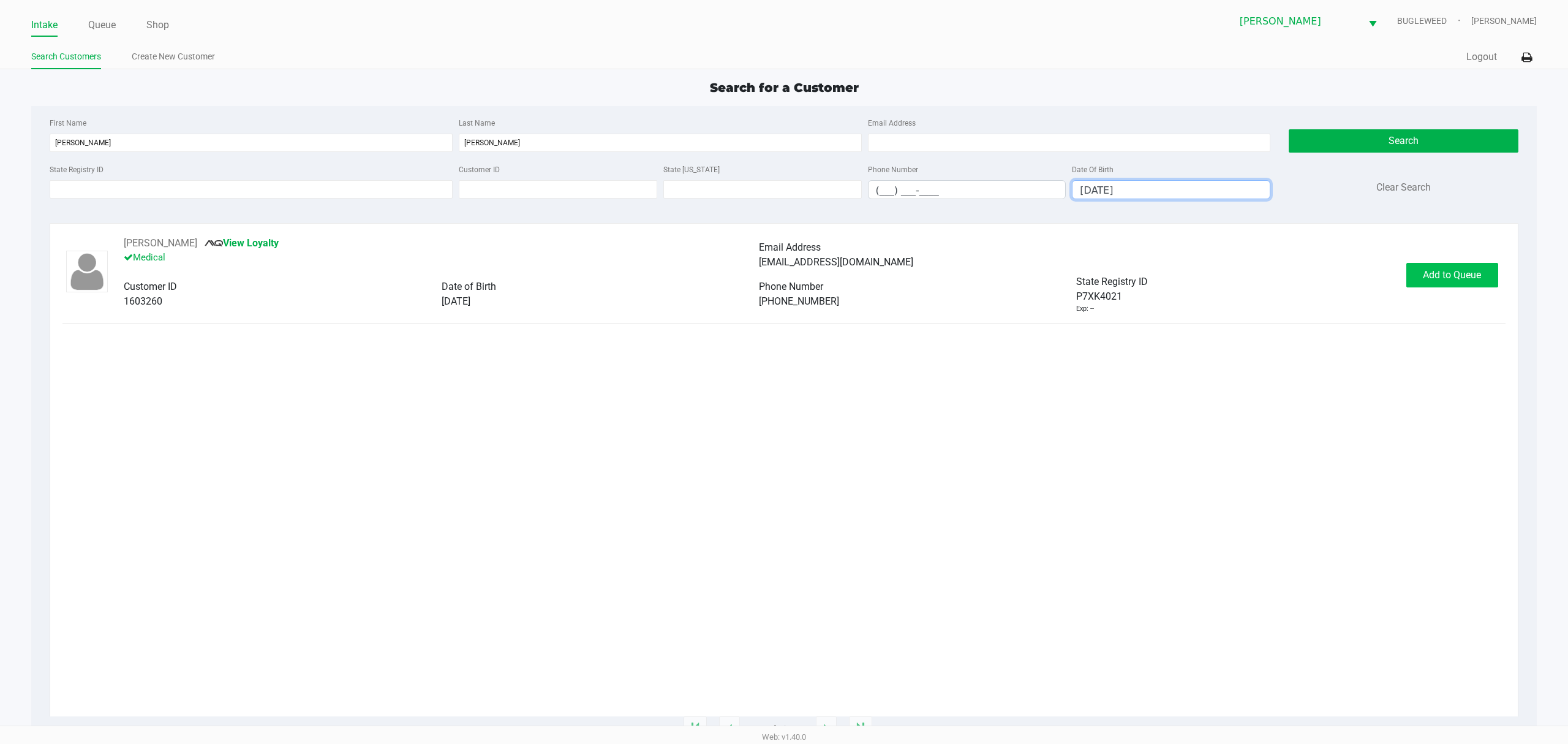
type input "02/17/1949"
click at [1457, 284] on button "Add to Queue" at bounding box center [1453, 274] width 92 height 25
click at [1454, 284] on div "Add to Queue" at bounding box center [1453, 274] width 92 height 25
click at [1453, 284] on button "In Queue" at bounding box center [1449, 274] width 85 height 25
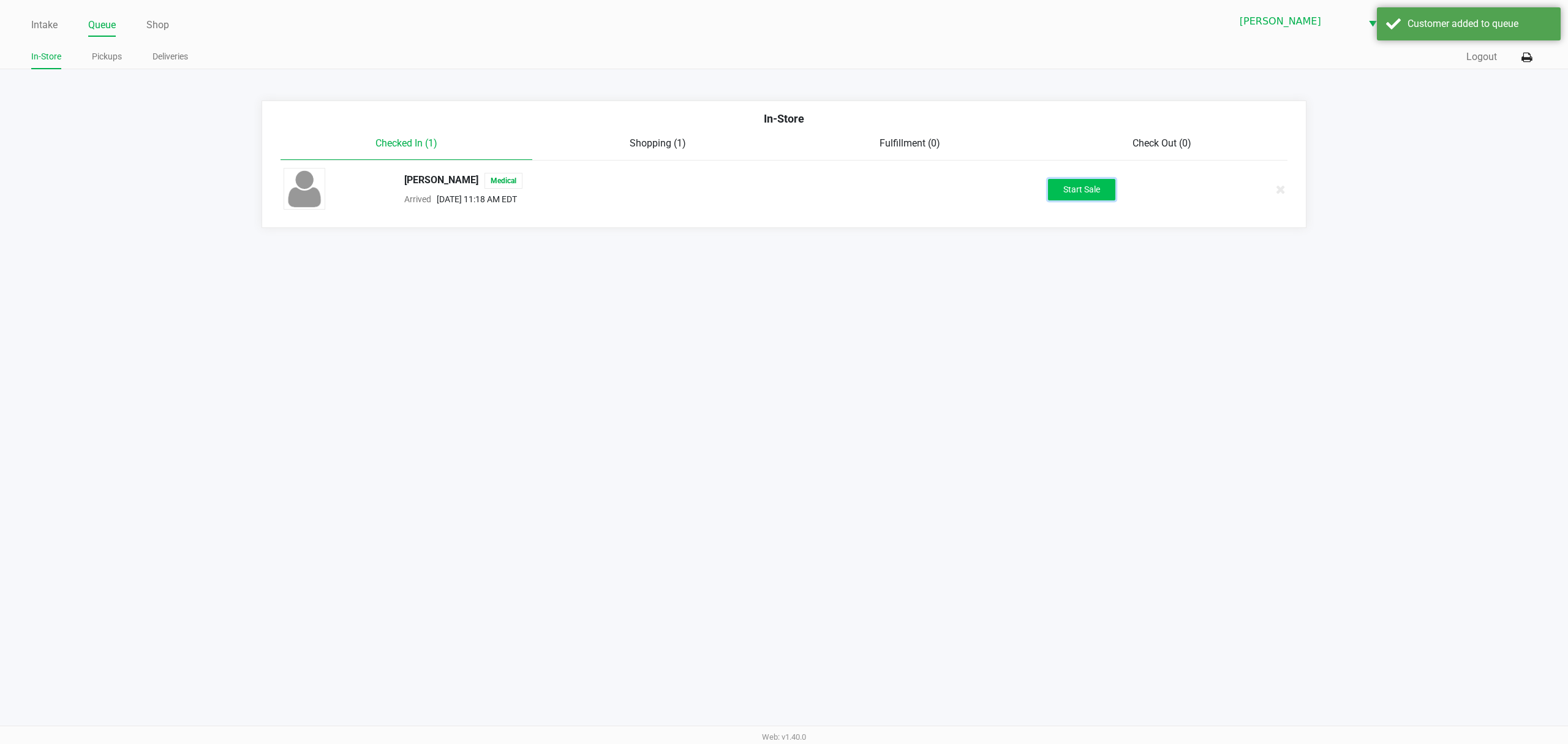
click at [1083, 200] on button "Start Sale" at bounding box center [1082, 189] width 67 height 21
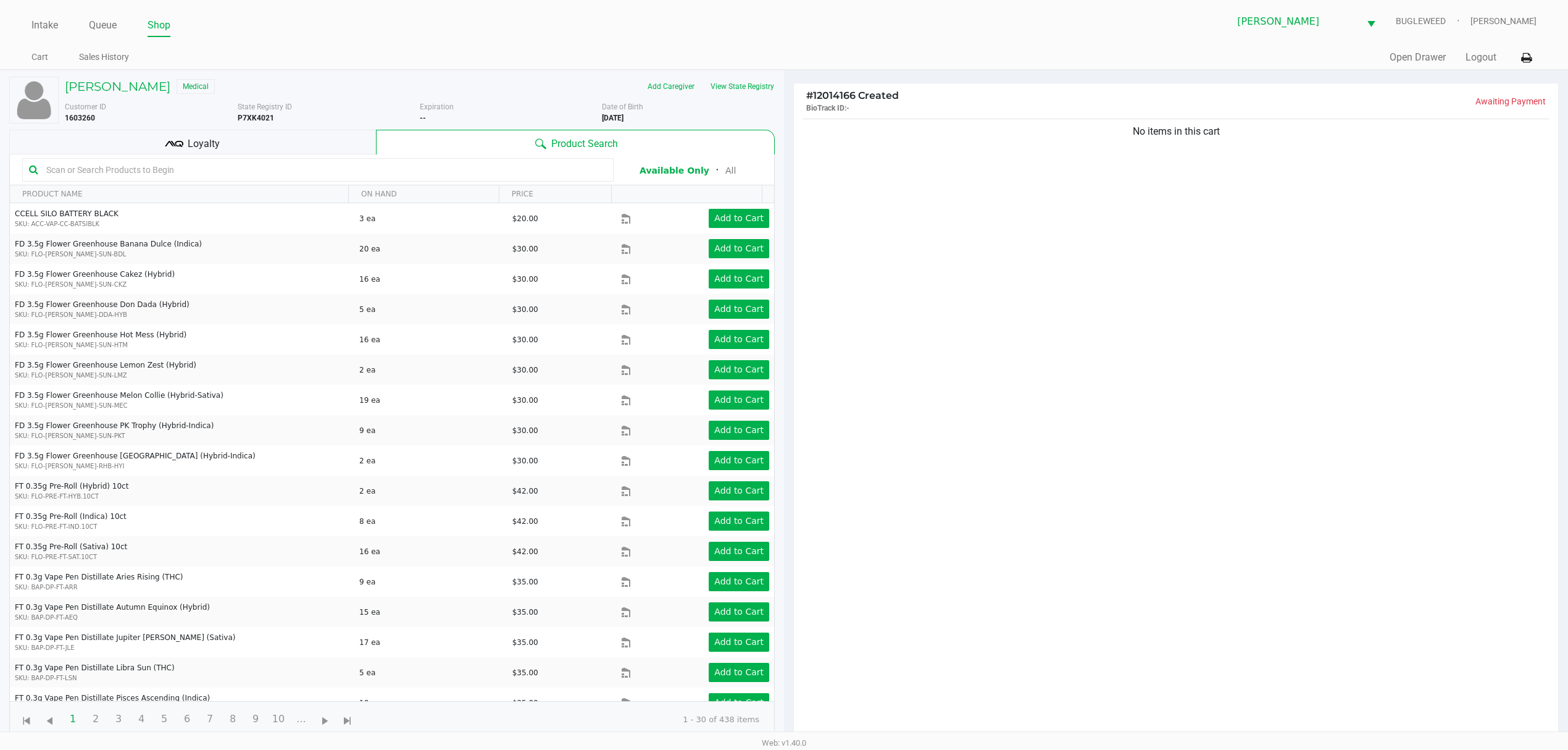
click at [267, 161] on input "text" at bounding box center [324, 169] width 566 height 18
click at [269, 161] on input "text" at bounding box center [324, 169] width 566 height 18
click at [276, 151] on div "Loyalty" at bounding box center [193, 142] width 367 height 25
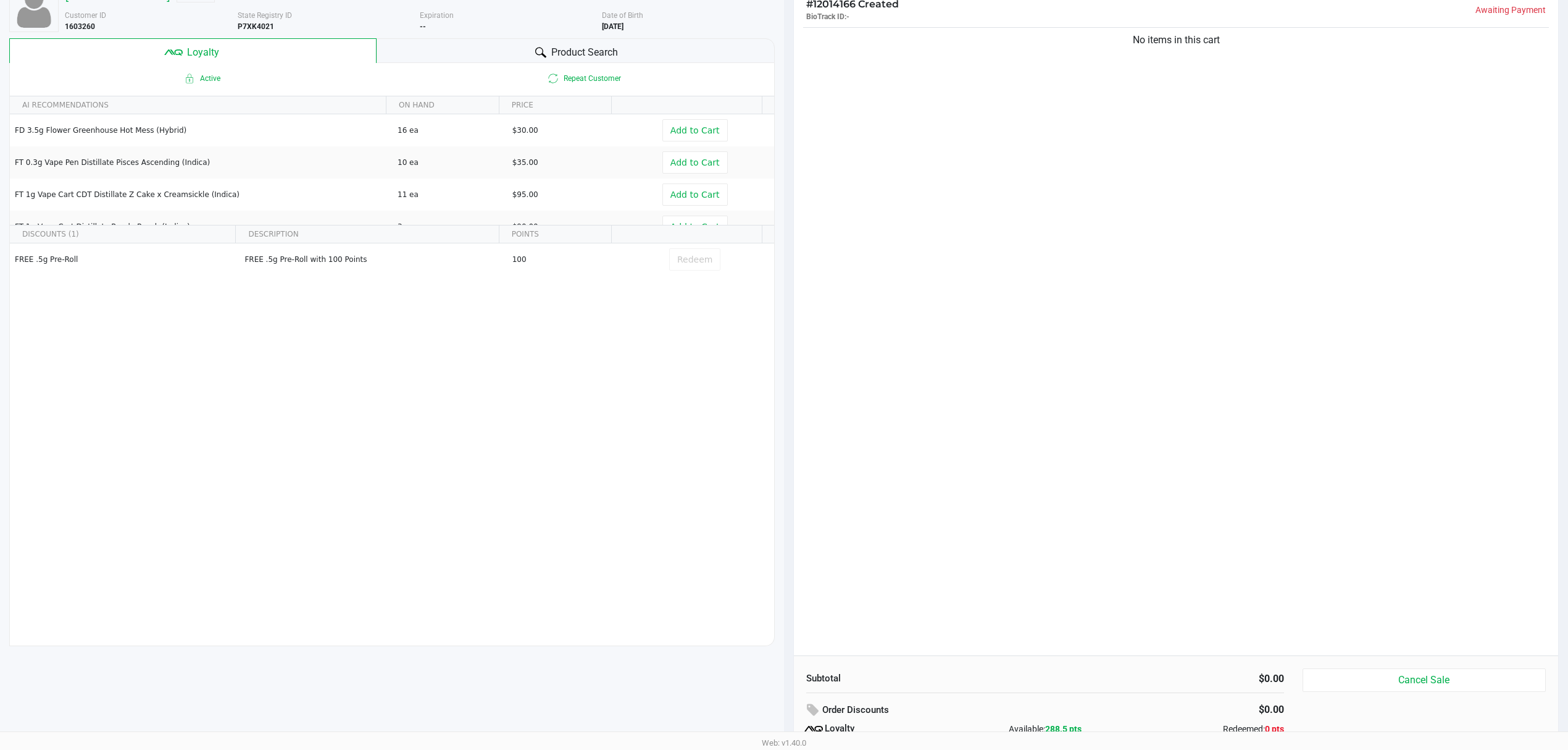
scroll to position [149, 0]
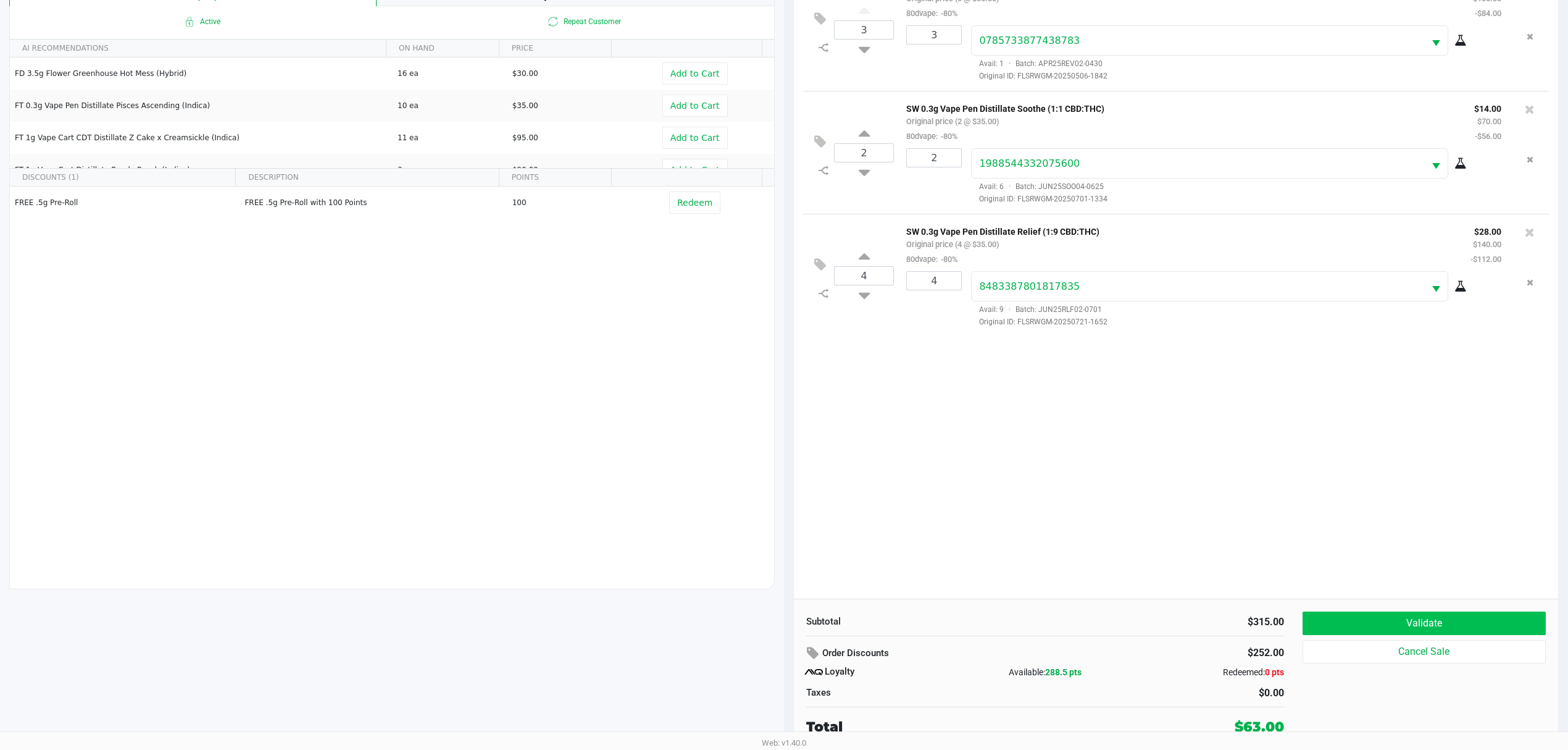
click at [1420, 630] on button "Validate" at bounding box center [1424, 622] width 243 height 23
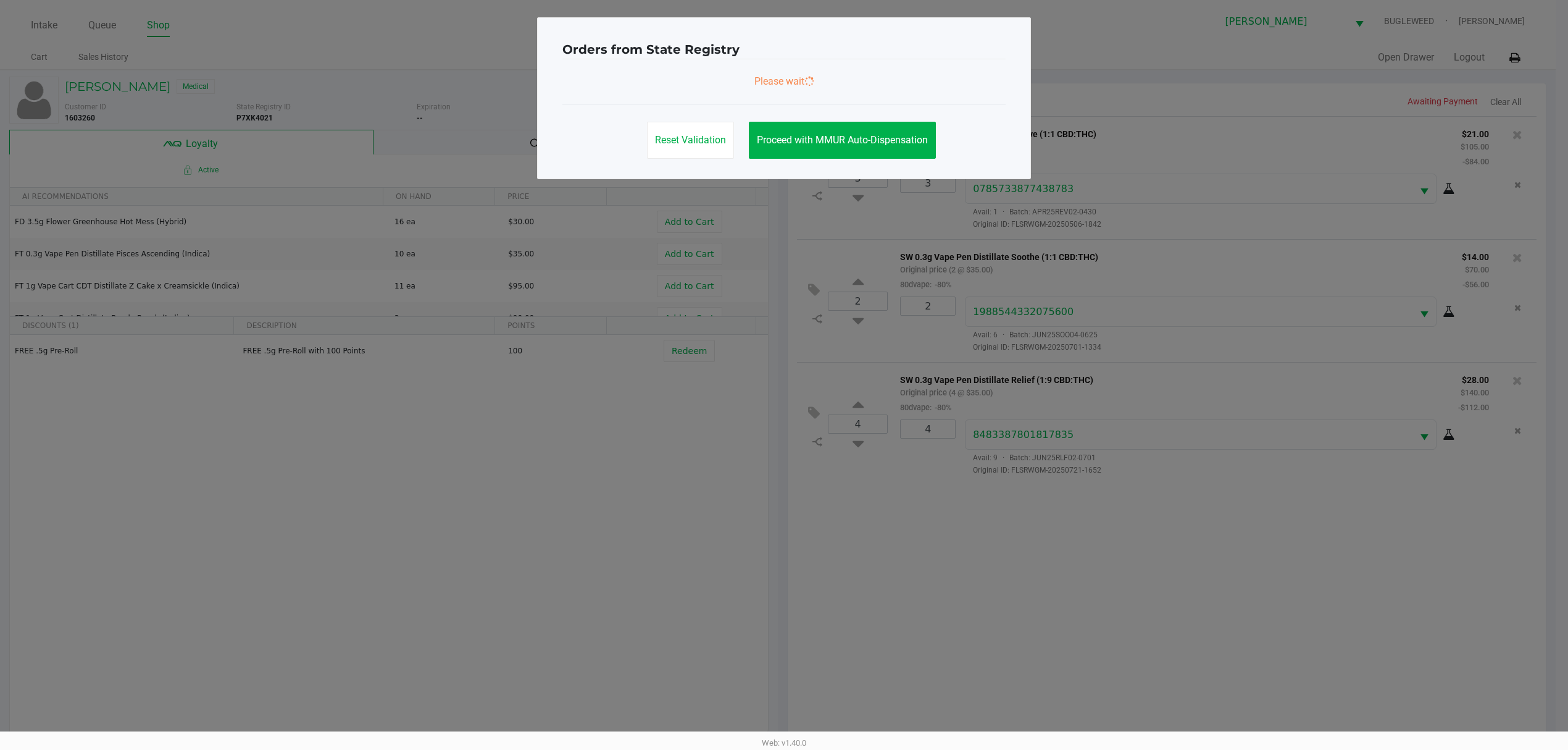
scroll to position [0, 0]
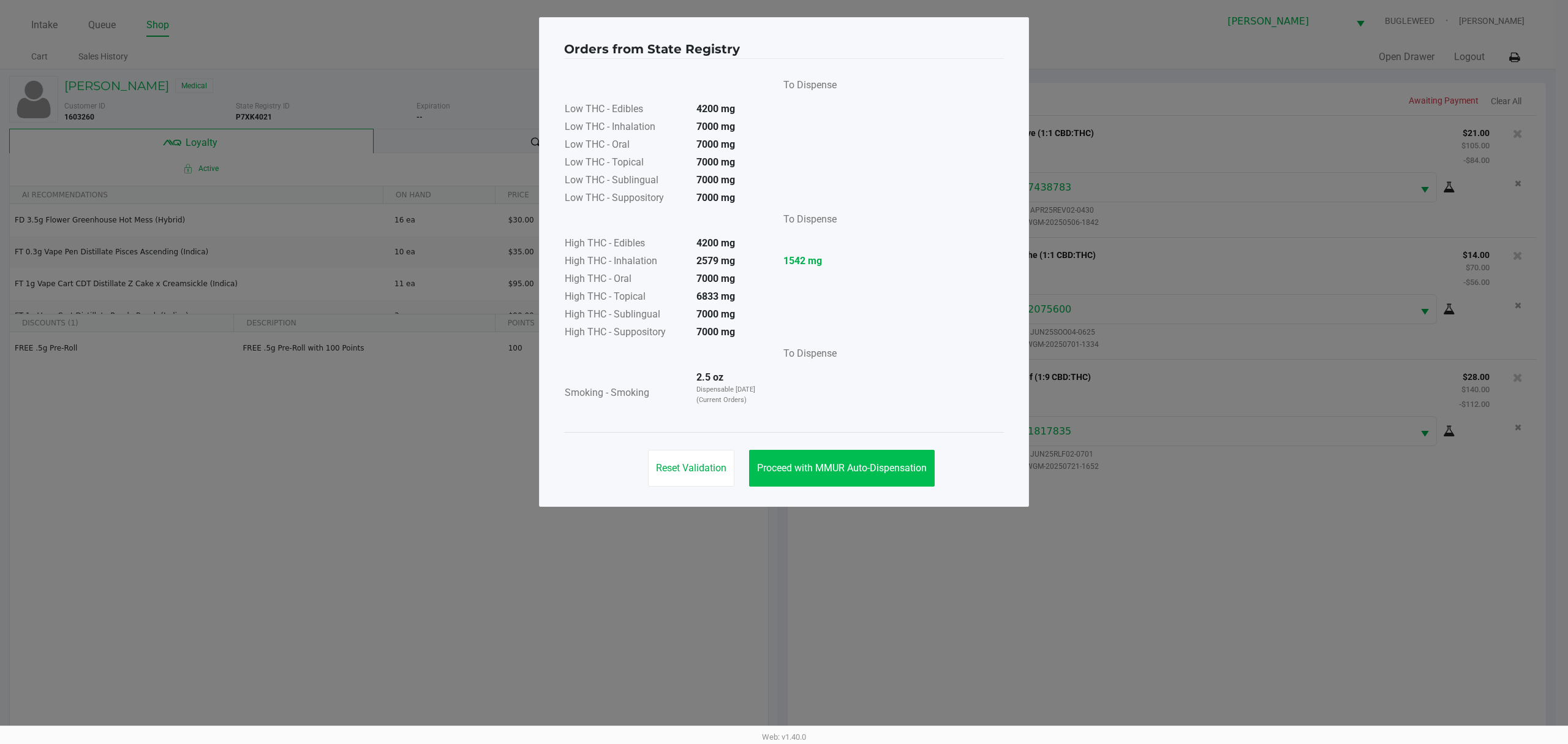
click at [843, 451] on div "Reset Validation Proceed with MMUR Auto-Dispensation" at bounding box center [784, 463] width 440 height 62
click at [843, 452] on button "Proceed with MMUR Auto-Dispensation" at bounding box center [842, 468] width 186 height 36
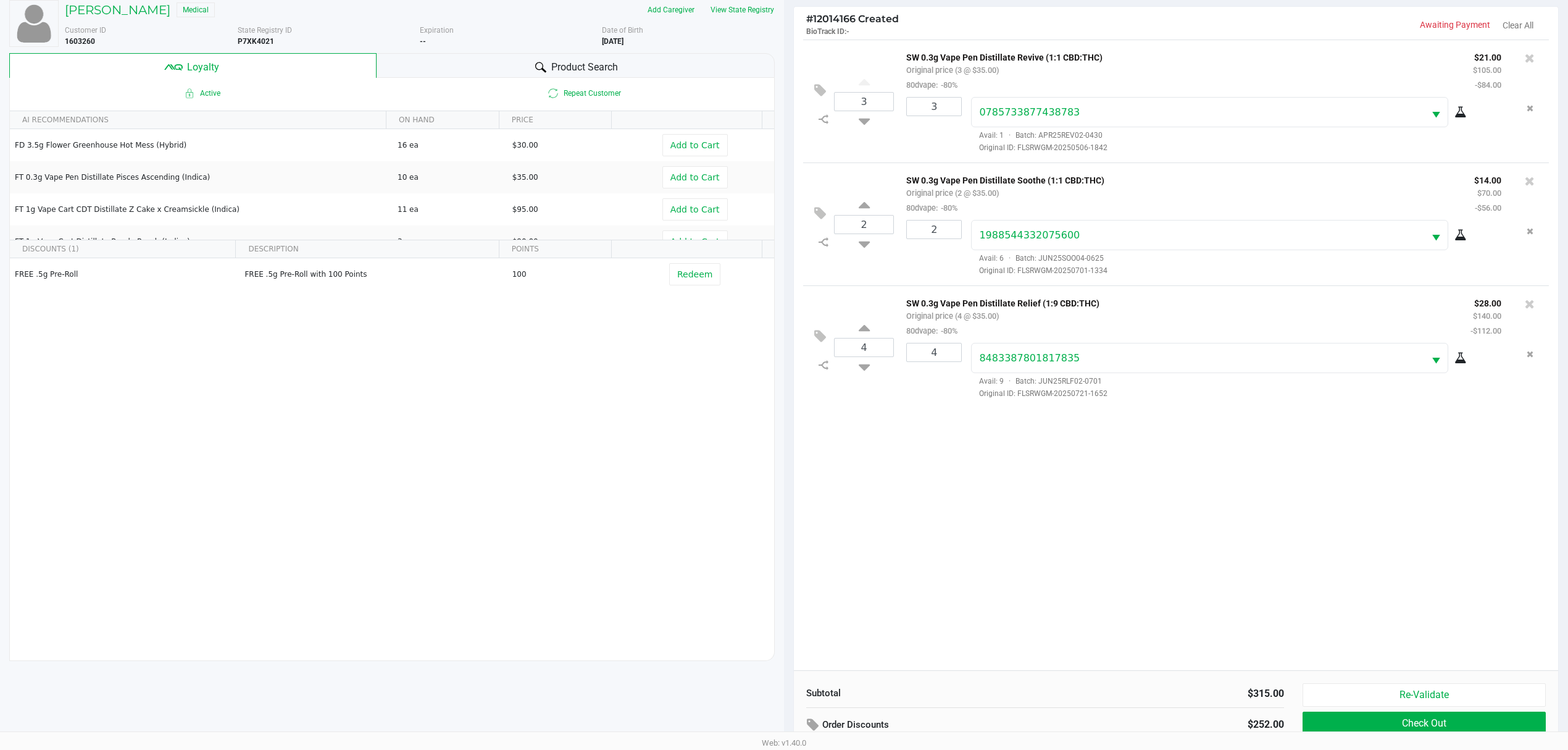
scroll to position [149, 0]
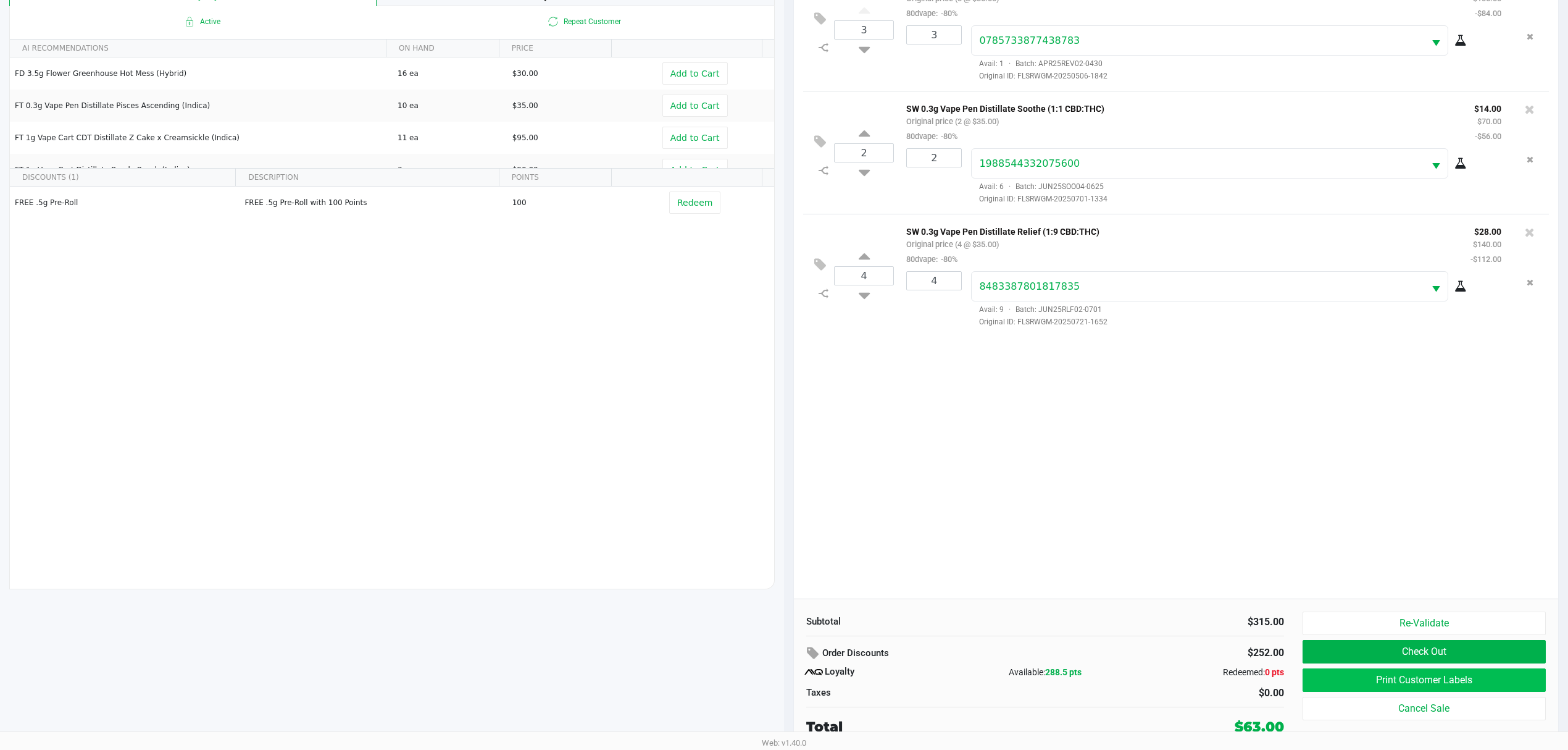
click at [1333, 684] on button "Print Customer Labels" at bounding box center [1424, 679] width 243 height 23
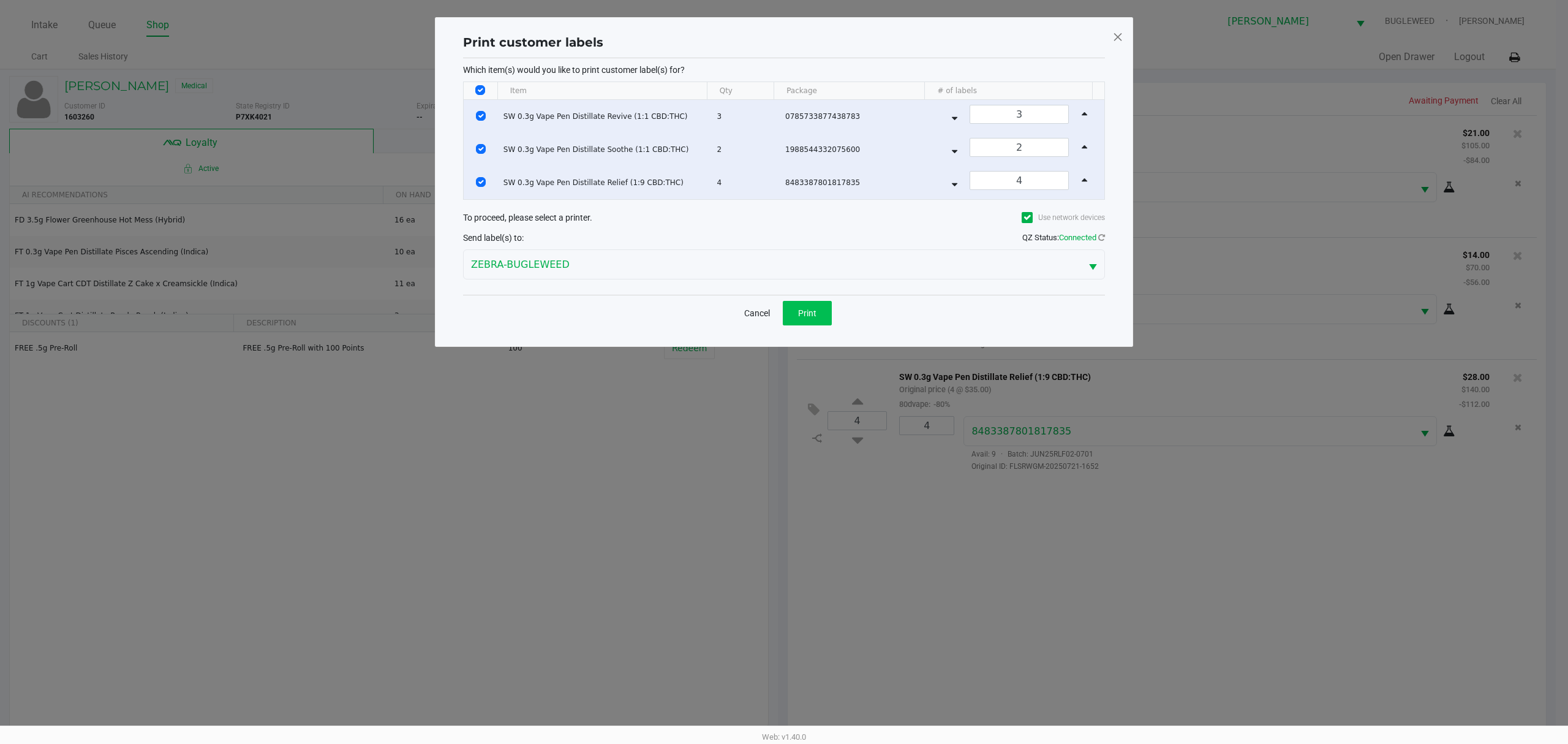
click at [812, 323] on button "Print" at bounding box center [807, 312] width 49 height 25
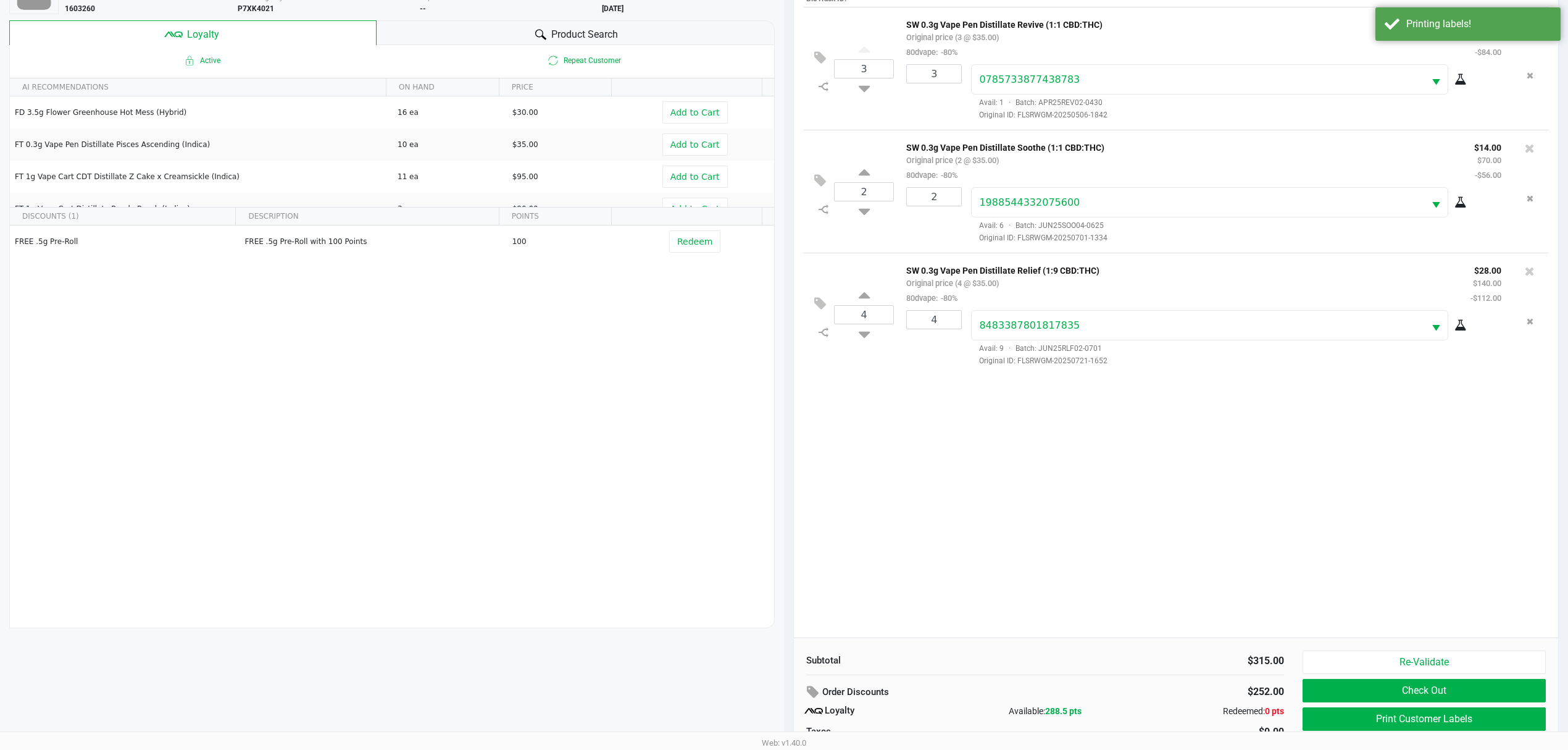
scroll to position [149, 0]
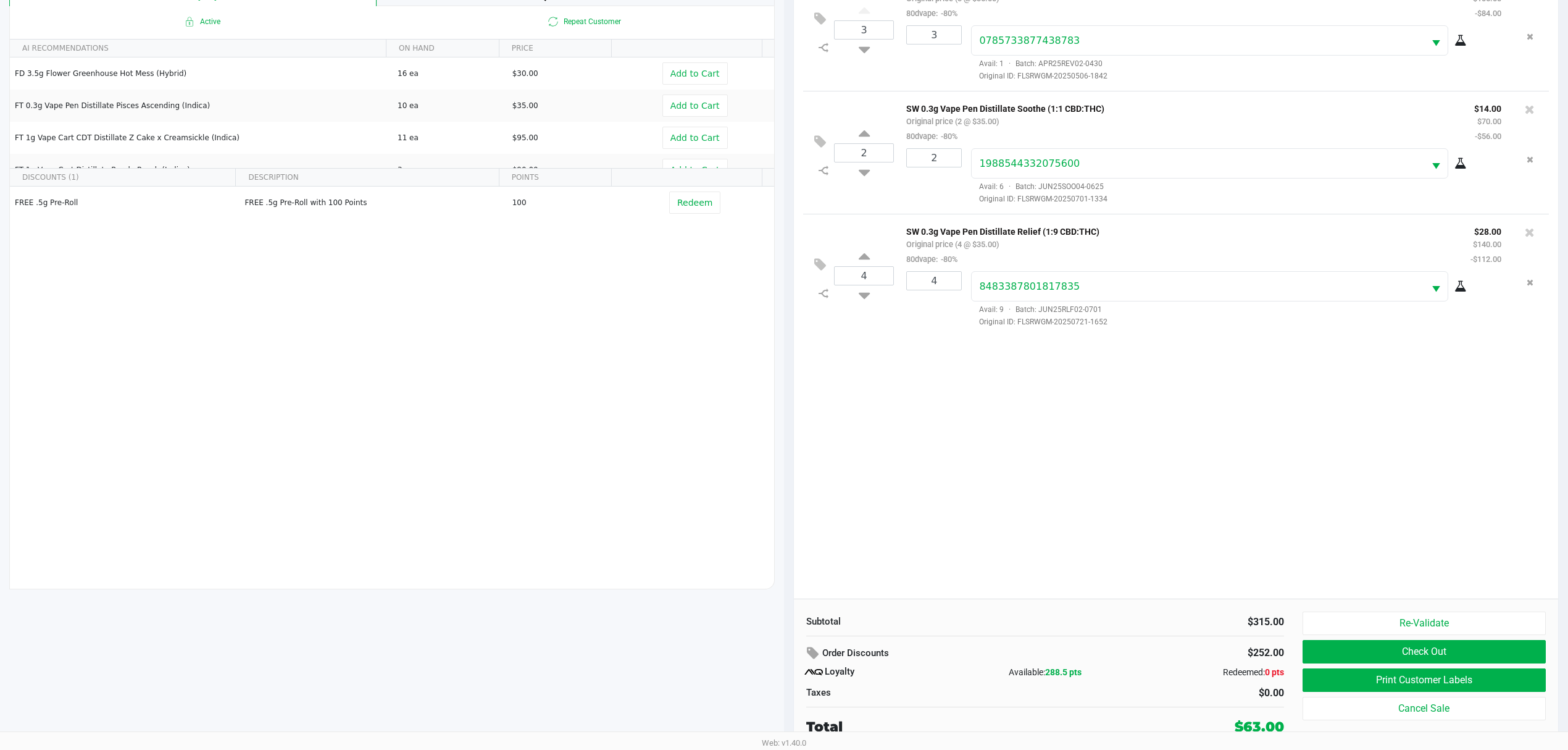
click at [615, 458] on div "Active Repeat Customer AI RECOMMENDATIONS ON HAND PRICE FD 3.5g Flower Greenhou…" at bounding box center [392, 297] width 766 height 583
click at [1396, 650] on button "Check Out" at bounding box center [1424, 651] width 243 height 23
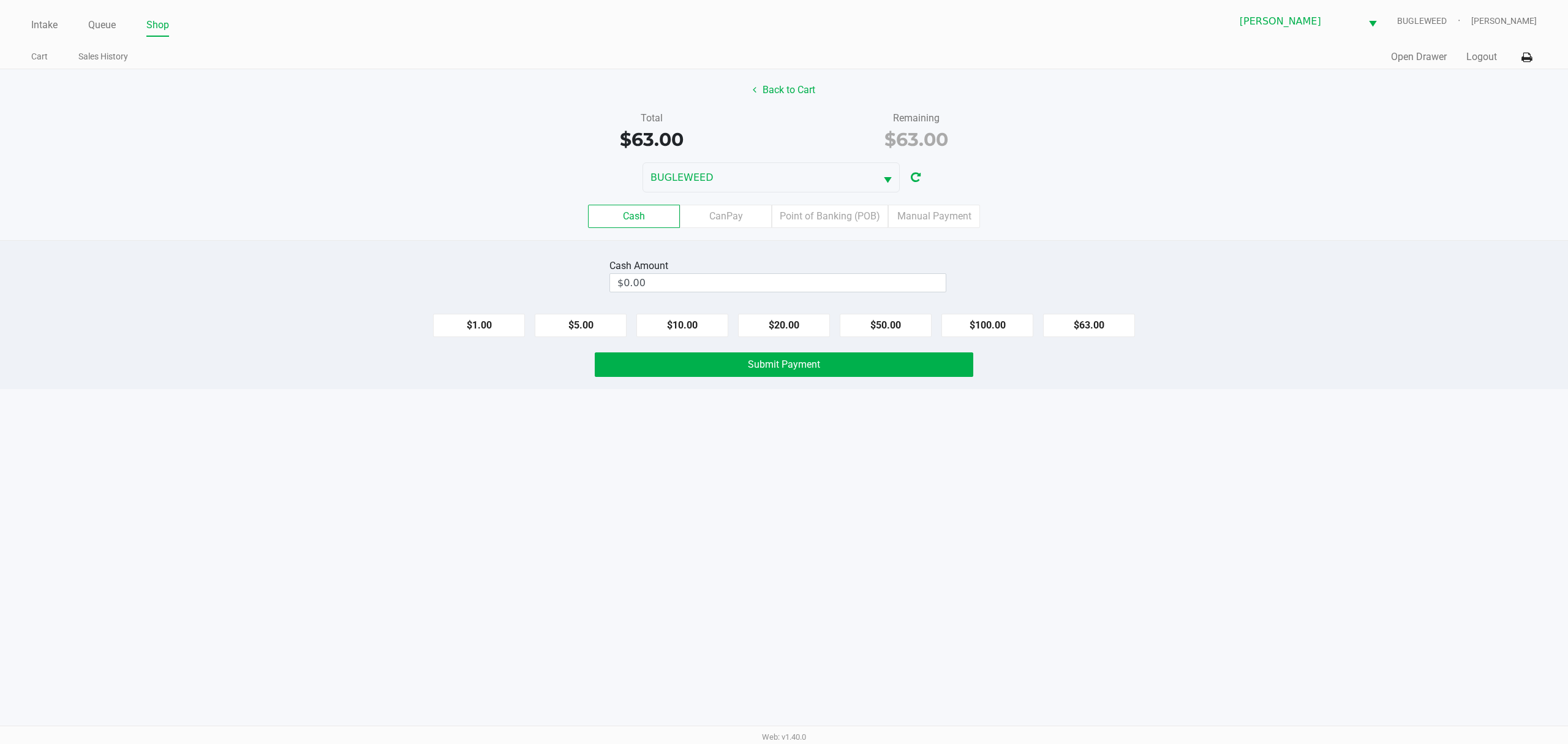
click at [969, 328] on button "$100.00" at bounding box center [988, 325] width 92 height 23
type input "$100.00"
click at [793, 368] on span "Submit Payment" at bounding box center [784, 364] width 72 height 12
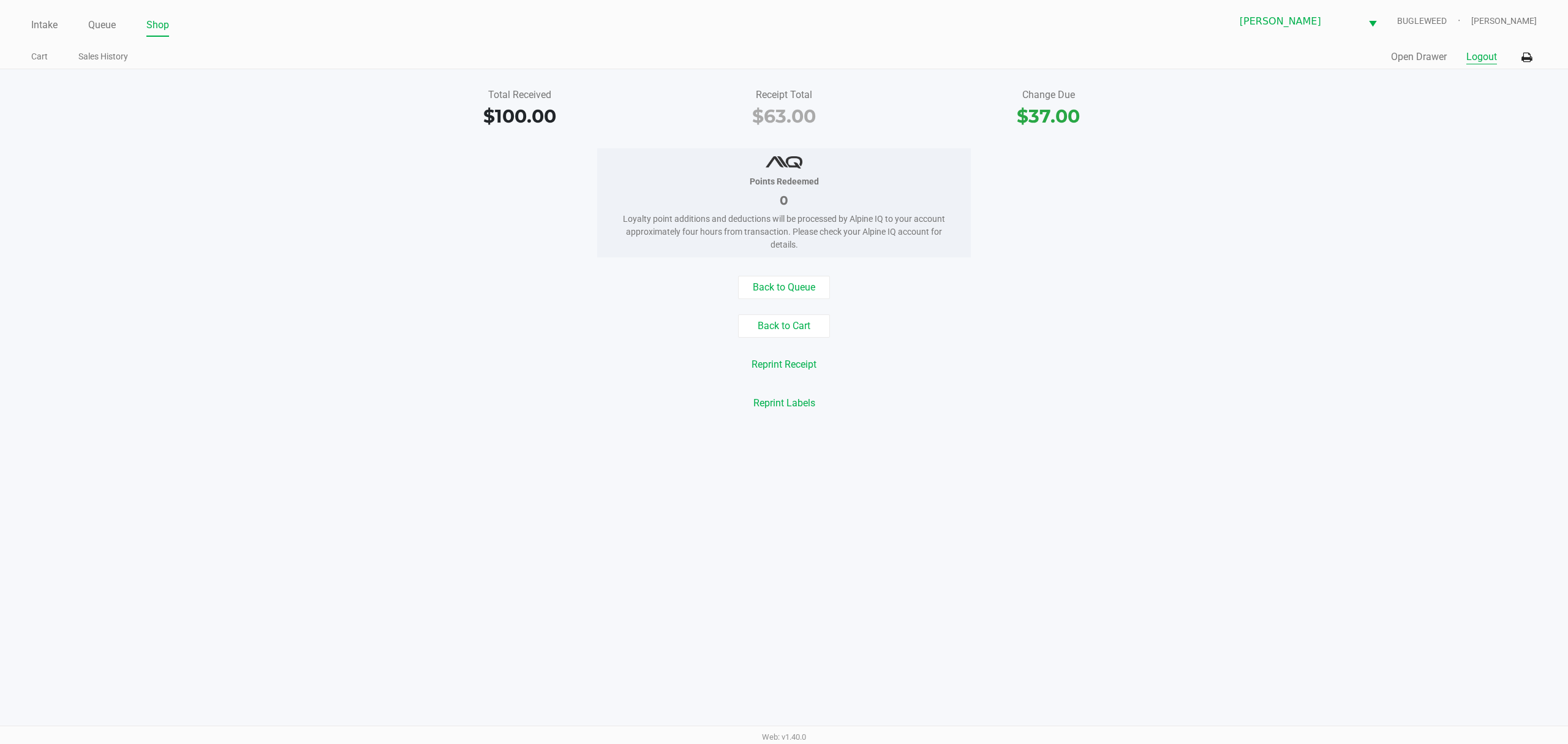
click at [1470, 61] on button "Logout" at bounding box center [1482, 57] width 31 height 15
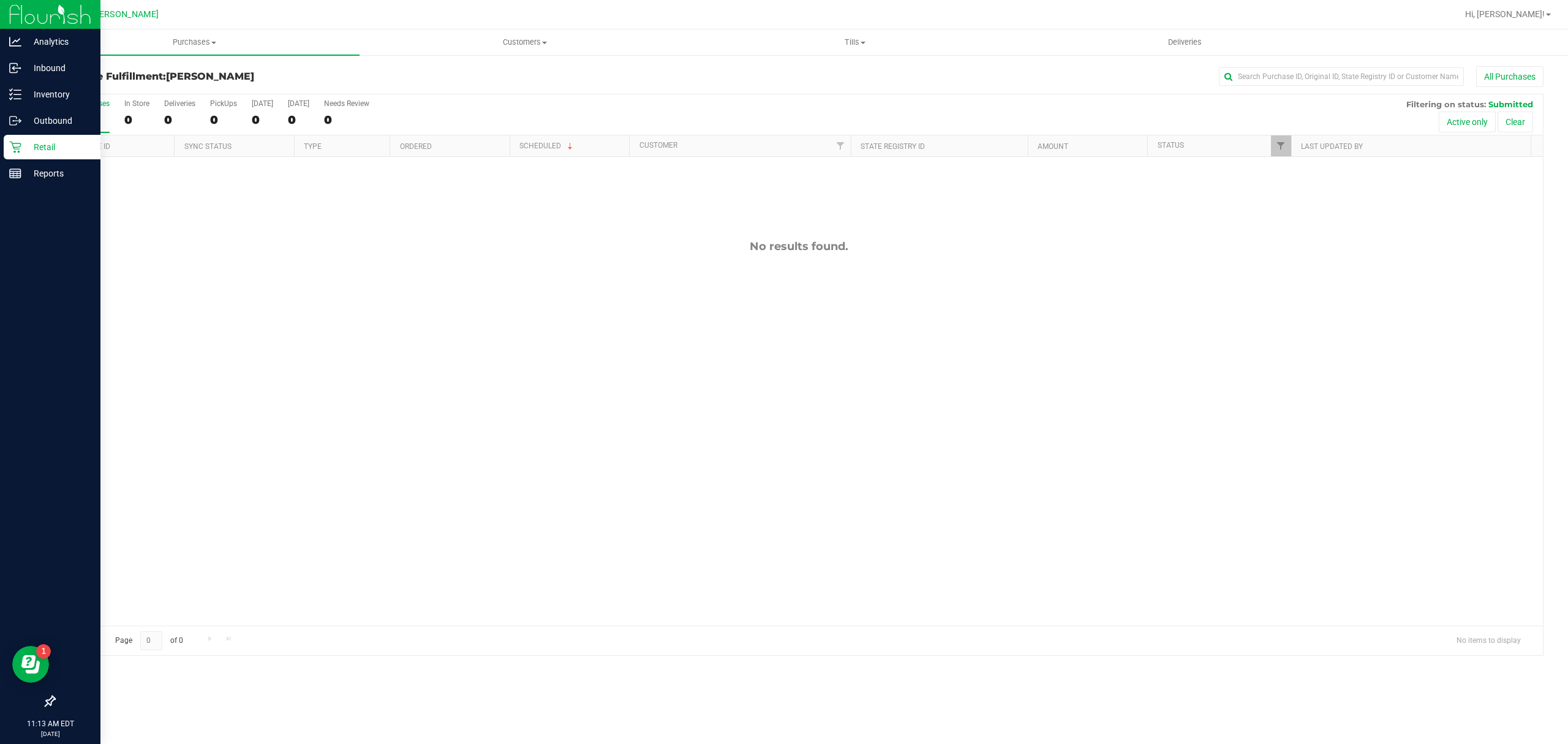
drag, startPoint x: 0, startPoint y: 0, endPoint x: 0, endPoint y: 153, distance: 153.0
click at [0, 153] on link "Retail" at bounding box center [50, 147] width 100 height 26
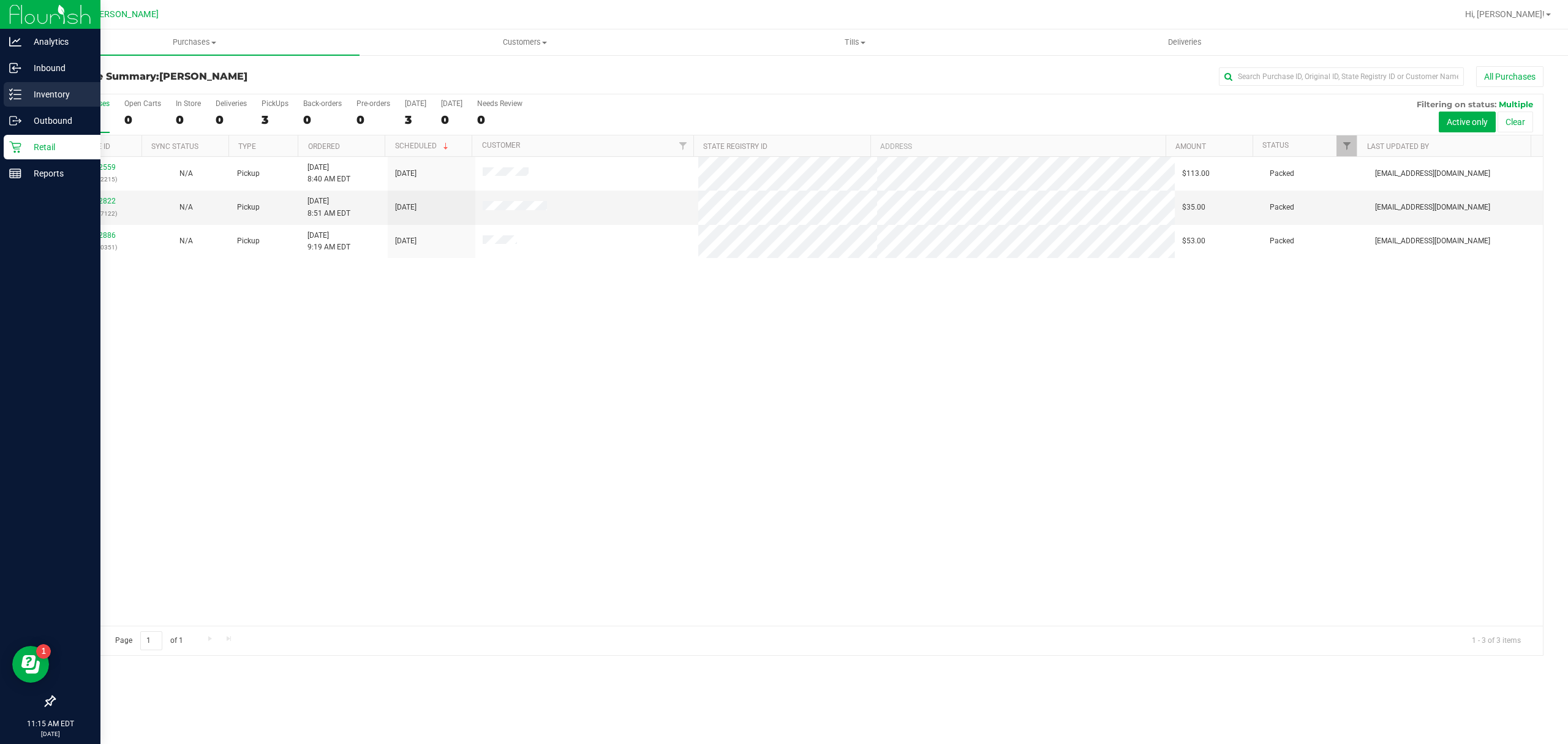
click at [51, 93] on p "Inventory" at bounding box center [58, 94] width 74 height 15
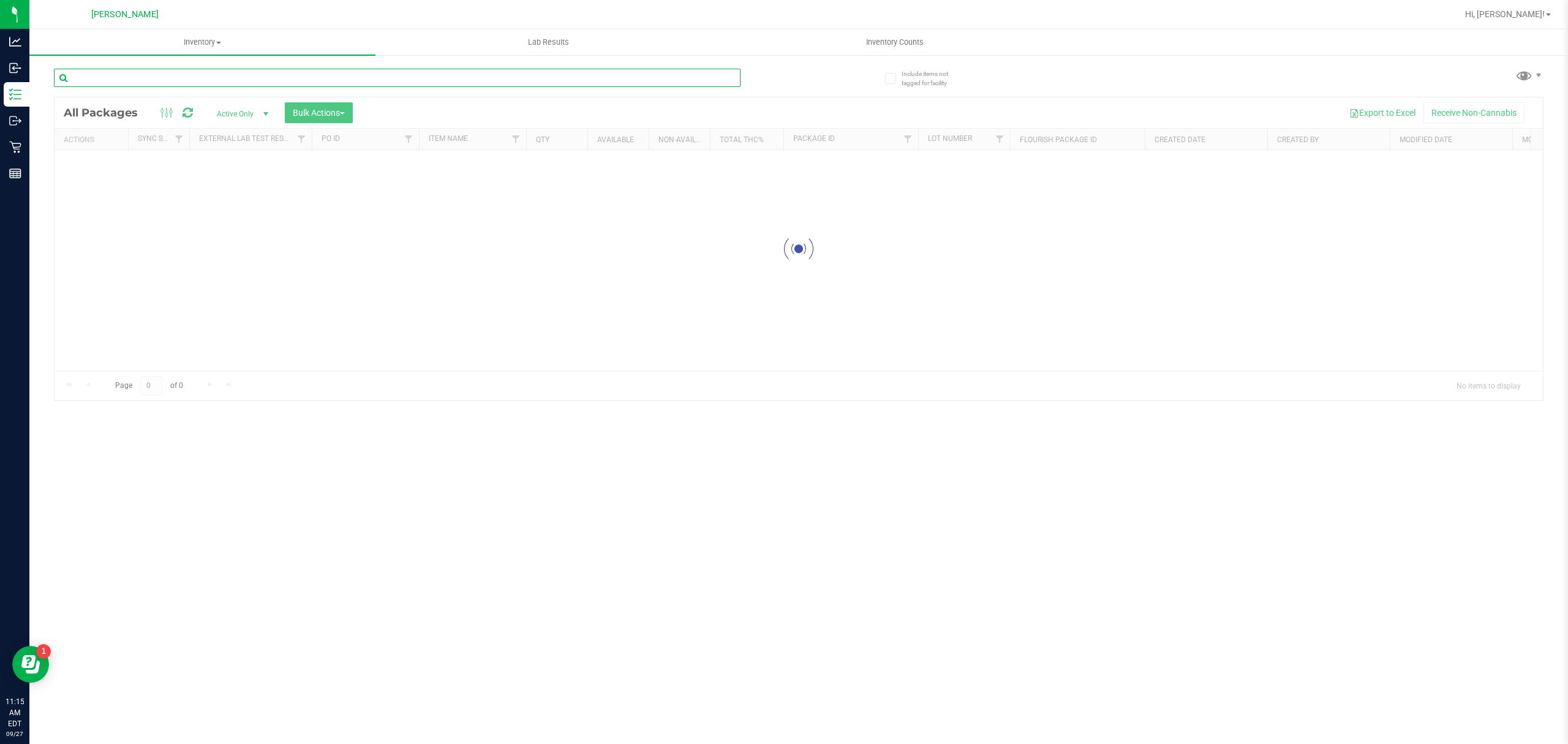
click at [149, 81] on input "text" at bounding box center [397, 77] width 687 height 18
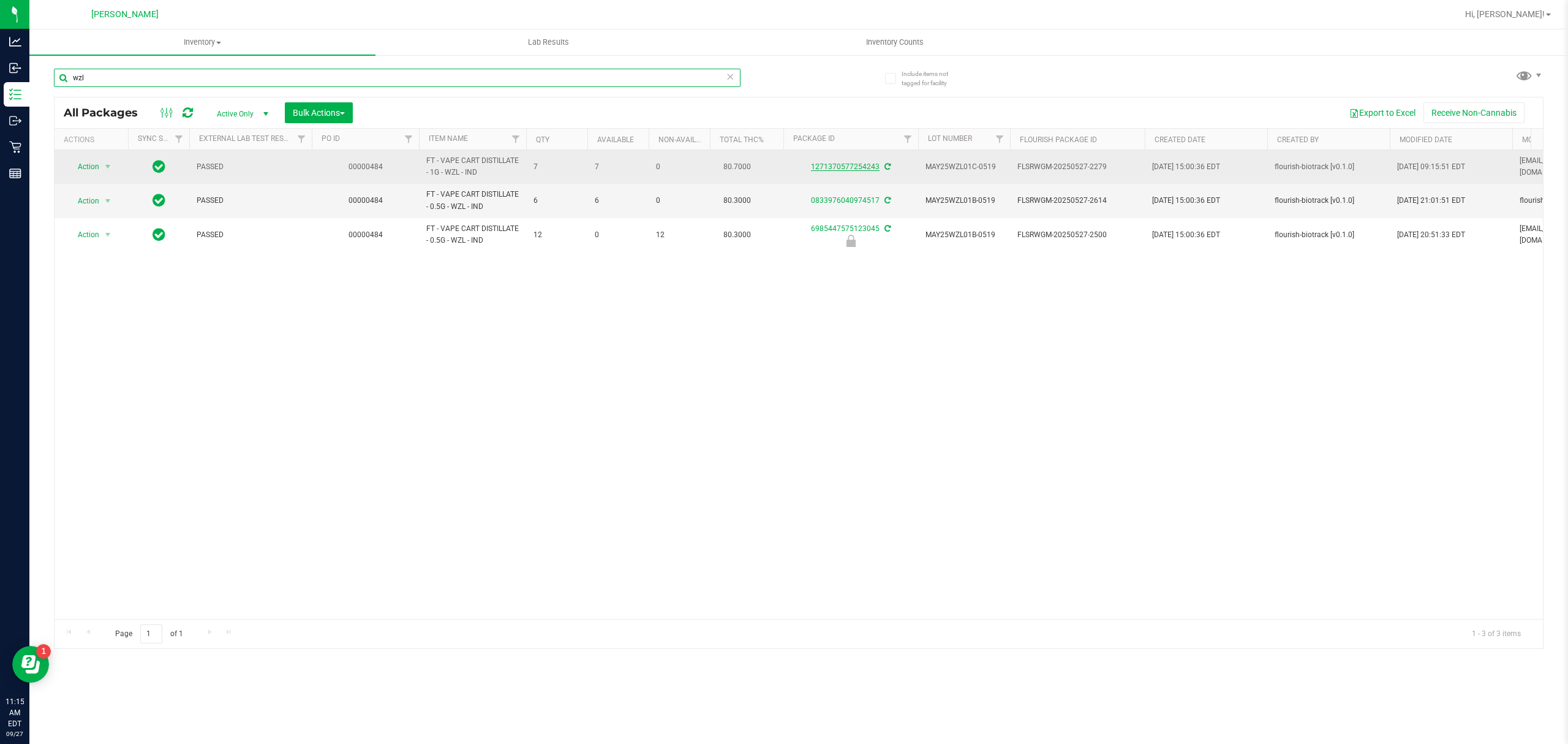
type input "wzl"
click at [841, 167] on link "1271370577254243" at bounding box center [845, 166] width 69 height 9
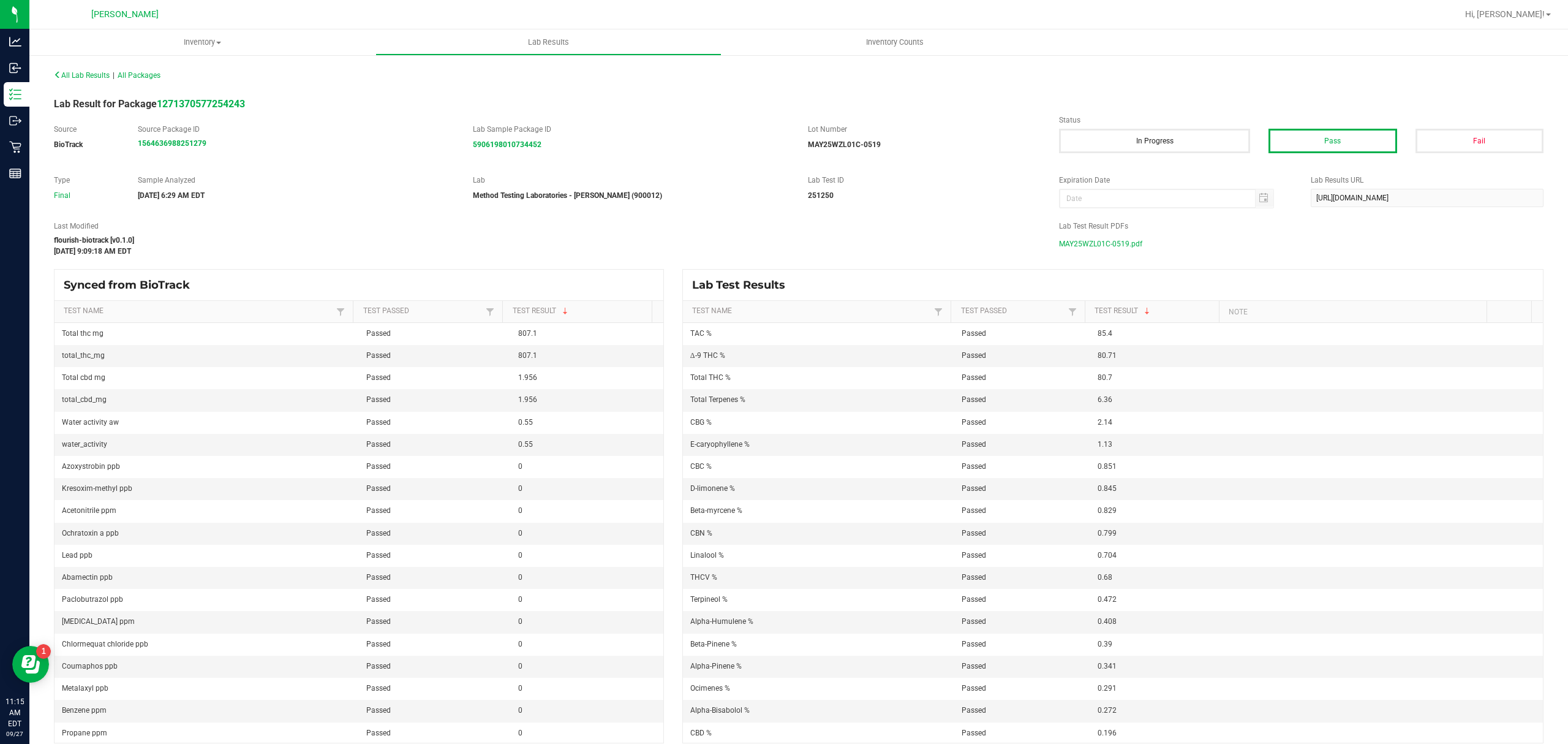
click at [1079, 239] on span "MAY25WZL01C-0519.pdf" at bounding box center [1101, 244] width 83 height 18
click at [75, 67] on div "All Lab Results | All Packages" at bounding box center [799, 75] width 1508 height 31
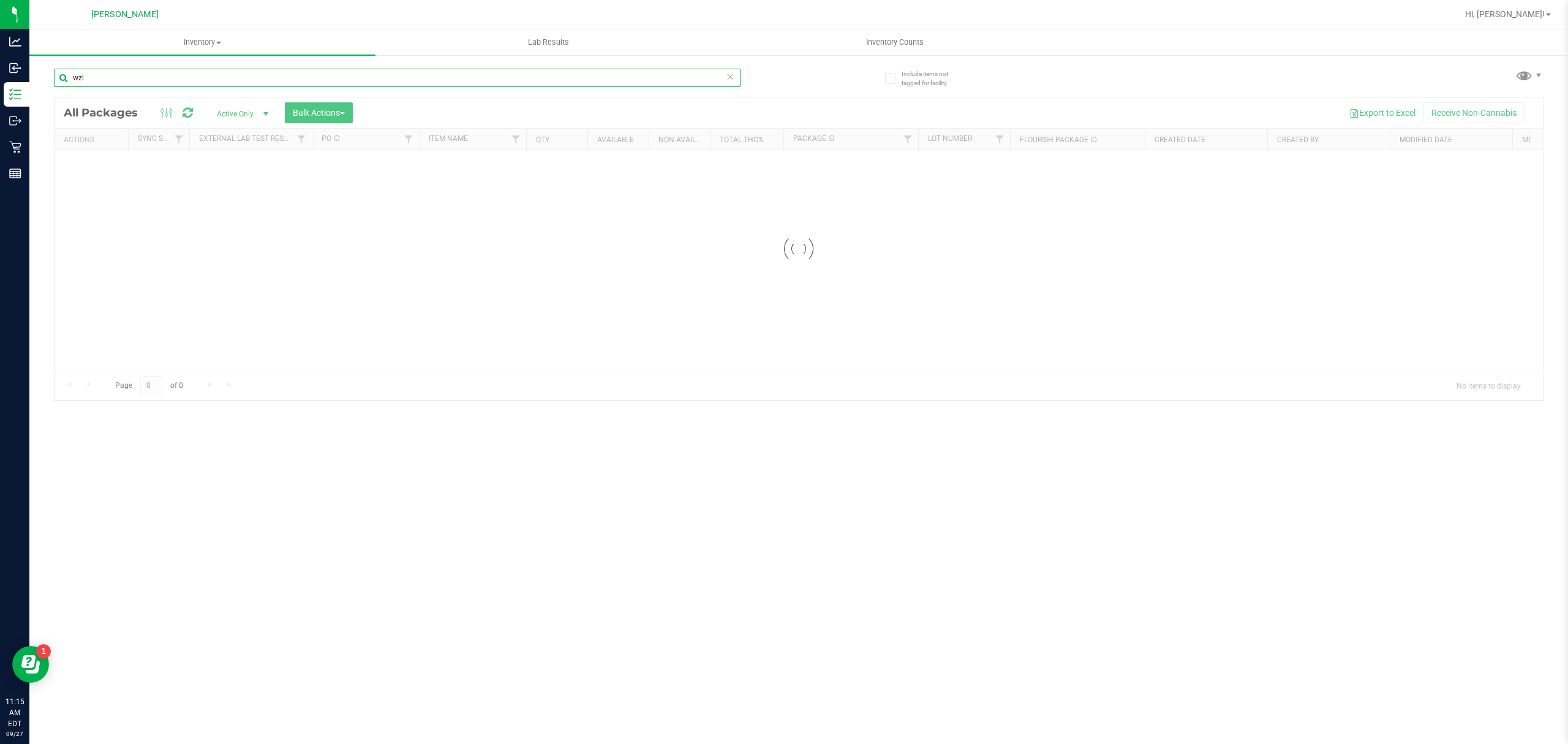
click at [153, 81] on div "Inventory All packages All inventory Waste log Create inventory Lab Results Inv…" at bounding box center [799, 386] width 1539 height 714
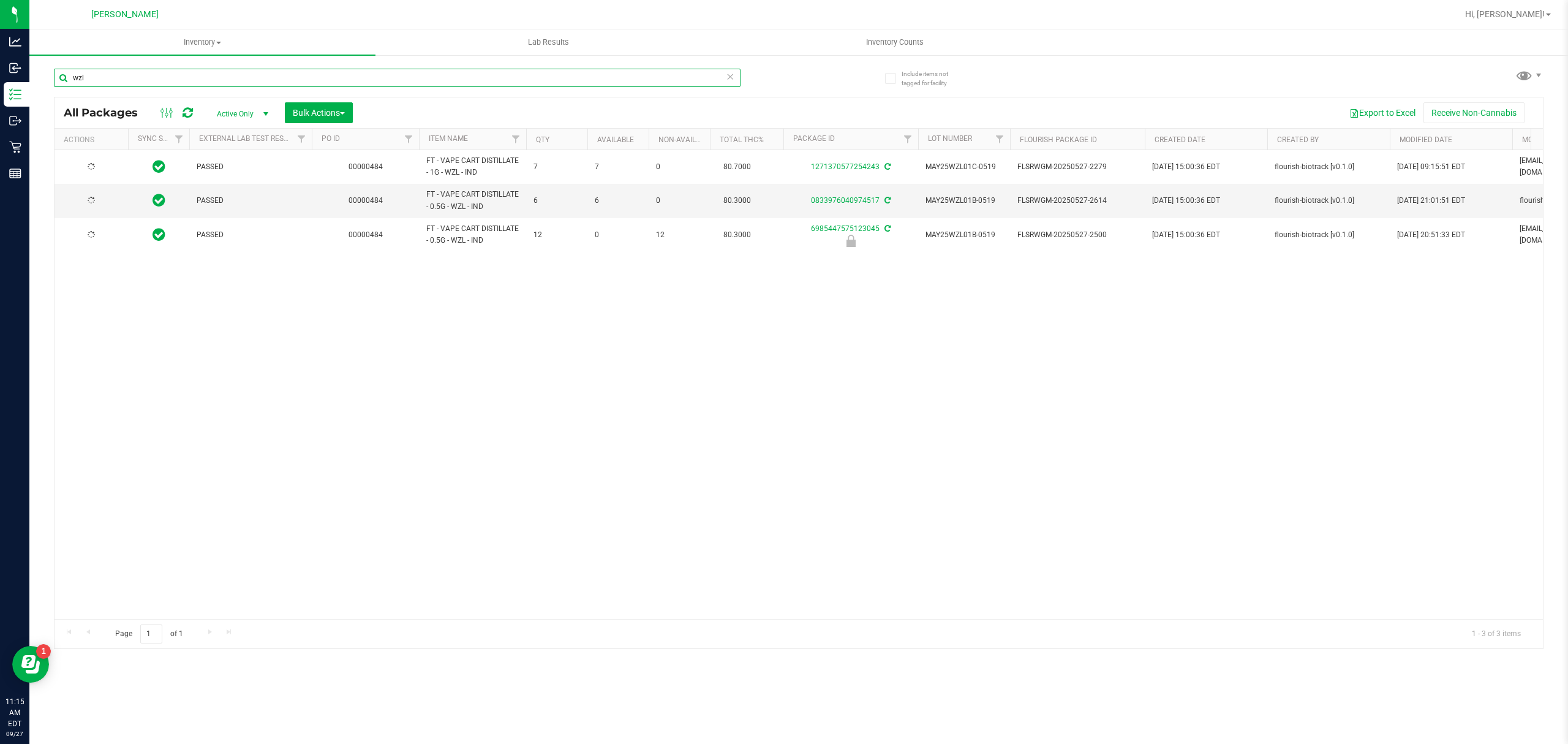
click at [153, 81] on input "wzl" at bounding box center [397, 77] width 687 height 18
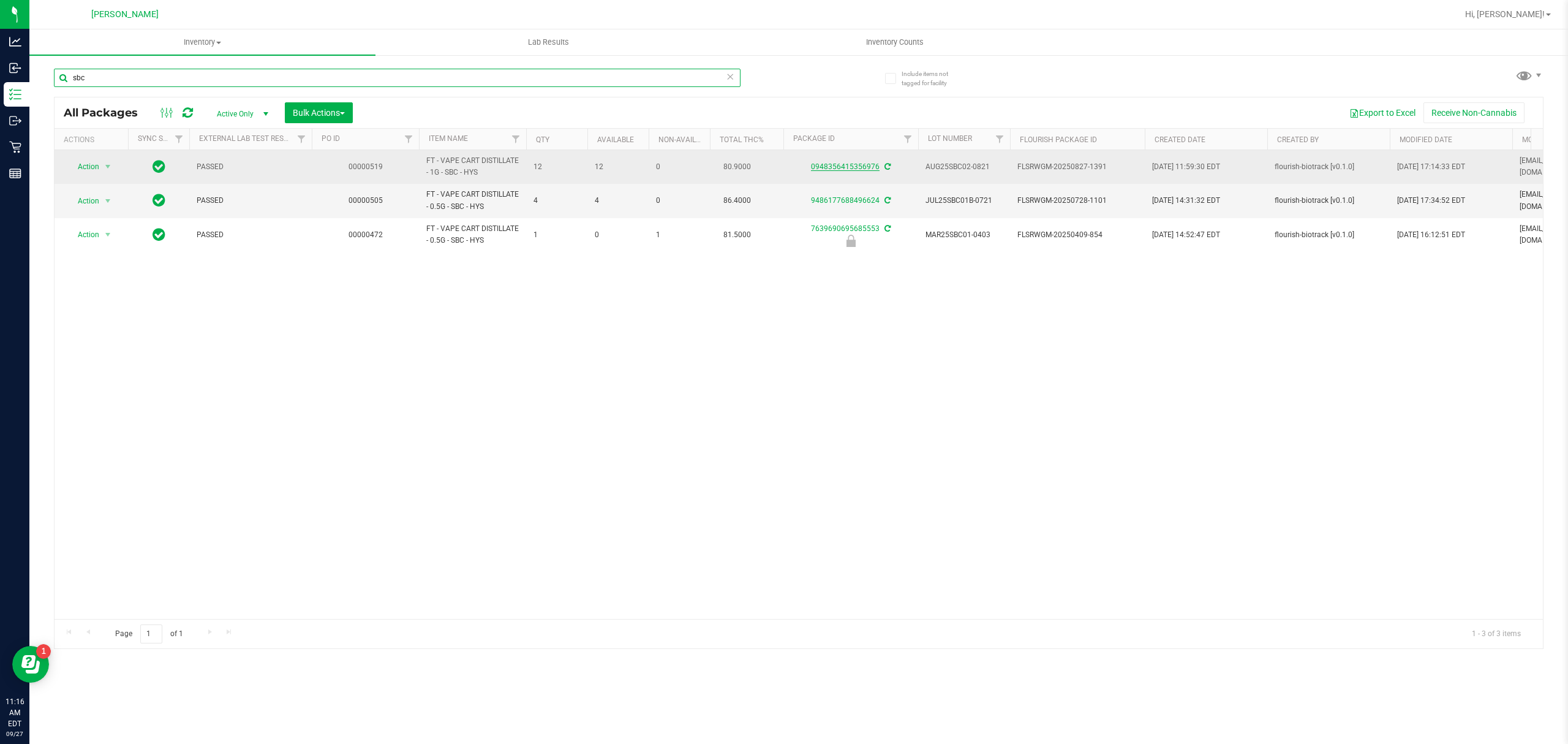
type input "sbc"
click at [844, 168] on link "0948356415356976" at bounding box center [845, 166] width 69 height 9
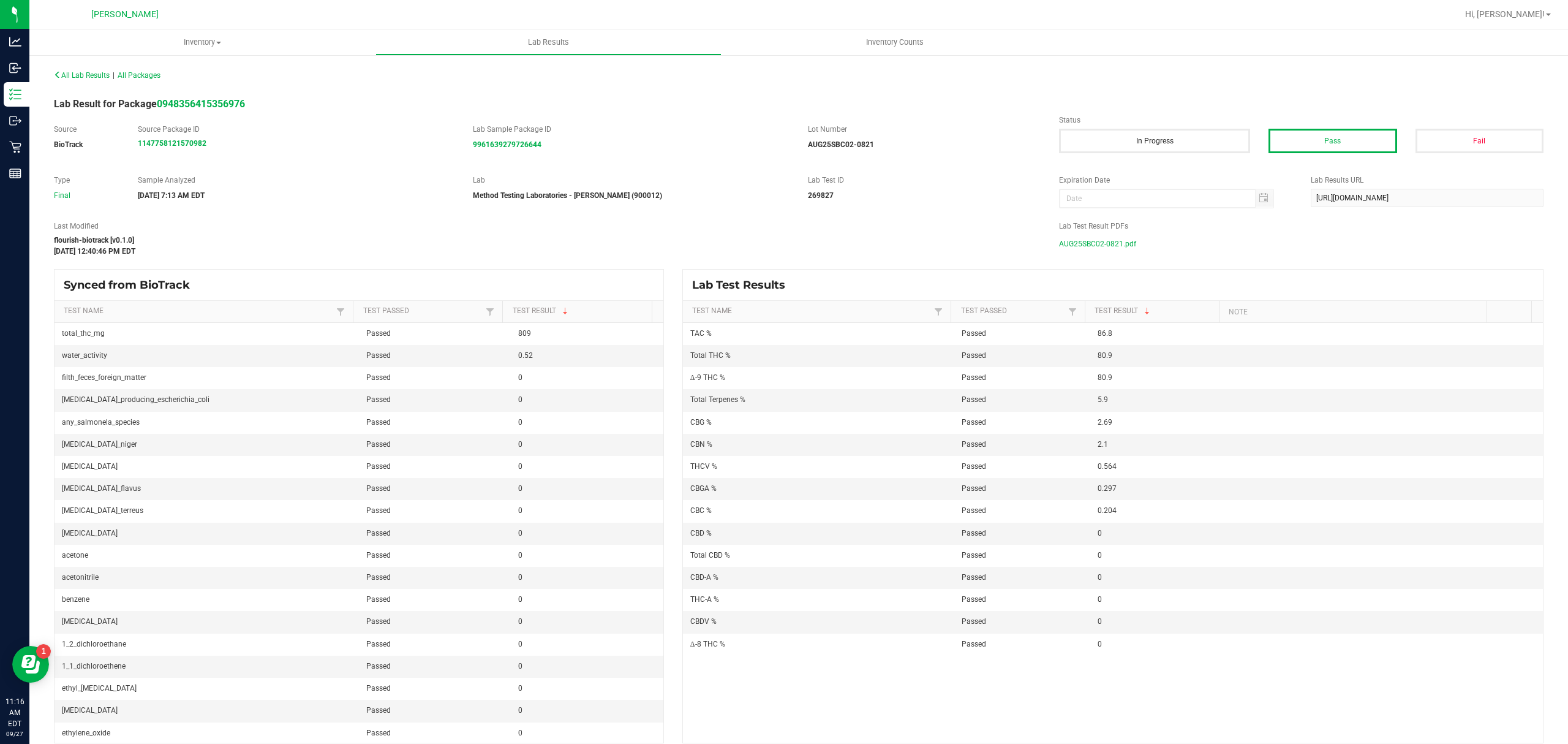
click at [1060, 238] on span "AUG25SBC02-0821.pdf" at bounding box center [1098, 244] width 77 height 18
click at [64, 81] on div "All Lab Results | All Packages" at bounding box center [799, 75] width 1508 height 31
click at [99, 79] on span "All Lab Results" at bounding box center [81, 75] width 56 height 9
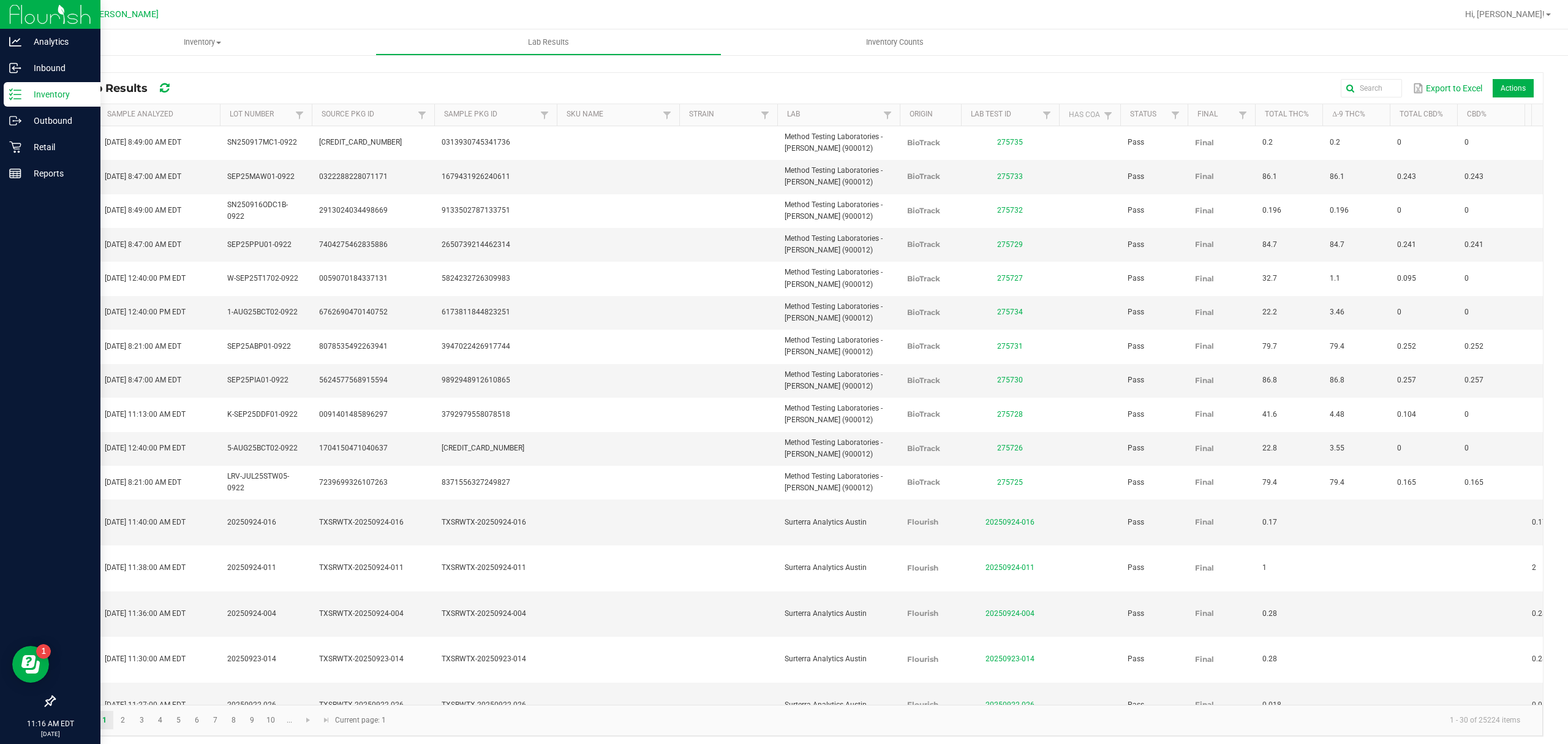
click at [21, 100] on p "Inventory" at bounding box center [58, 94] width 74 height 15
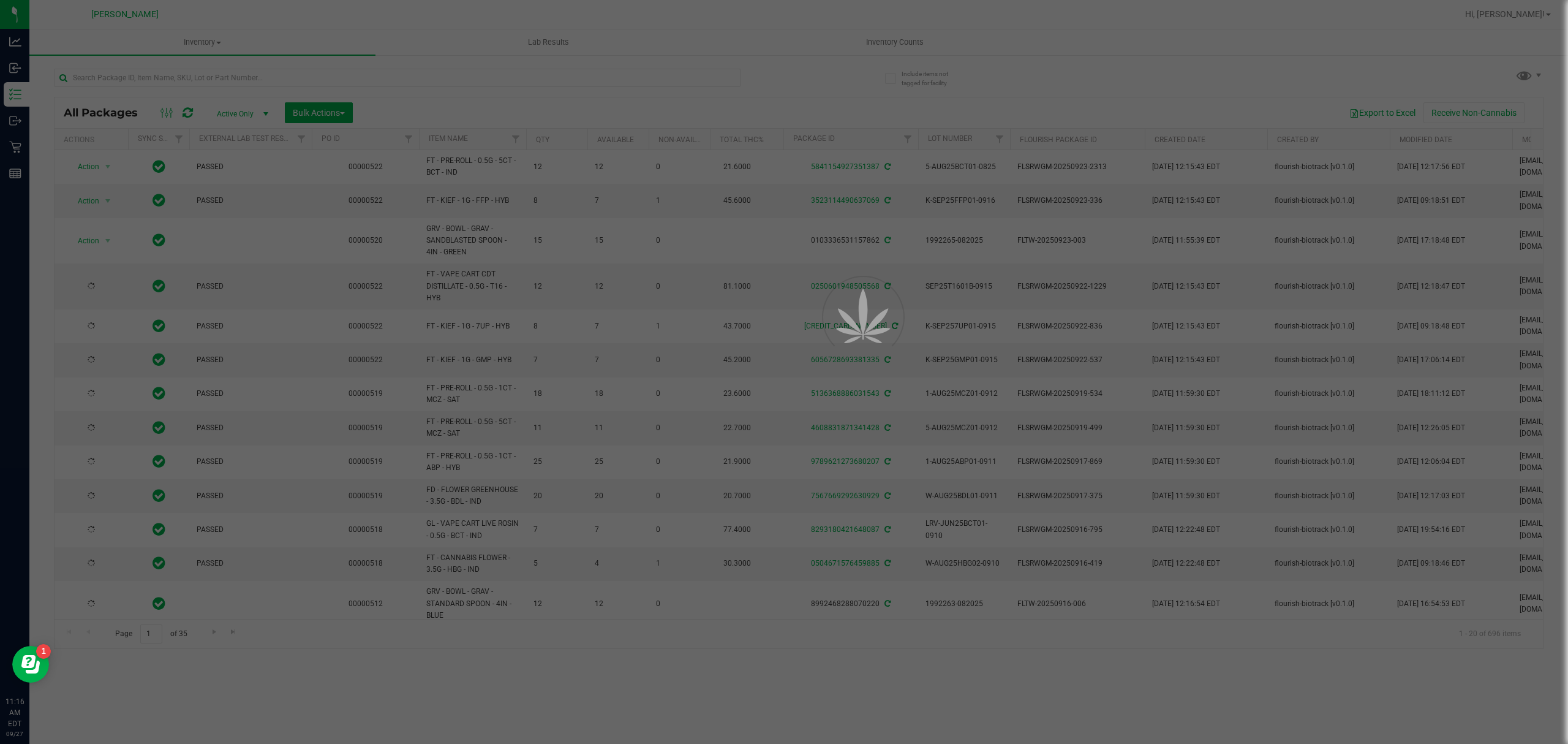
click at [147, 89] on div at bounding box center [784, 372] width 1568 height 744
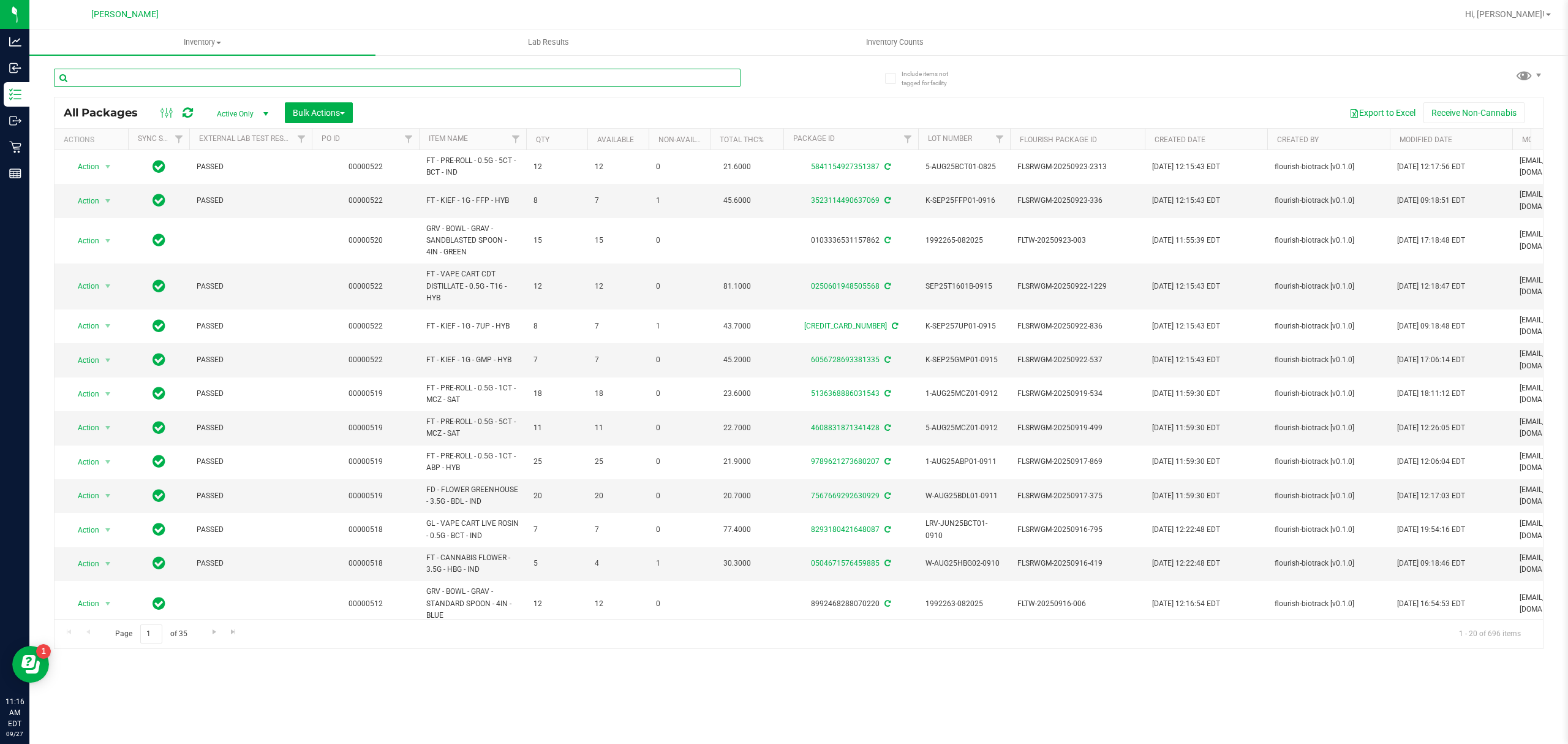
click at [172, 72] on input "text" at bounding box center [397, 77] width 687 height 18
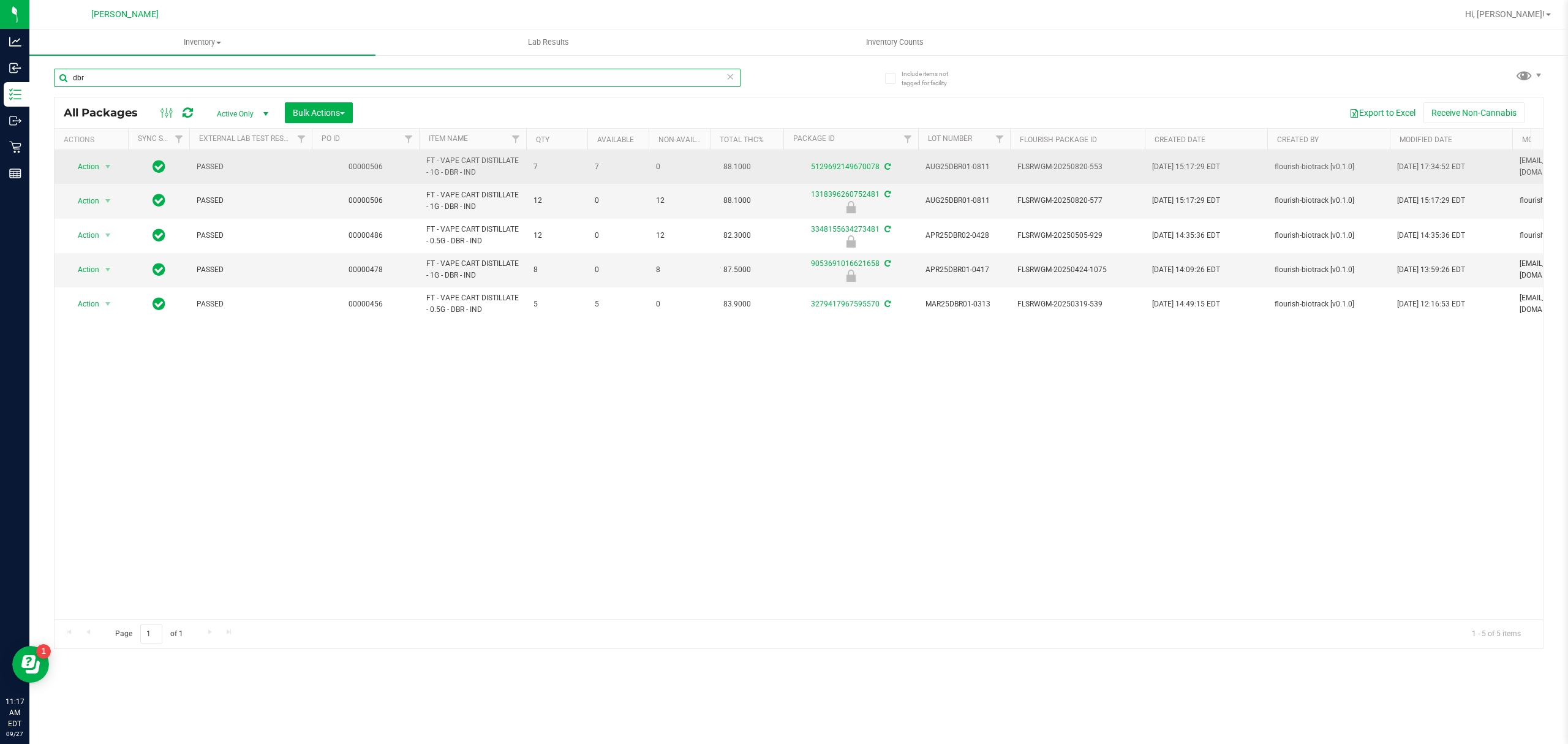
type input "dbr"
click at [850, 162] on div "5129692149670078" at bounding box center [851, 167] width 138 height 12
click at [849, 162] on link "5129692149670078" at bounding box center [845, 166] width 69 height 9
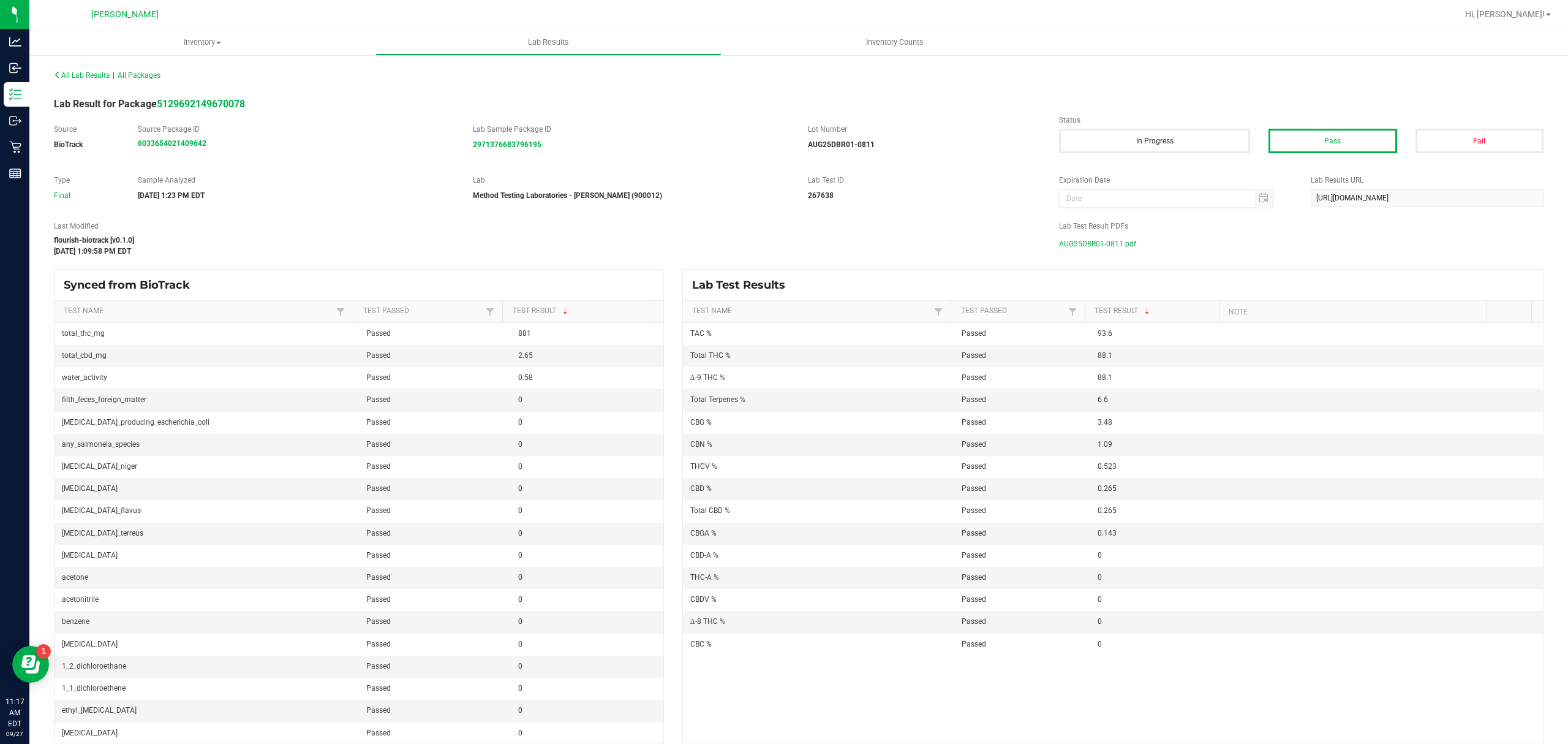
click at [1086, 244] on span "AUG25DBR01-0811.pdf" at bounding box center [1098, 244] width 77 height 18
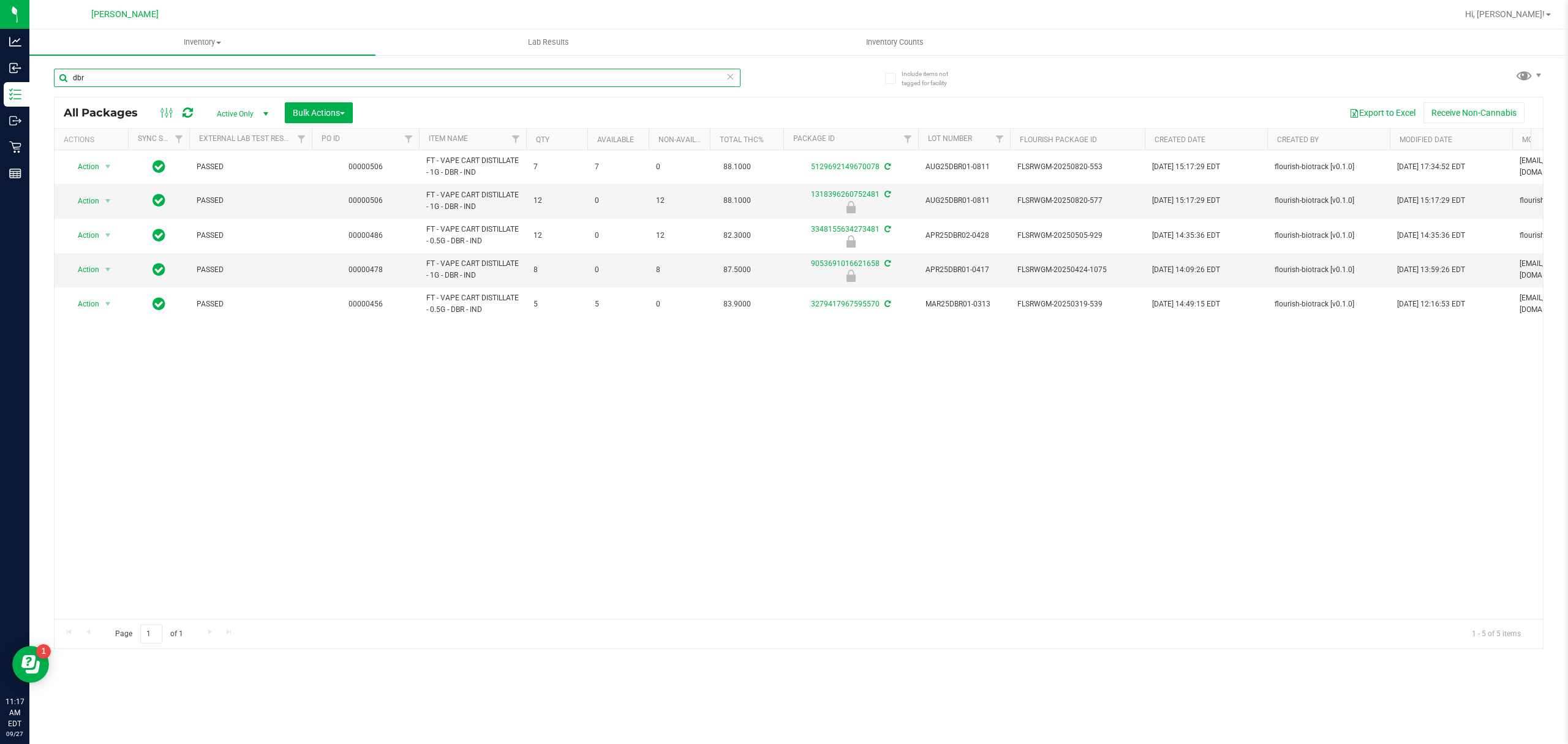
click at [643, 76] on input "dbr" at bounding box center [397, 77] width 687 height 18
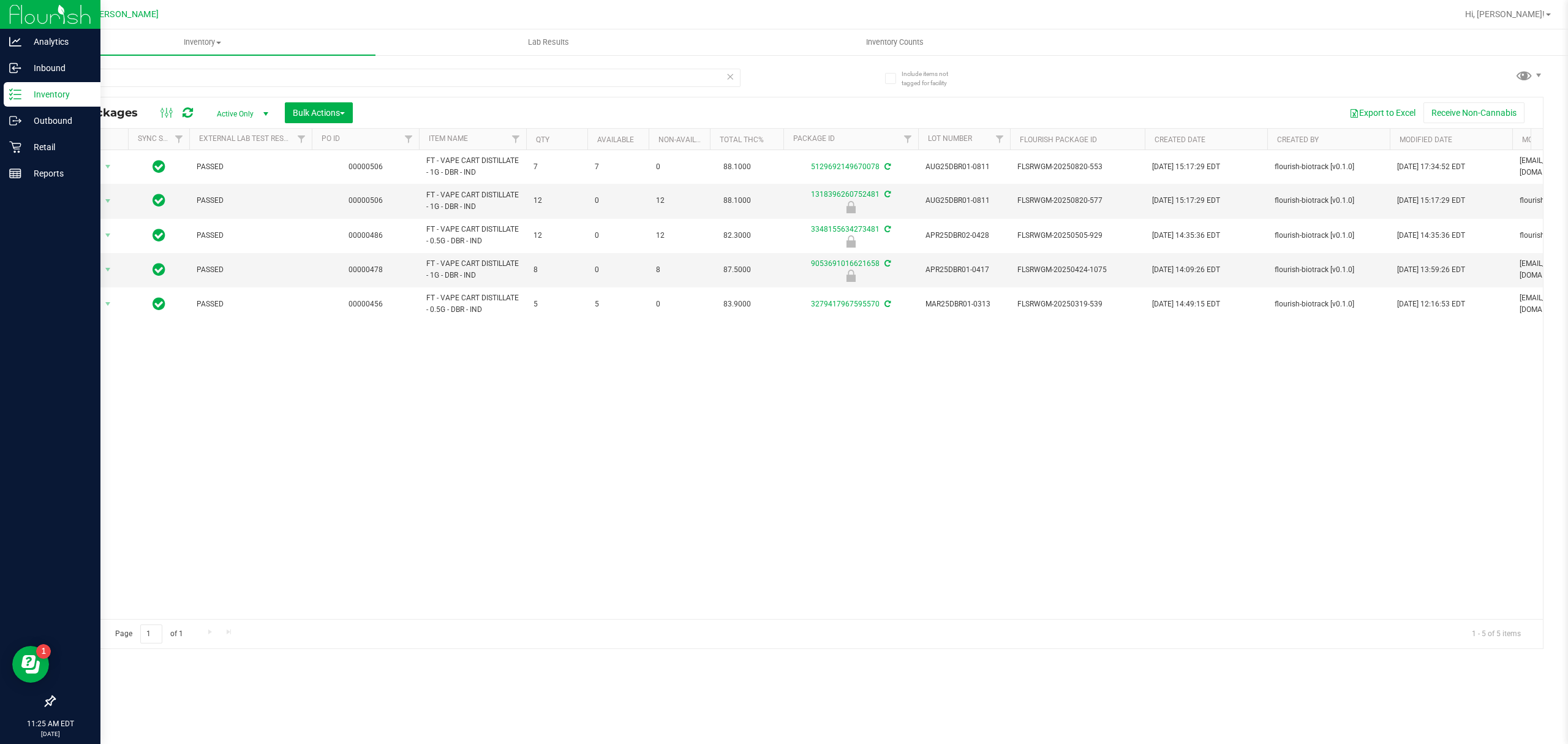
click at [21, 100] on p "Inventory" at bounding box center [58, 94] width 74 height 15
click at [26, 96] on p "Inventory" at bounding box center [58, 94] width 74 height 15
drag, startPoint x: 60, startPoint y: 152, endPoint x: 71, endPoint y: 153, distance: 11.0
click at [60, 152] on p "Retail" at bounding box center [58, 147] width 74 height 15
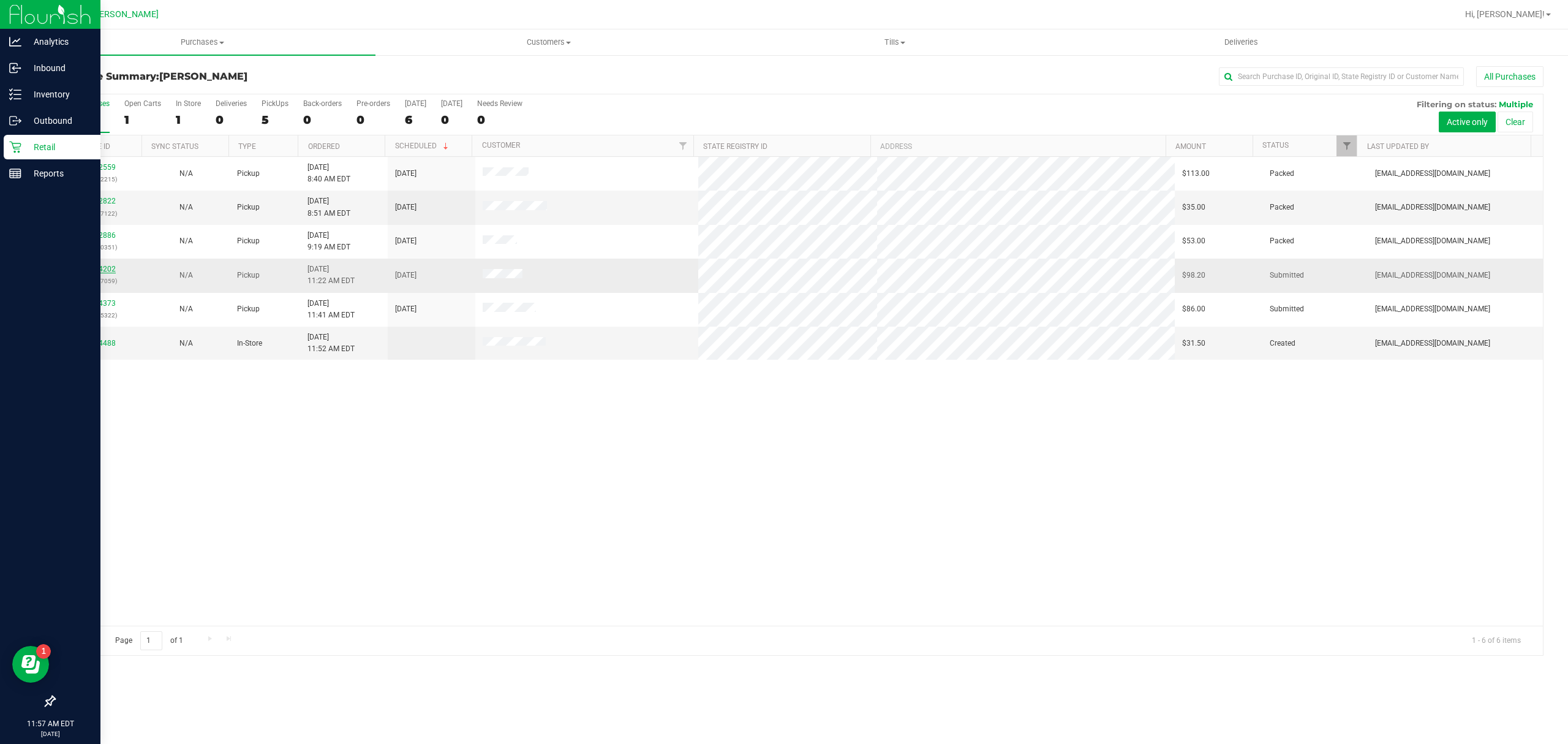
click at [111, 274] on link "12014202" at bounding box center [98, 269] width 34 height 9
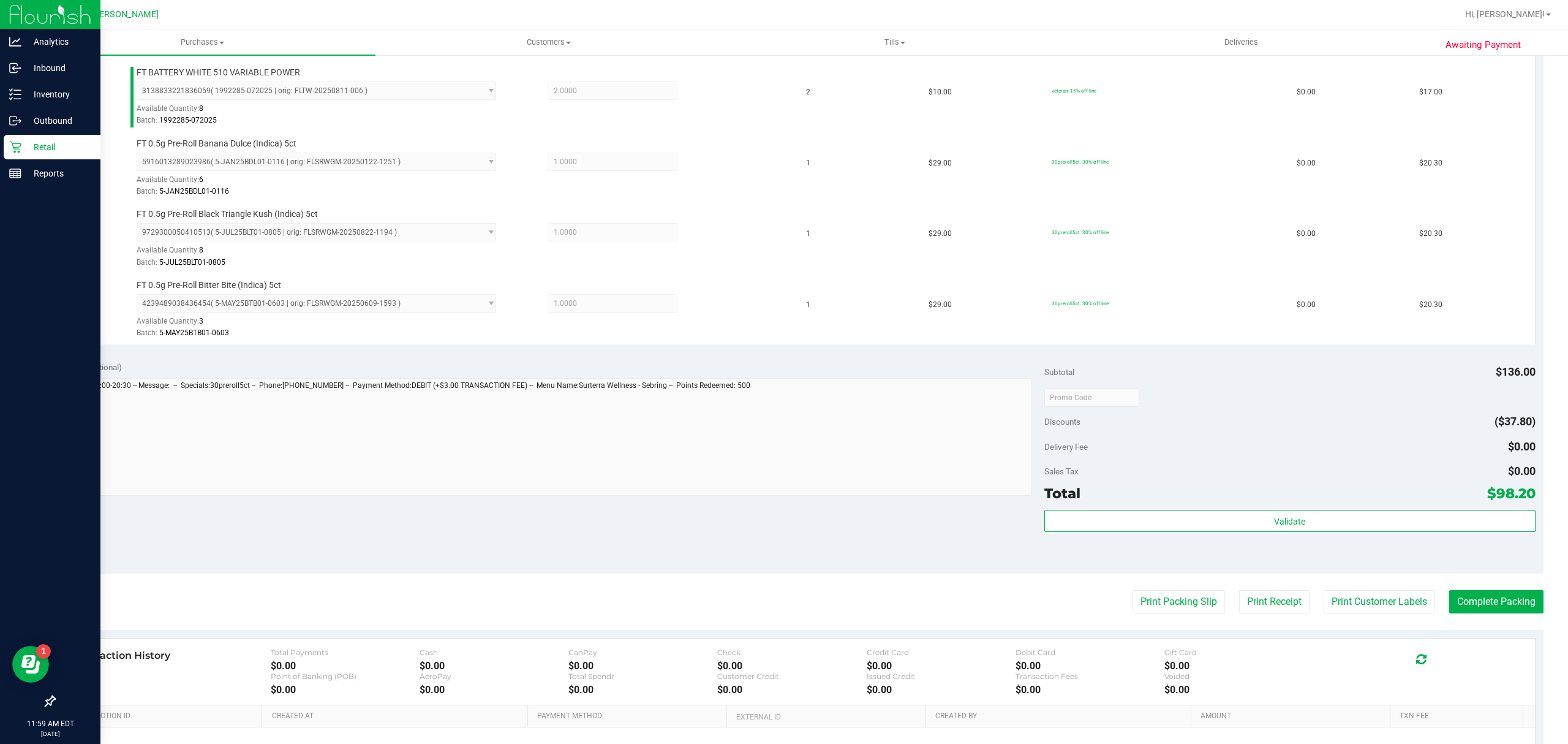
scroll to position [408, 0]
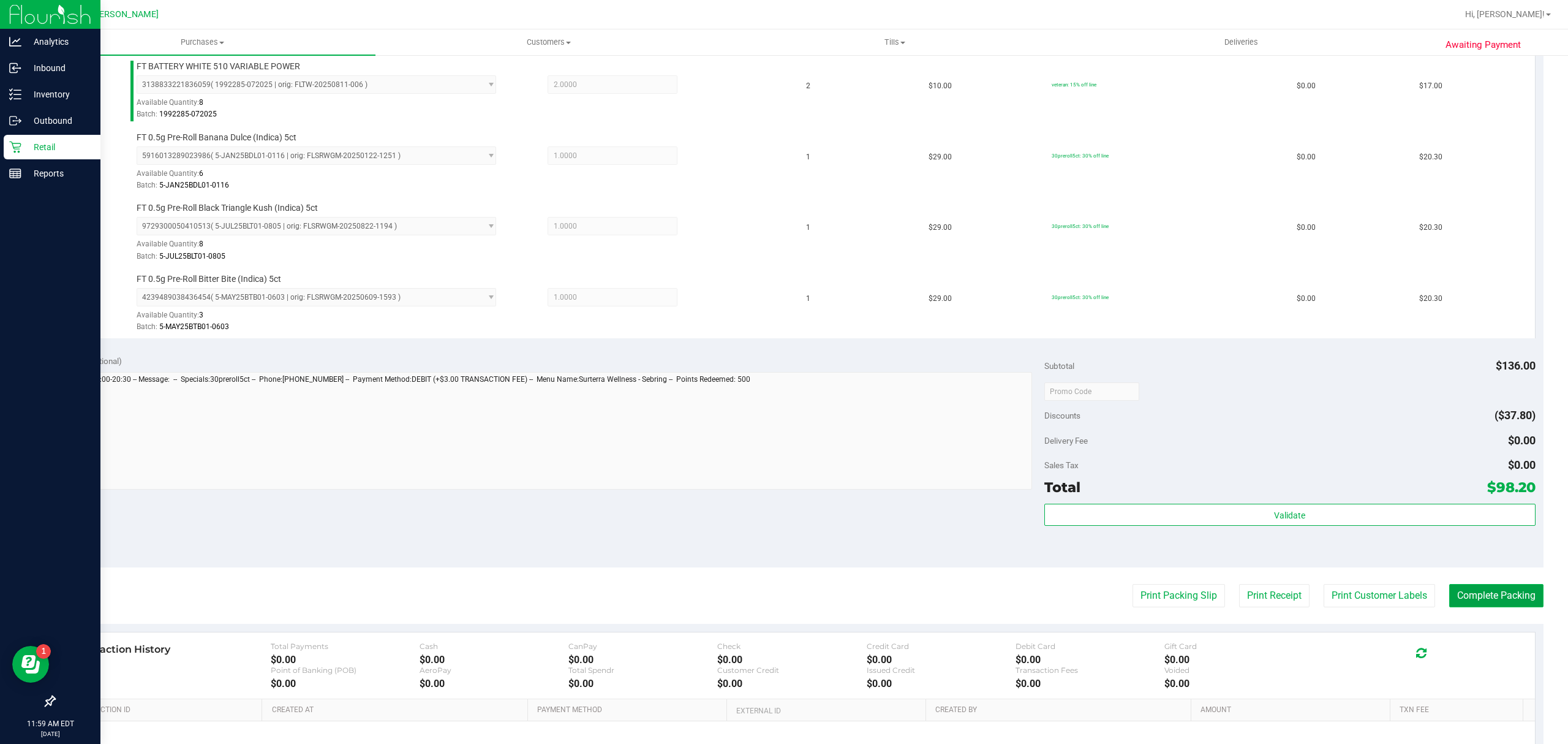
click at [1516, 606] on button "Complete Packing" at bounding box center [1496, 595] width 94 height 23
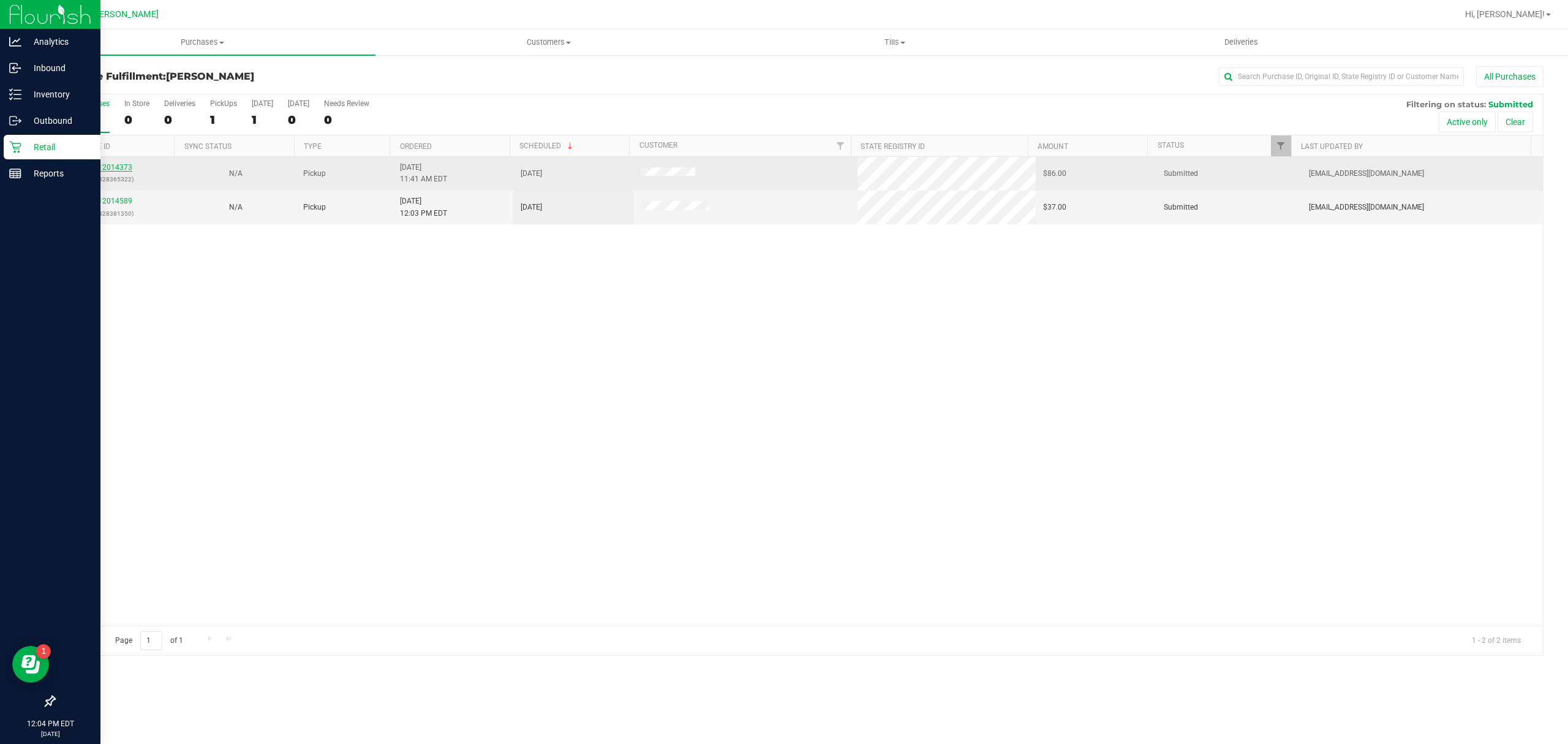
click at [110, 168] on link "12014373" at bounding box center [115, 167] width 34 height 9
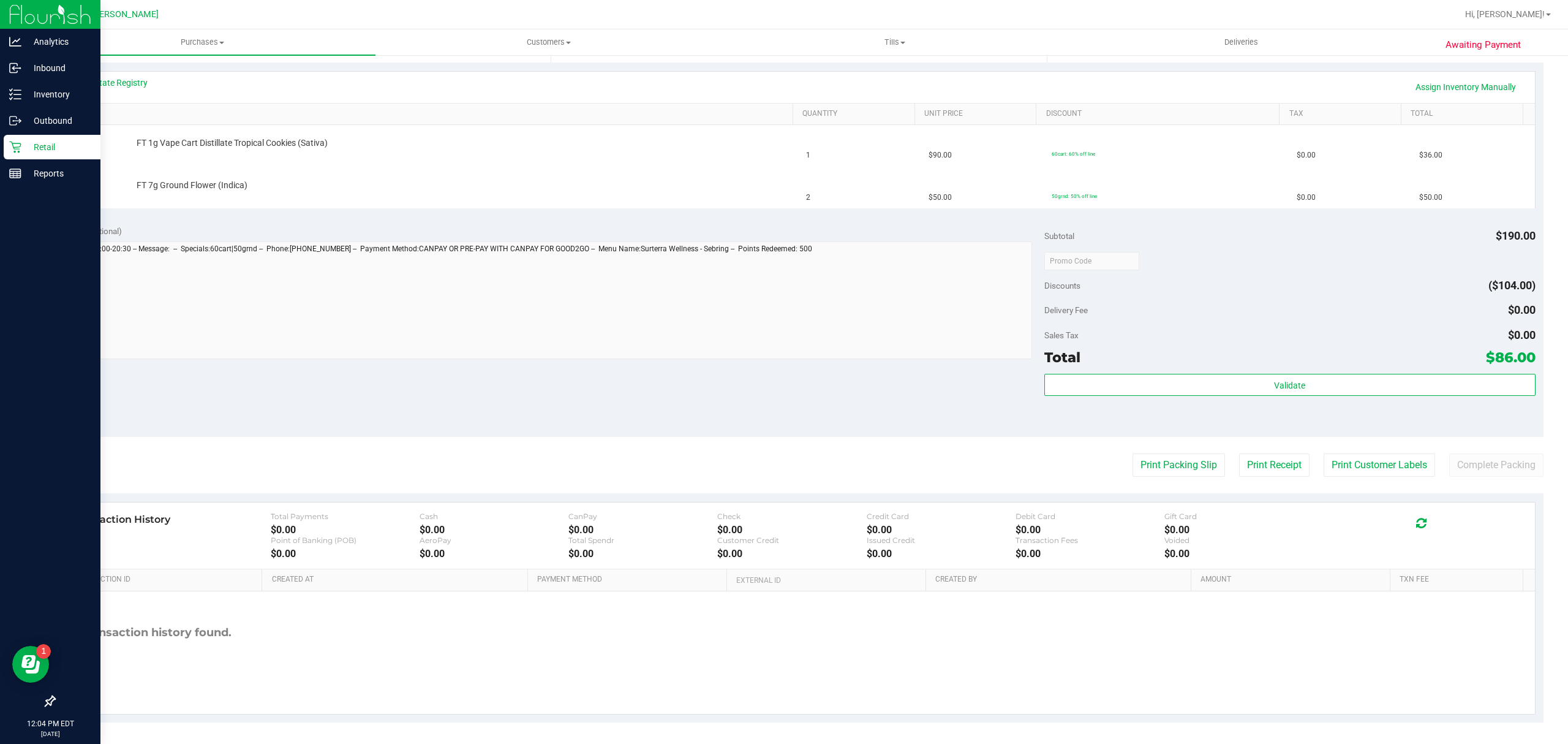
scroll to position [272, 0]
click at [1169, 469] on button "Print Packing Slip" at bounding box center [1179, 461] width 93 height 23
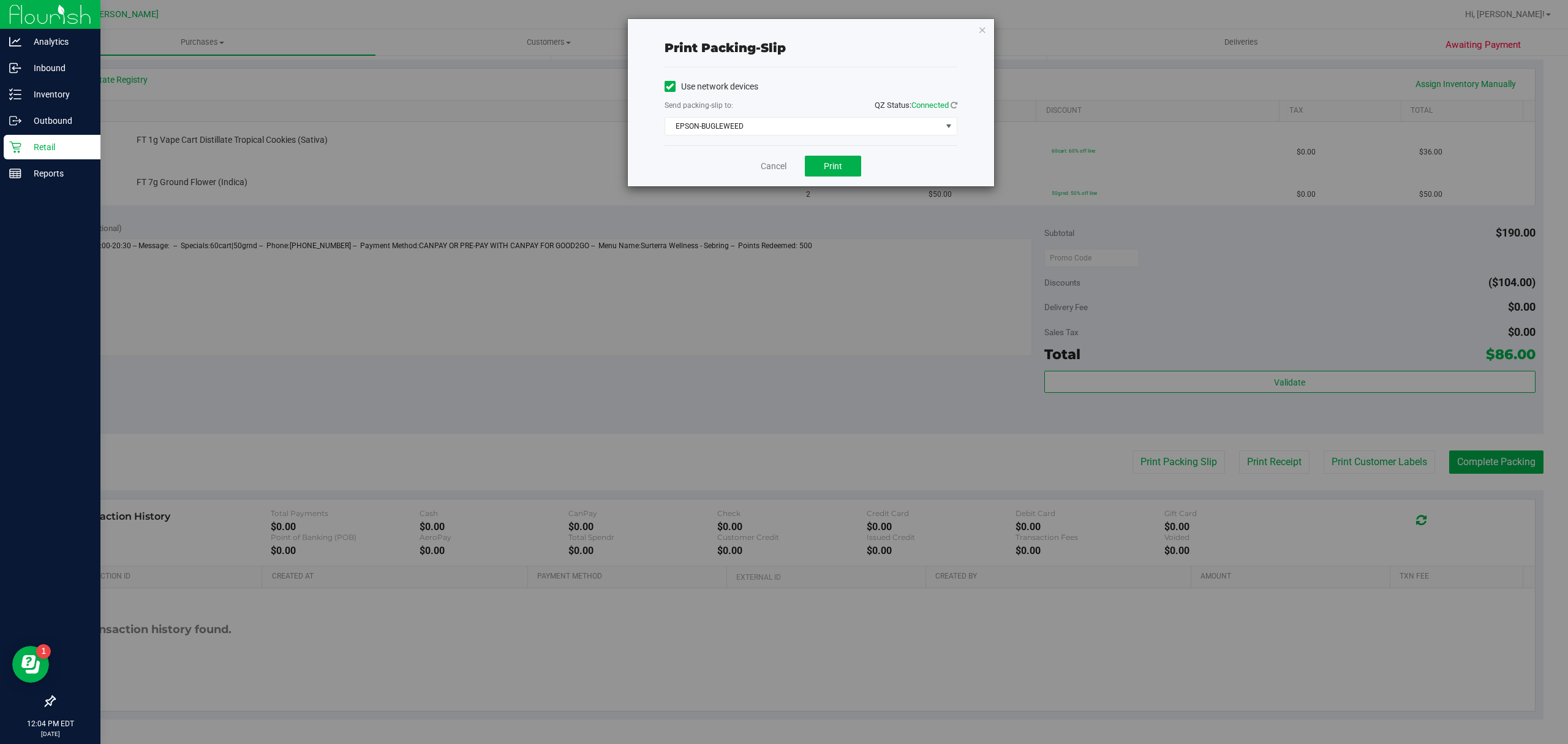
click at [849, 154] on div "Cancel Print" at bounding box center [811, 166] width 293 height 41
click at [847, 165] on button "Print" at bounding box center [833, 166] width 56 height 21
click at [772, 168] on link "Cancel" at bounding box center [773, 166] width 26 height 13
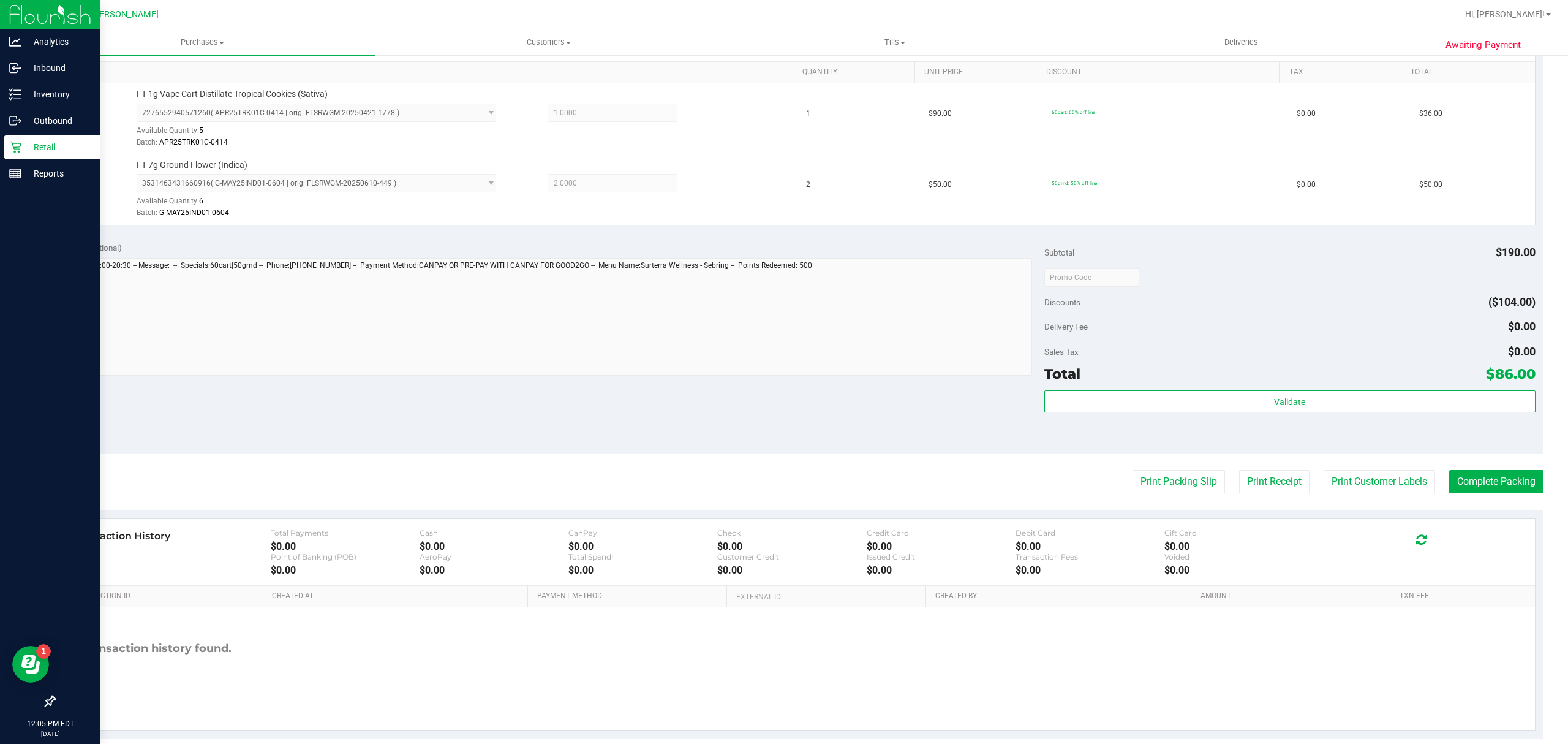
scroll to position [330, 0]
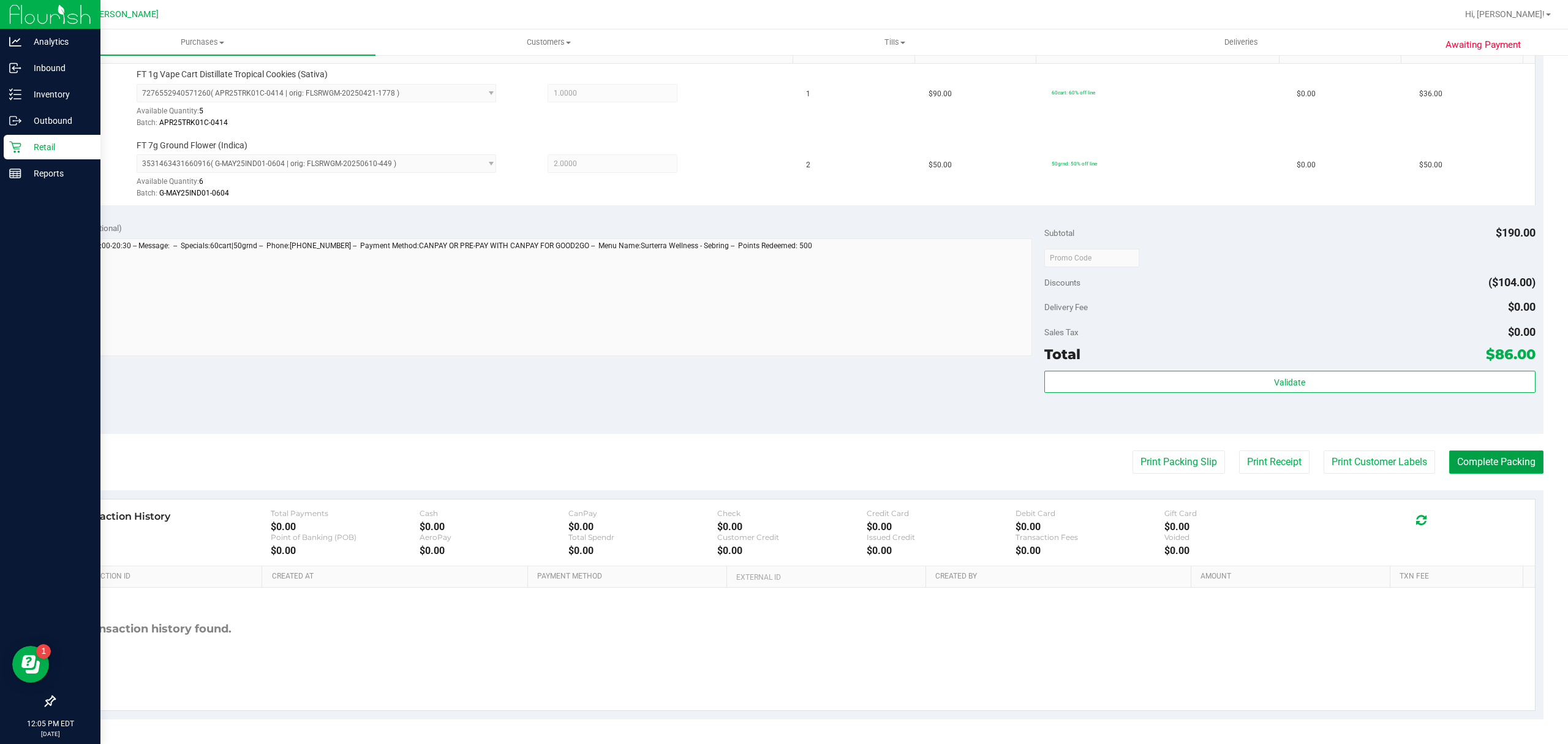
click at [1489, 469] on button "Complete Packing" at bounding box center [1496, 461] width 94 height 23
